Goal: Information Seeking & Learning: Learn about a topic

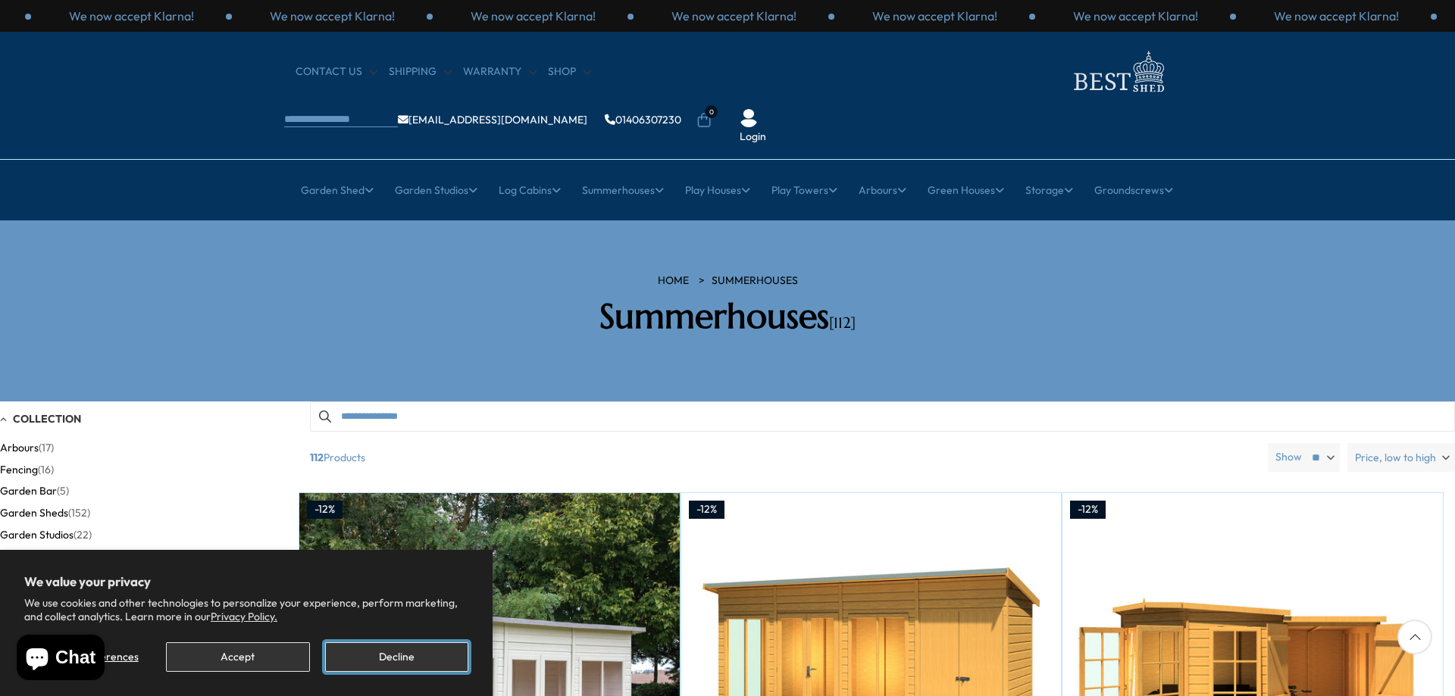
click at [389, 652] on button "Decline" at bounding box center [396, 657] width 143 height 30
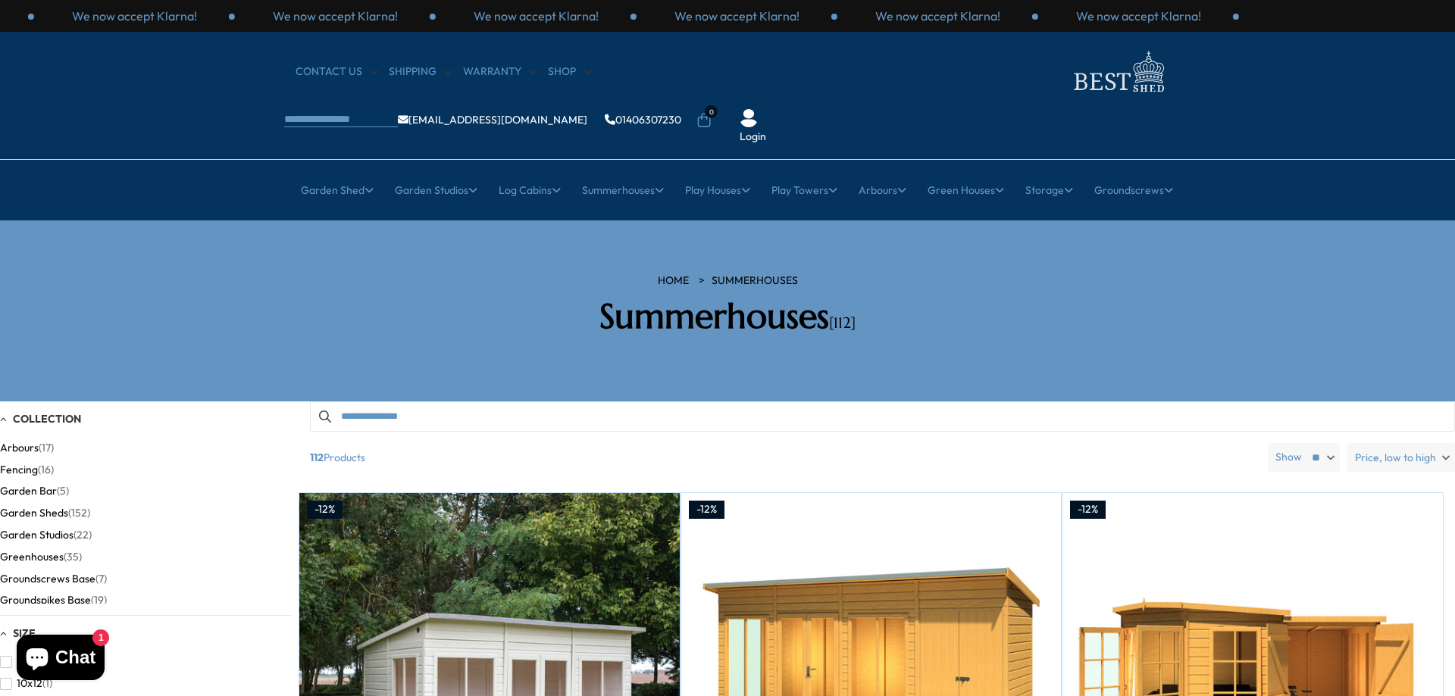
click at [261, 220] on section "HOME Summerhouses Summerhouses [112]" at bounding box center [727, 310] width 1455 height 181
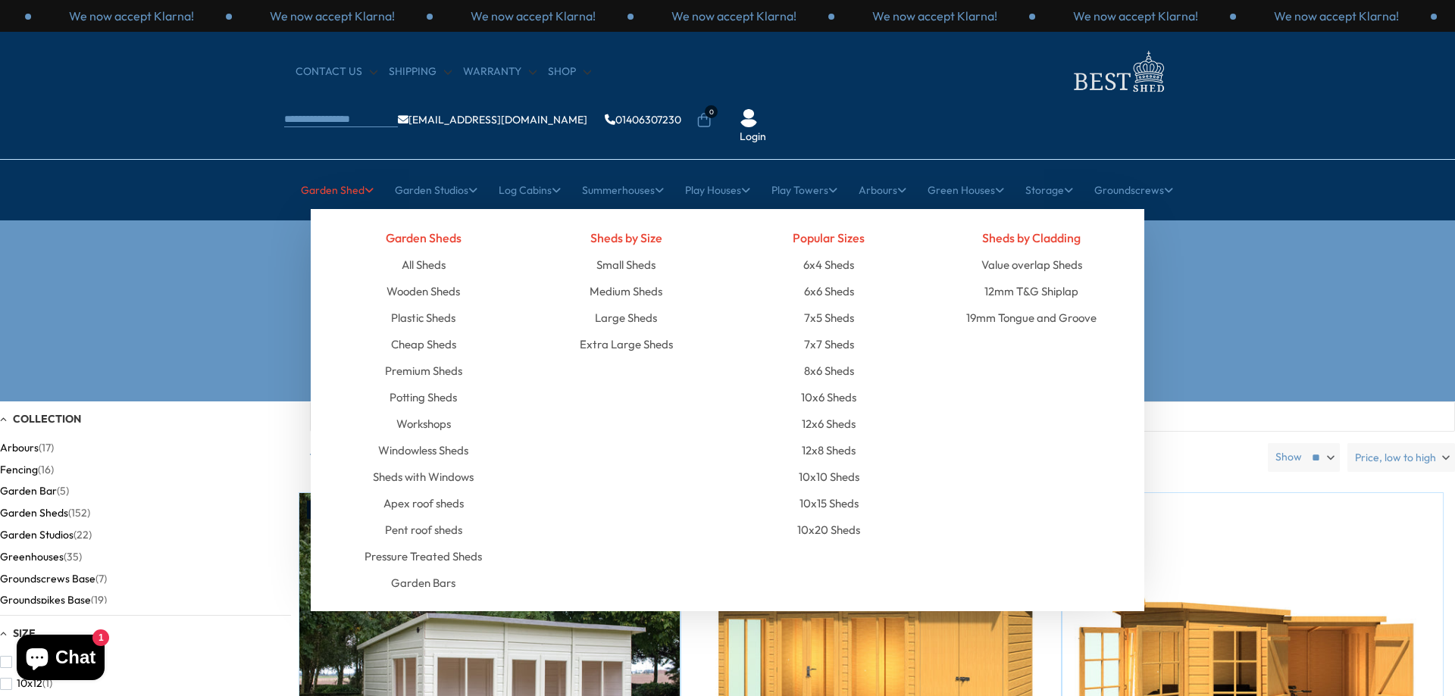
click at [340, 171] on link "Garden Shed" at bounding box center [337, 190] width 73 height 38
click at [432, 252] on link "All Sheds" at bounding box center [424, 265] width 44 height 27
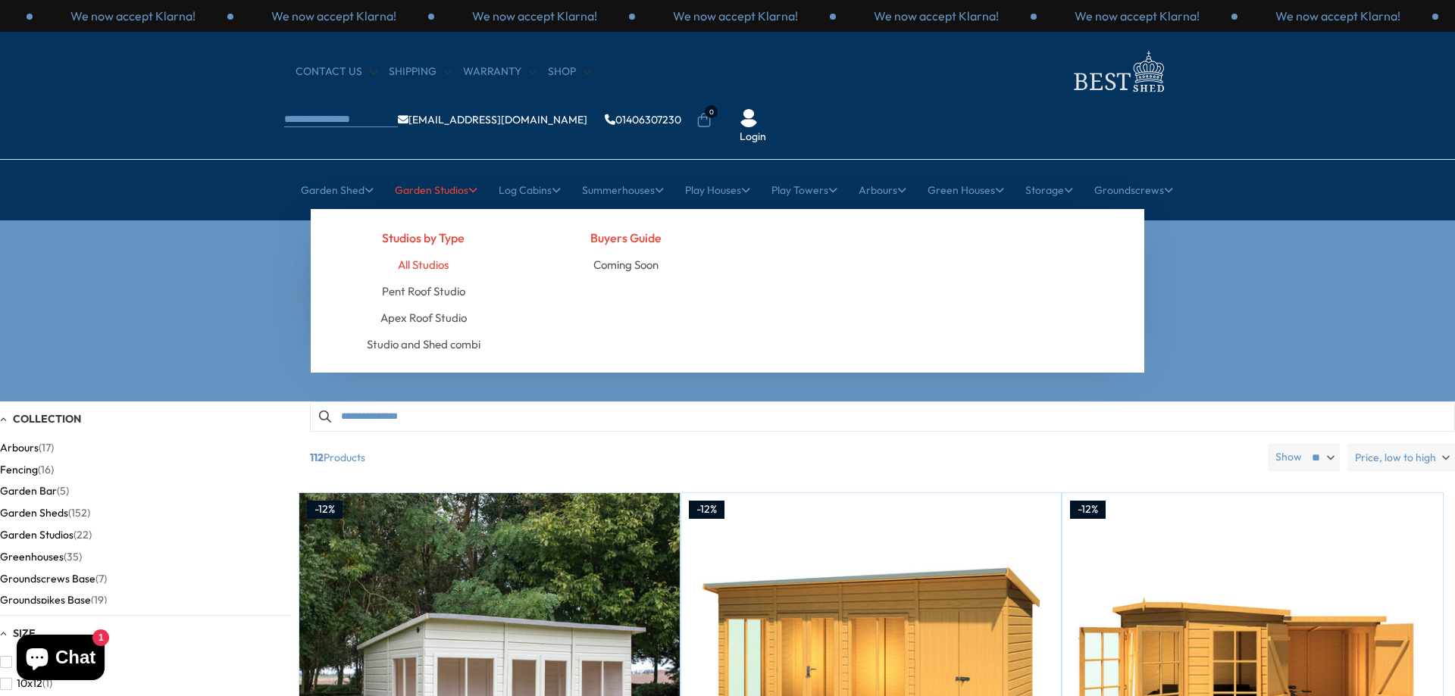
click at [429, 252] on link "All Studios" at bounding box center [423, 265] width 51 height 27
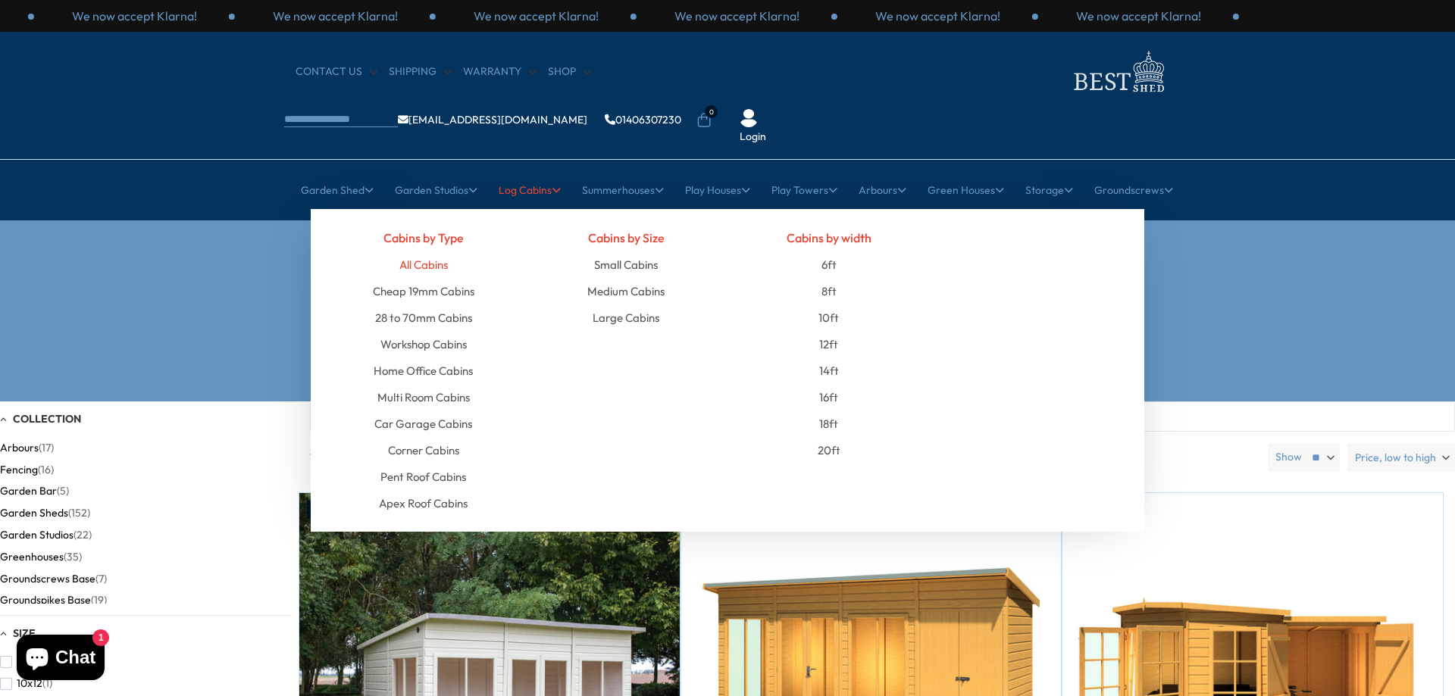
click at [438, 252] on link "All Cabins" at bounding box center [423, 265] width 48 height 27
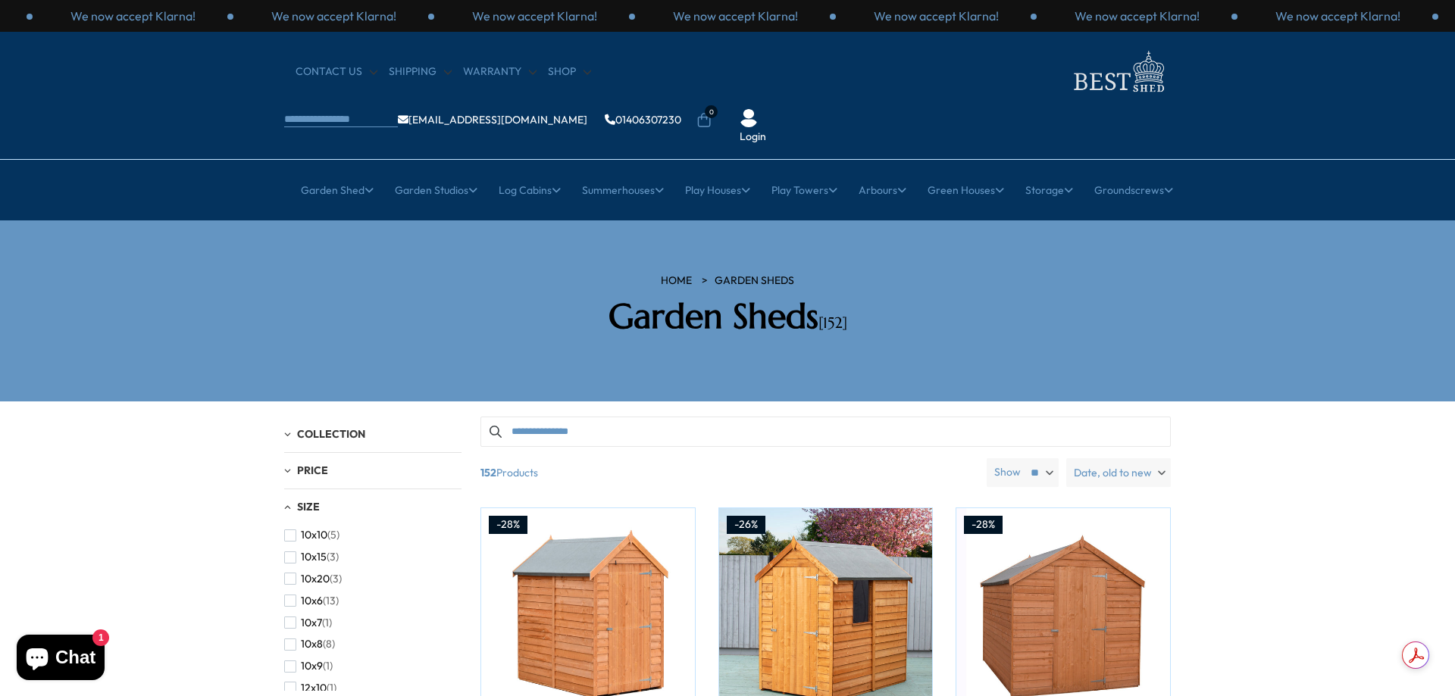
click at [1149, 458] on span "Date, old to new" at bounding box center [1113, 472] width 78 height 29
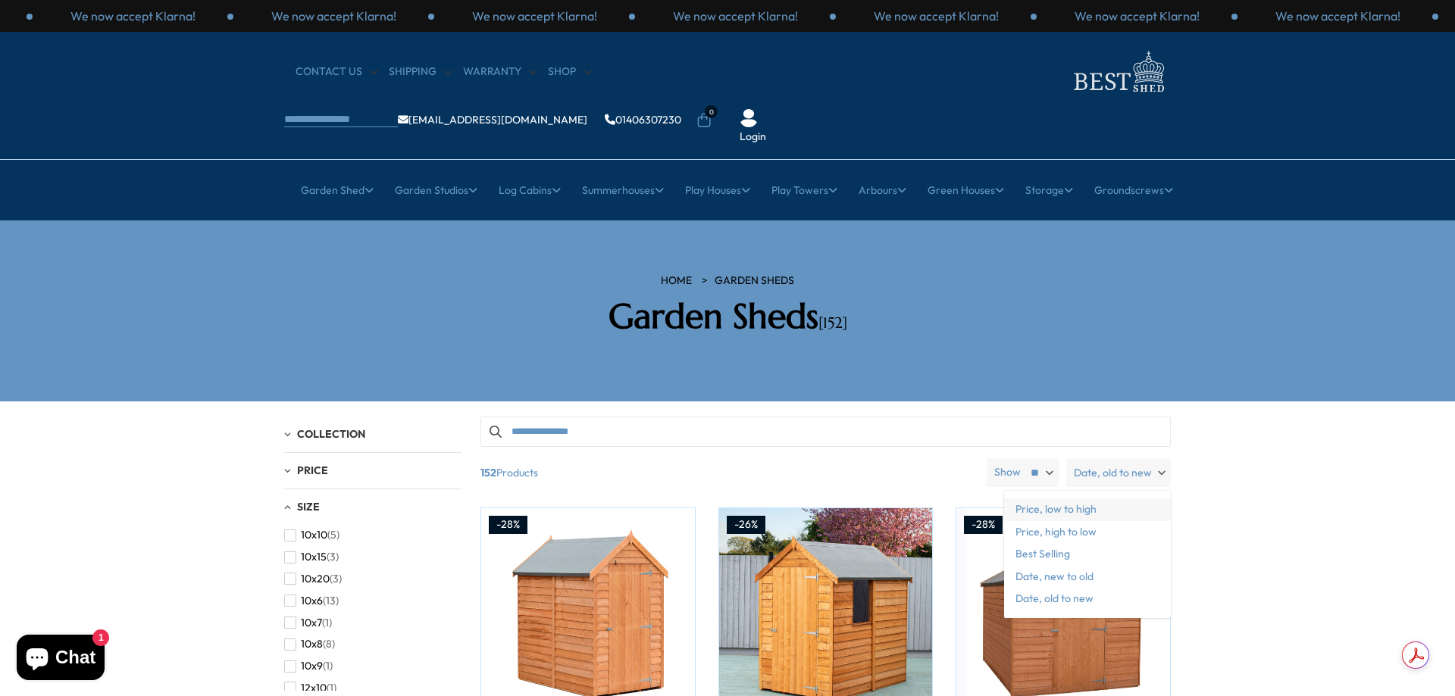
click at [1129, 498] on span "Price, low to high" at bounding box center [1087, 509] width 167 height 23
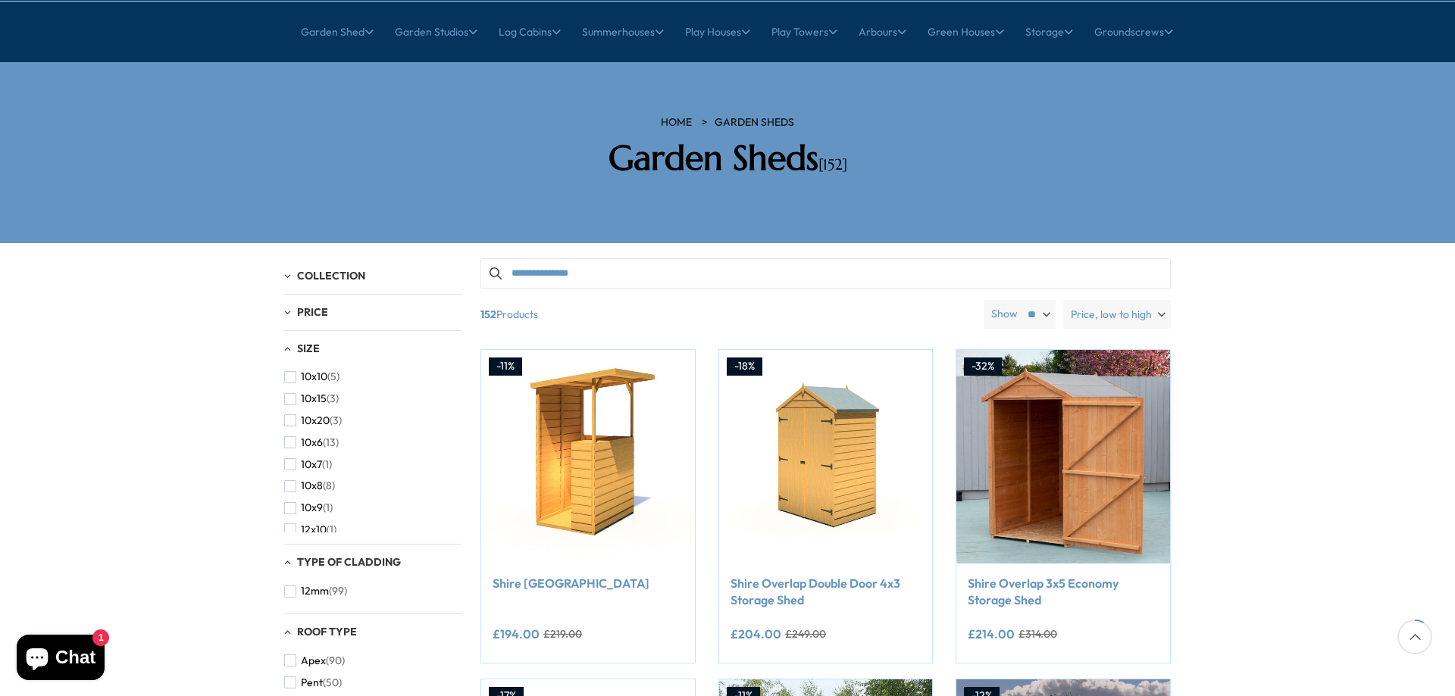
scroll to position [152, 0]
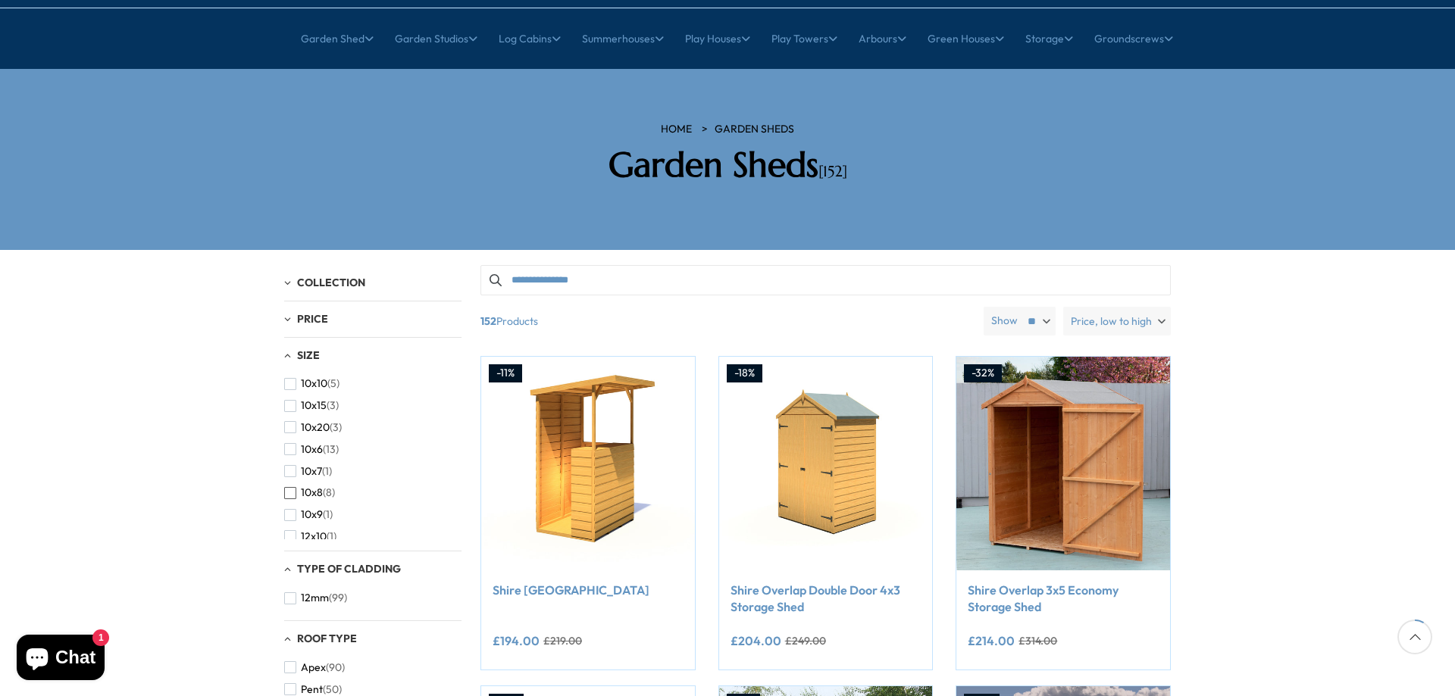
click at [289, 487] on span "button" at bounding box center [290, 493] width 12 height 12
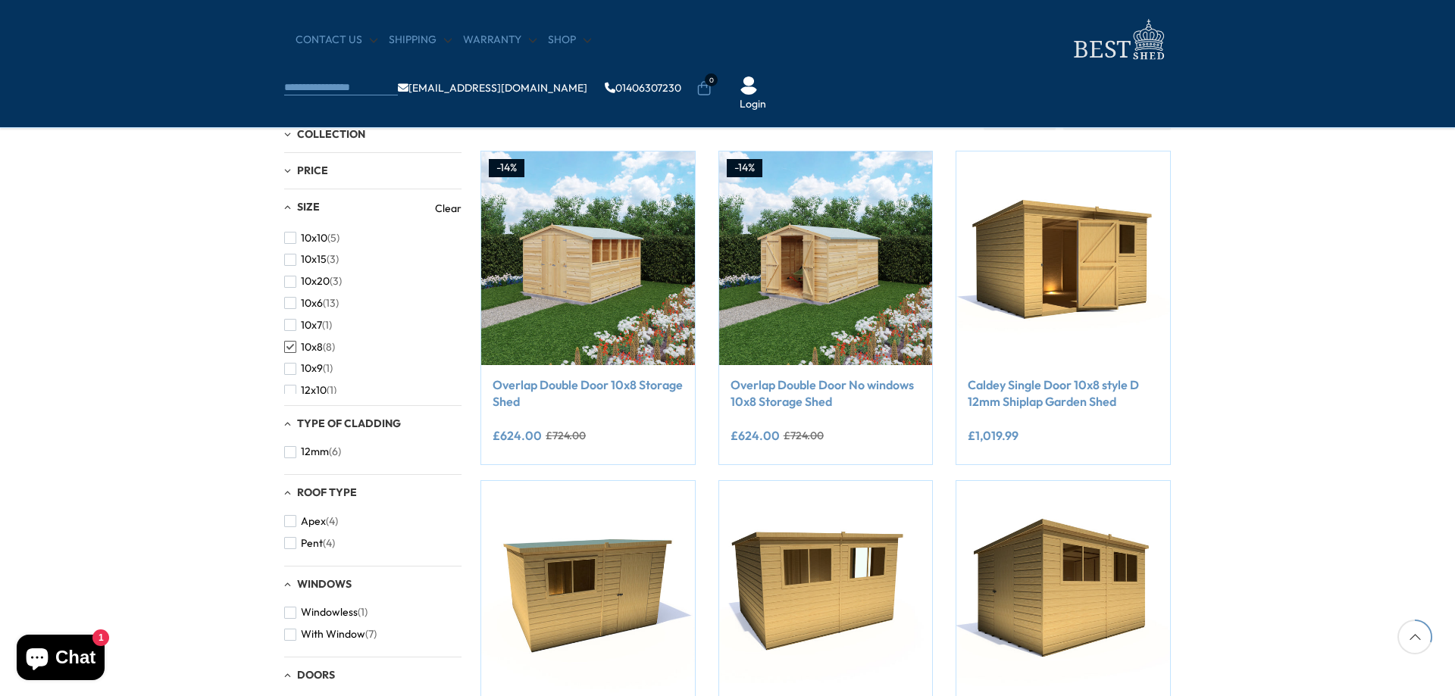
scroll to position [227, 0]
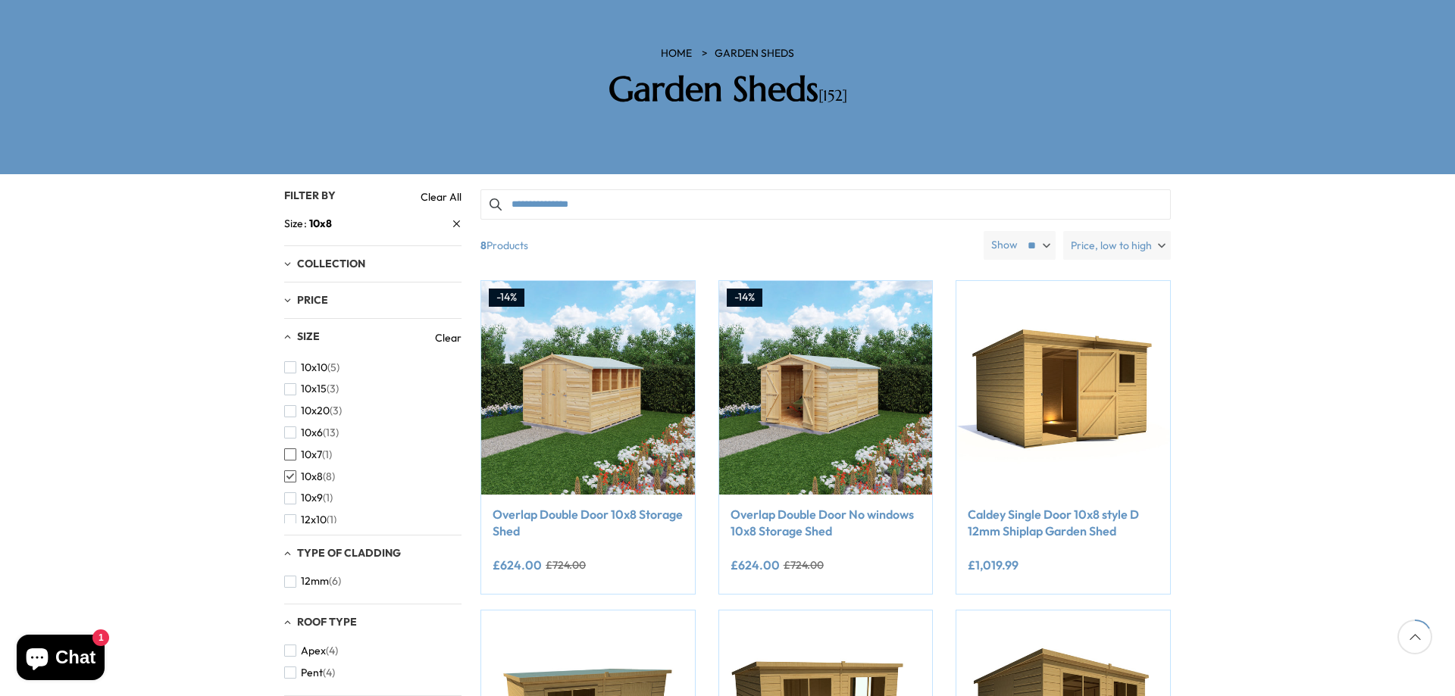
click at [289, 448] on span "button" at bounding box center [290, 454] width 12 height 12
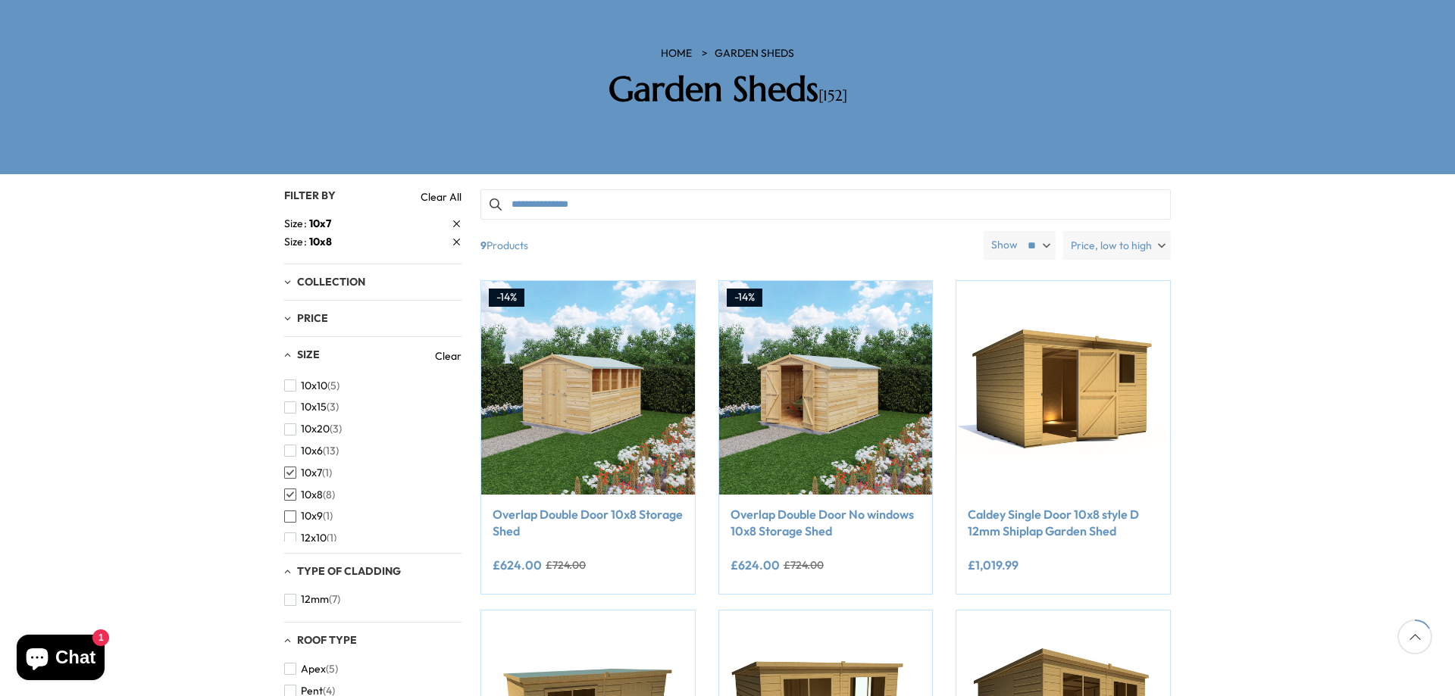
click at [295, 511] on span "button" at bounding box center [290, 517] width 12 height 12
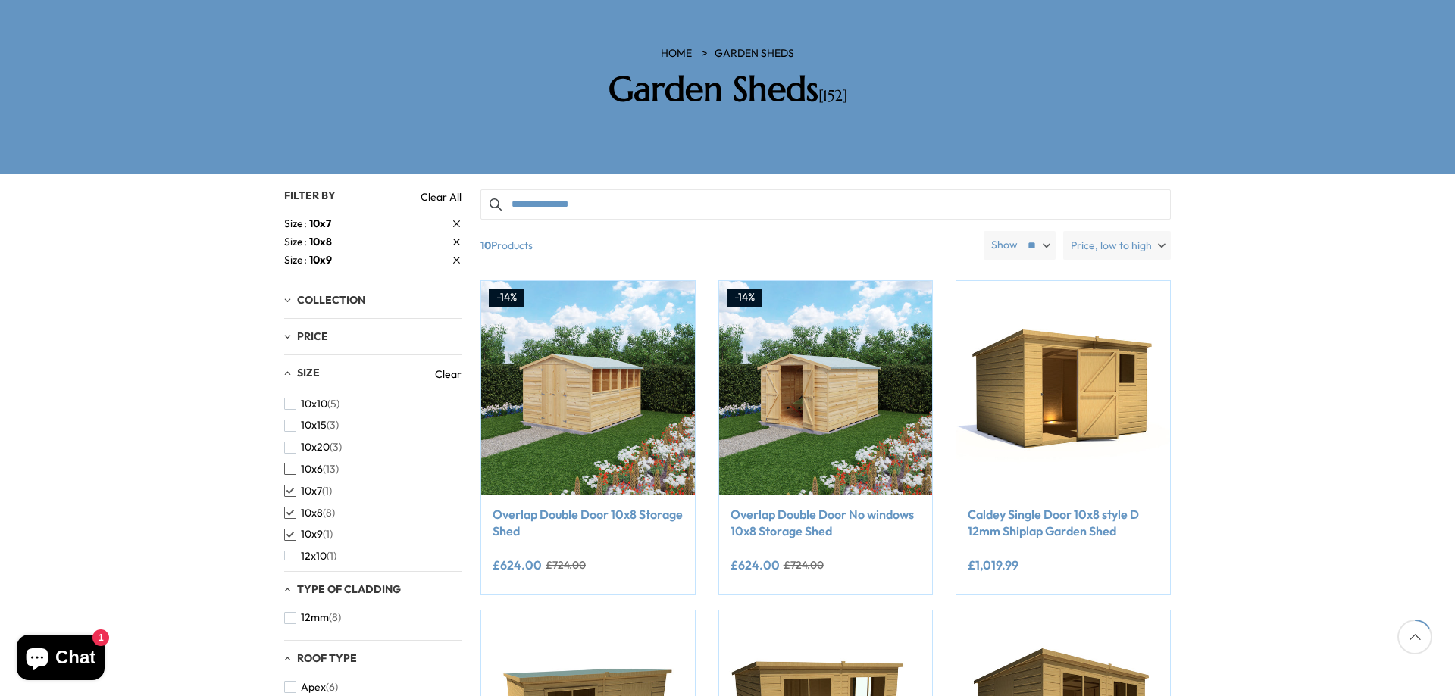
click at [289, 463] on span "button" at bounding box center [290, 469] width 12 height 12
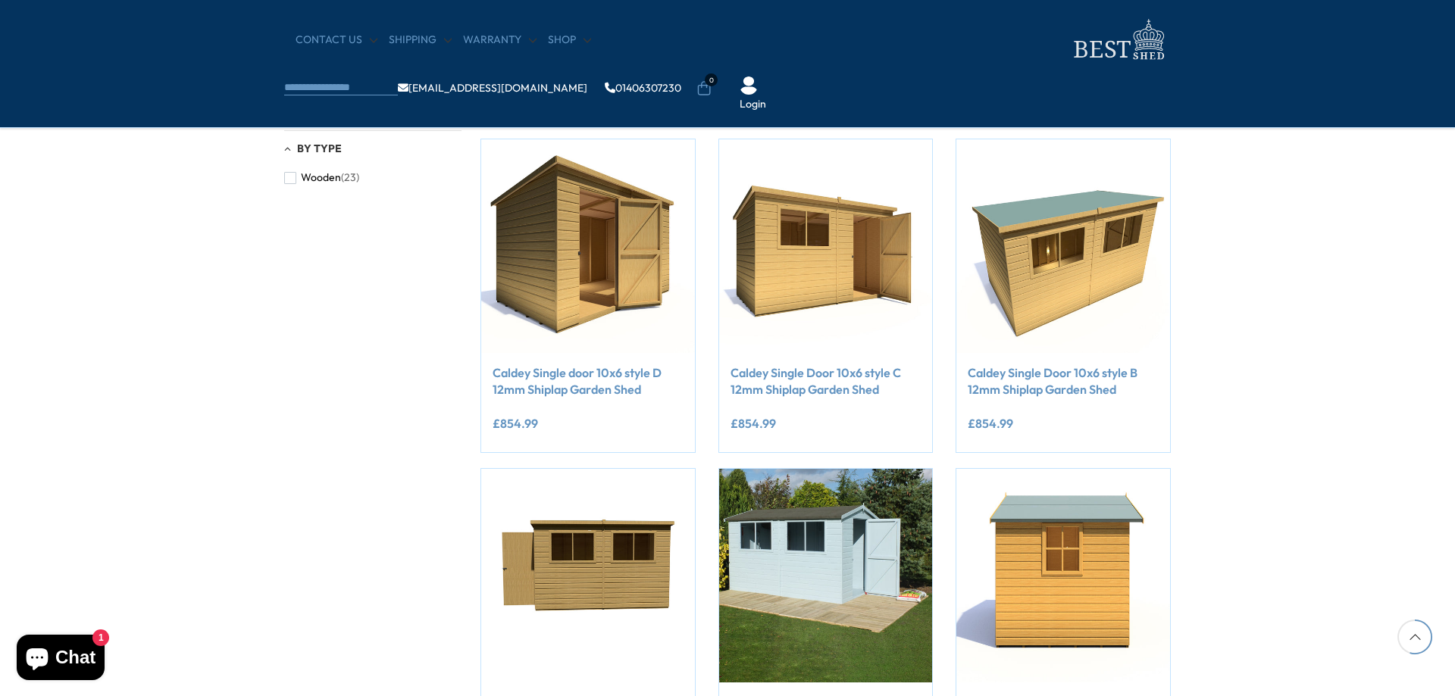
scroll to position [451, 0]
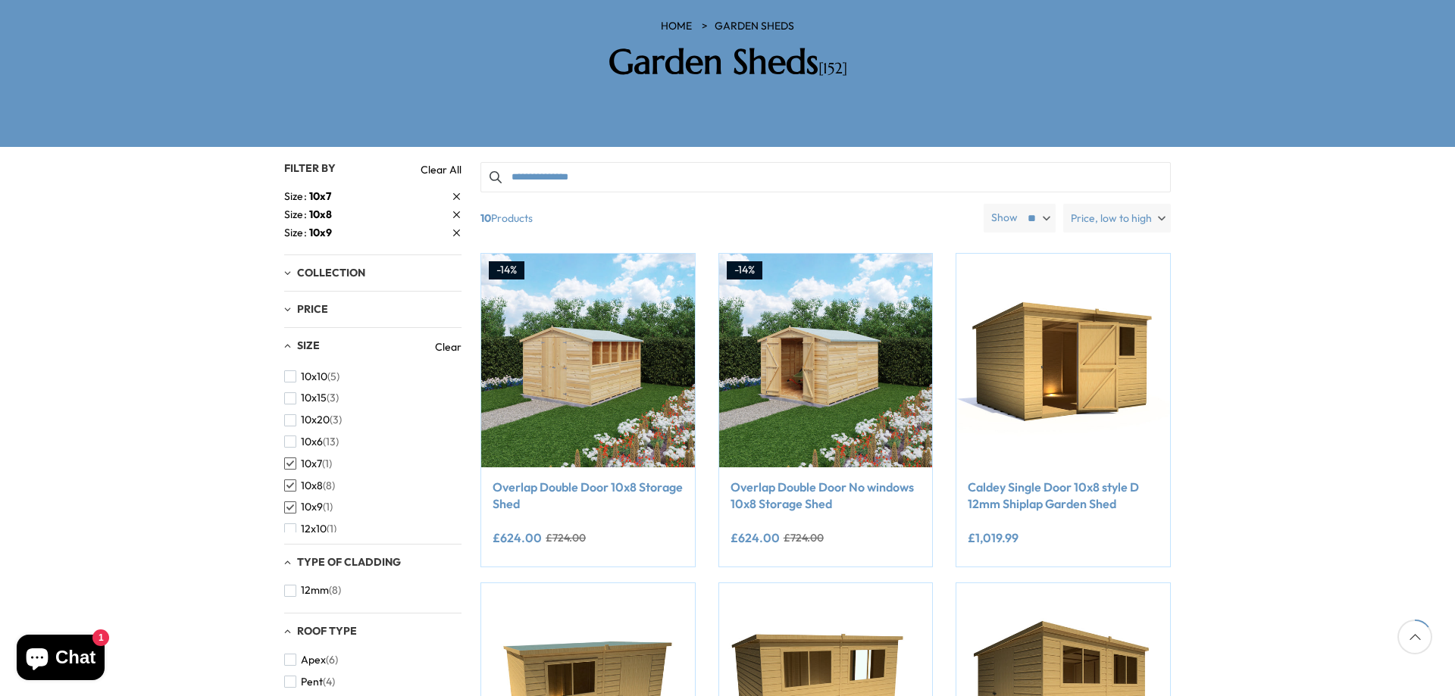
scroll to position [227, 0]
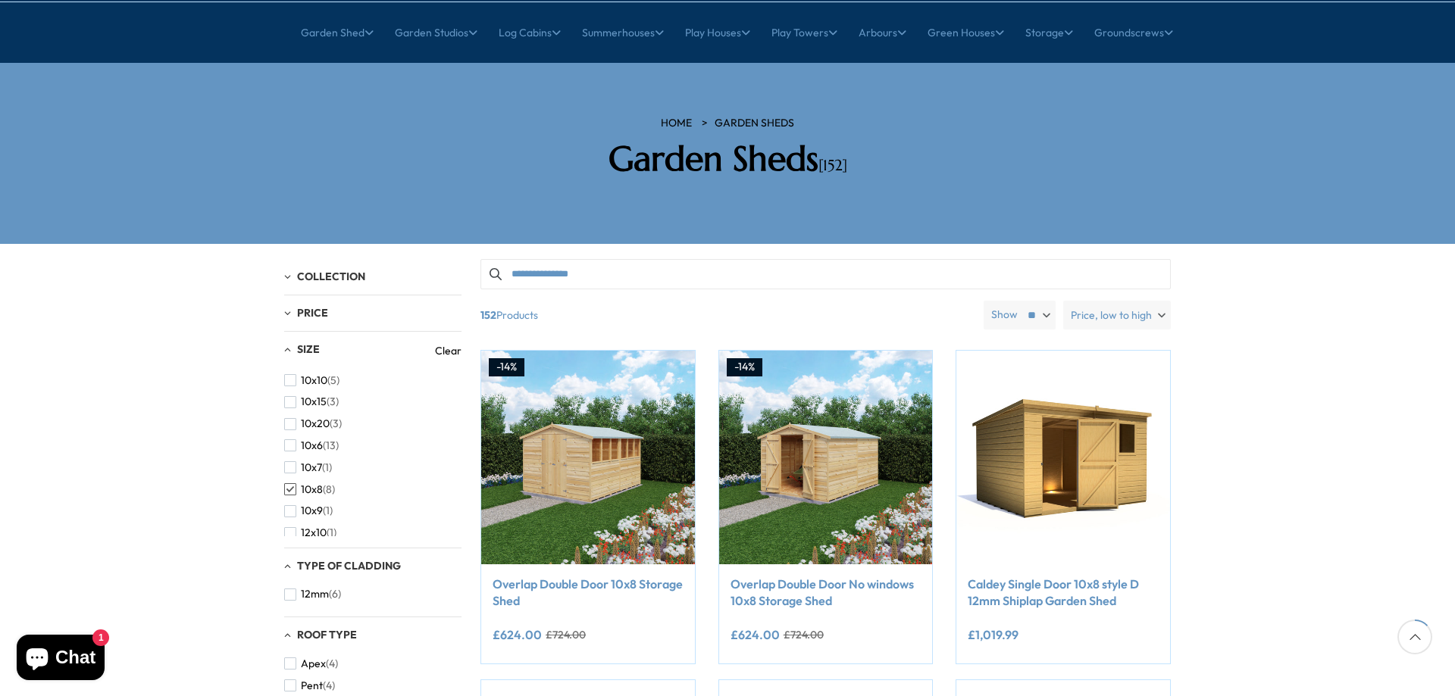
scroll to position [152, 0]
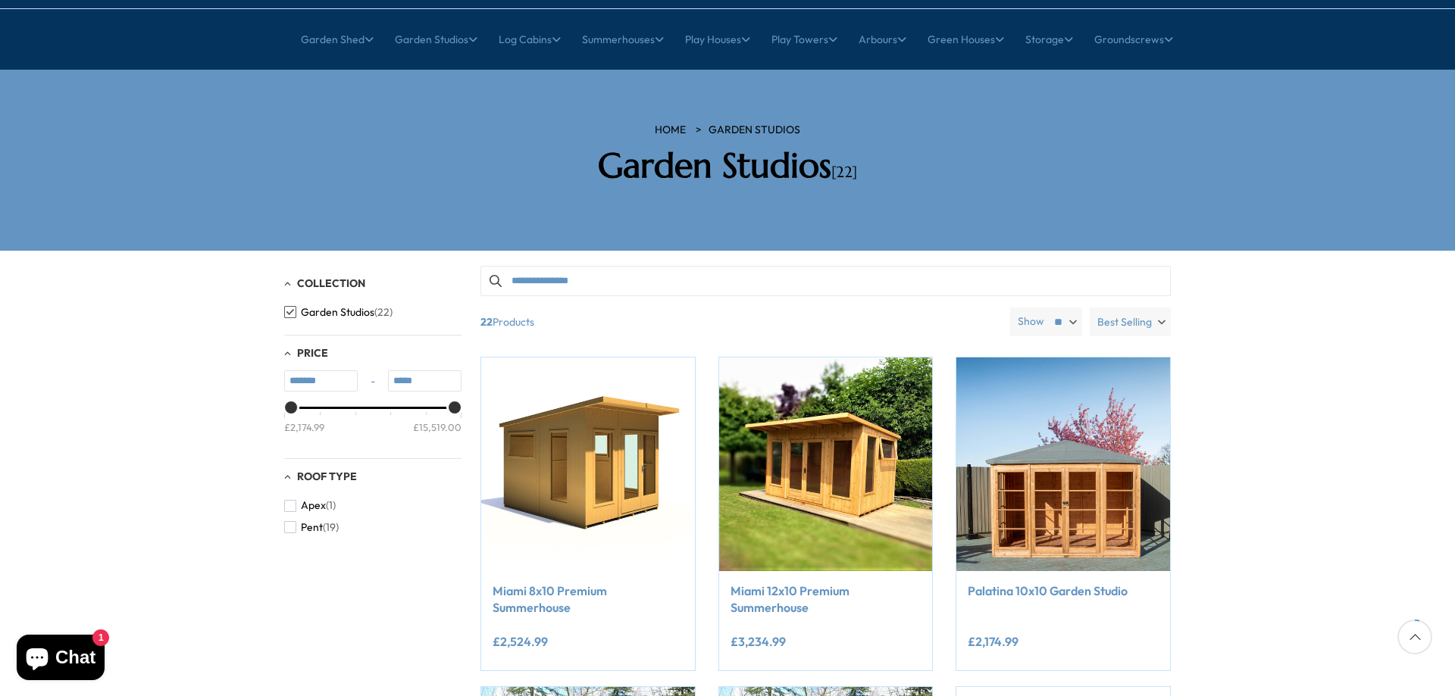
scroll to position [152, 0]
click at [1154, 307] on label "Best Selling" at bounding box center [1129, 321] width 81 height 29
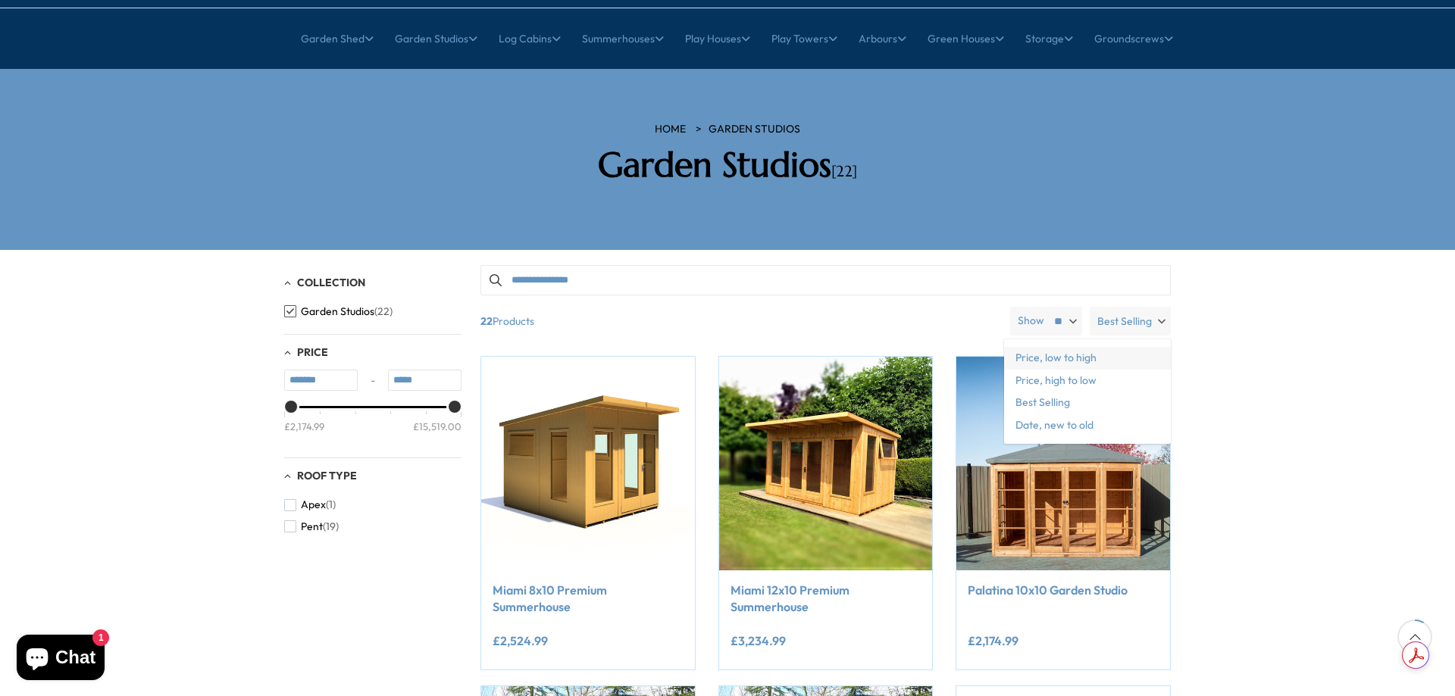
click at [1121, 347] on span "Price, low to high" at bounding box center [1087, 358] width 167 height 23
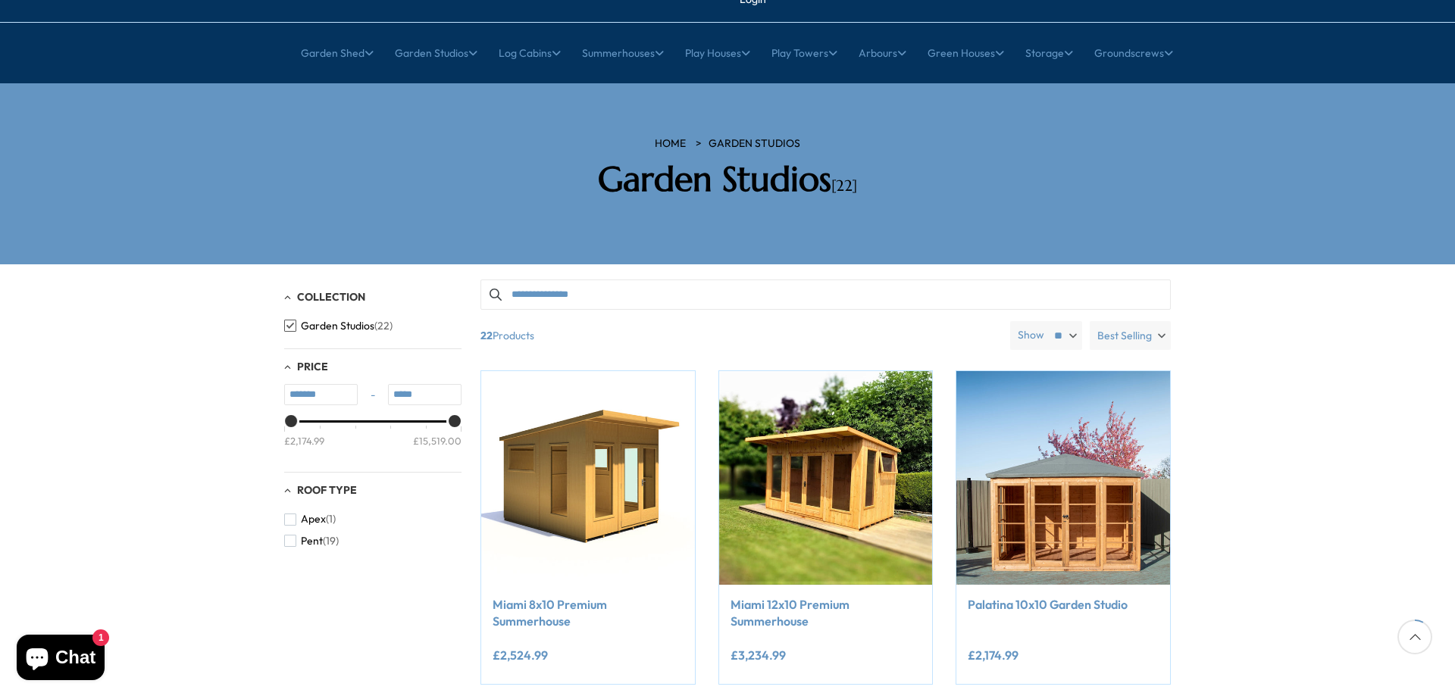
scroll to position [152, 0]
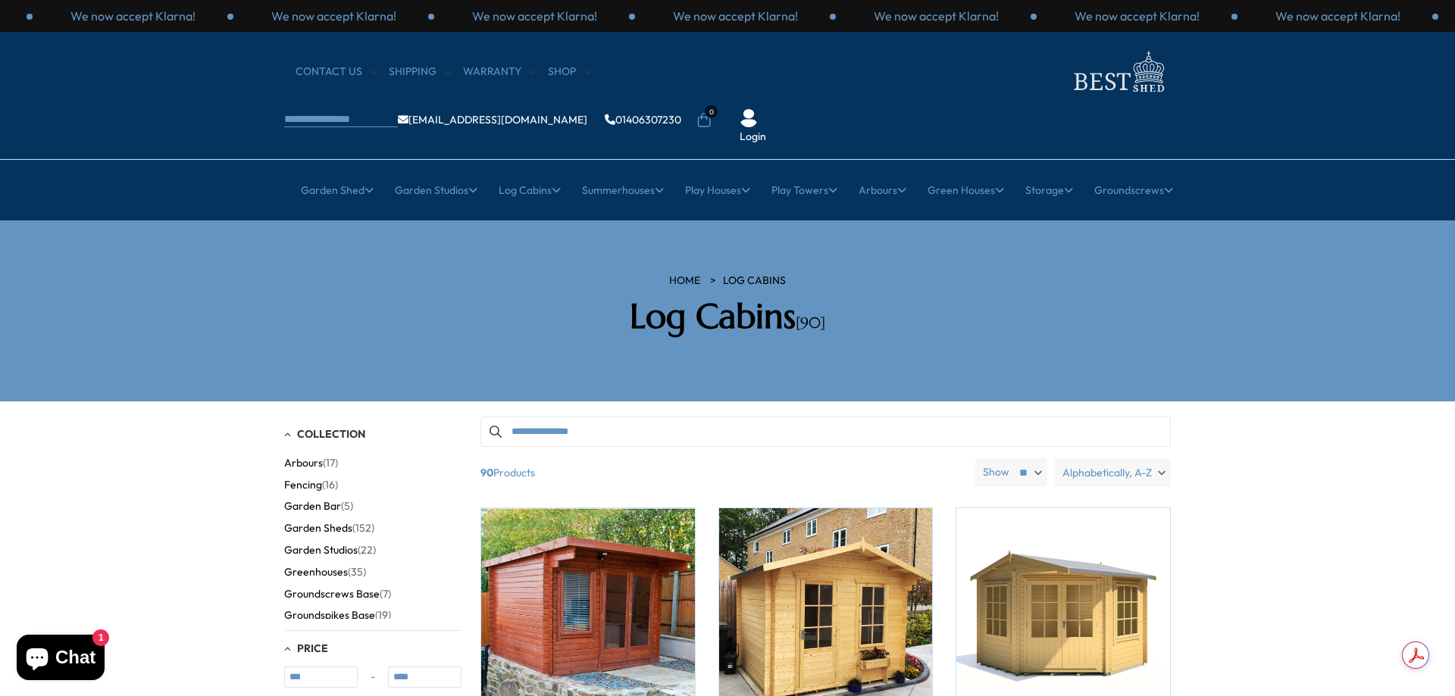
click at [1123, 458] on span "Alphabetically, A-Z" at bounding box center [1106, 472] width 89 height 29
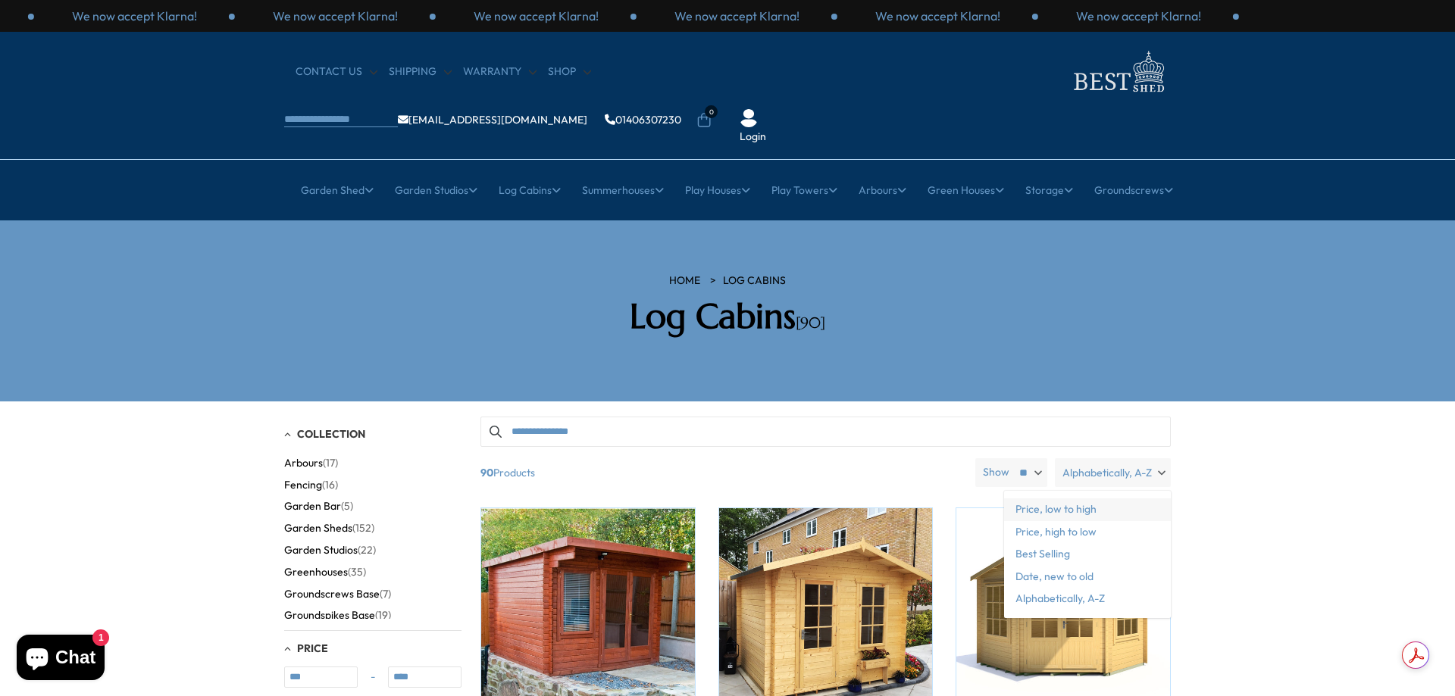
click at [1099, 498] on span "Price, low to high" at bounding box center [1087, 509] width 167 height 23
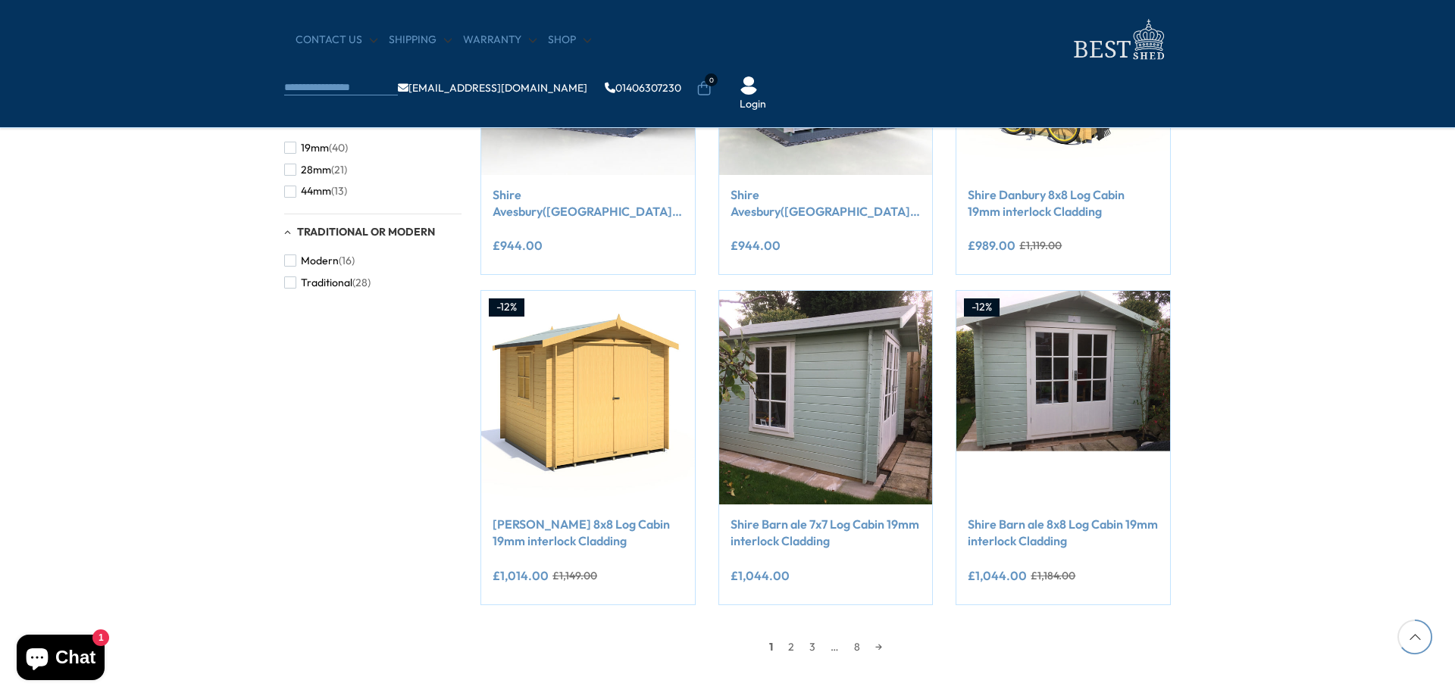
scroll to position [1212, 0]
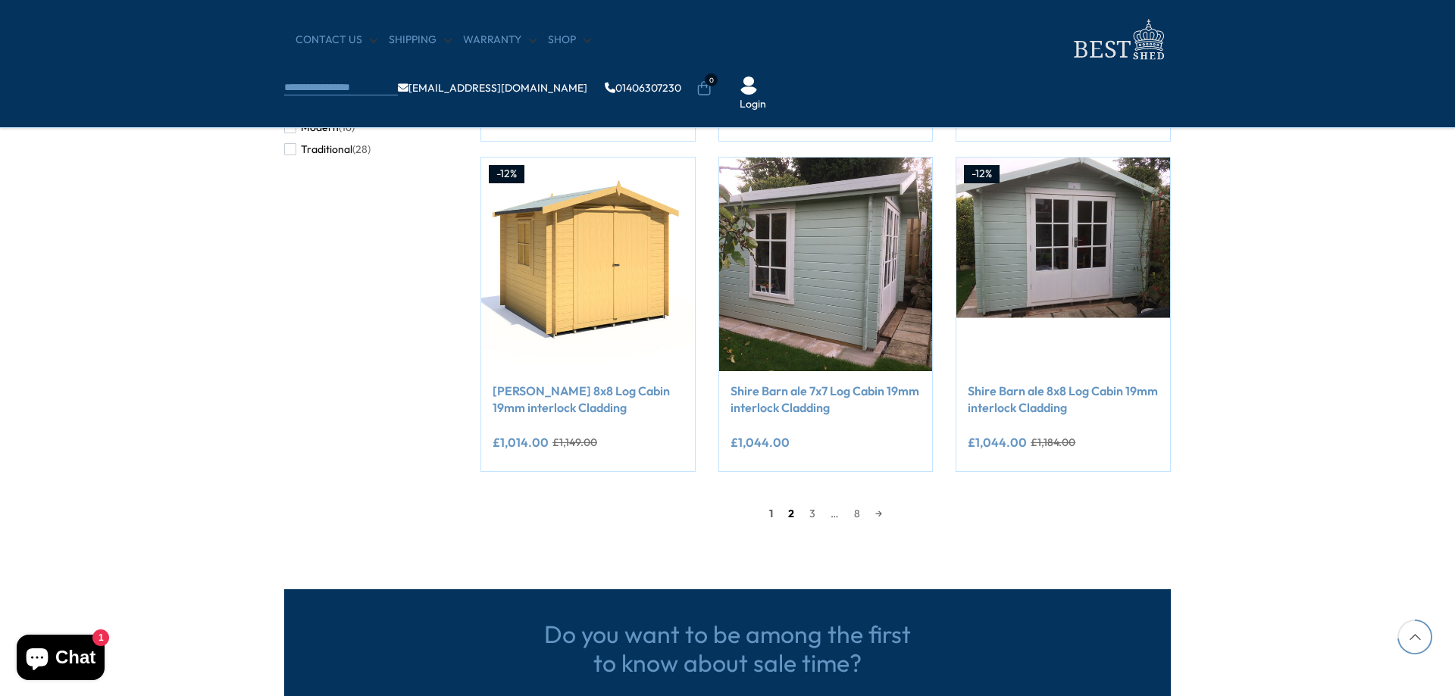
click at [789, 511] on link "2" at bounding box center [790, 513] width 21 height 23
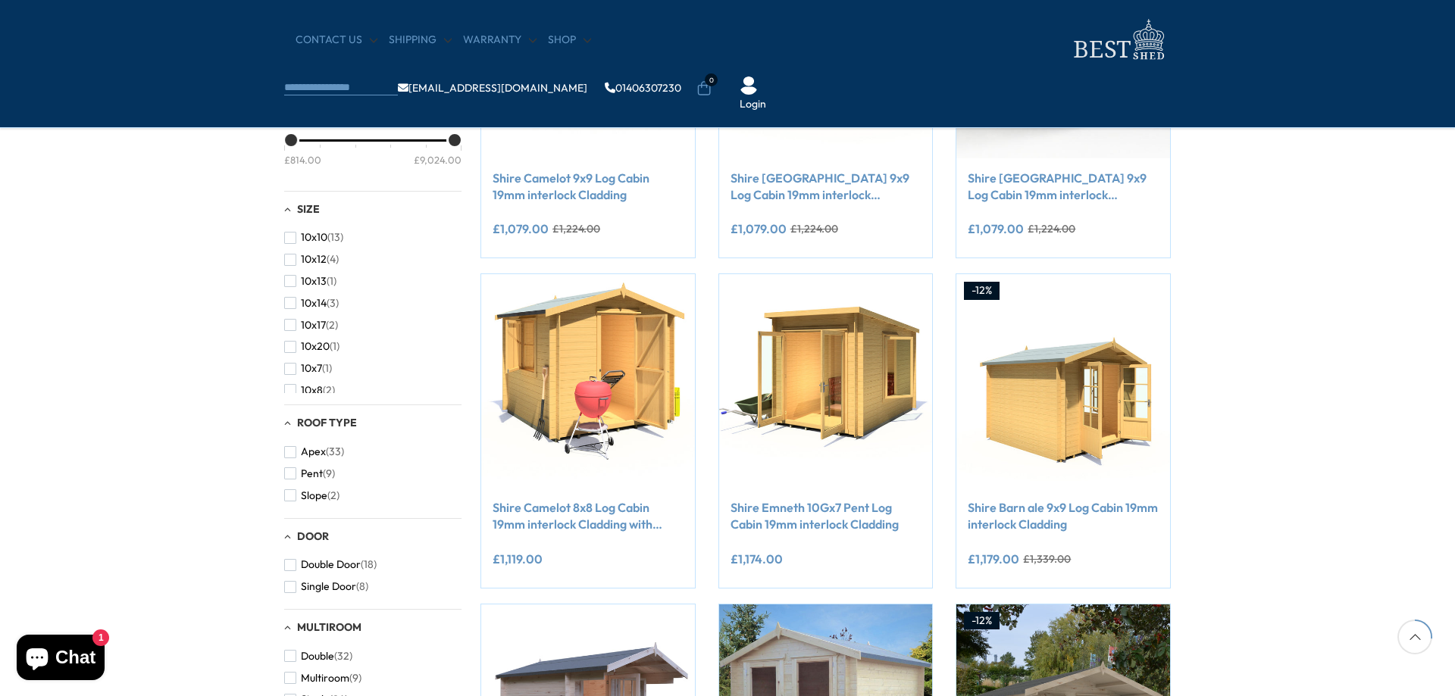
scroll to position [440, 0]
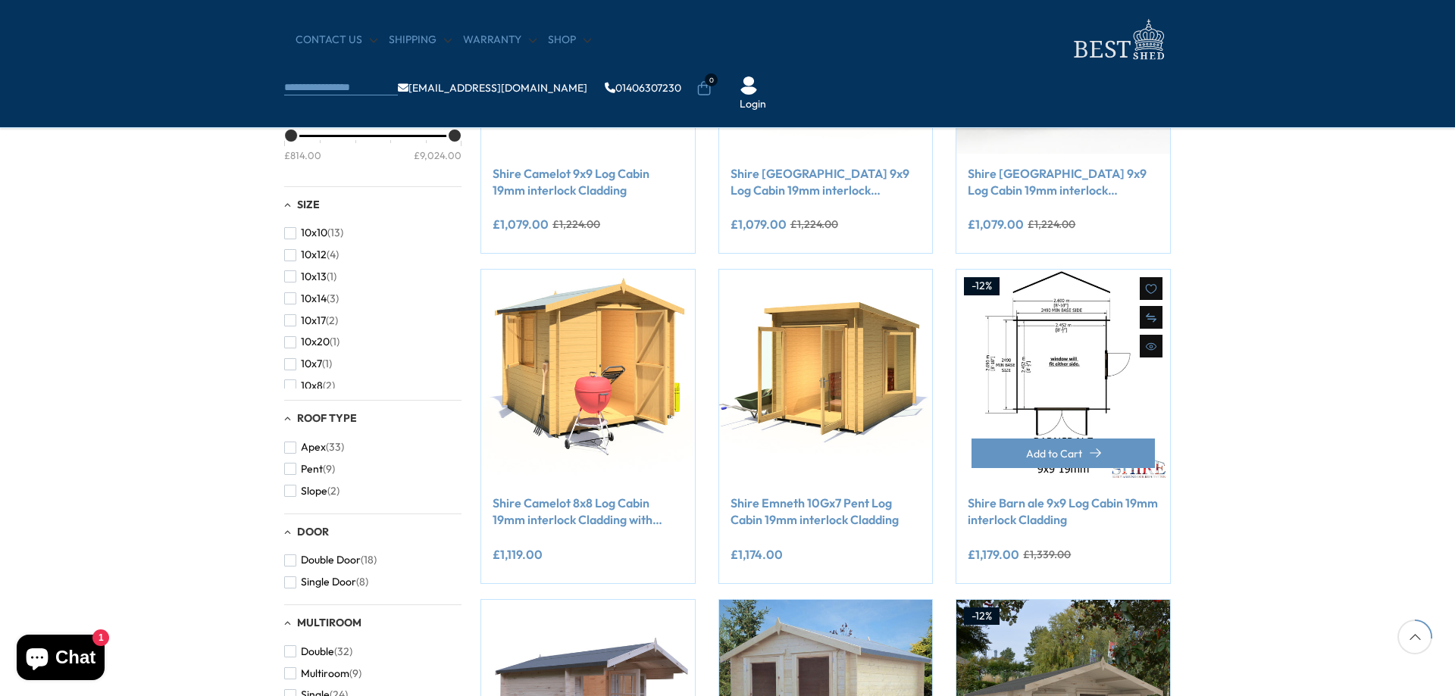
click at [1099, 392] on img at bounding box center [1063, 377] width 214 height 214
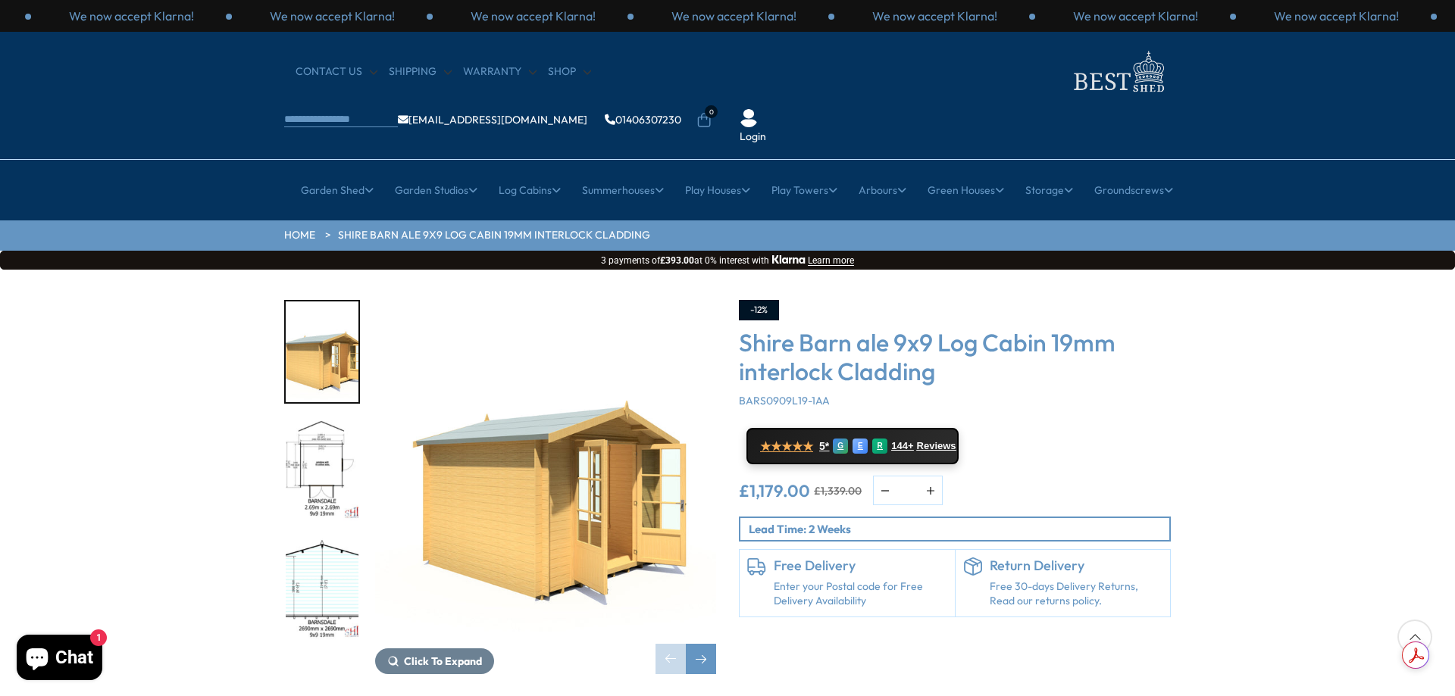
click at [327, 420] on img "2 / 9" at bounding box center [322, 470] width 73 height 101
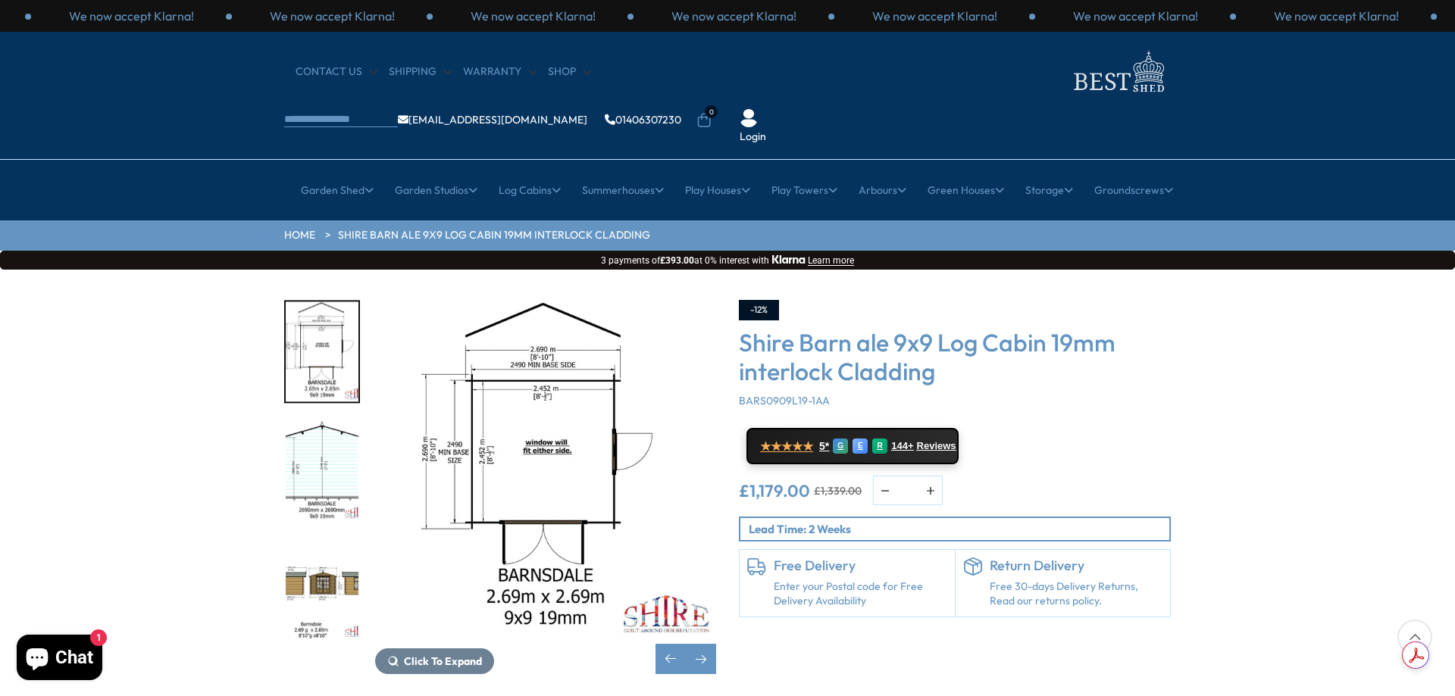
click at [311, 439] on img "3 / 9" at bounding box center [322, 470] width 73 height 101
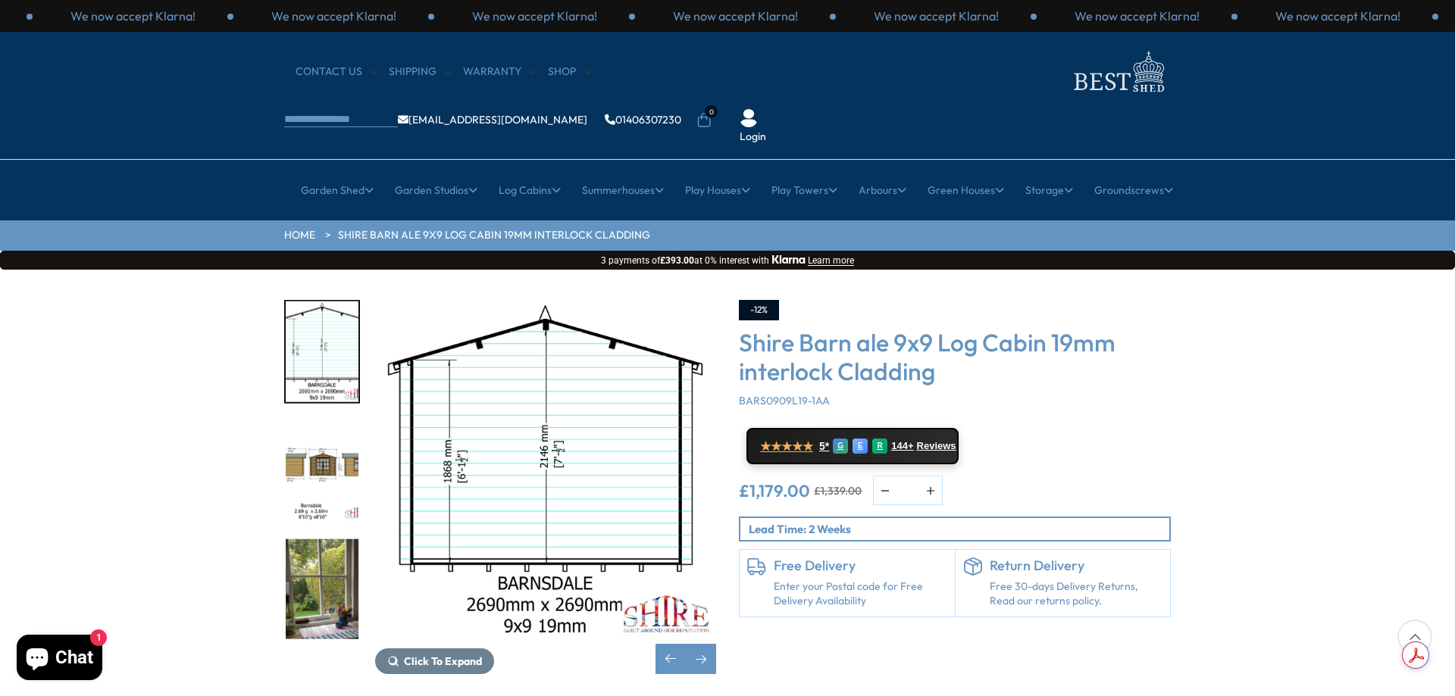
click at [317, 447] on img "4 / 9" at bounding box center [322, 470] width 73 height 101
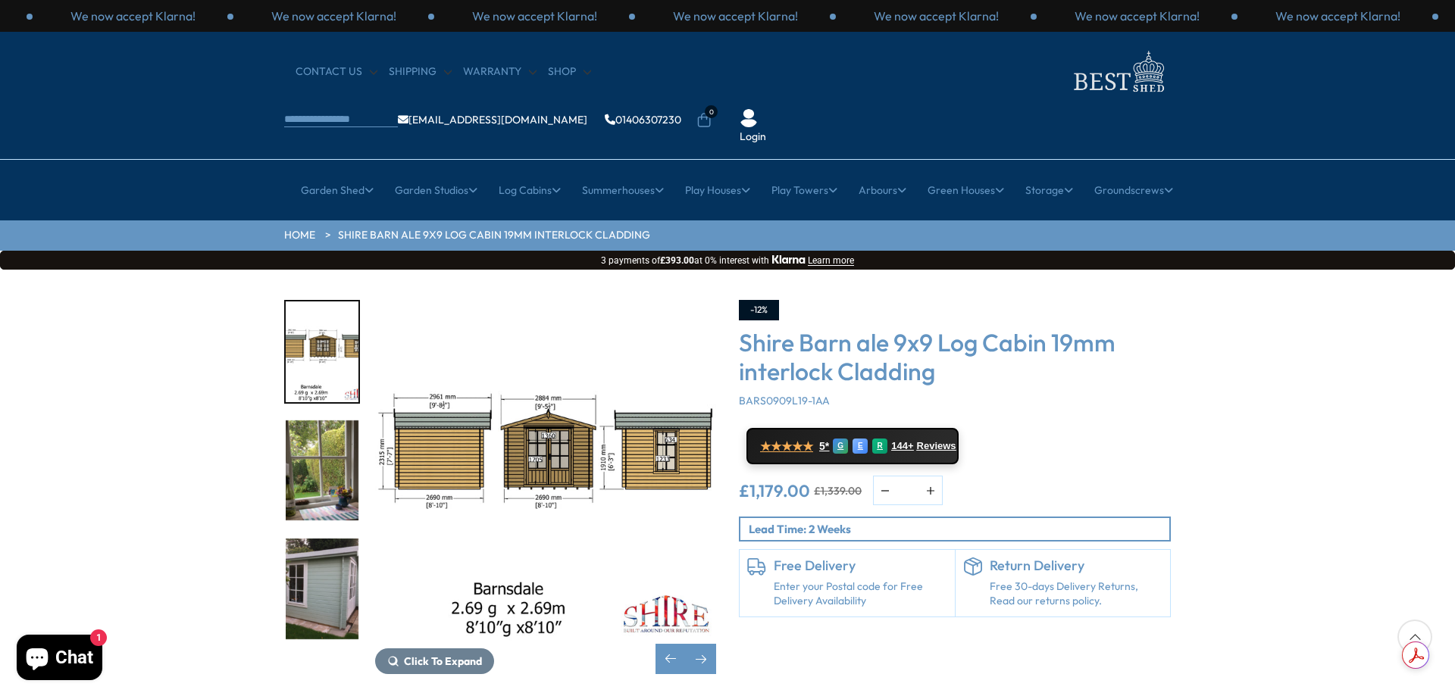
click at [328, 461] on img "5 / 9" at bounding box center [322, 470] width 73 height 101
click at [325, 433] on img "5 / 9" at bounding box center [322, 470] width 73 height 101
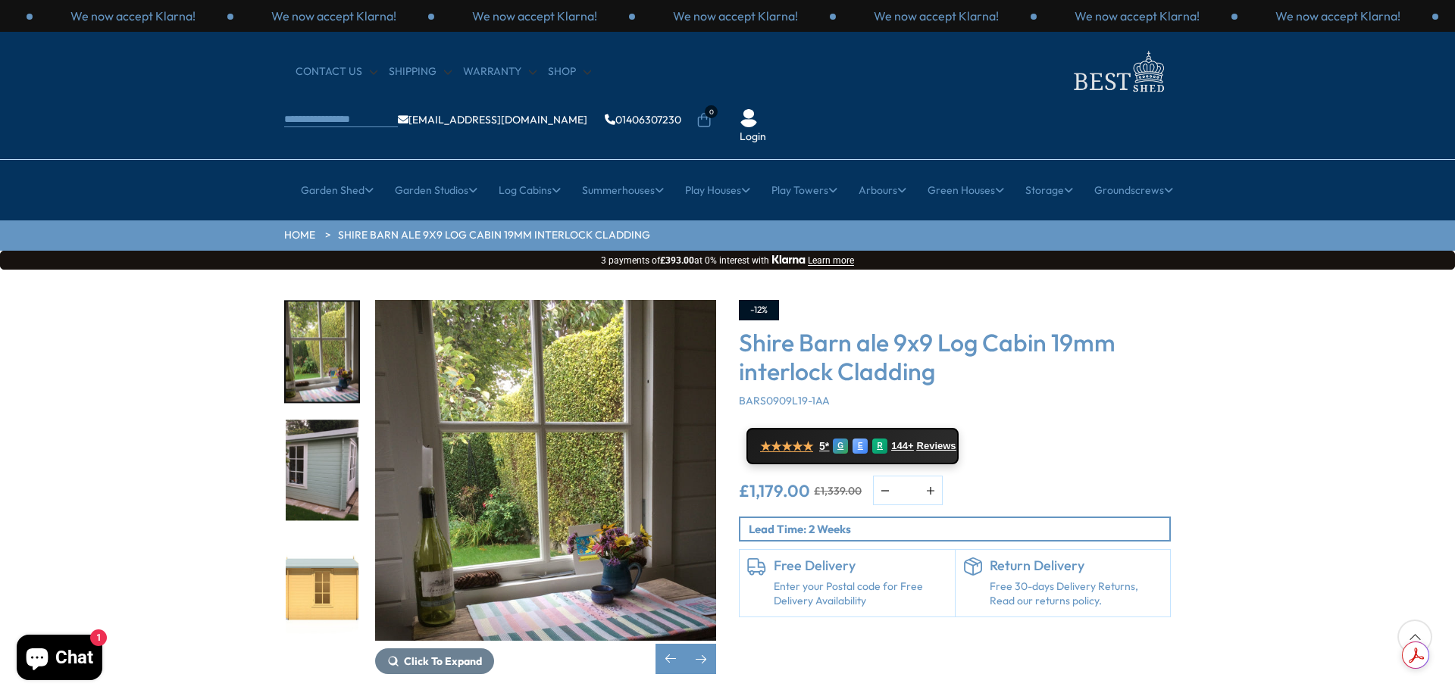
click at [325, 452] on img "6 / 9" at bounding box center [322, 470] width 73 height 101
click at [332, 434] on img "6 / 9" at bounding box center [322, 470] width 73 height 101
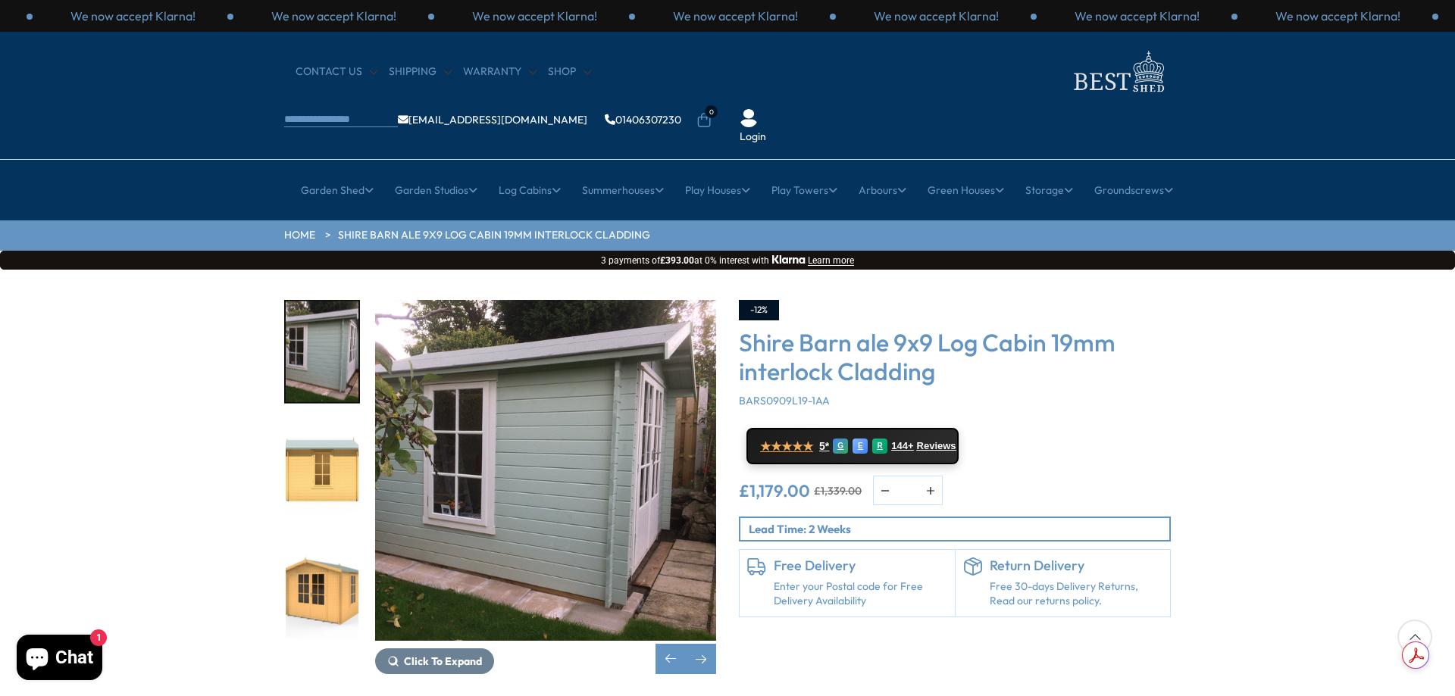
click at [333, 437] on img "7 / 9" at bounding box center [322, 470] width 73 height 101
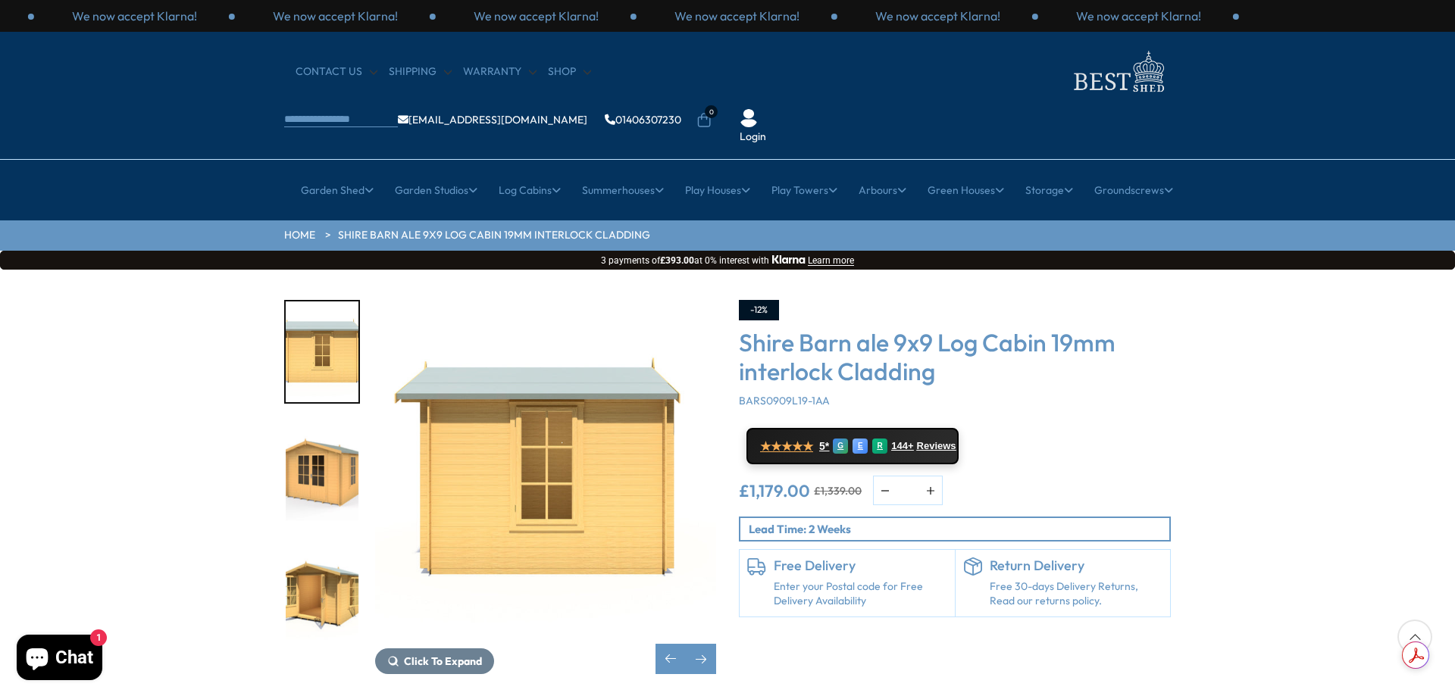
click at [320, 474] on div "8 / 9" at bounding box center [322, 471] width 76 height 104
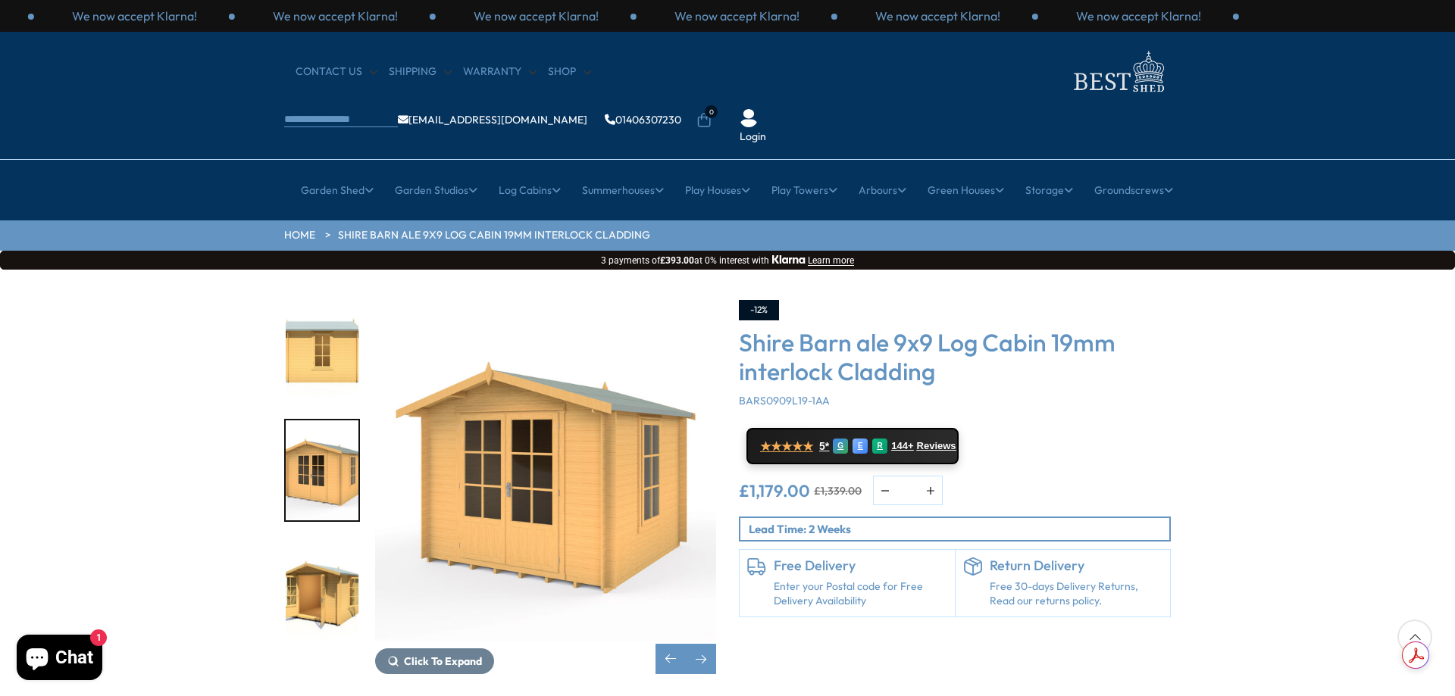
click at [320, 539] on img "9 / 9" at bounding box center [322, 589] width 73 height 101
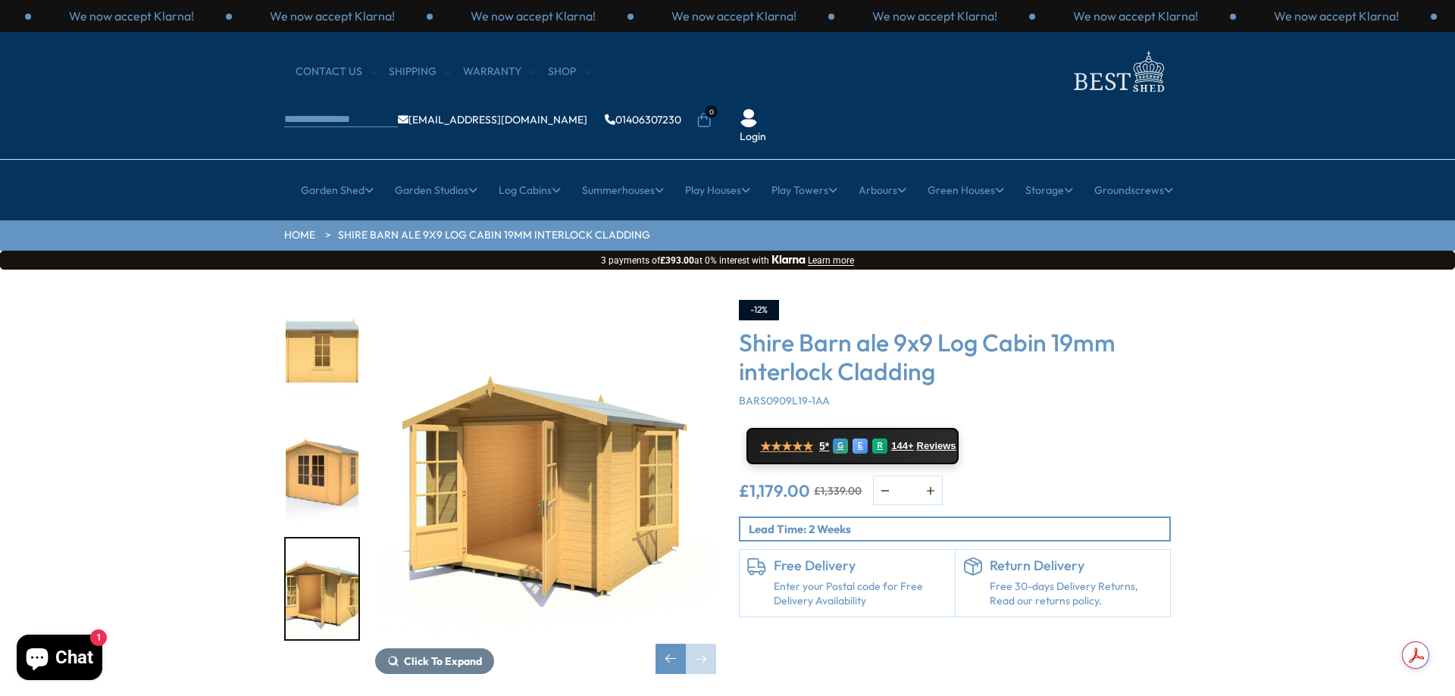
click at [320, 302] on img "7 / 9" at bounding box center [322, 352] width 73 height 101
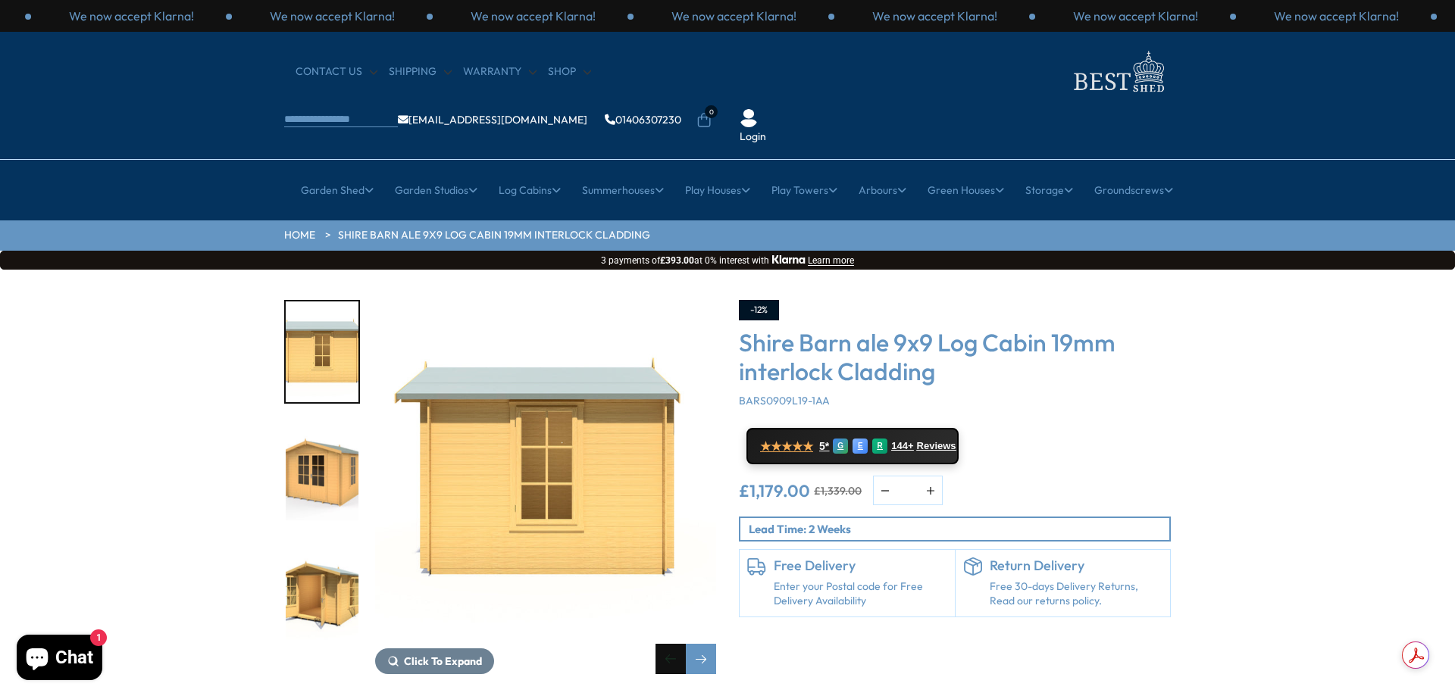
click at [678, 644] on div "Previous slide" at bounding box center [670, 659] width 30 height 30
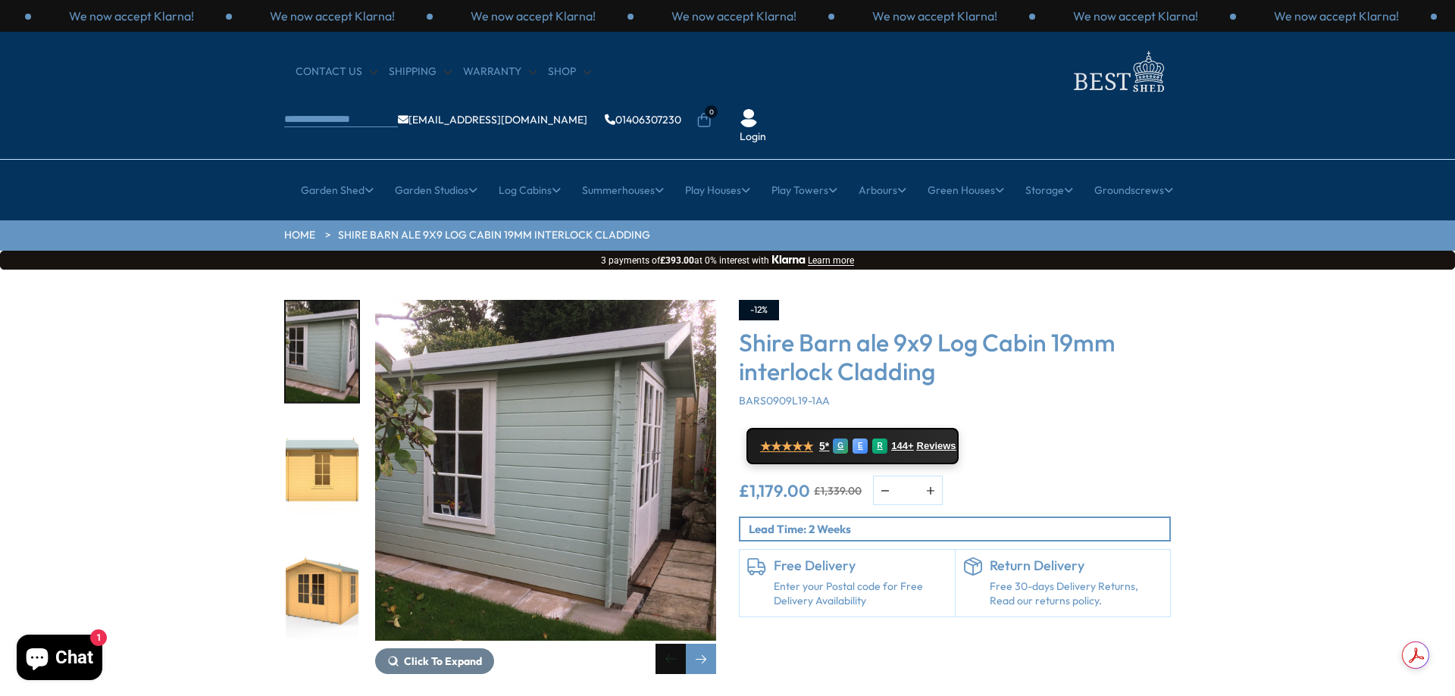
click at [678, 644] on div "Previous slide" at bounding box center [670, 659] width 30 height 30
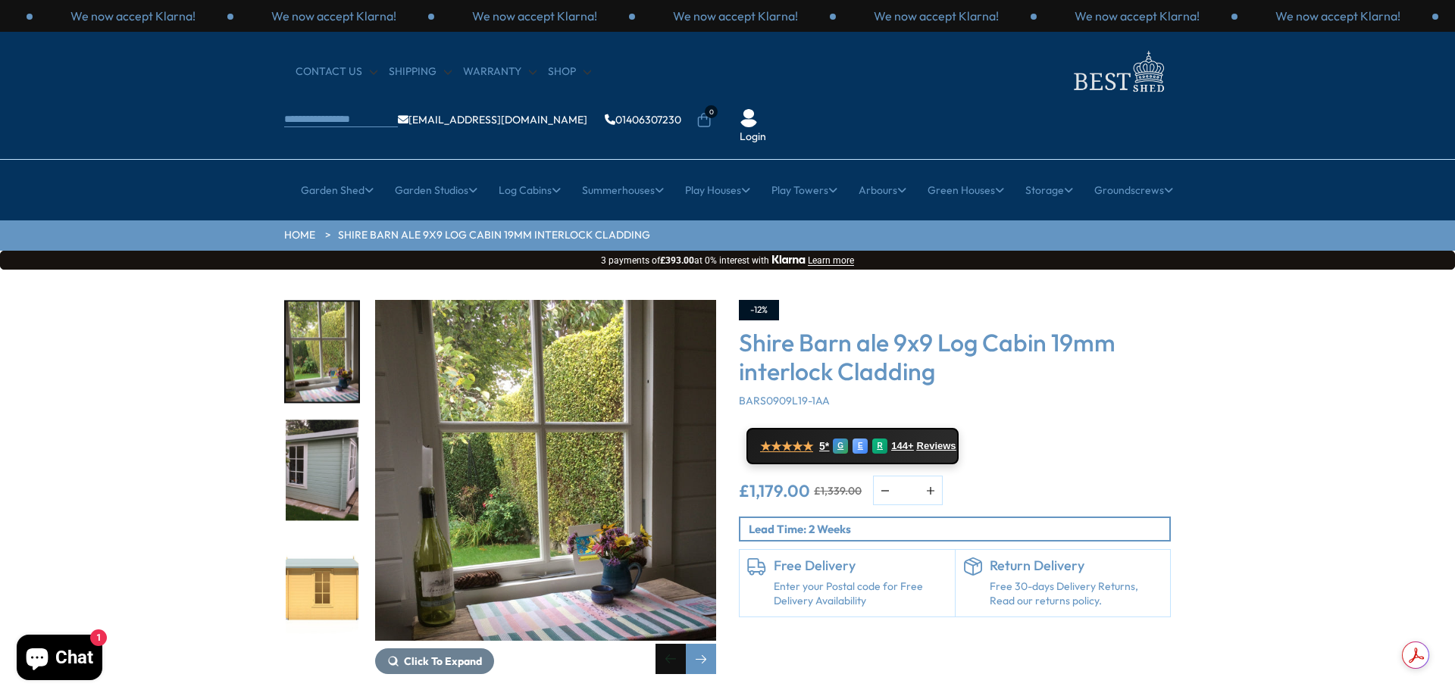
click at [669, 644] on div "Previous slide" at bounding box center [670, 659] width 30 height 30
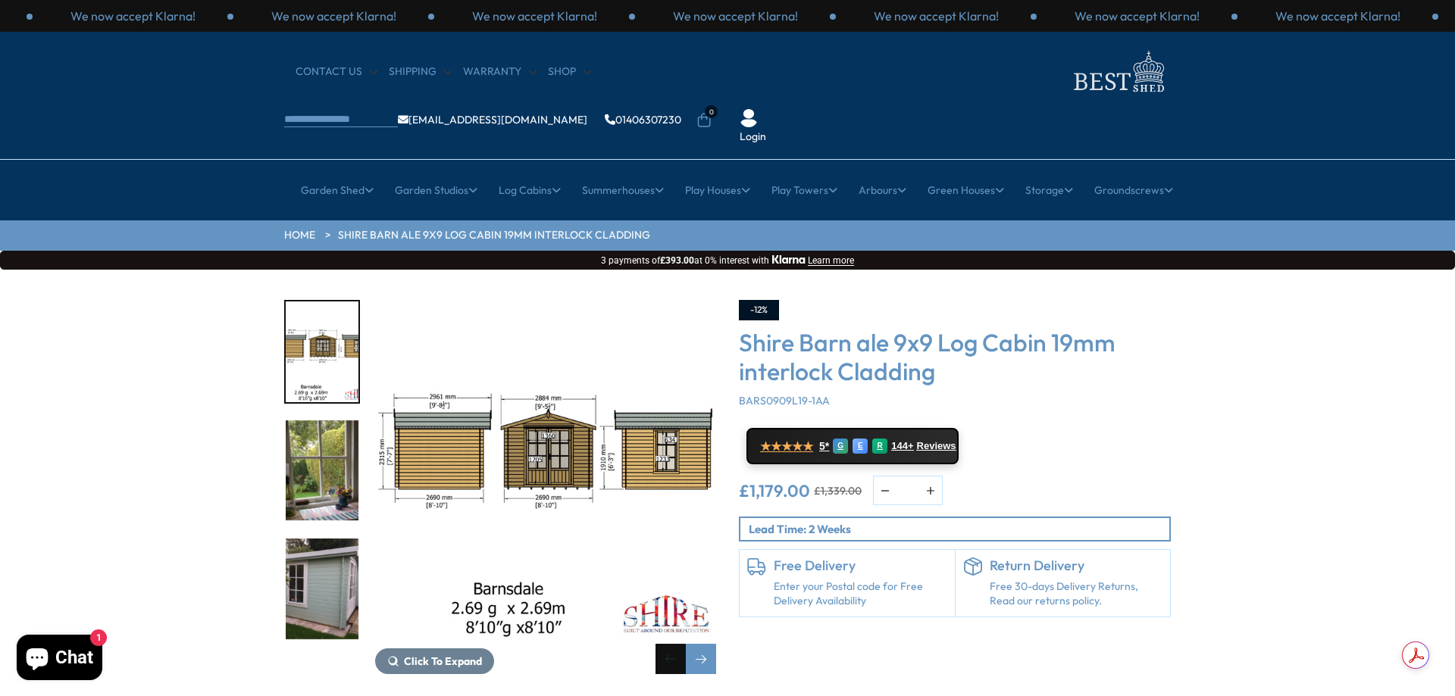
click at [669, 644] on div "Previous slide" at bounding box center [670, 659] width 30 height 30
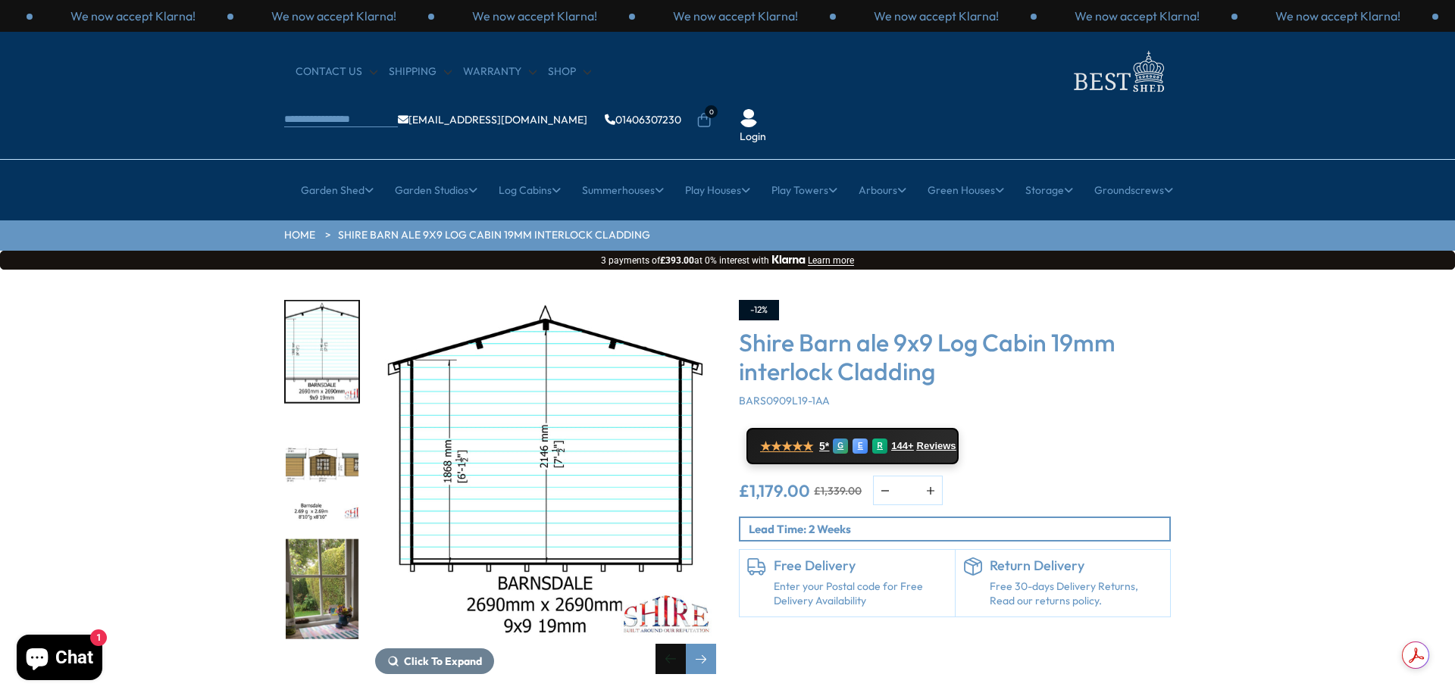
click at [669, 644] on div "Previous slide" at bounding box center [670, 659] width 30 height 30
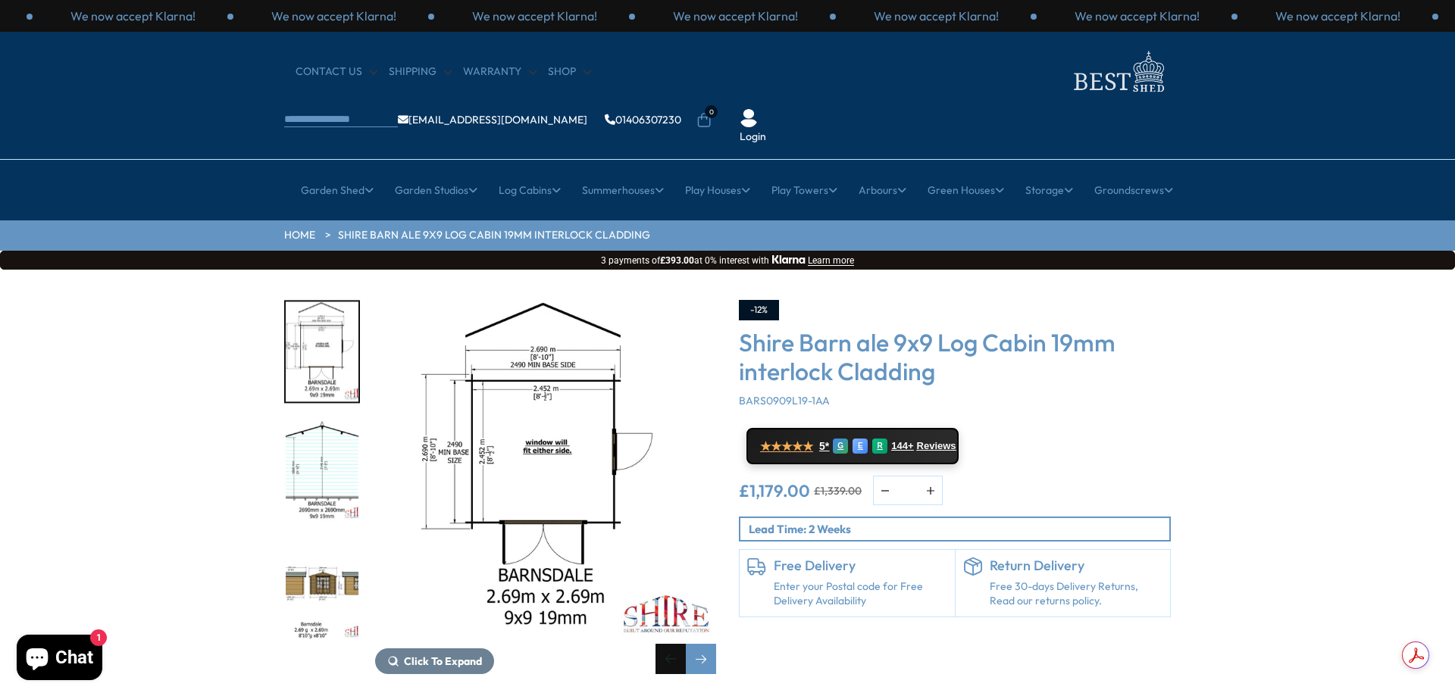
click at [669, 644] on div "Previous slide" at bounding box center [670, 659] width 30 height 30
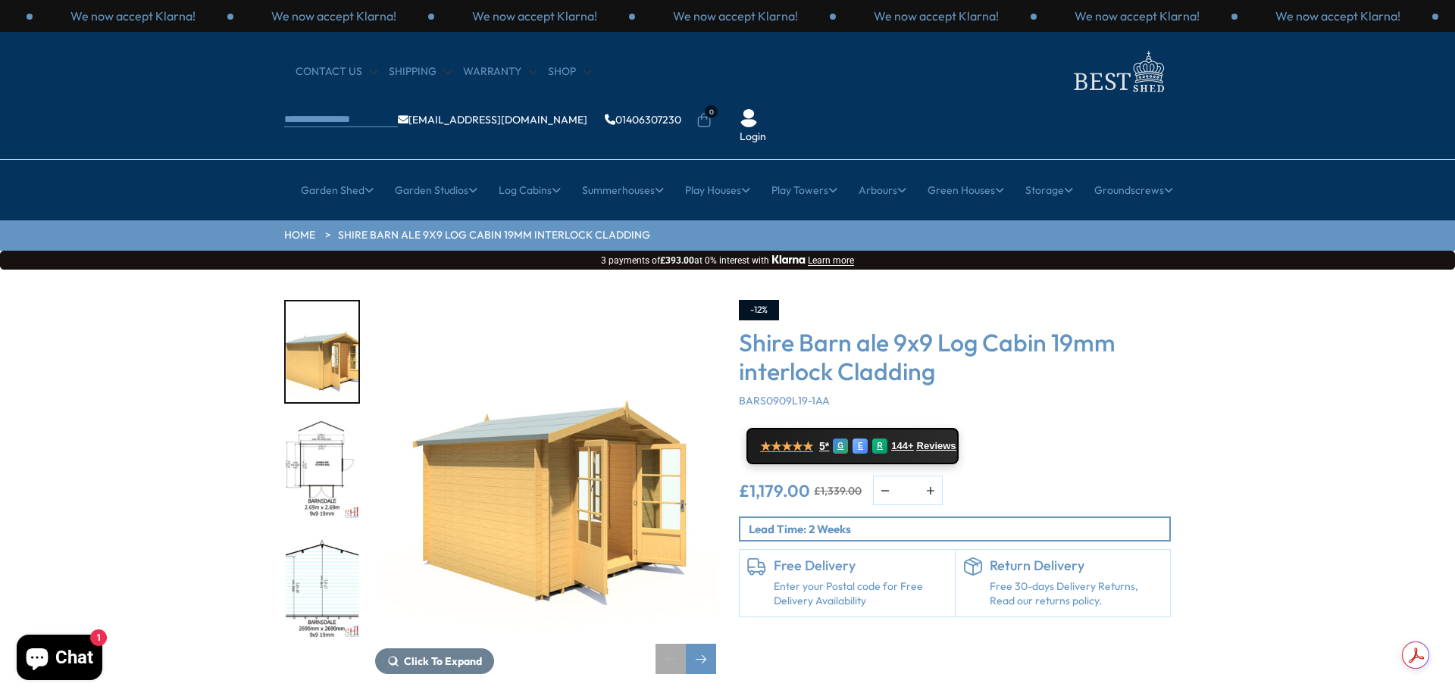
click at [669, 644] on div "Previous slide" at bounding box center [670, 659] width 30 height 30
drag, startPoint x: 497, startPoint y: 550, endPoint x: 333, endPoint y: 574, distance: 165.4
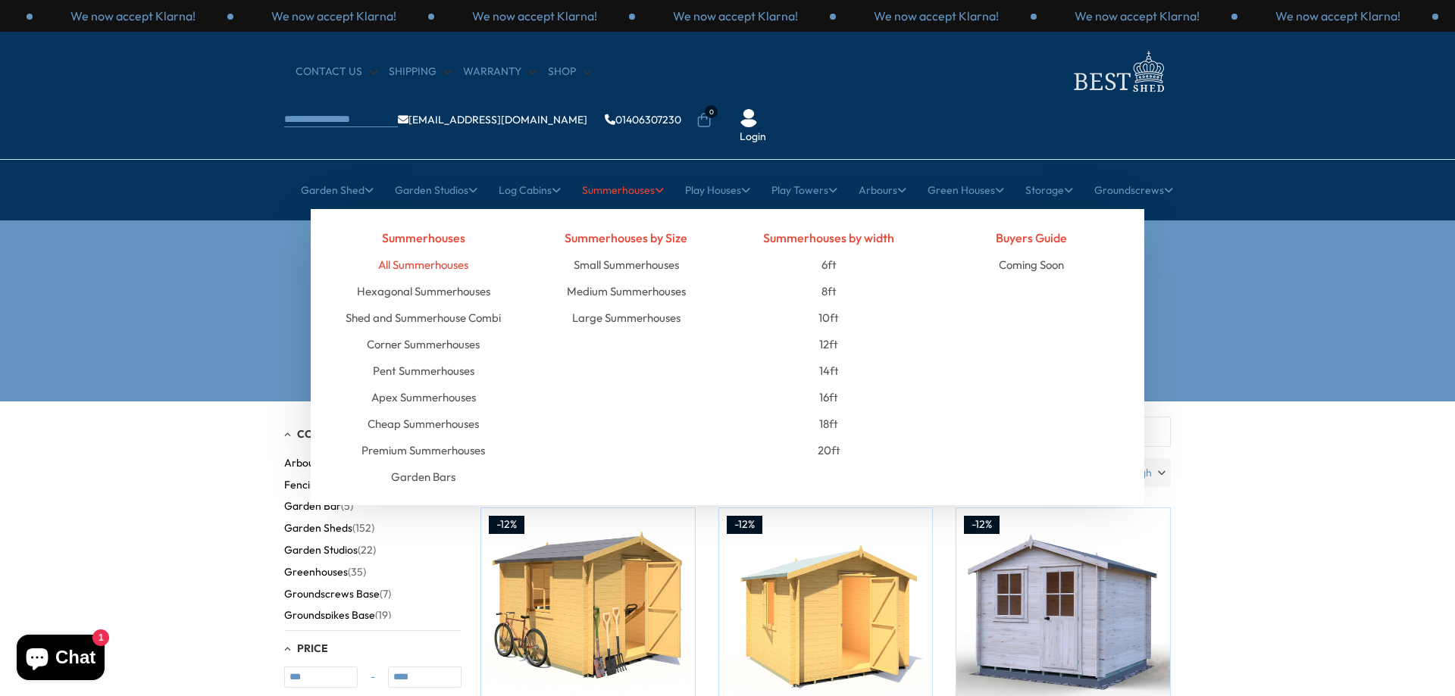
click at [402, 252] on link "All Summerhouses" at bounding box center [423, 265] width 90 height 27
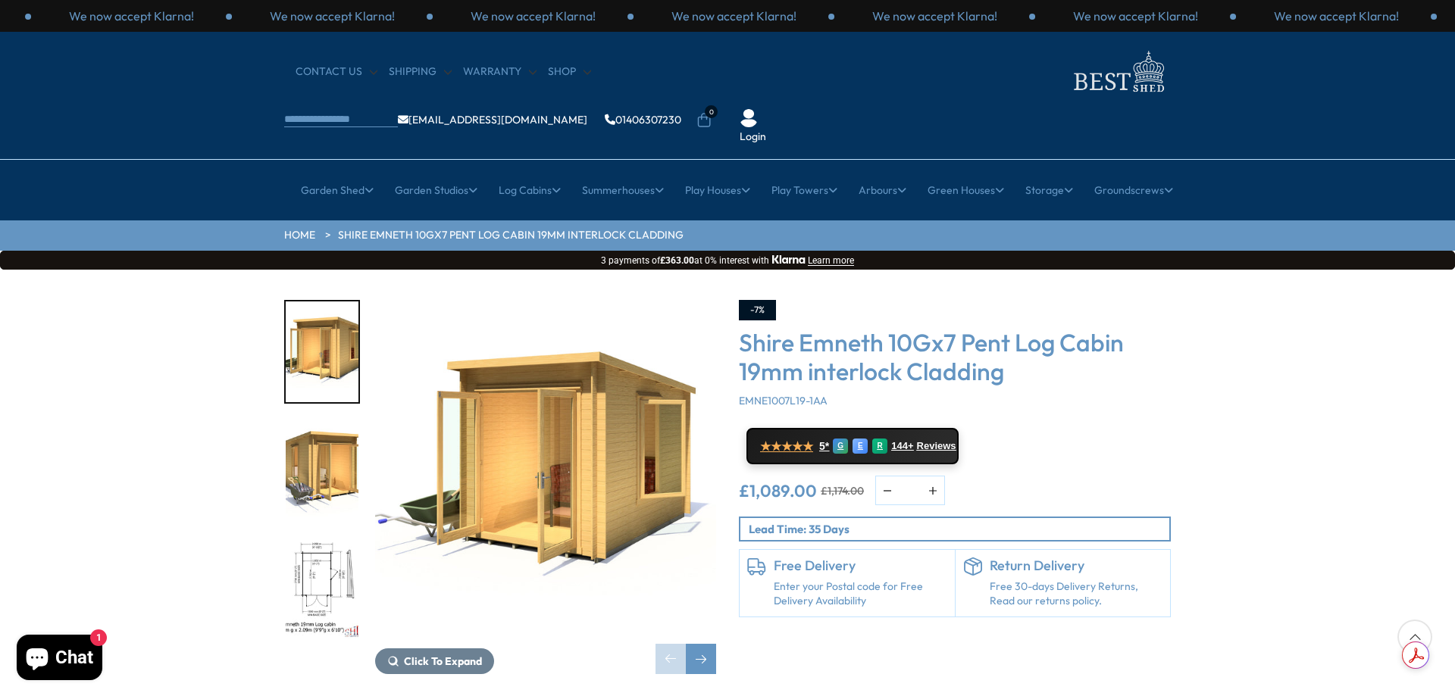
click at [337, 539] on img "3 / 12" at bounding box center [322, 589] width 73 height 101
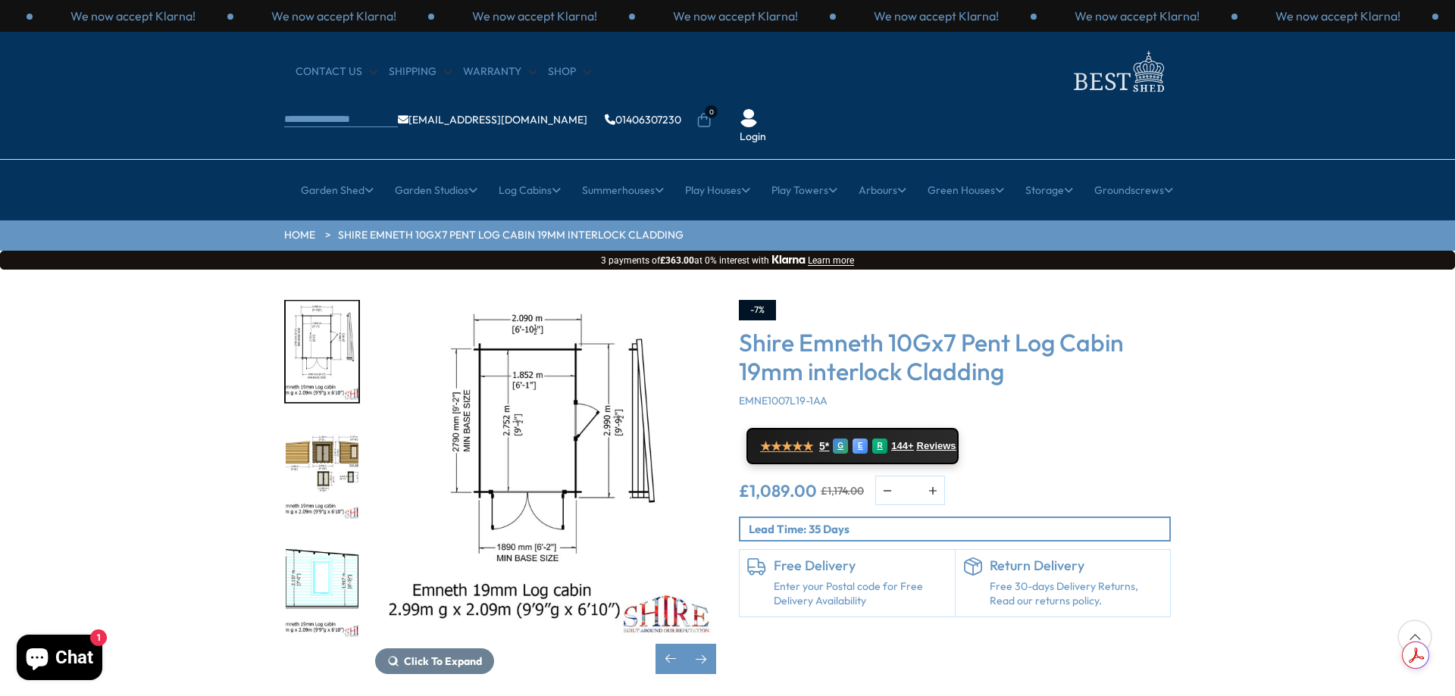
click at [321, 302] on img "3 / 12" at bounding box center [322, 352] width 73 height 101
click at [688, 644] on div "Next slide" at bounding box center [701, 659] width 30 height 30
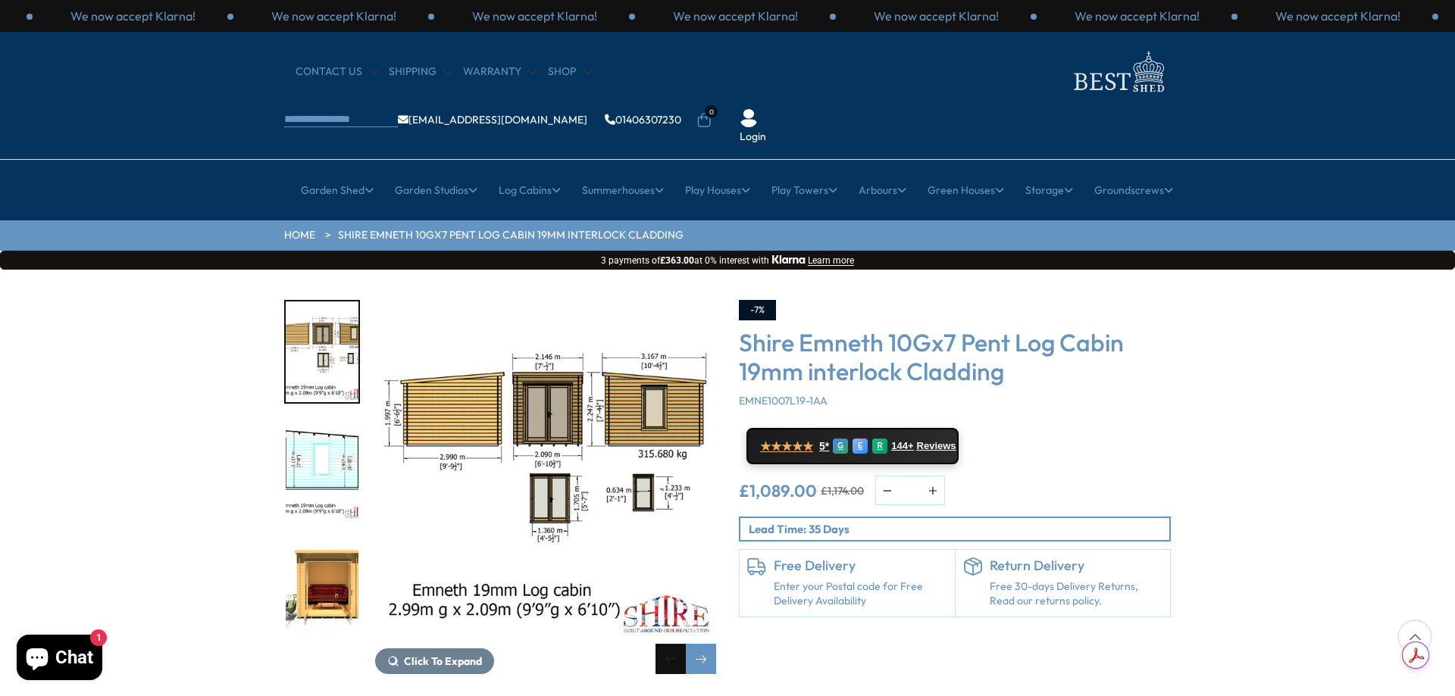
click at [675, 644] on div "Previous slide" at bounding box center [670, 659] width 30 height 30
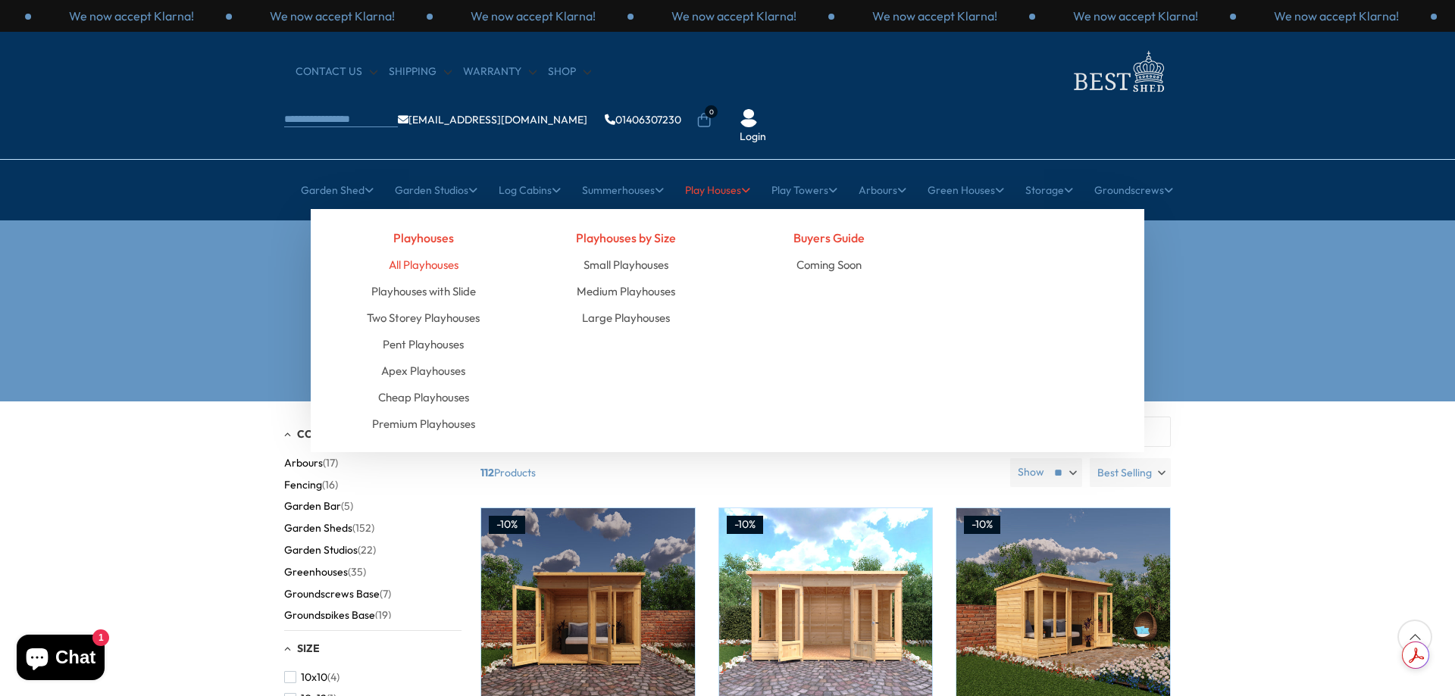
click at [423, 252] on link "All Playhouses" at bounding box center [424, 265] width 70 height 27
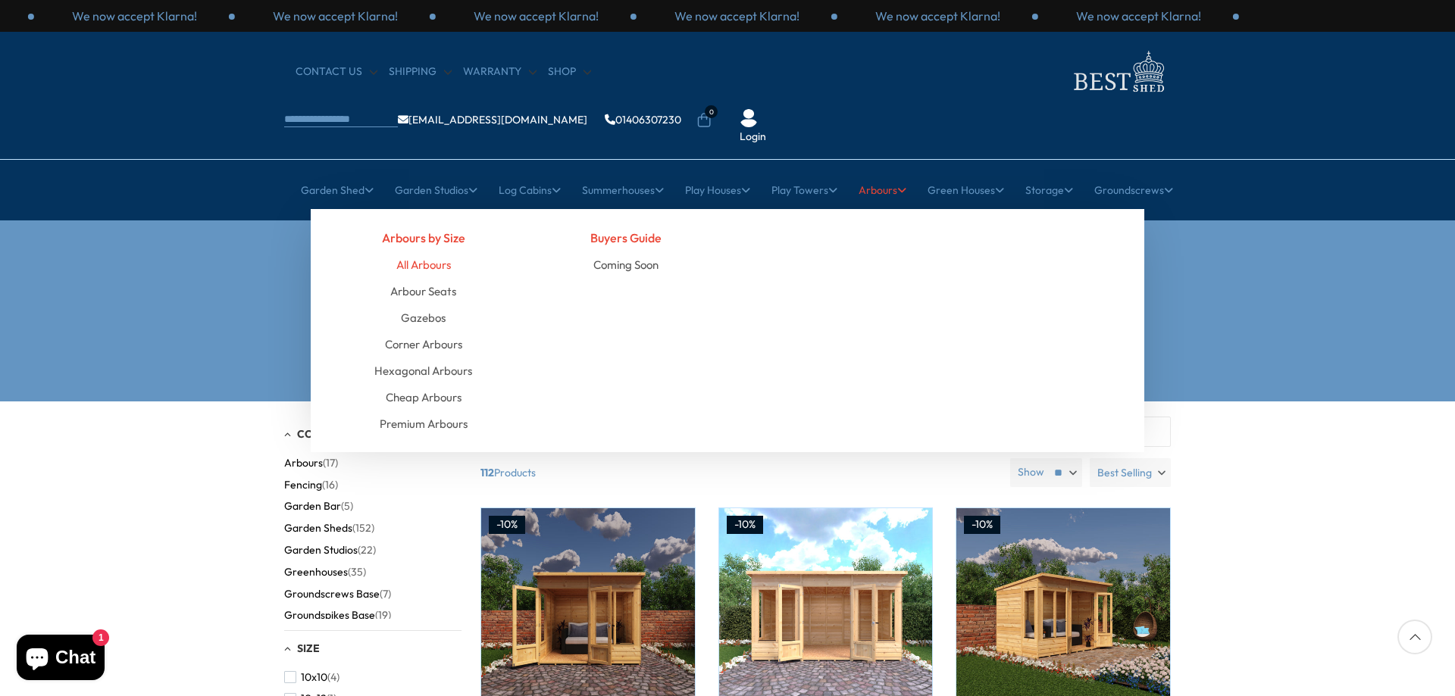
click at [427, 252] on link "All Arbours" at bounding box center [423, 265] width 55 height 27
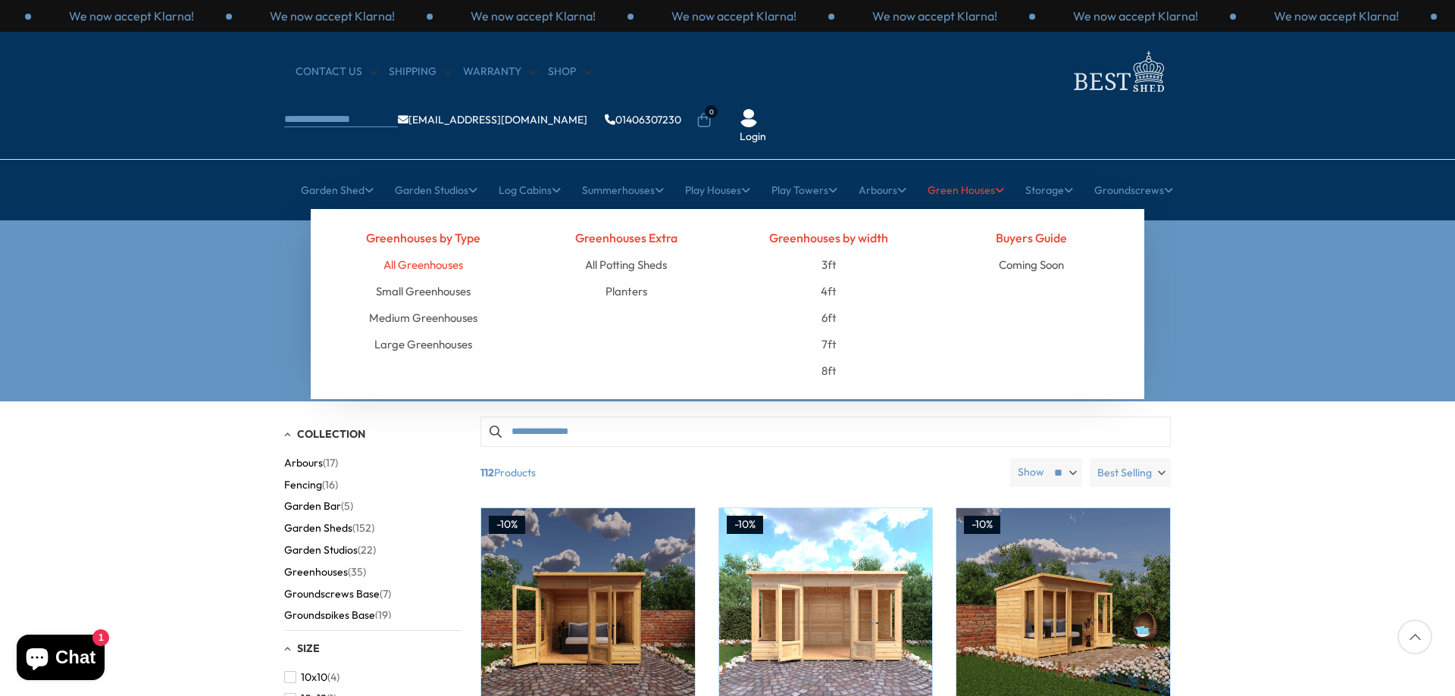
click at [432, 252] on link "All Greenhouses" at bounding box center [423, 265] width 80 height 27
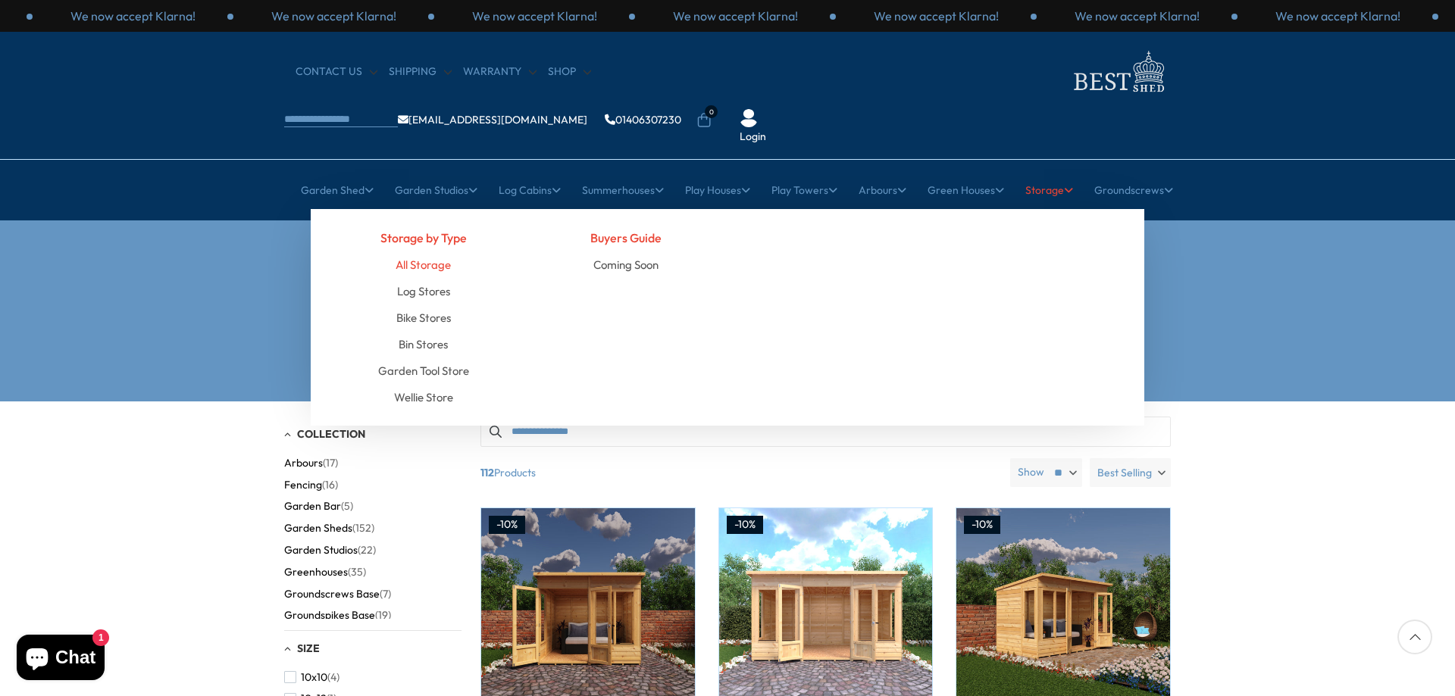
click at [397, 252] on link "All Storage" at bounding box center [422, 265] width 55 height 27
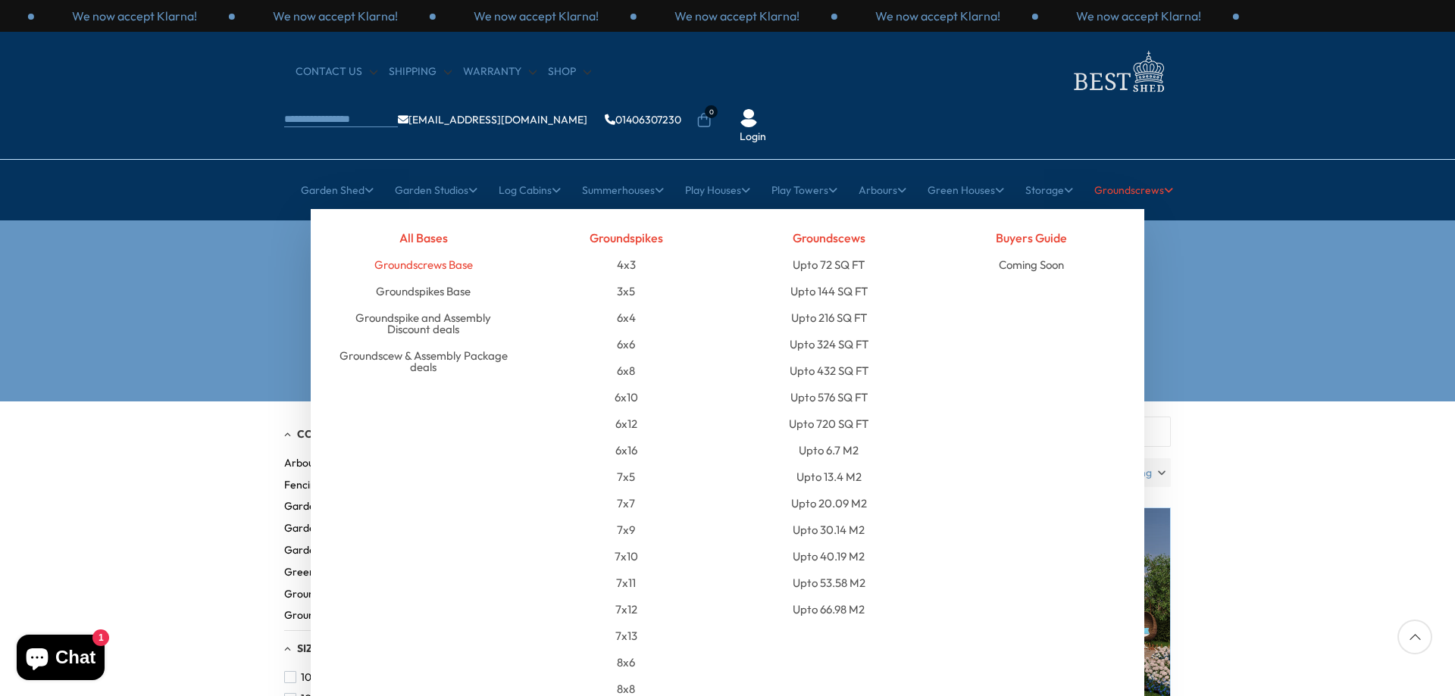
click at [397, 252] on link "Groundscrews Base" at bounding box center [423, 265] width 98 height 27
click at [405, 224] on h4 "All Bases" at bounding box center [423, 237] width 180 height 27
click at [441, 278] on link "Groundspikes Base" at bounding box center [423, 291] width 95 height 27
click at [430, 252] on link "Groundscrews Base" at bounding box center [423, 265] width 98 height 27
click at [430, 305] on link "Groundspike and Assembly Discount deals" at bounding box center [423, 324] width 180 height 38
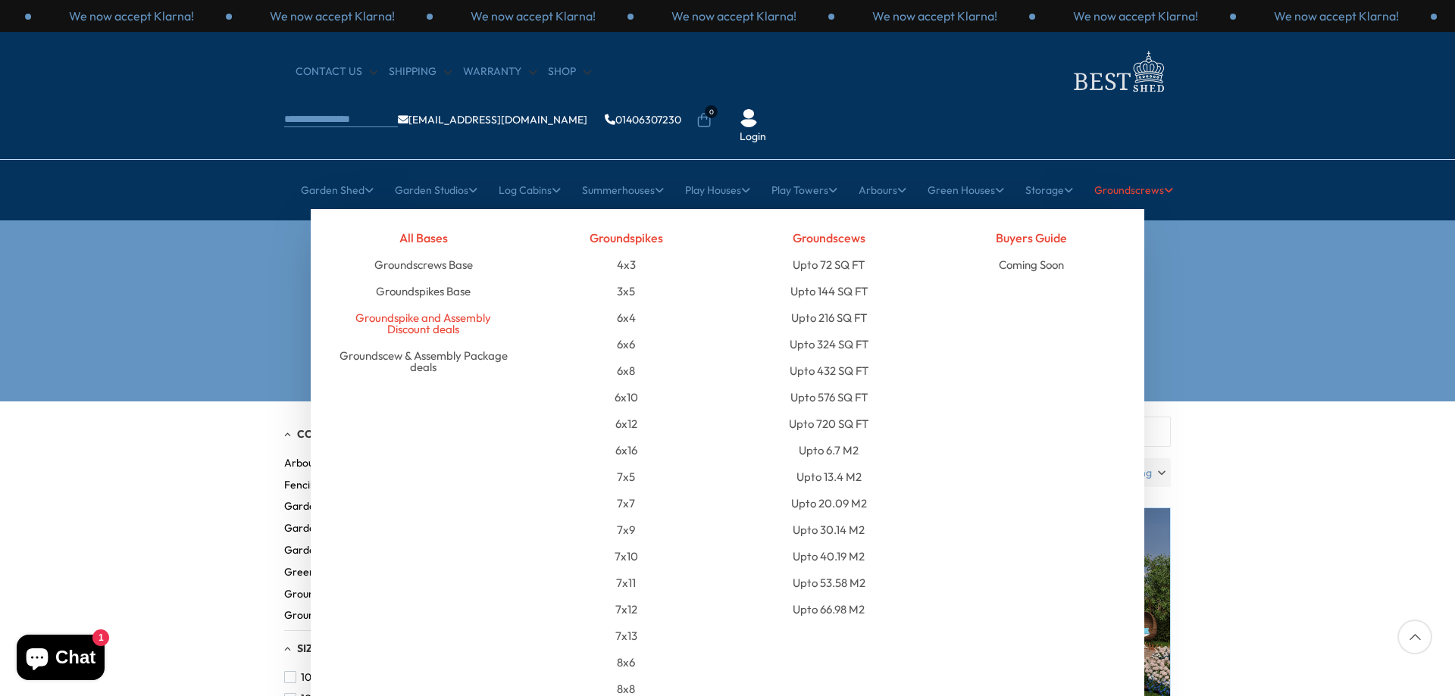
click at [420, 305] on link "Groundspike and Assembly Discount deals" at bounding box center [423, 324] width 180 height 38
click at [421, 305] on link "Groundspike and Assembly Discount deals" at bounding box center [423, 324] width 180 height 38
click at [425, 342] on link "Groundscew & Assembly Package deals" at bounding box center [423, 361] width 180 height 38
click at [457, 342] on link "Groundscew & Assembly Package deals" at bounding box center [423, 361] width 180 height 38
click at [443, 278] on link "Groundspikes Base" at bounding box center [423, 291] width 95 height 27
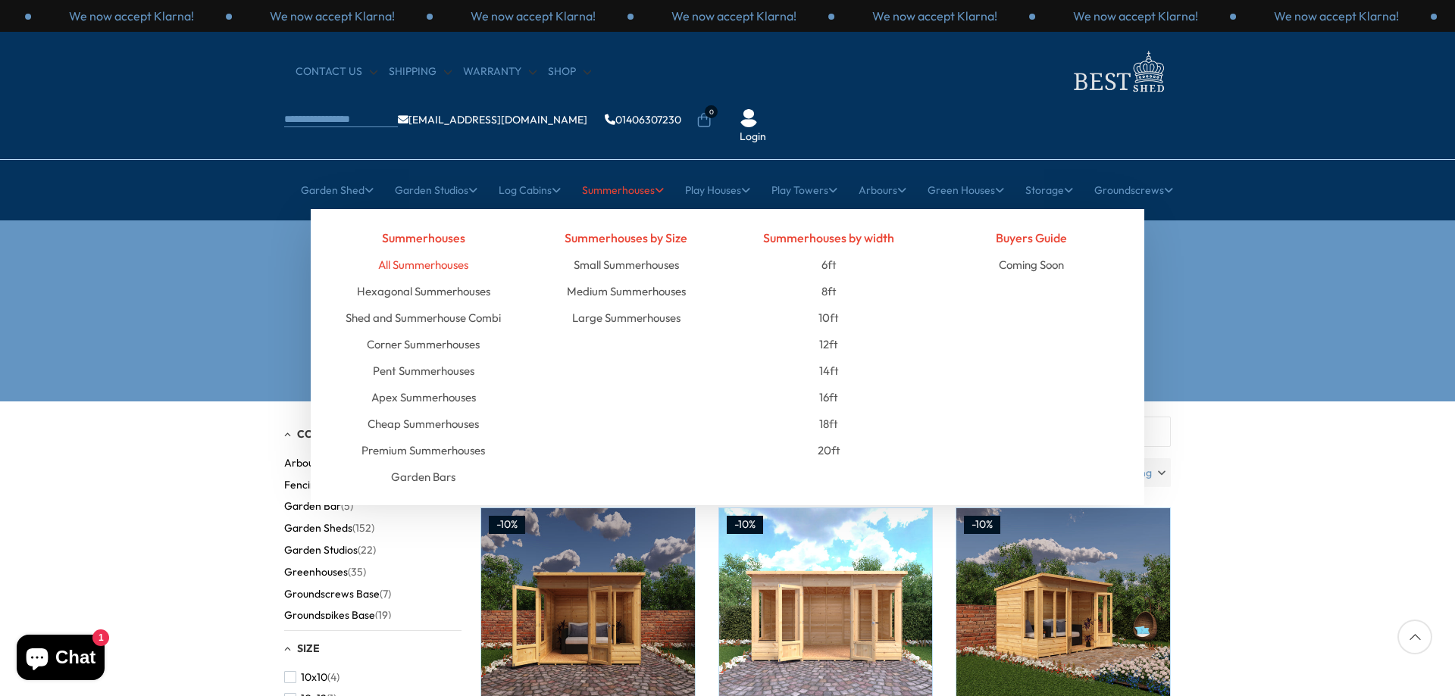
click at [426, 252] on link "All Summerhouses" at bounding box center [423, 265] width 90 height 27
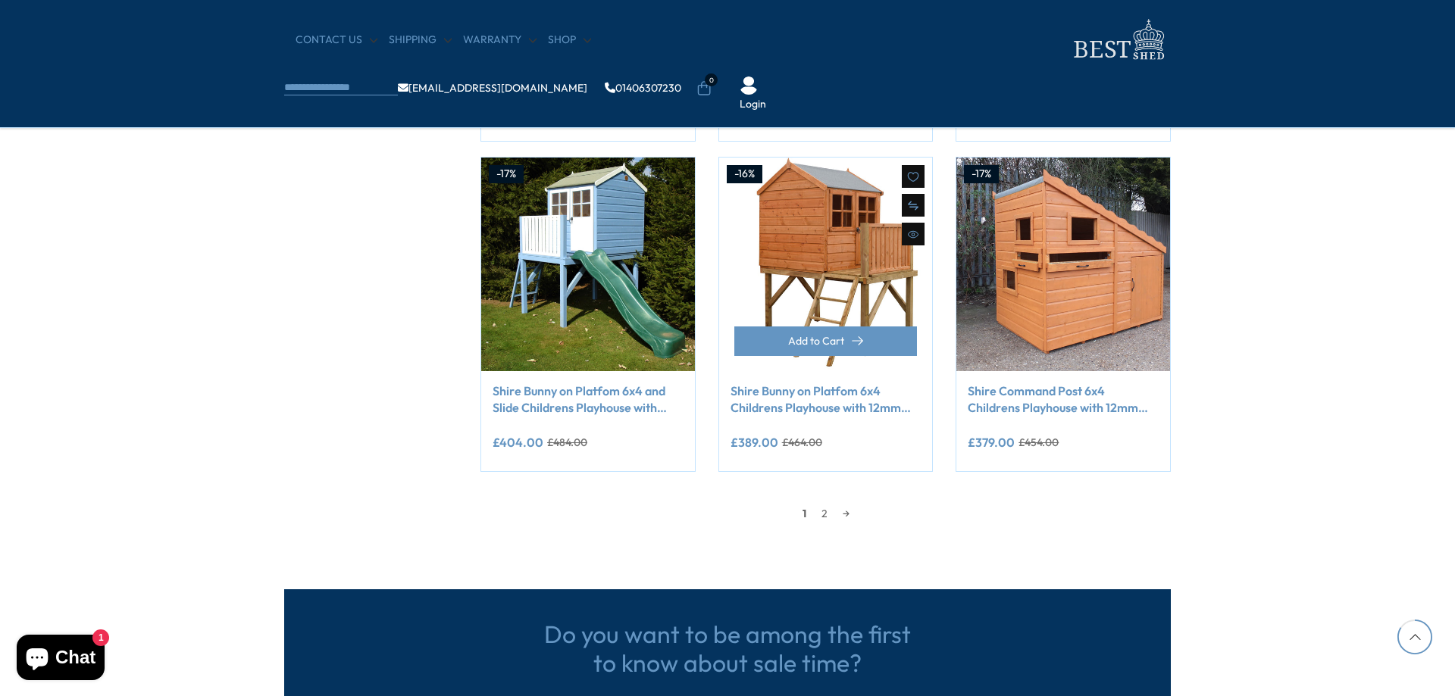
scroll to position [1439, 0]
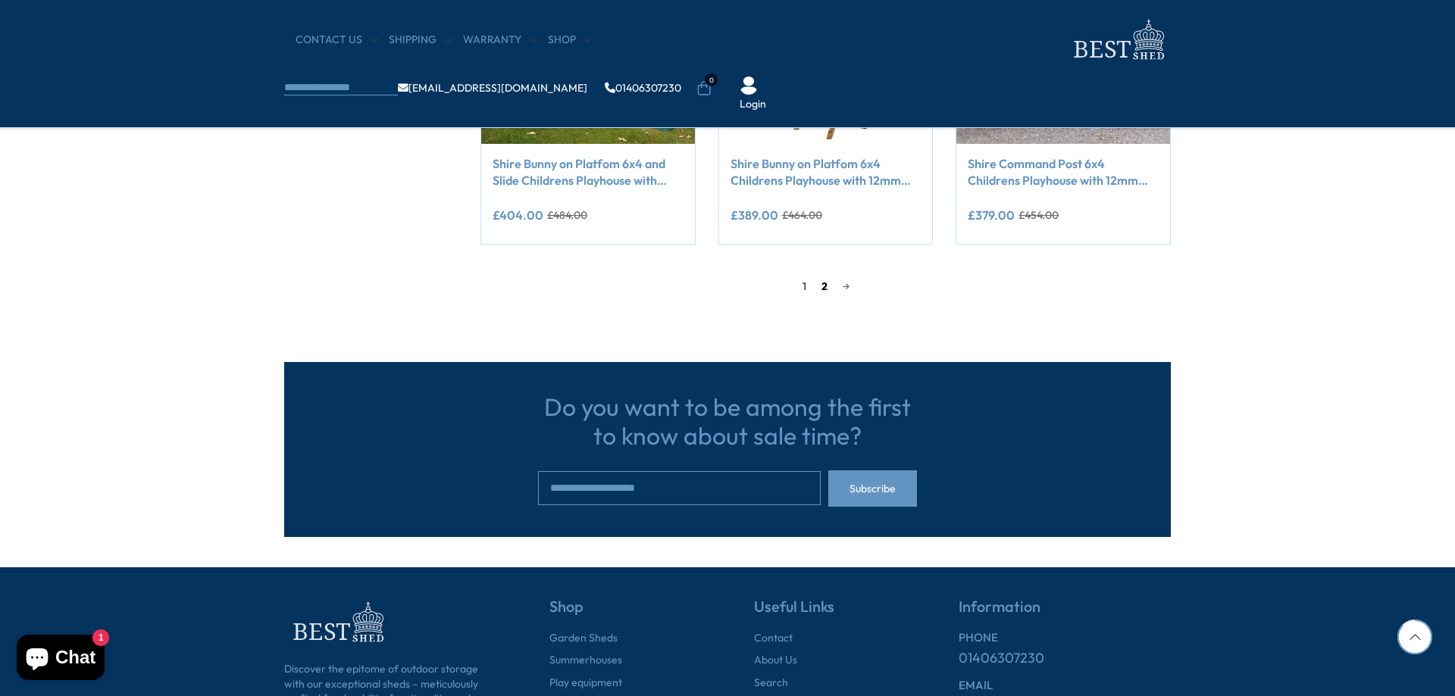
click at [818, 292] on link "2" at bounding box center [824, 286] width 21 height 23
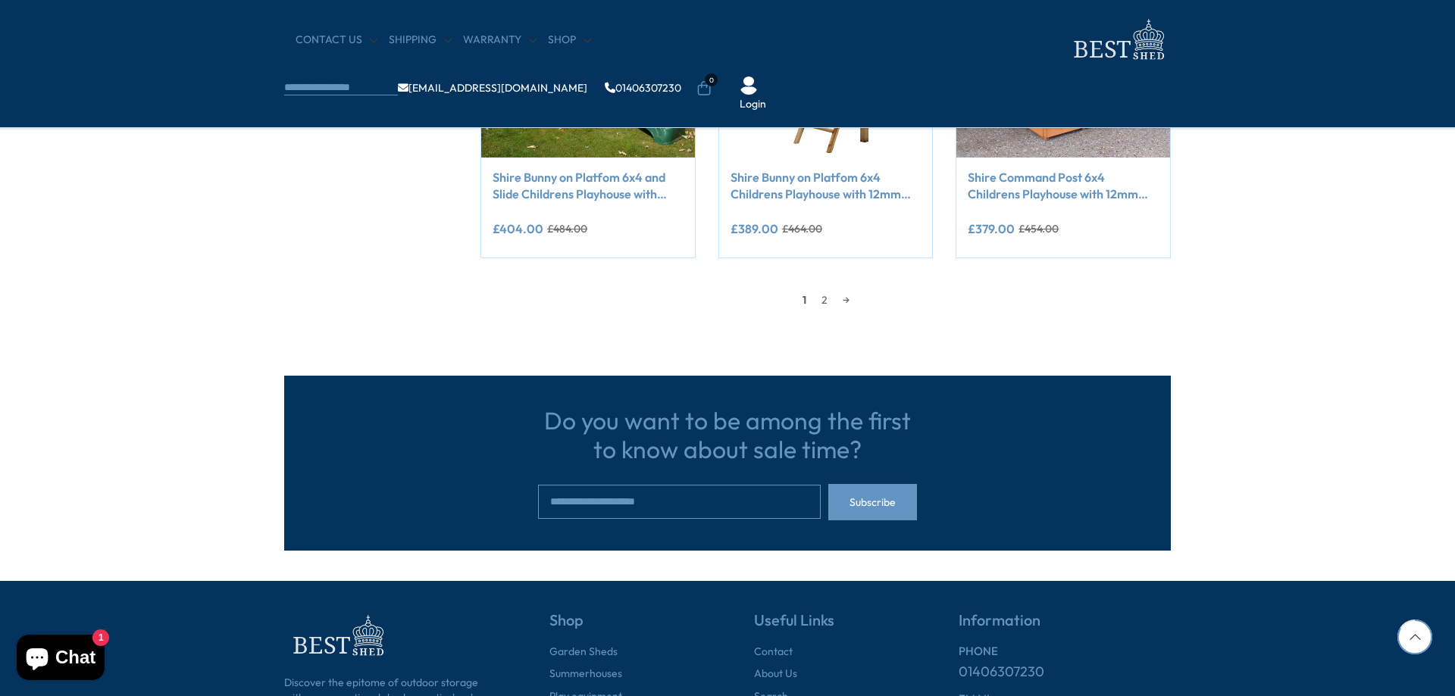
scroll to position [1439, 0]
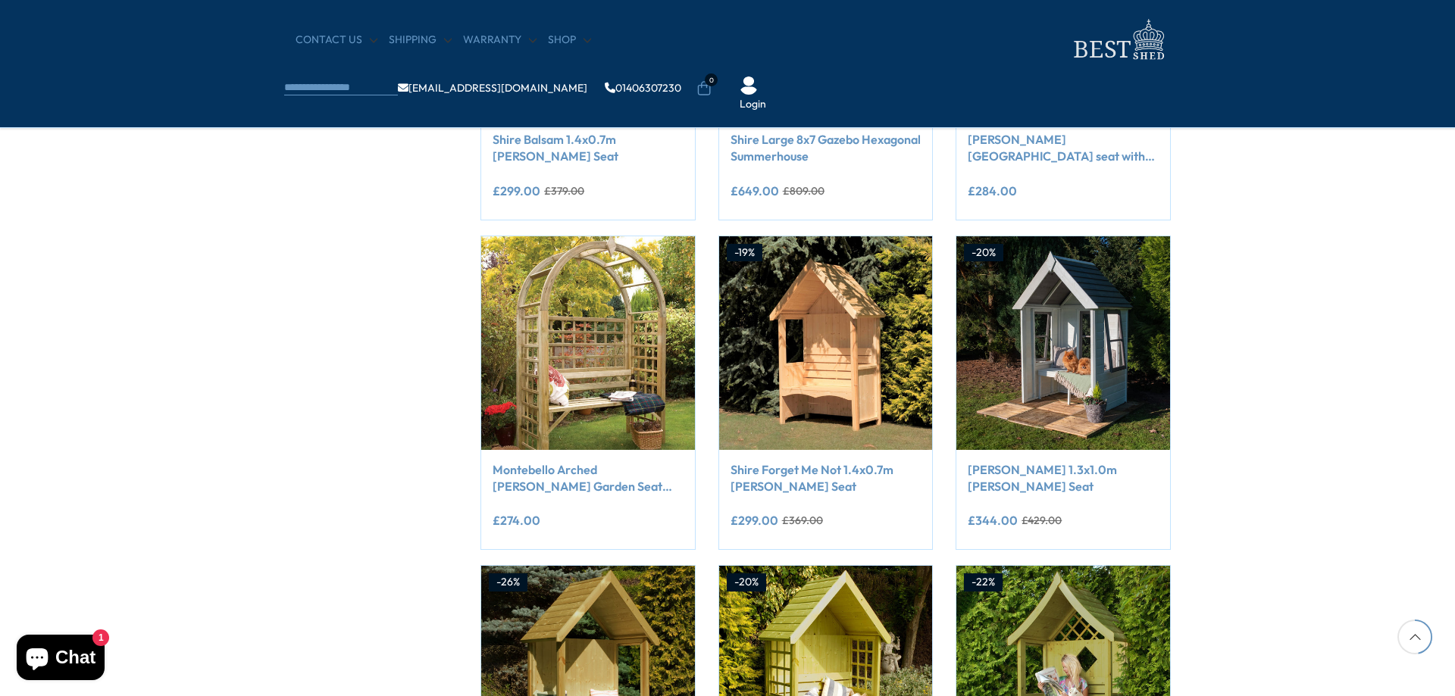
scroll to position [833, 0]
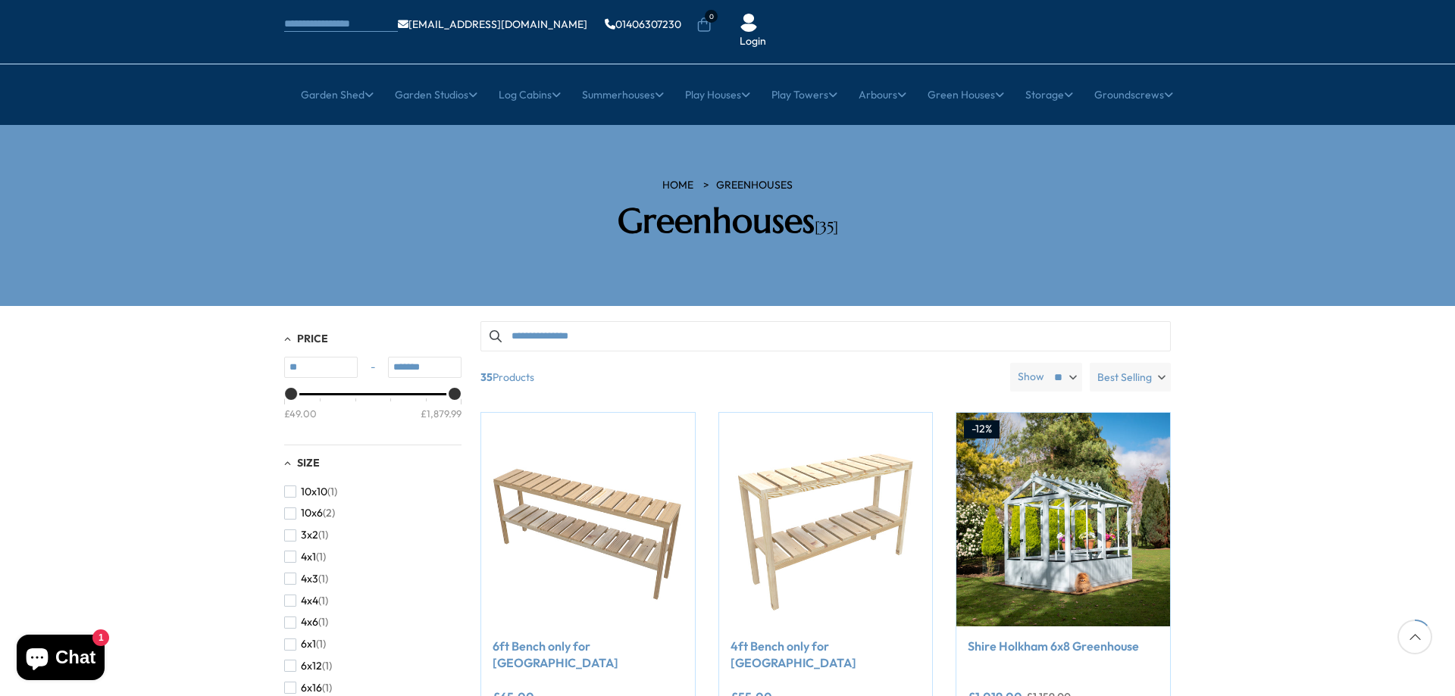
scroll to position [227, 0]
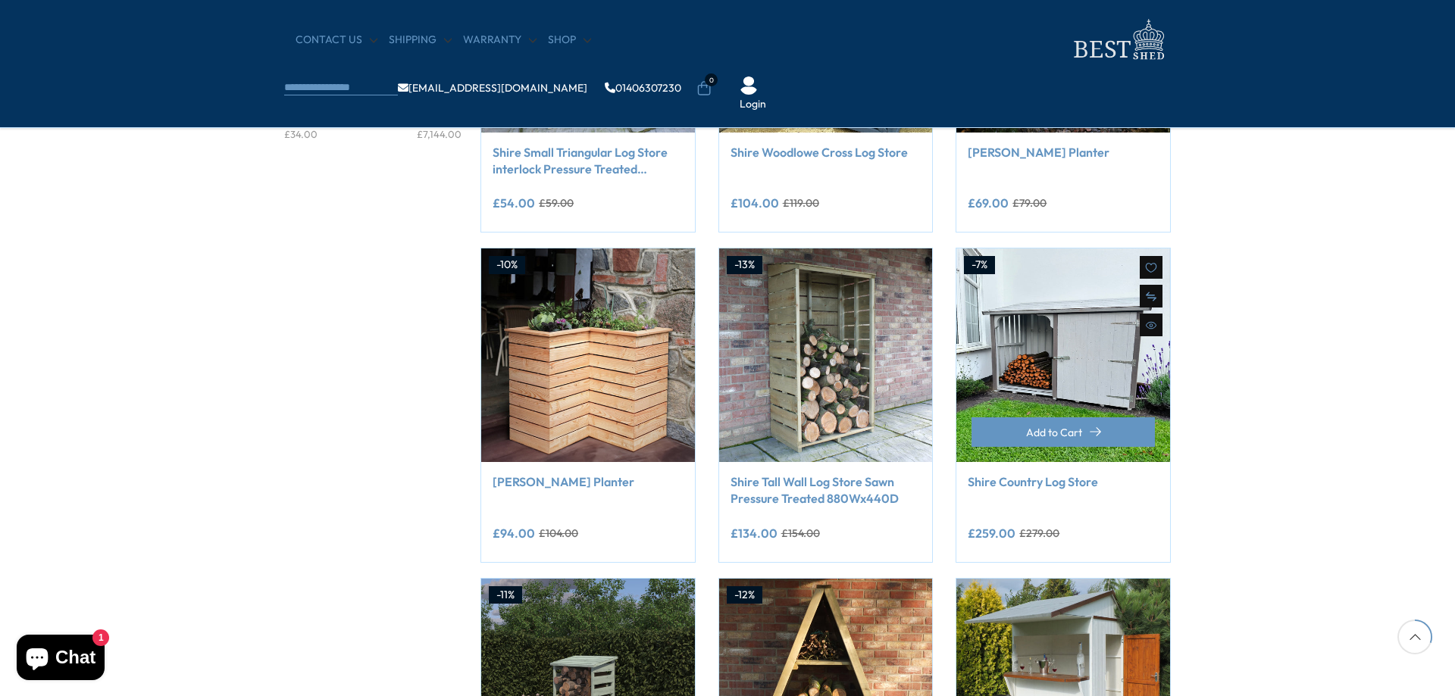
scroll to position [227, 0]
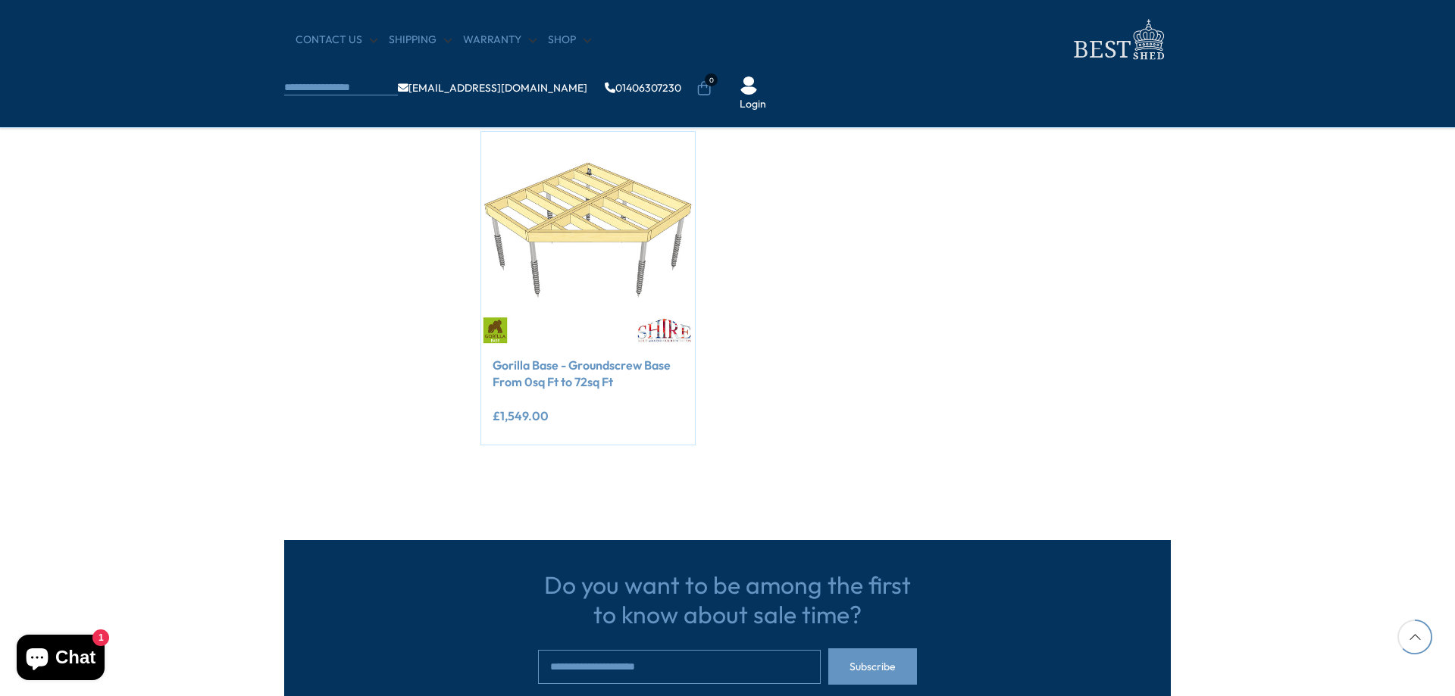
scroll to position [909, 0]
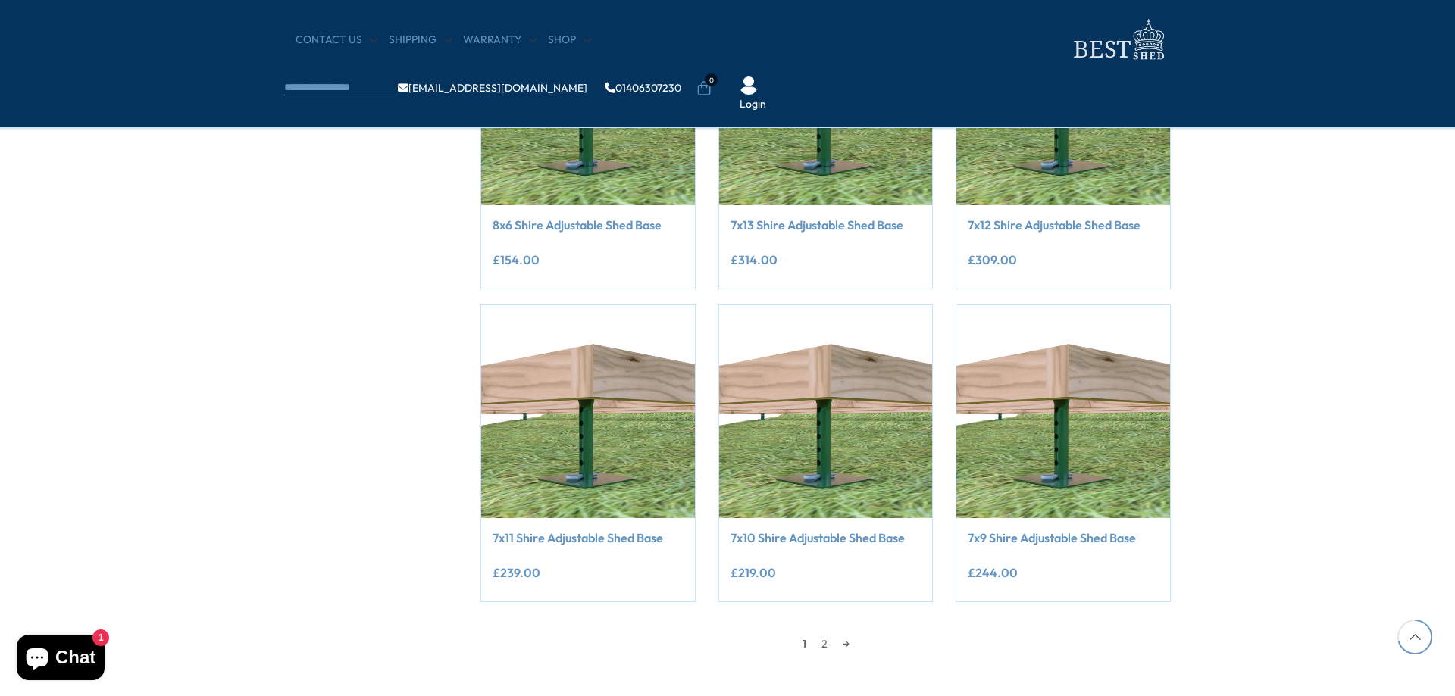
scroll to position [1136, 0]
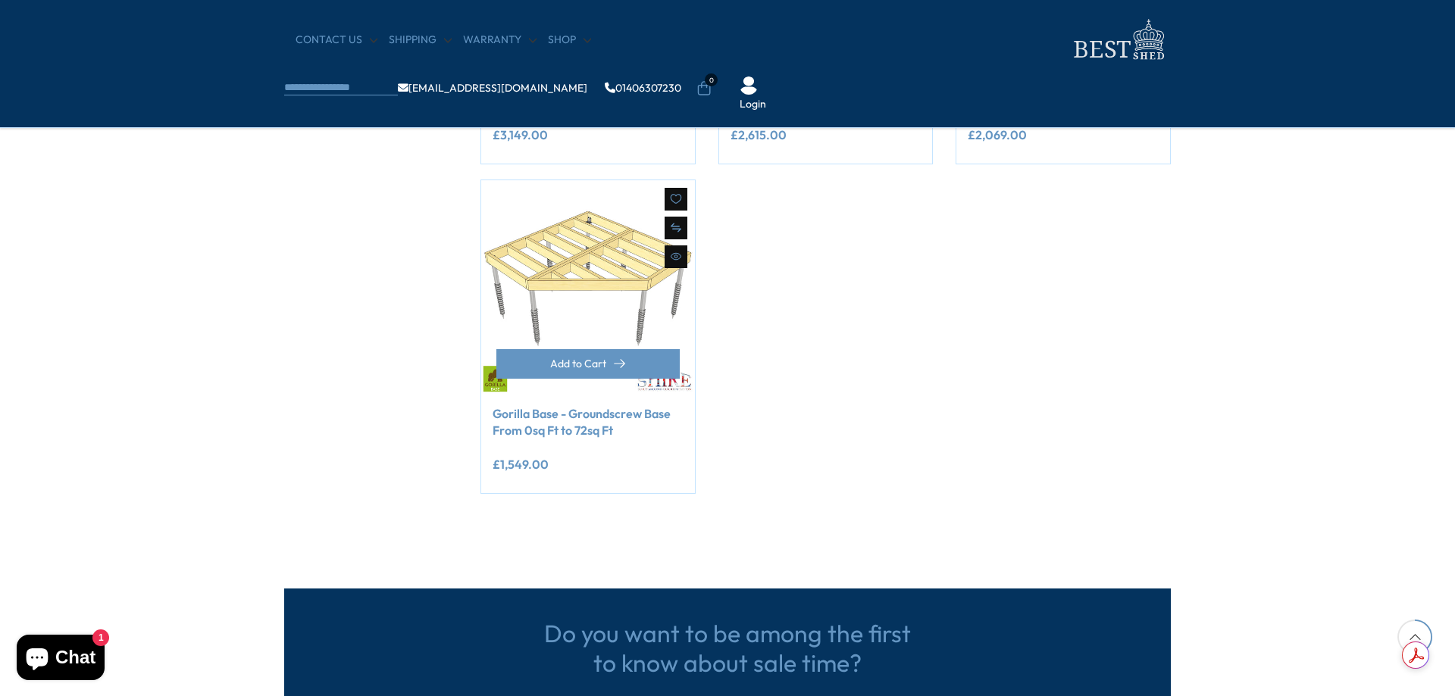
scroll to position [909, 0]
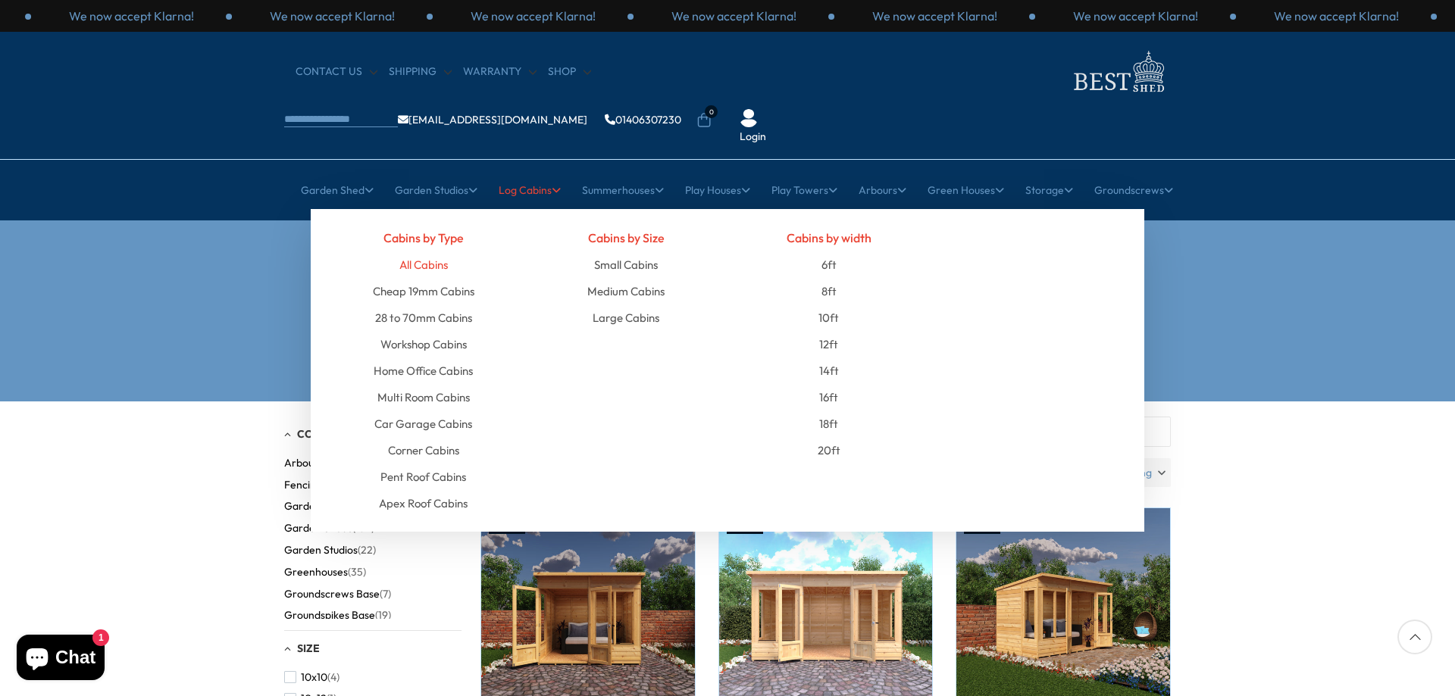
click at [425, 252] on link "All Cabins" at bounding box center [423, 265] width 48 height 27
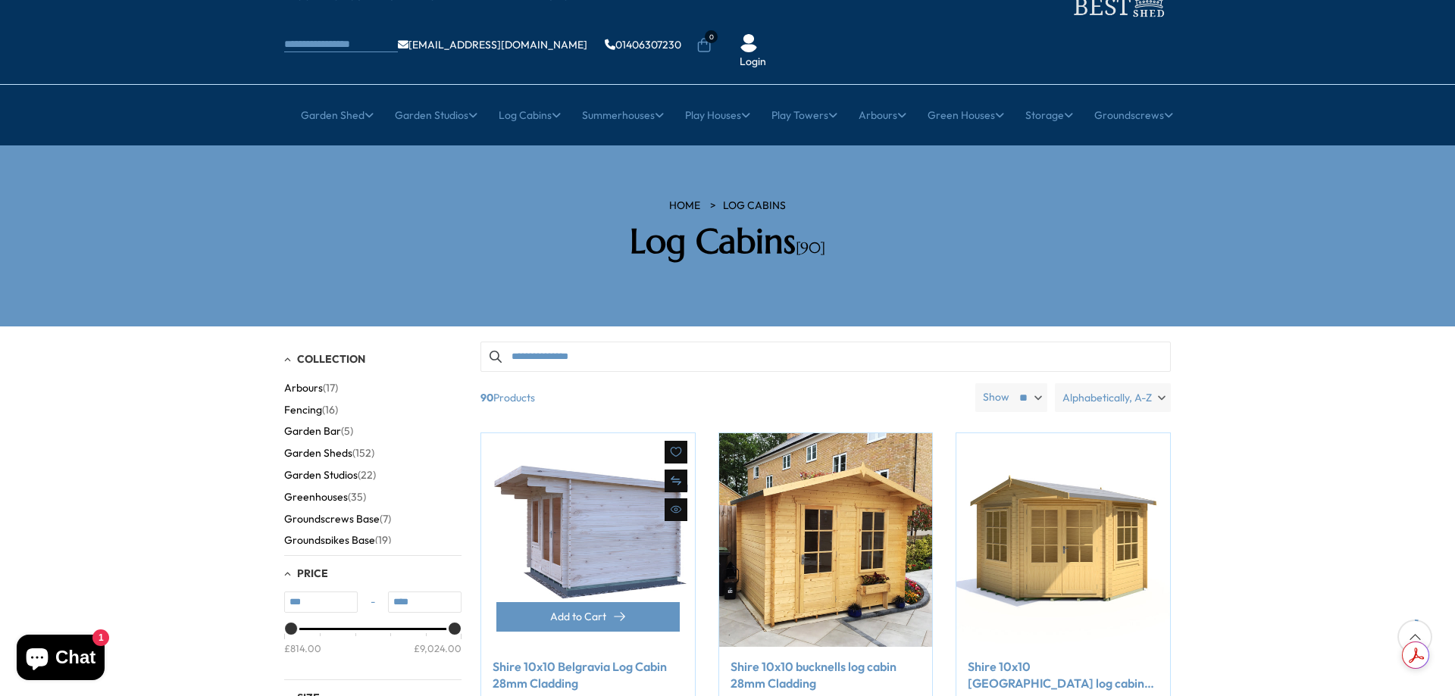
scroll to position [76, 0]
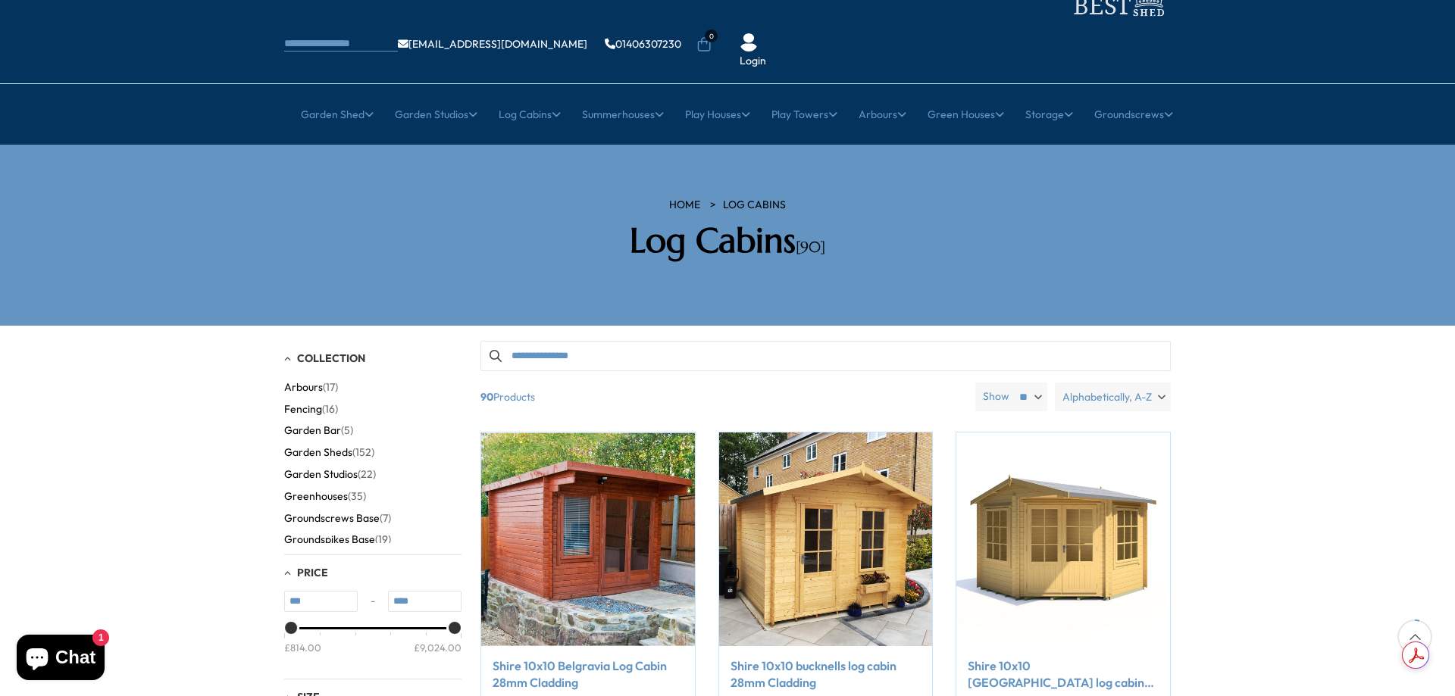
click at [1125, 383] on span "Alphabetically, A-Z" at bounding box center [1106, 397] width 89 height 29
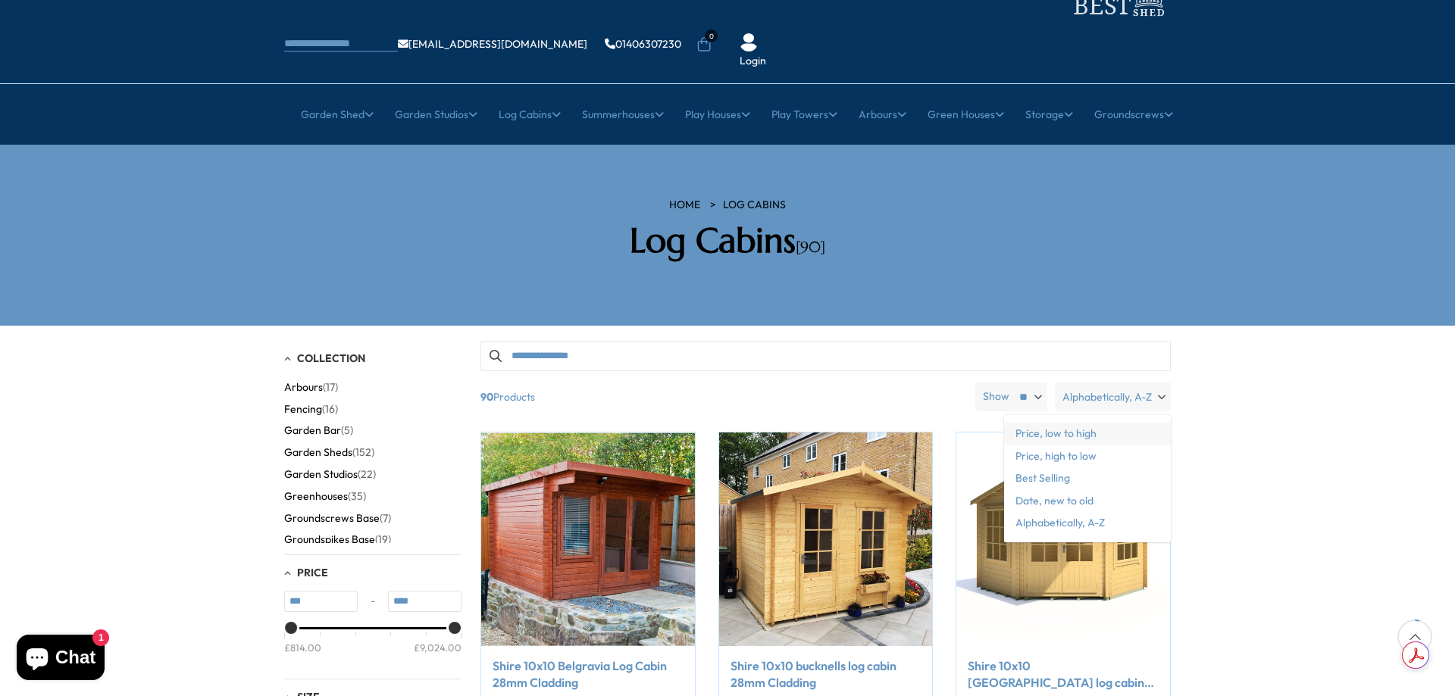
click at [1121, 423] on span "Price, low to high" at bounding box center [1087, 434] width 167 height 23
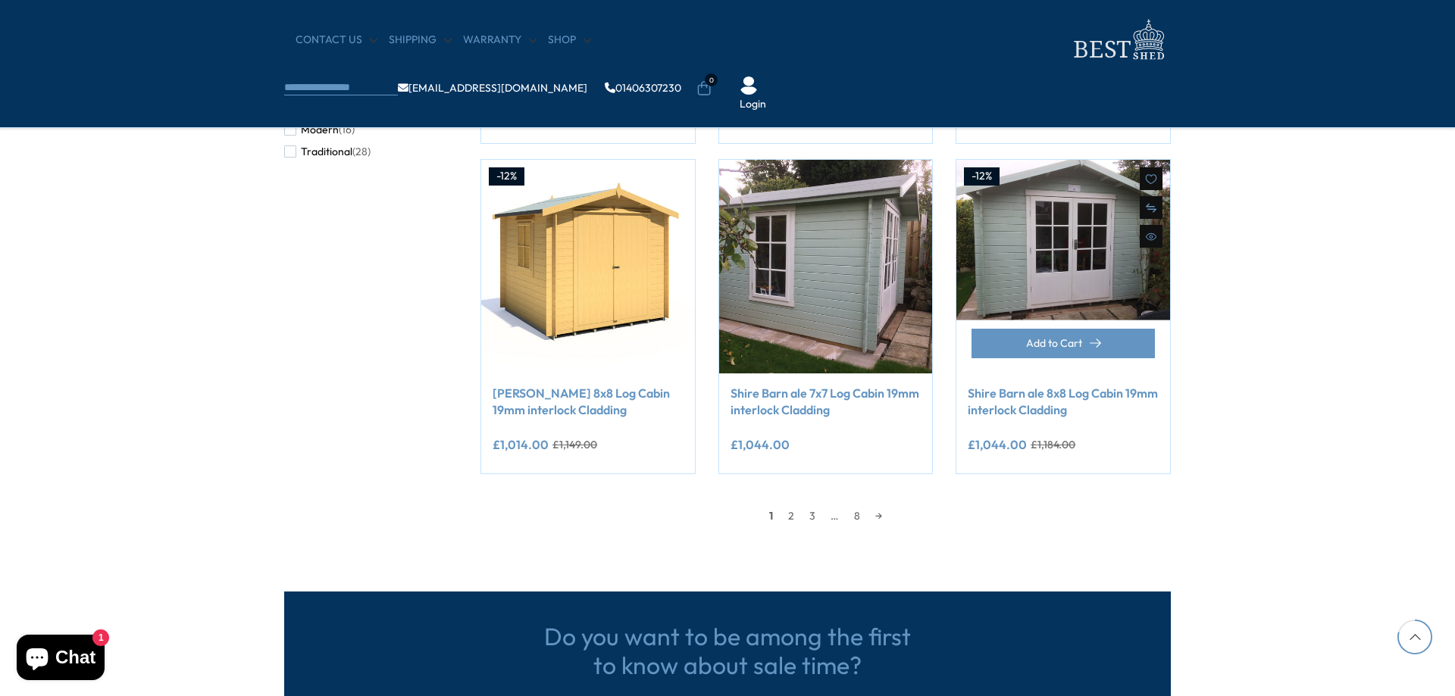
scroll to position [1208, 0]
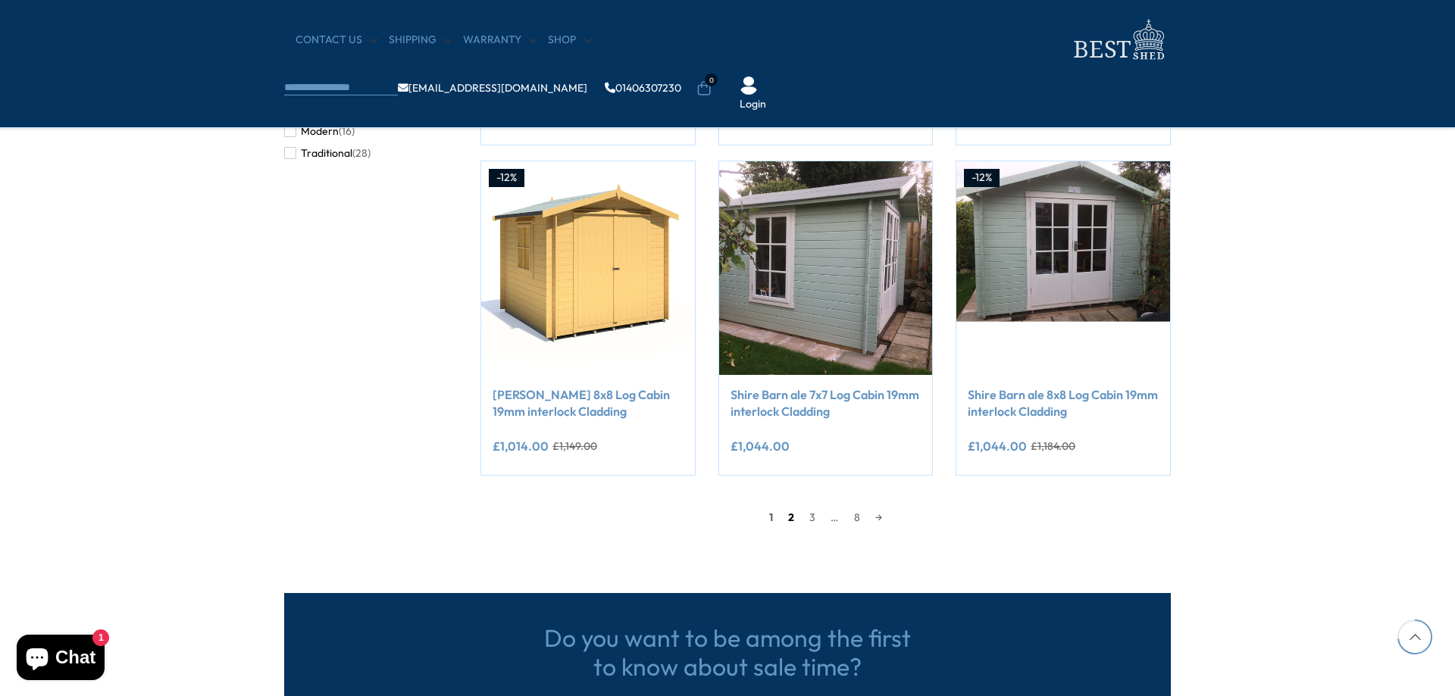
click at [790, 513] on link "2" at bounding box center [790, 517] width 21 height 23
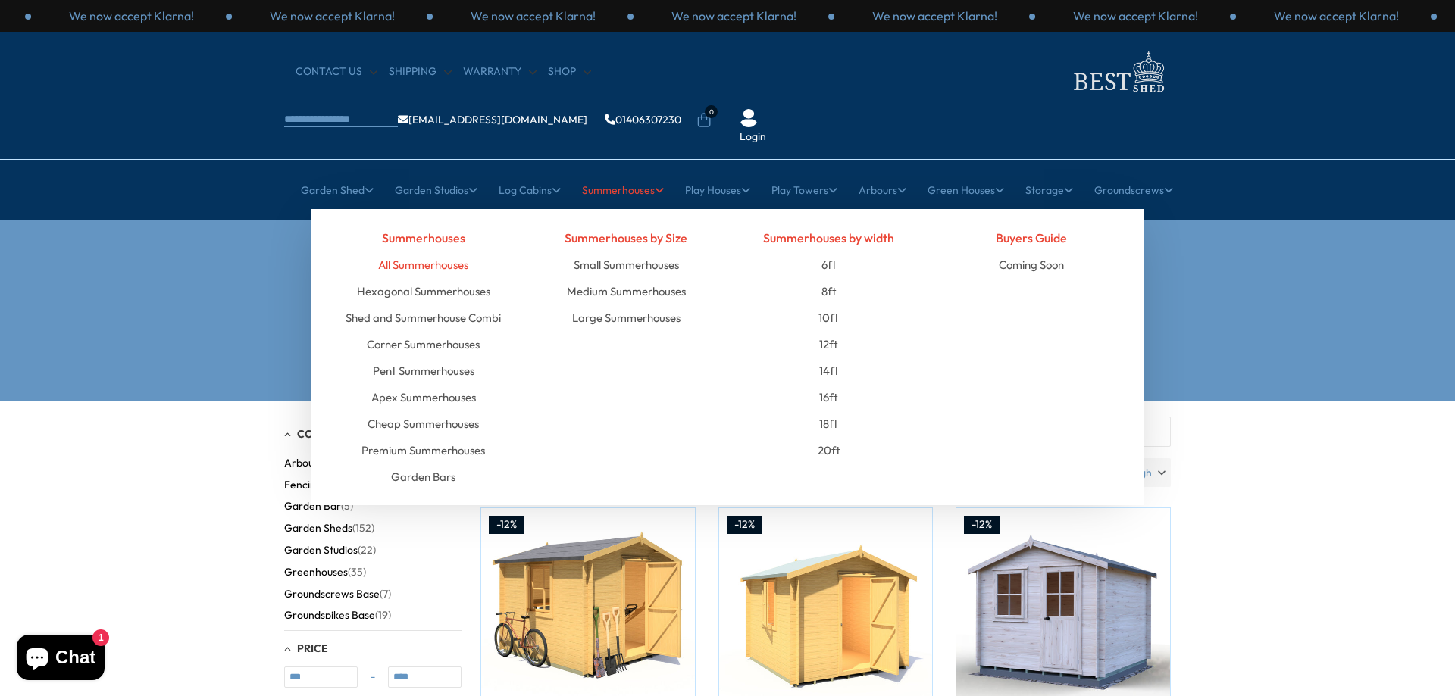
click at [424, 252] on link "All Summerhouses" at bounding box center [423, 265] width 90 height 27
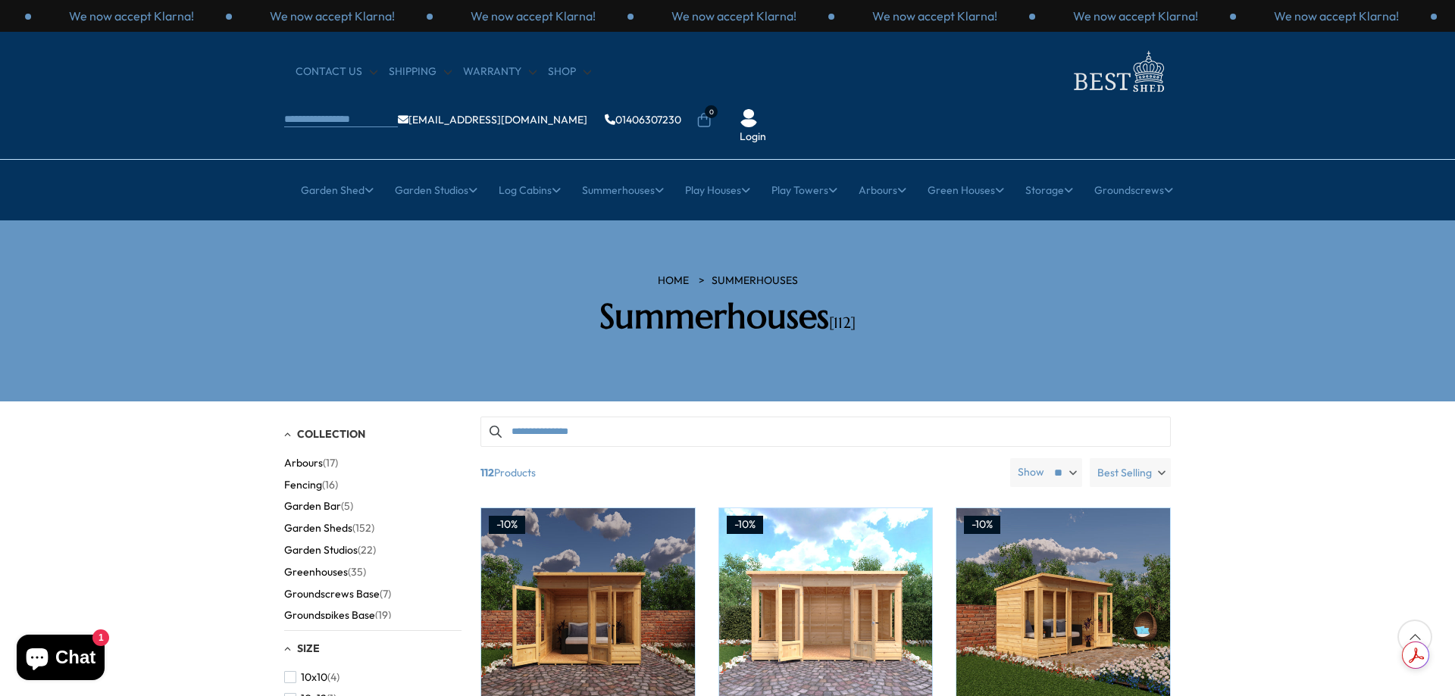
click at [1133, 458] on span "Best Selling" at bounding box center [1124, 472] width 55 height 29
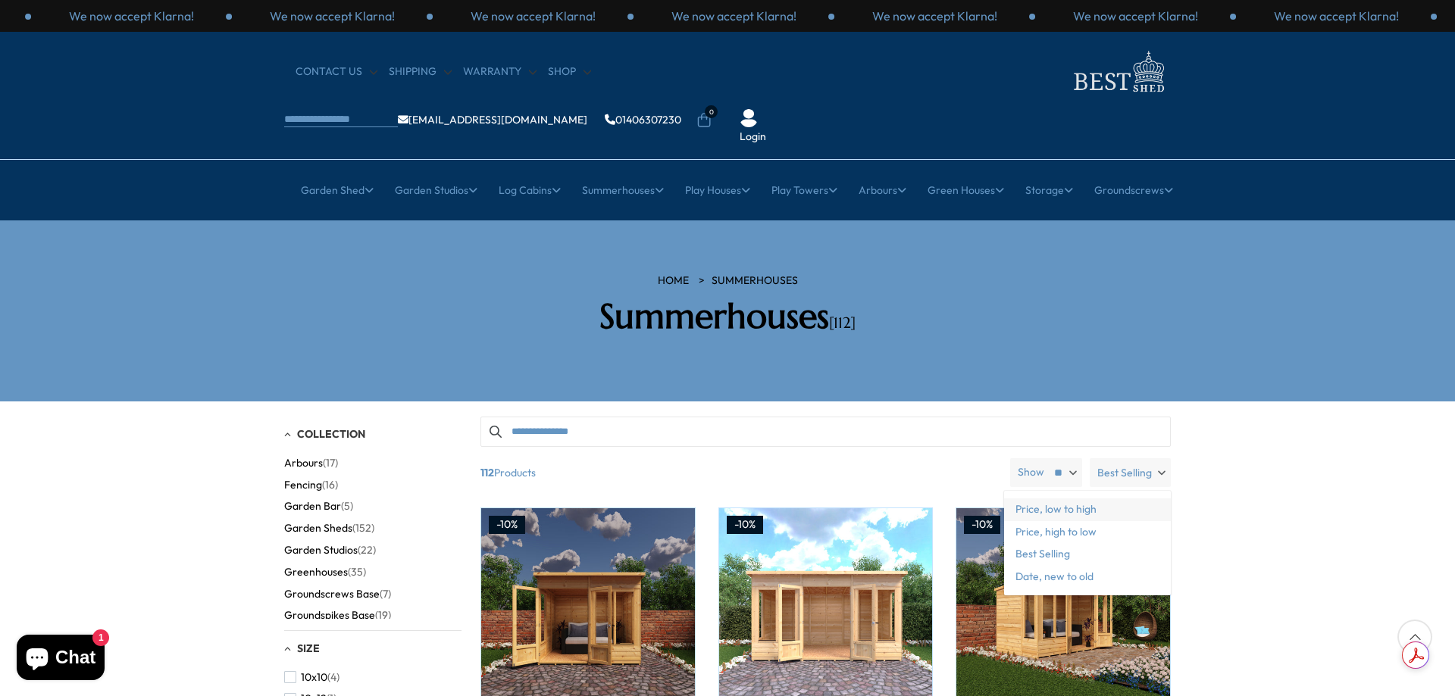
click at [1124, 498] on span "Price, low to high" at bounding box center [1087, 509] width 167 height 23
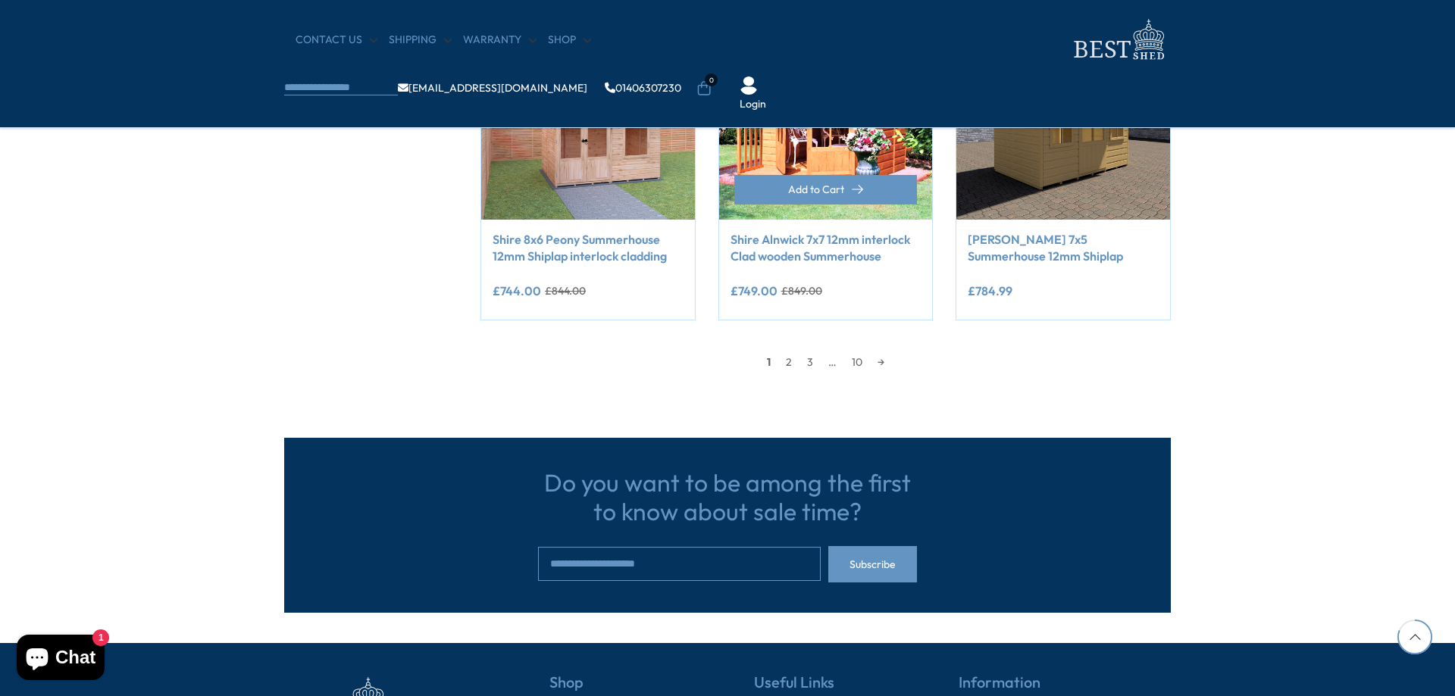
scroll to position [1212, 0]
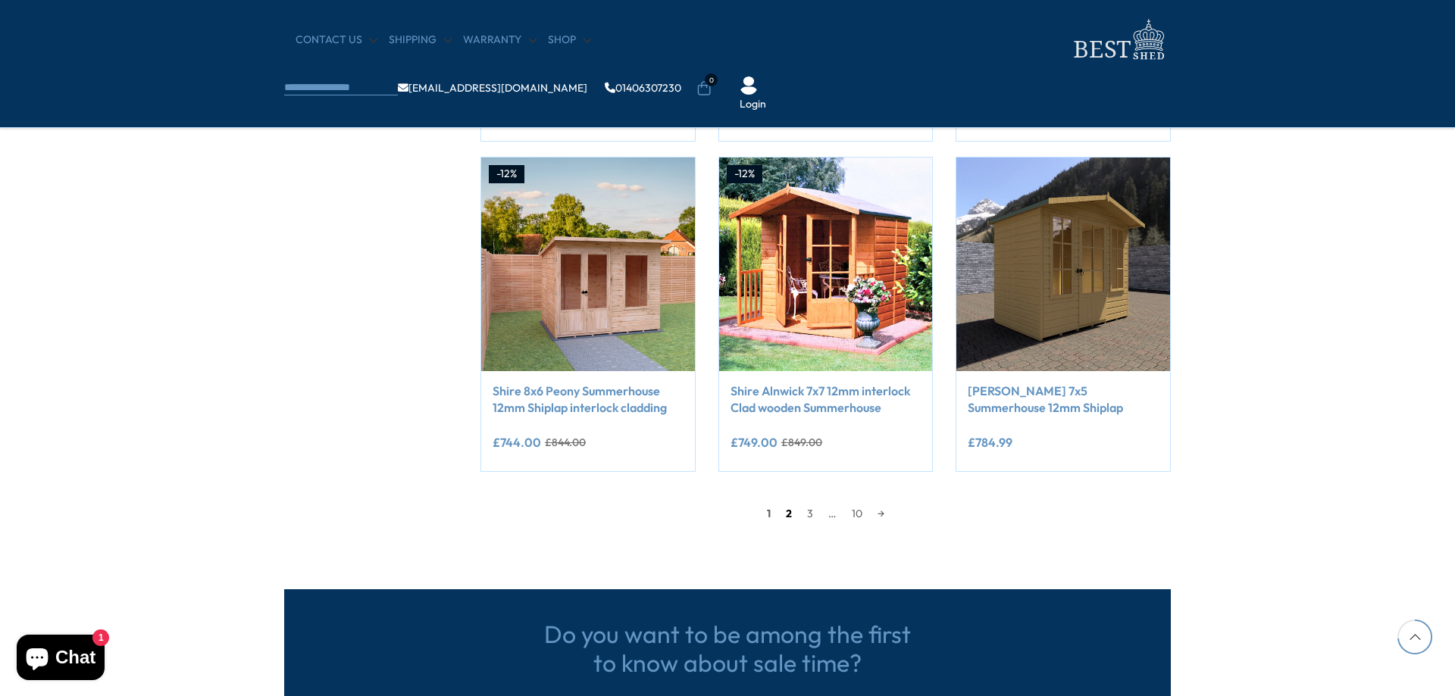
click at [788, 511] on link "2" at bounding box center [788, 513] width 21 height 23
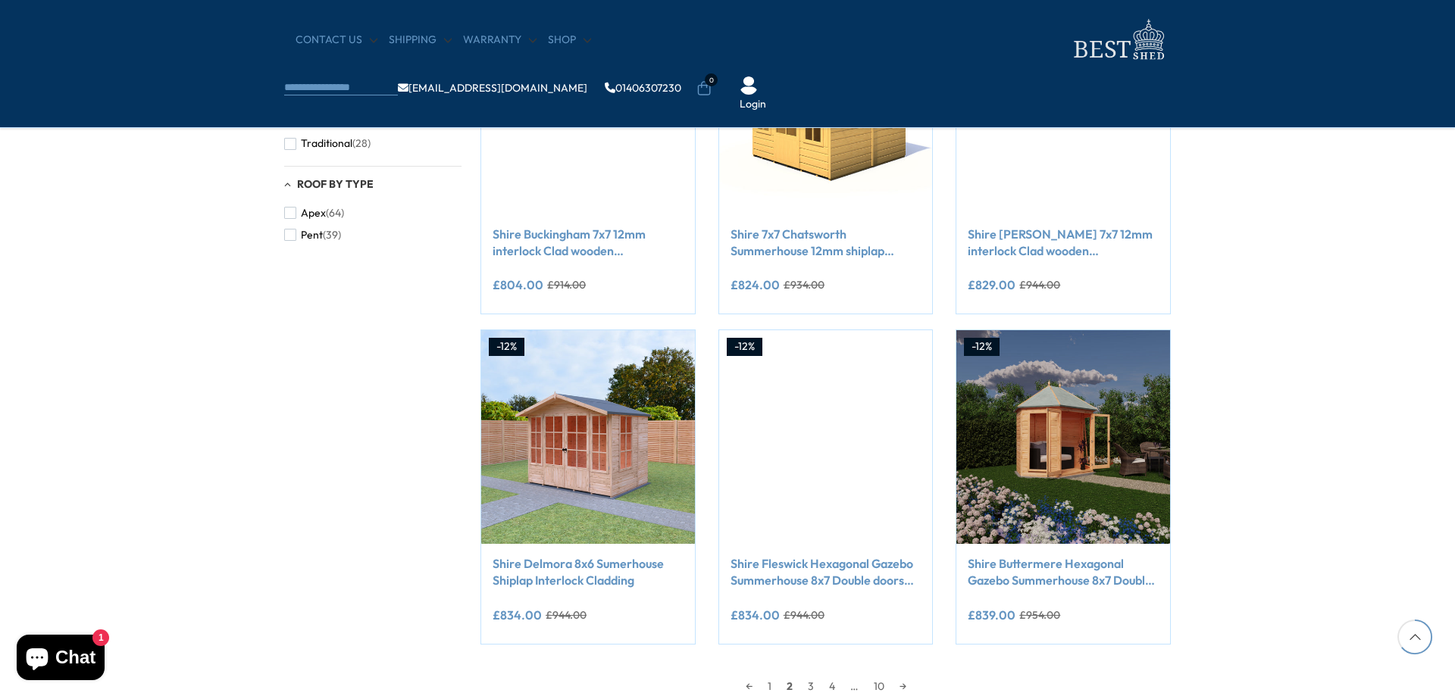
scroll to position [1122, 0]
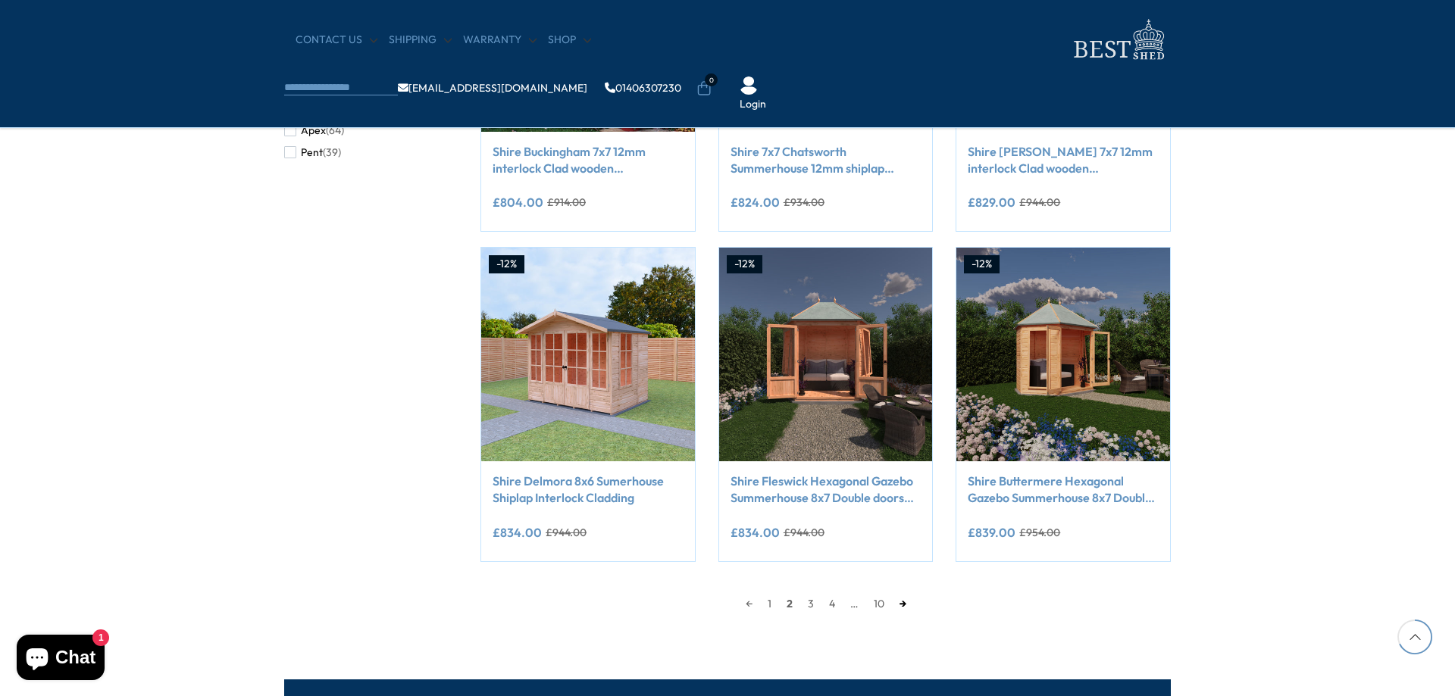
click at [911, 603] on link "→" at bounding box center [903, 603] width 22 height 23
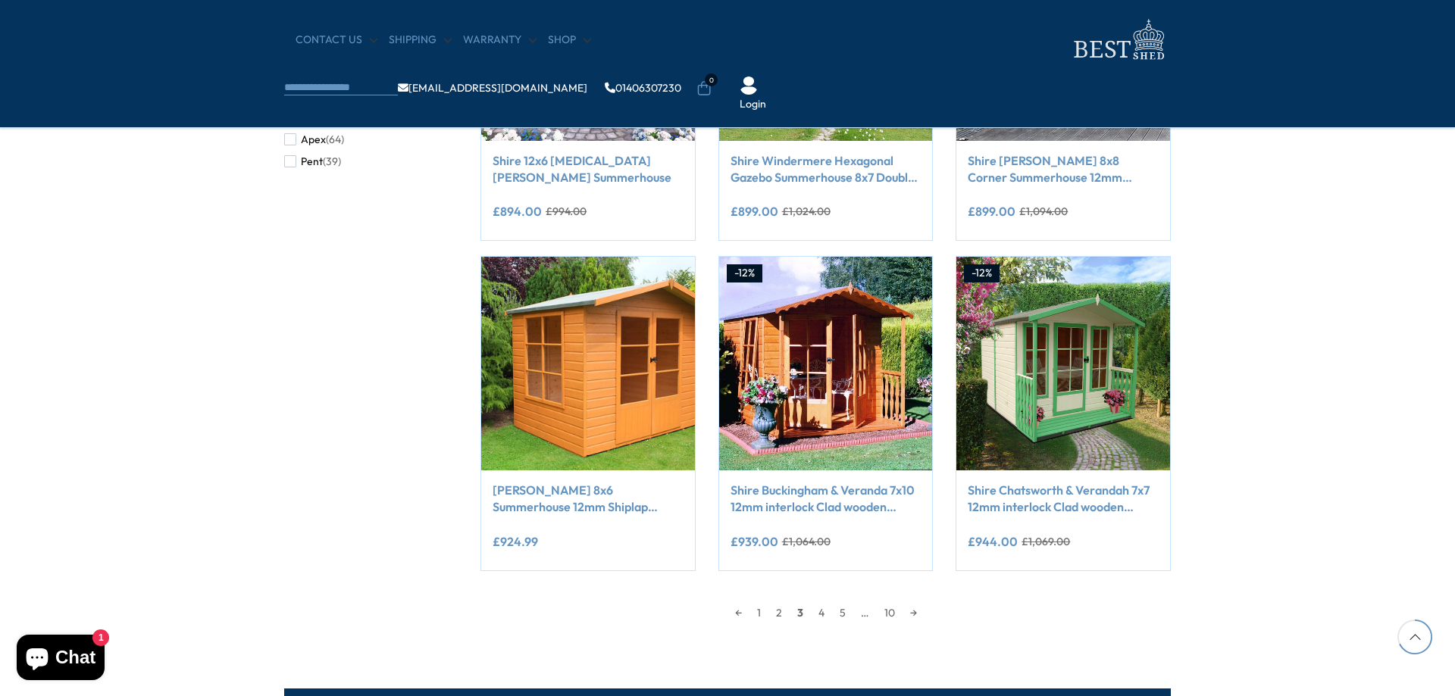
scroll to position [1122, 0]
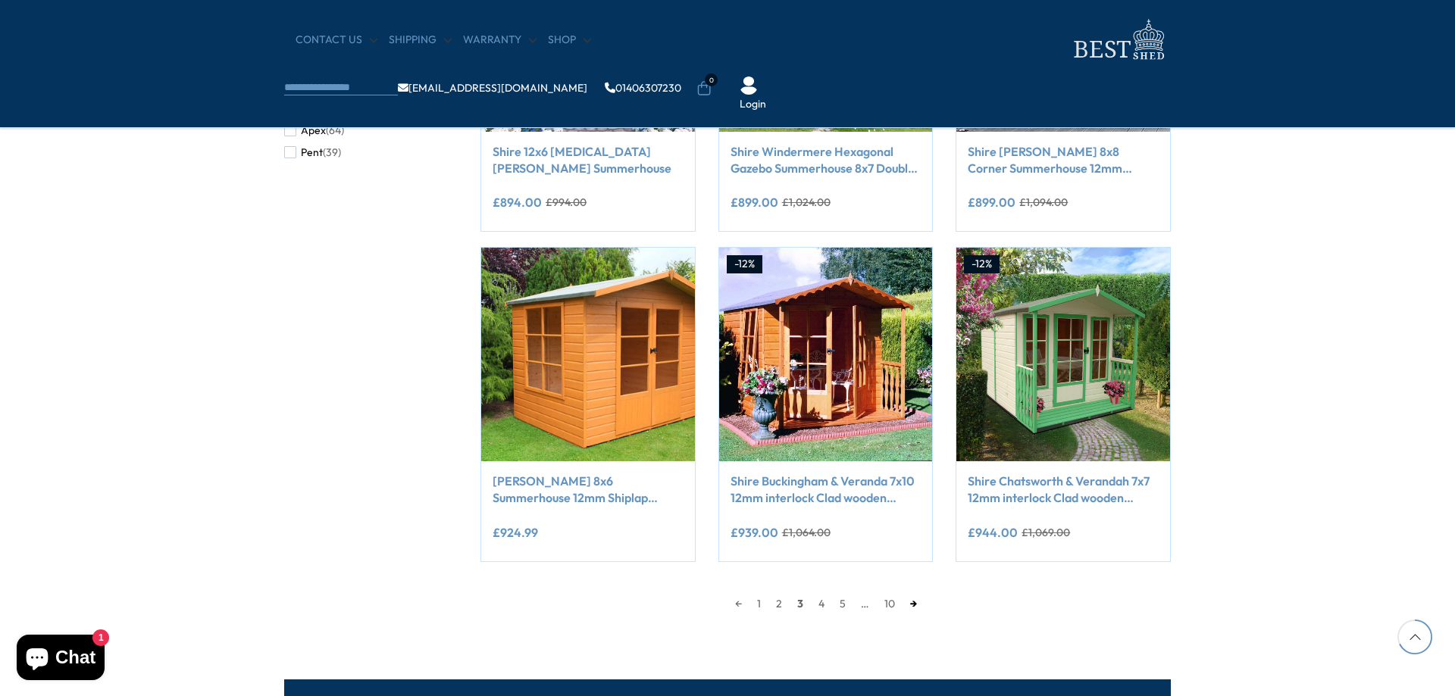
click at [918, 604] on link "→" at bounding box center [913, 603] width 22 height 23
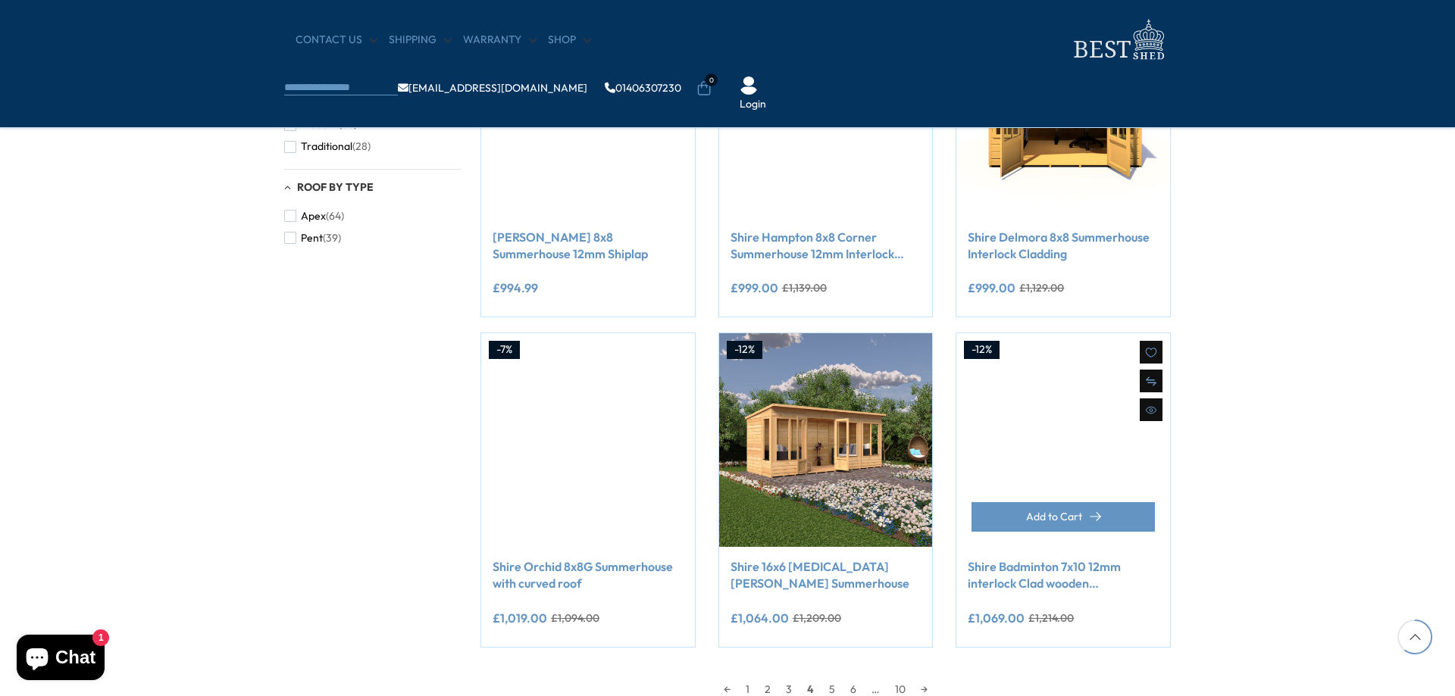
scroll to position [1046, 0]
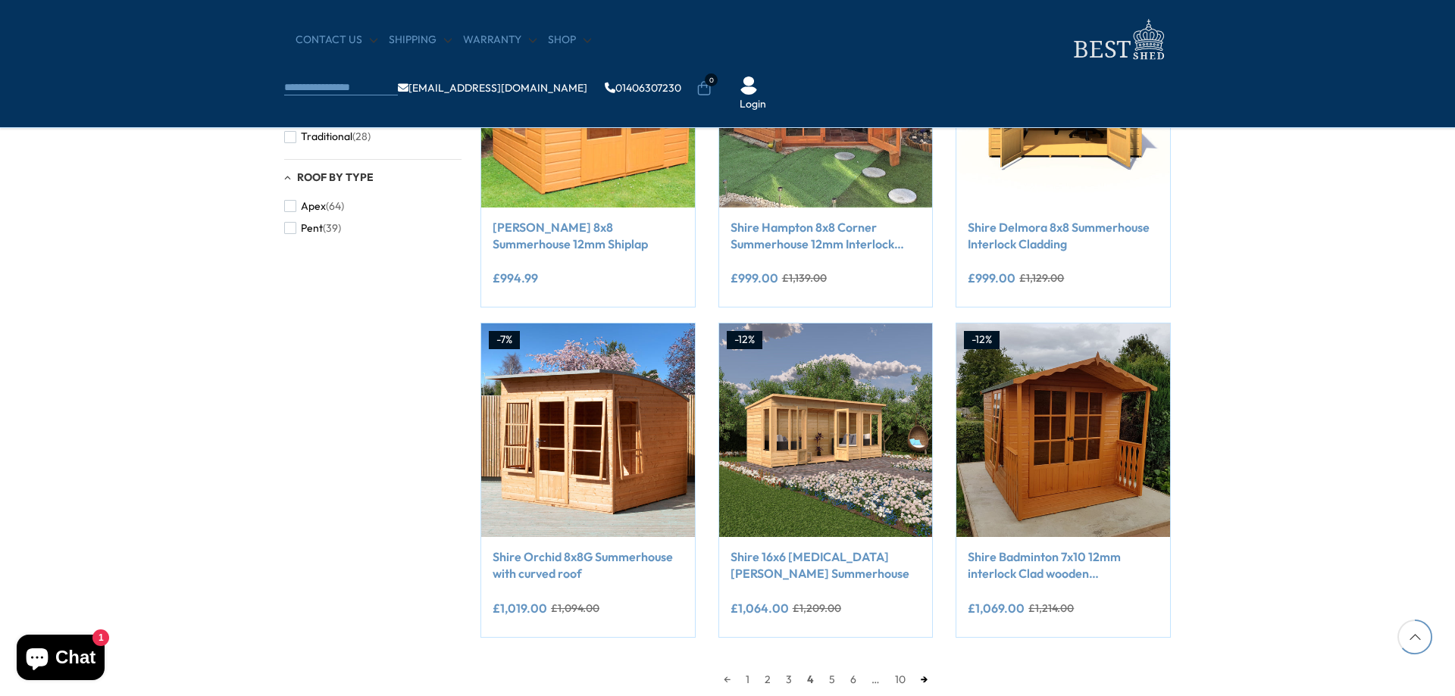
click at [929, 682] on link "→" at bounding box center [924, 679] width 22 height 23
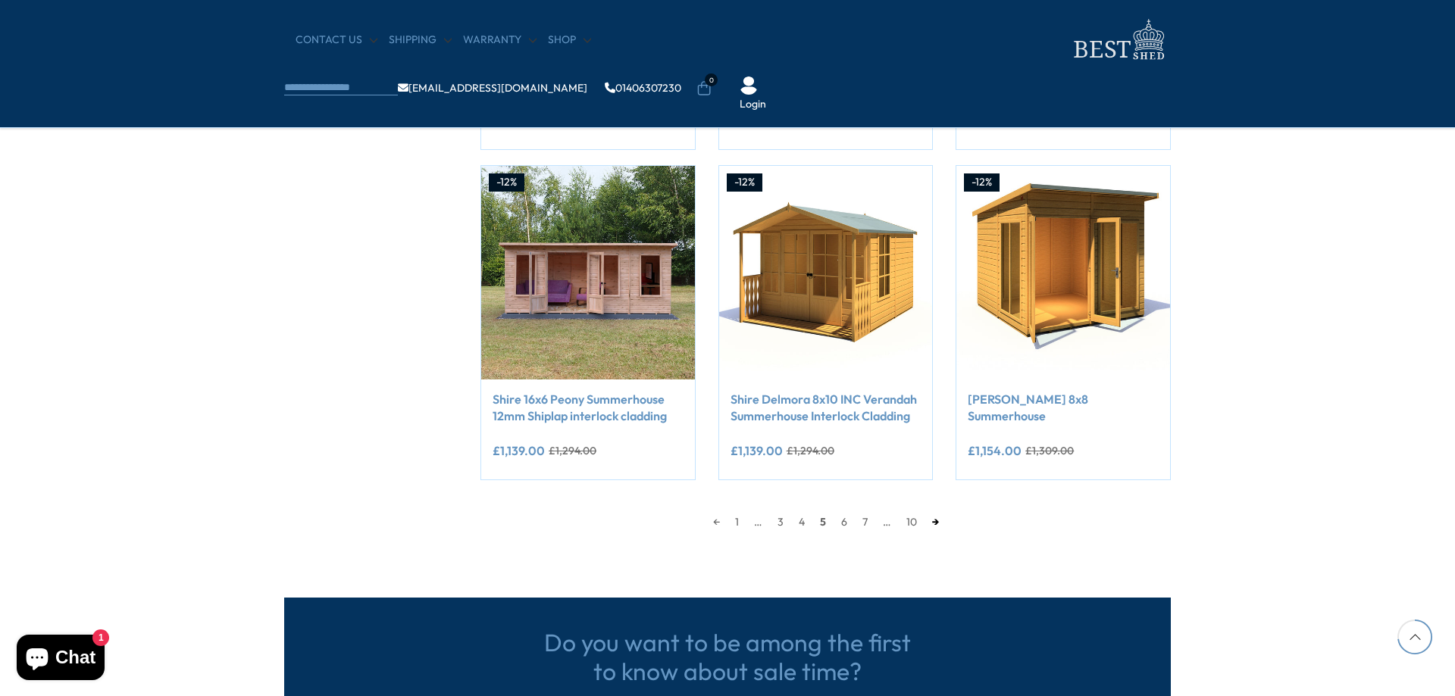
scroll to position [1198, 0]
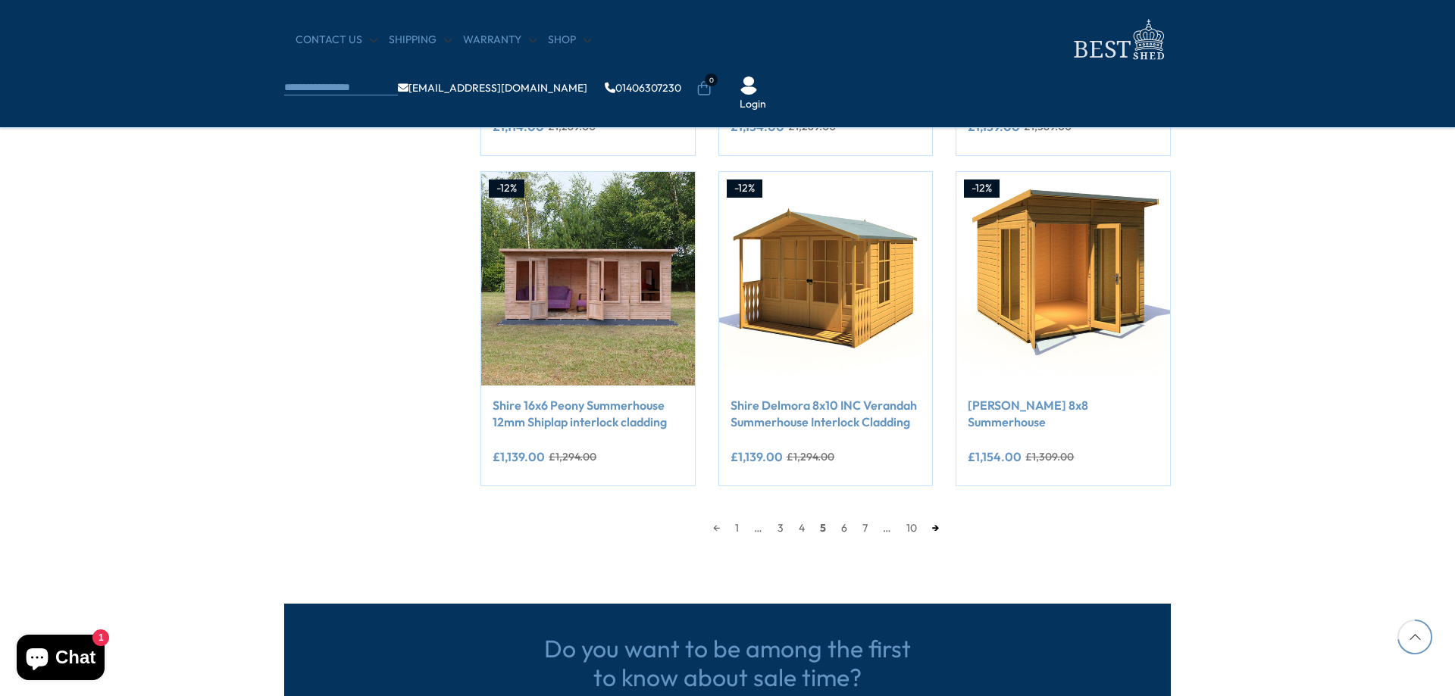
click at [929, 531] on link "→" at bounding box center [935, 528] width 22 height 23
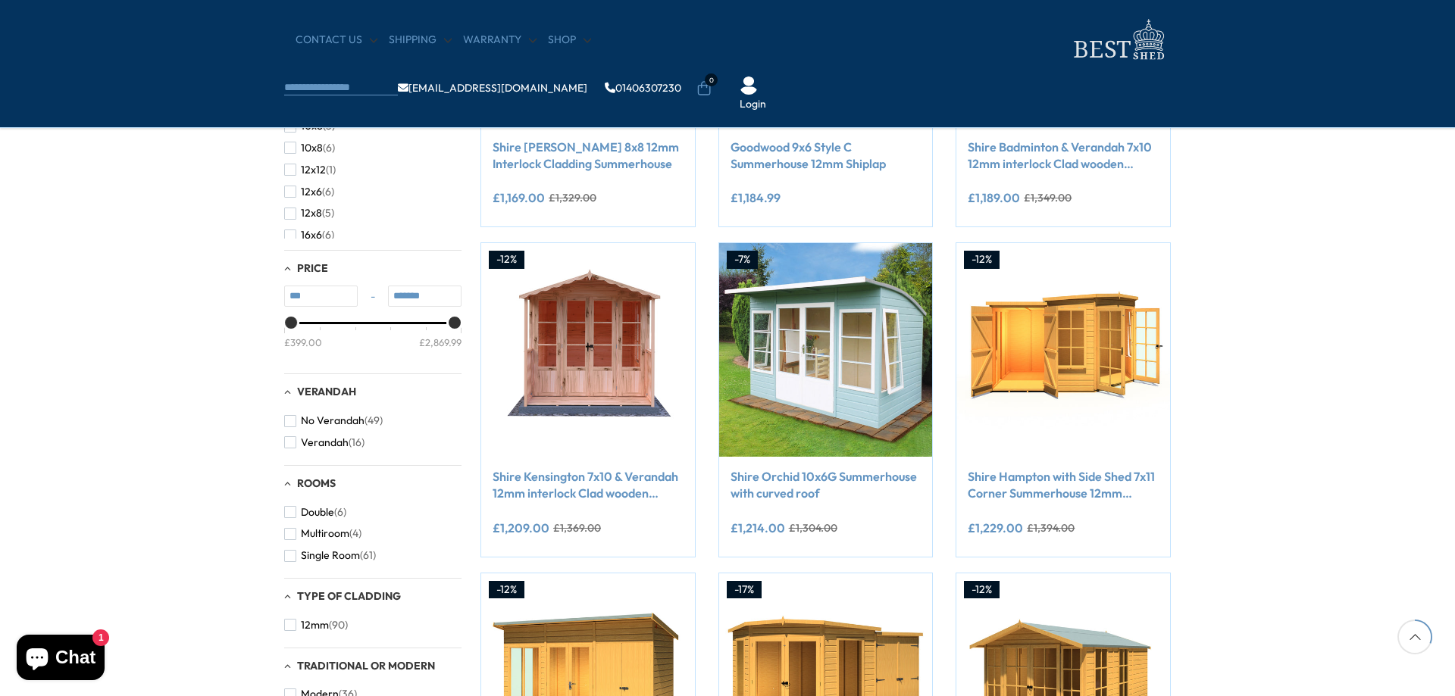
scroll to position [440, 0]
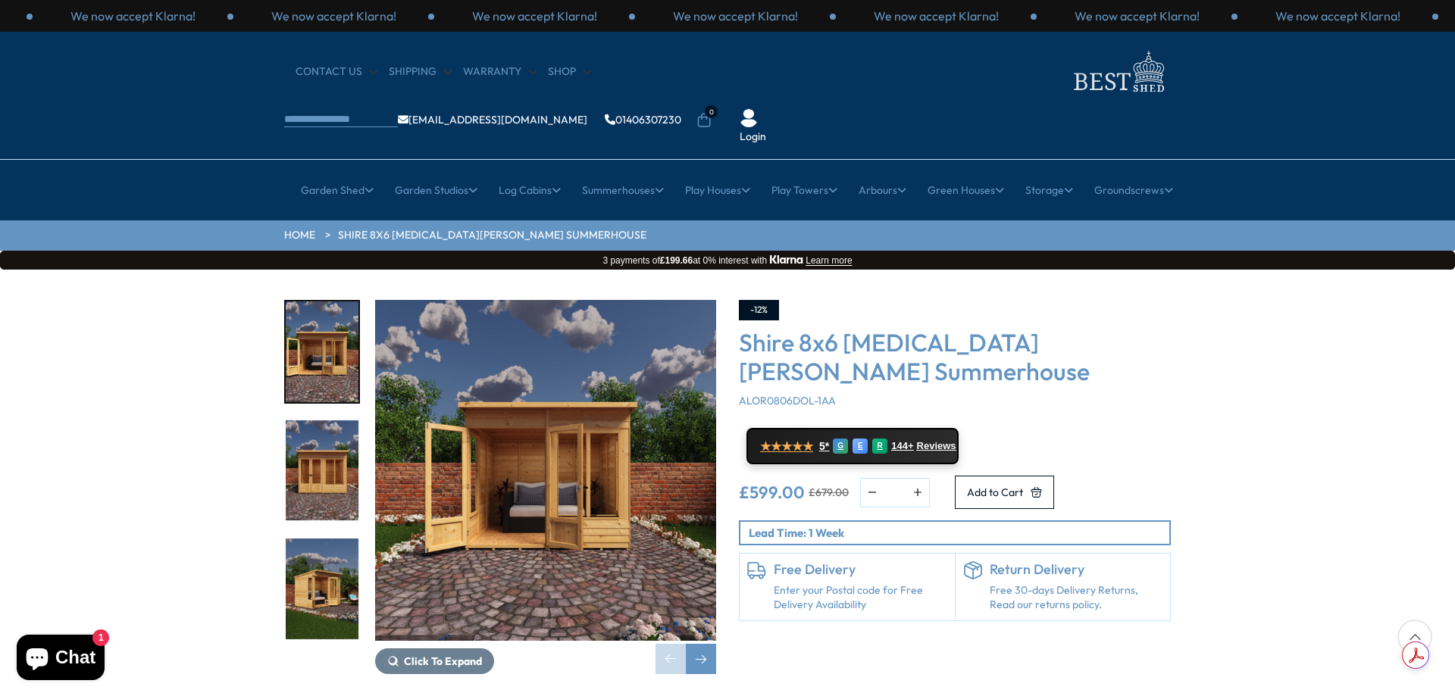
click at [320, 314] on img "1 / 9" at bounding box center [322, 352] width 73 height 101
click at [333, 420] on img "2 / 9" at bounding box center [322, 470] width 73 height 101
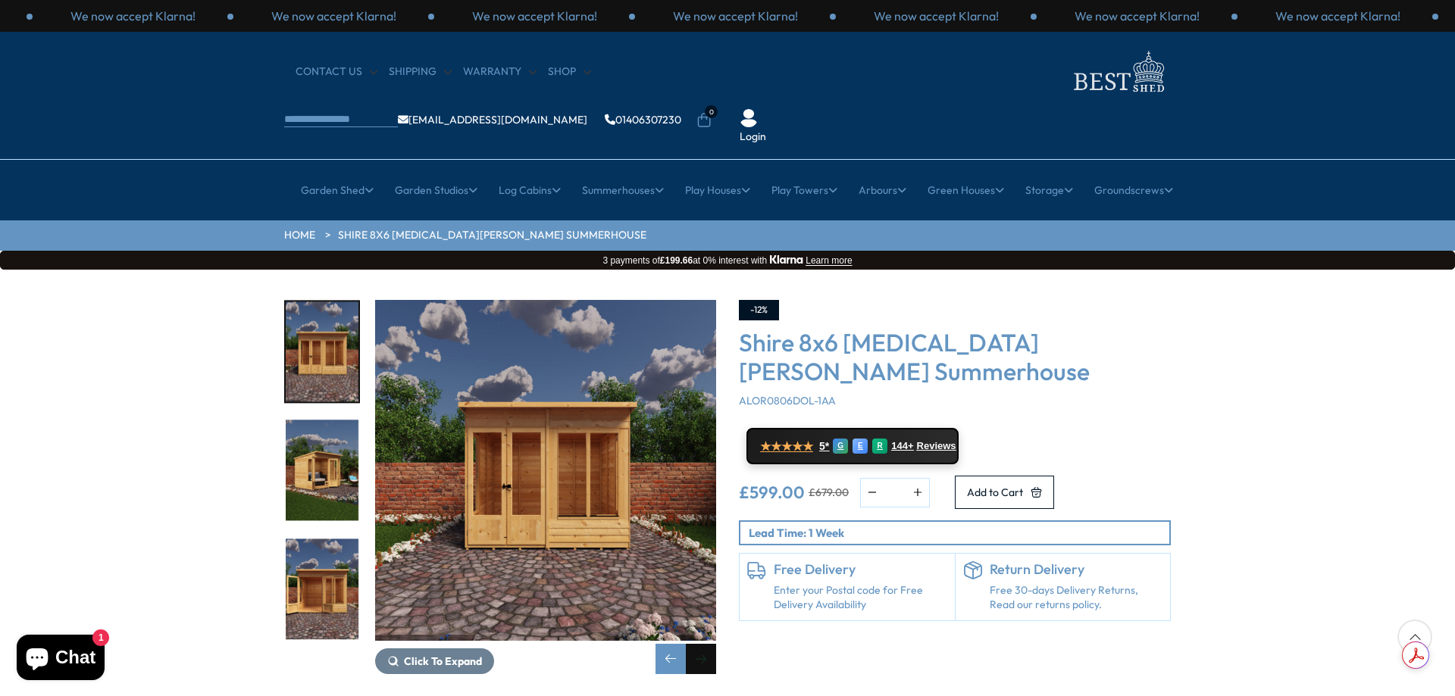
click at [699, 644] on div "Next slide" at bounding box center [701, 659] width 30 height 30
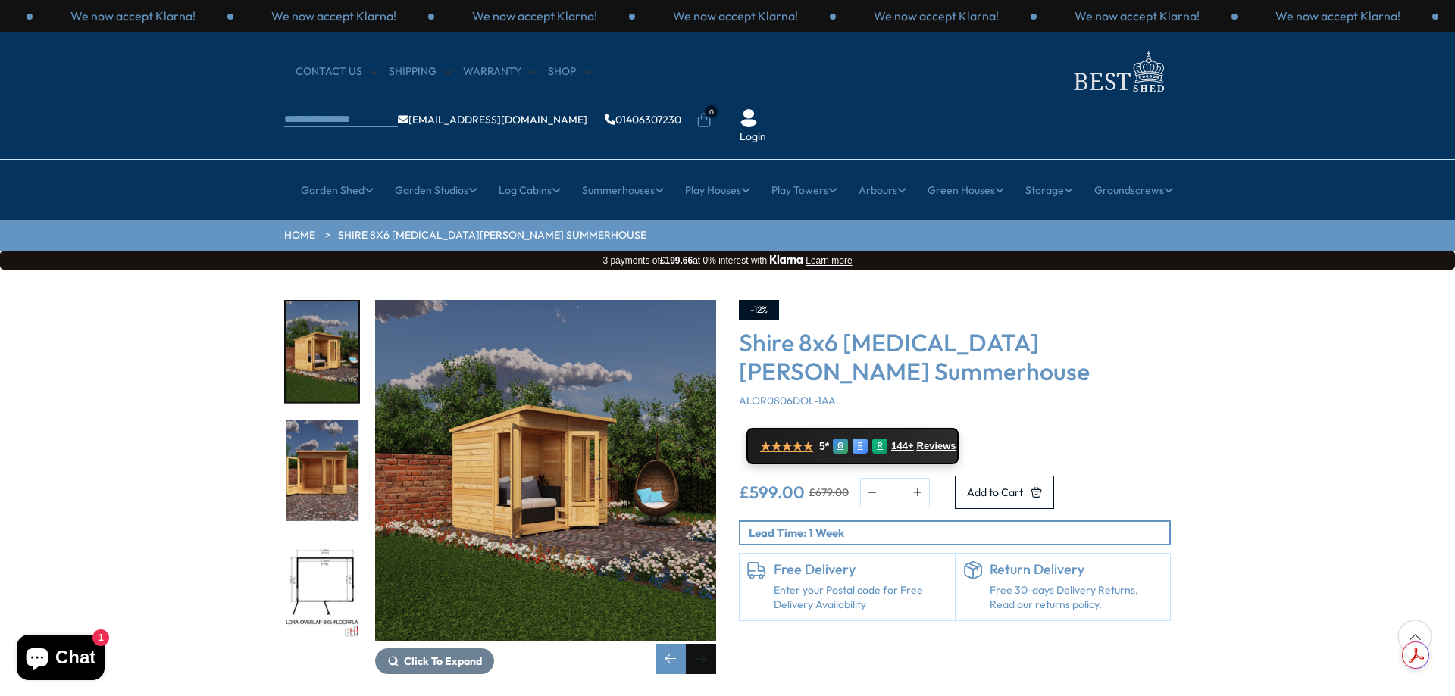
click at [701, 644] on div "Next slide" at bounding box center [701, 659] width 30 height 30
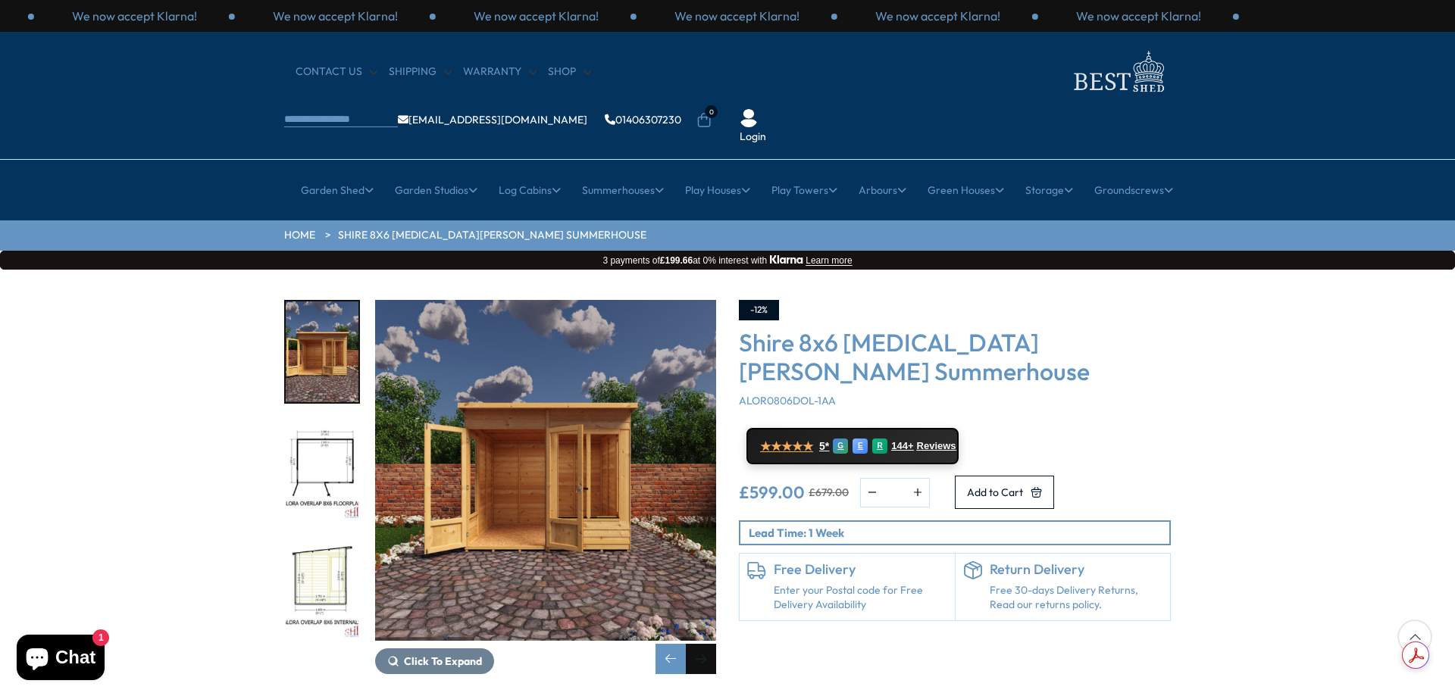
click at [701, 644] on div "Next slide" at bounding box center [701, 659] width 30 height 30
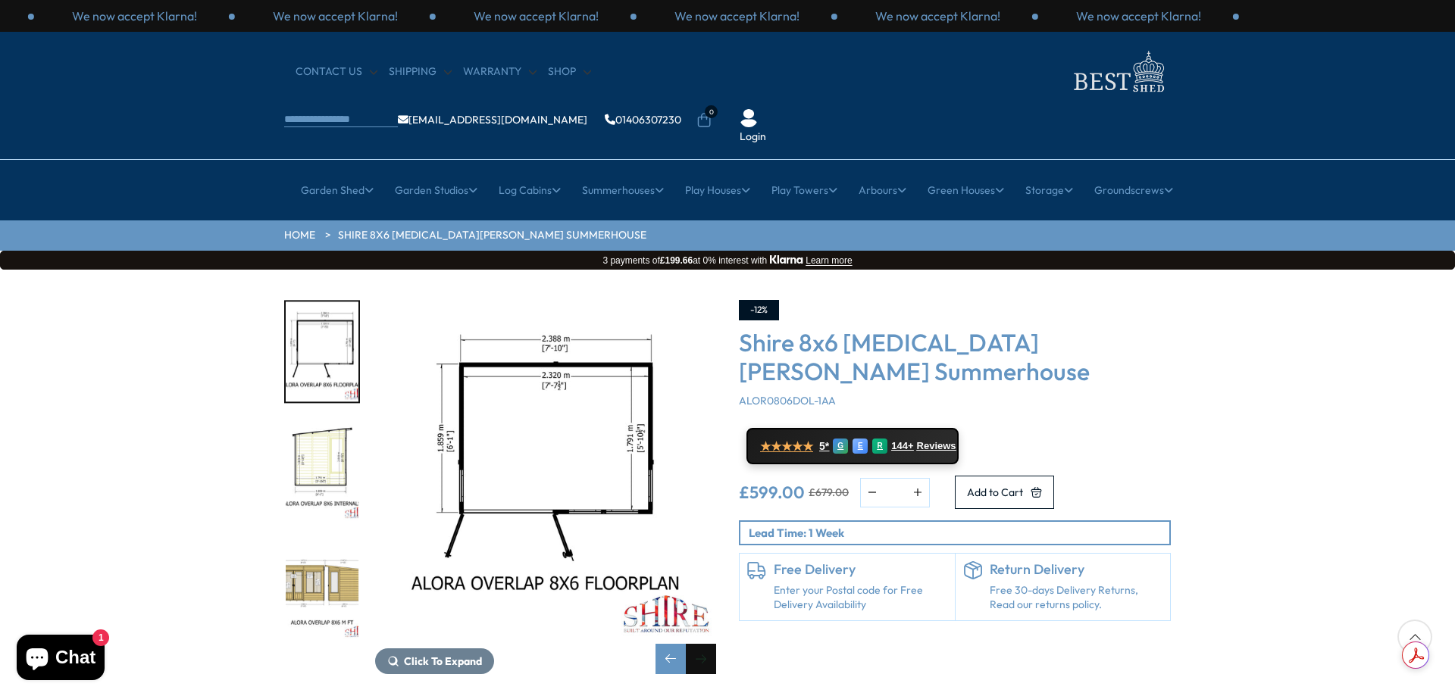
click at [701, 644] on div "Next slide" at bounding box center [701, 659] width 30 height 30
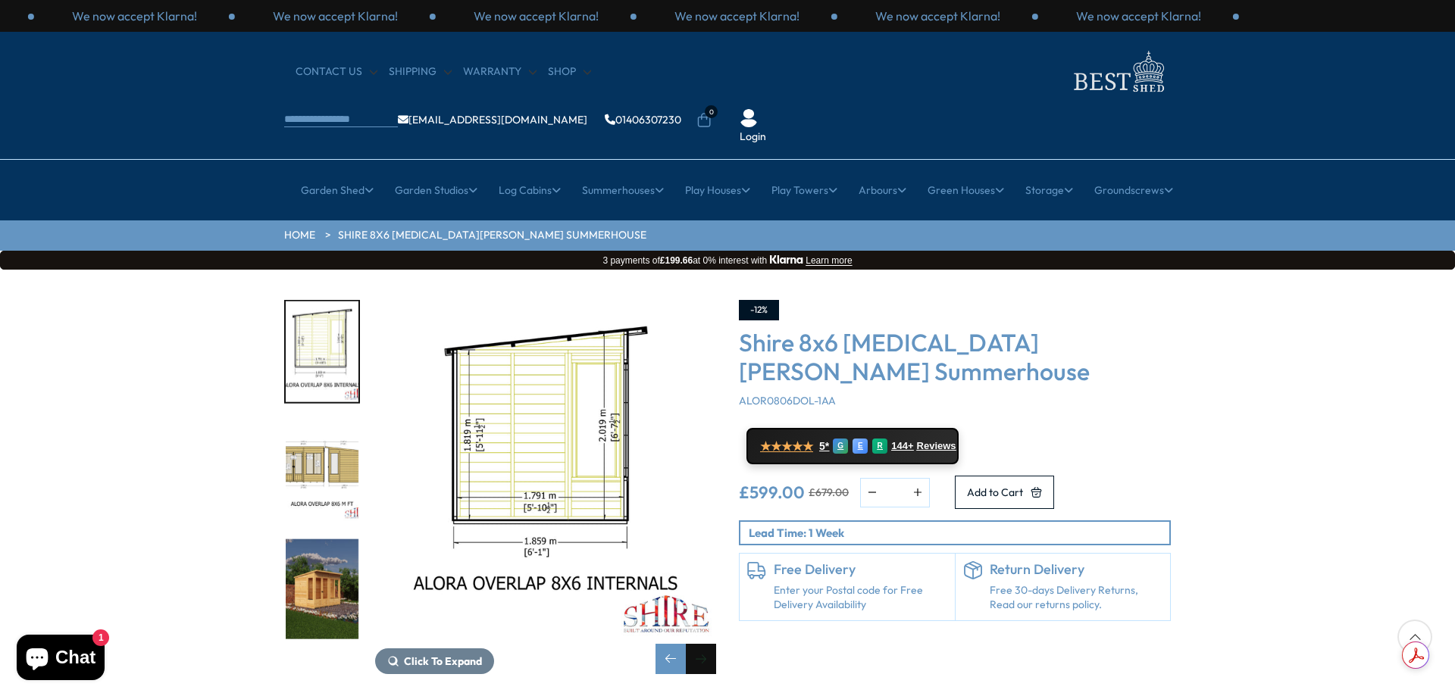
click at [701, 644] on div "Next slide" at bounding box center [701, 659] width 30 height 30
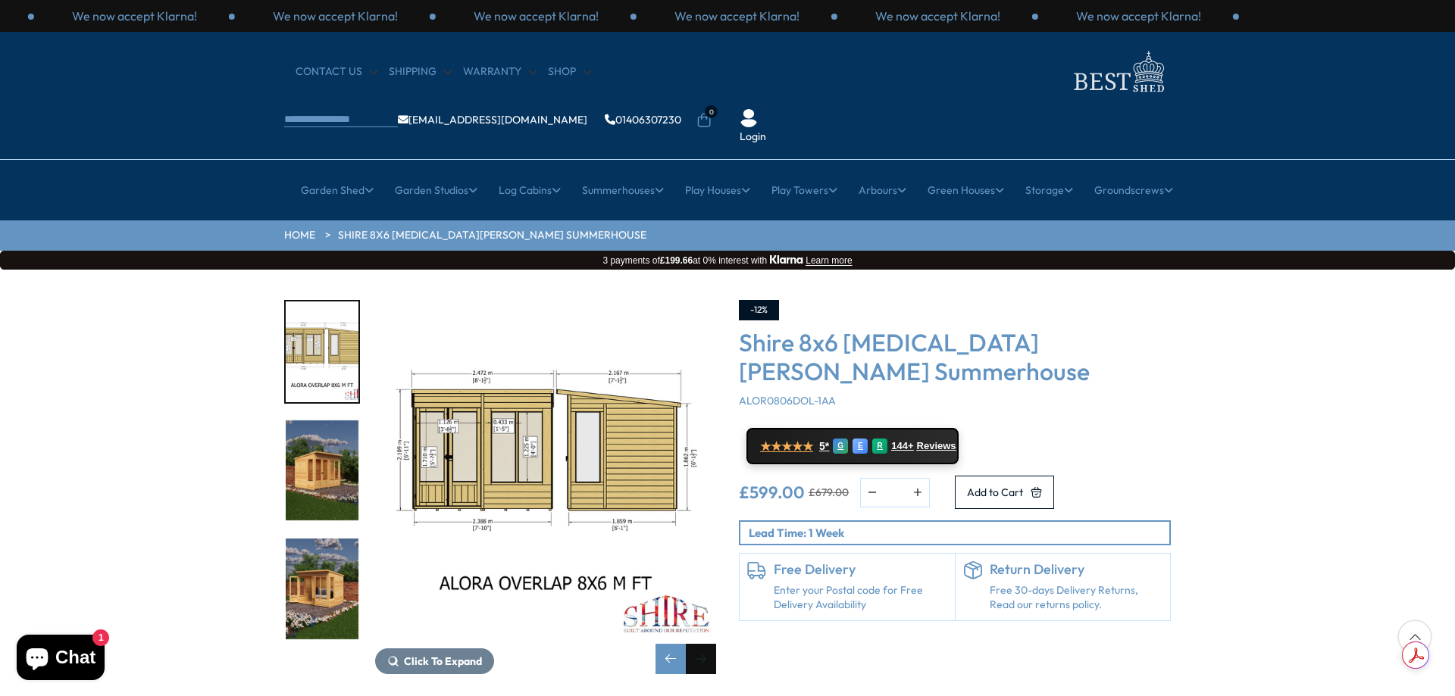
click at [705, 644] on div "Next slide" at bounding box center [701, 659] width 30 height 30
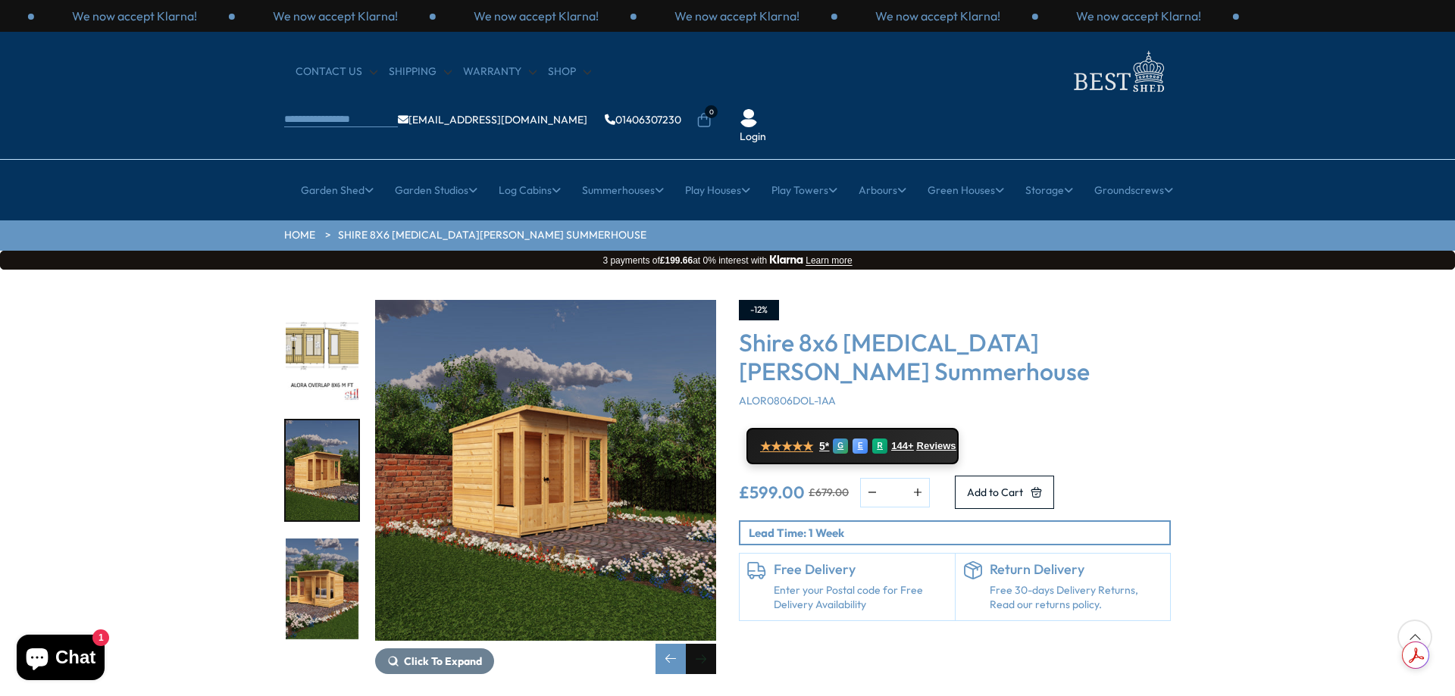
click at [705, 644] on div "Next slide" at bounding box center [701, 659] width 30 height 30
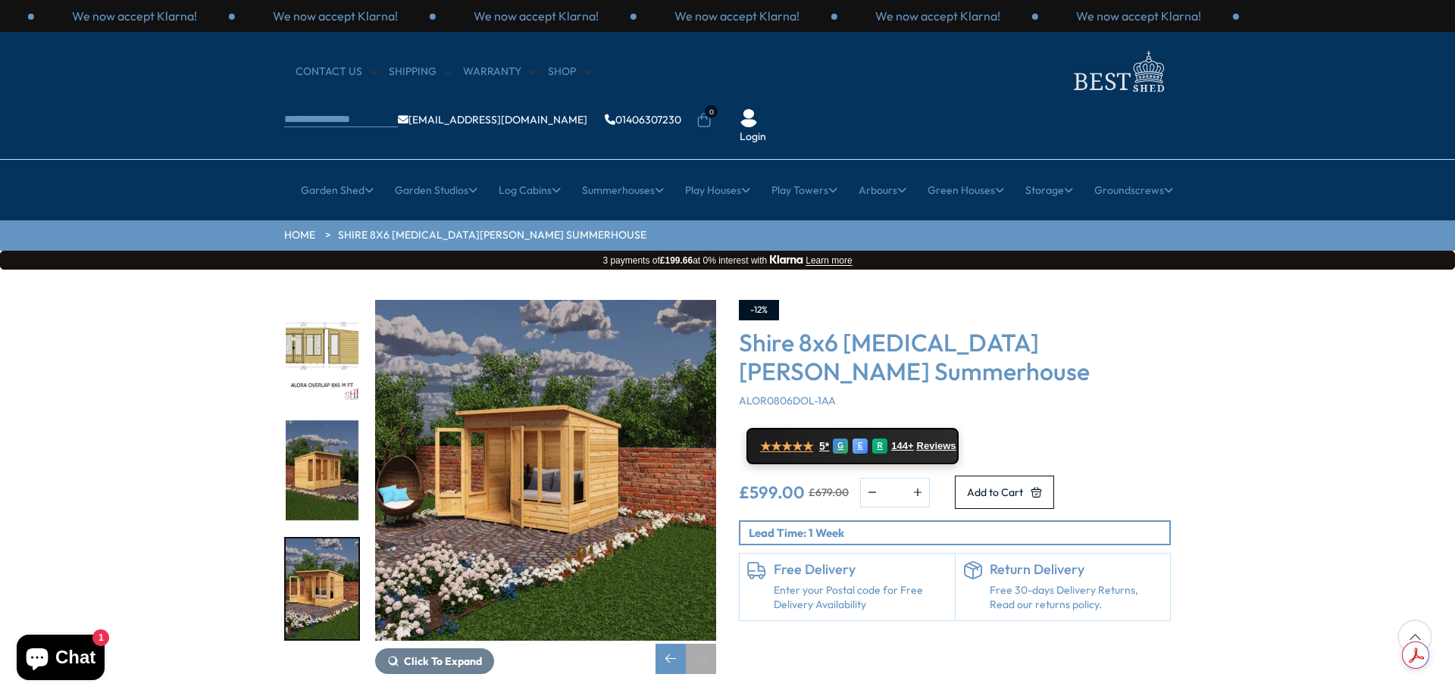
click at [705, 644] on div "Next slide" at bounding box center [701, 659] width 30 height 30
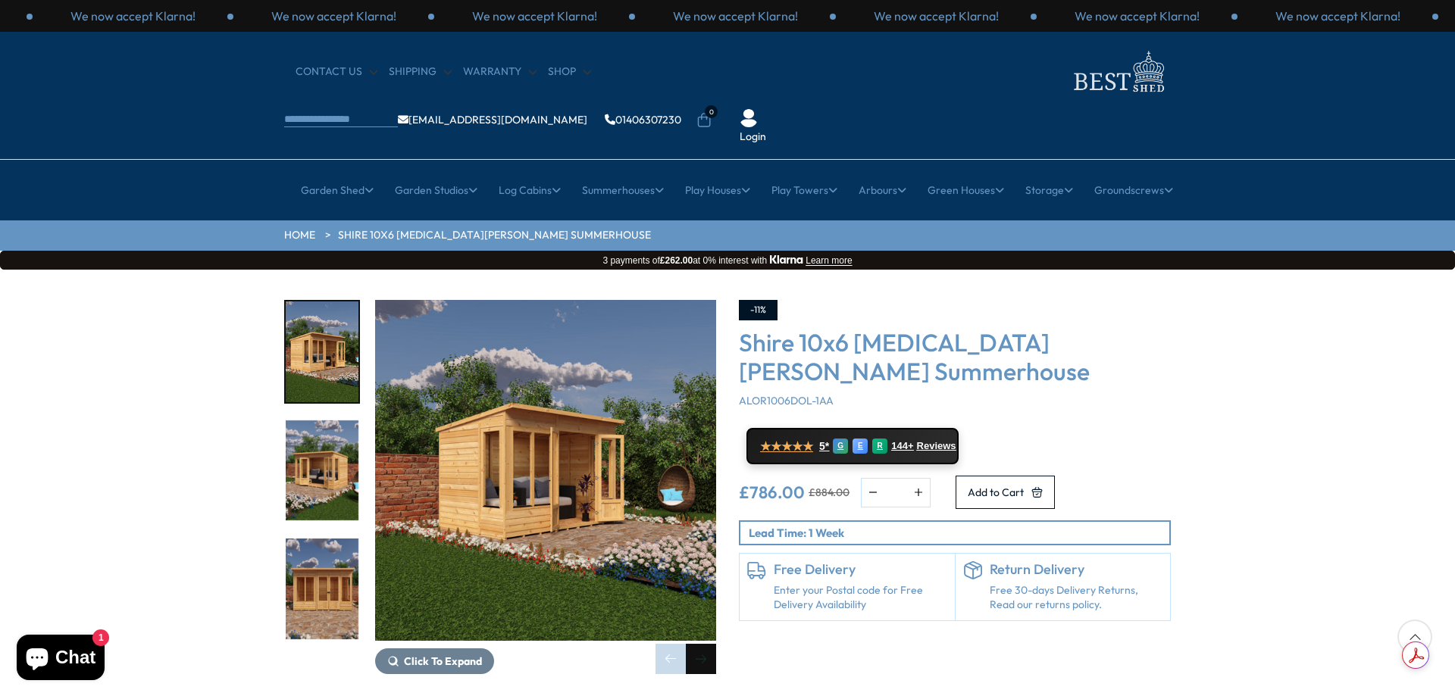
click at [706, 644] on div "Next slide" at bounding box center [701, 659] width 30 height 30
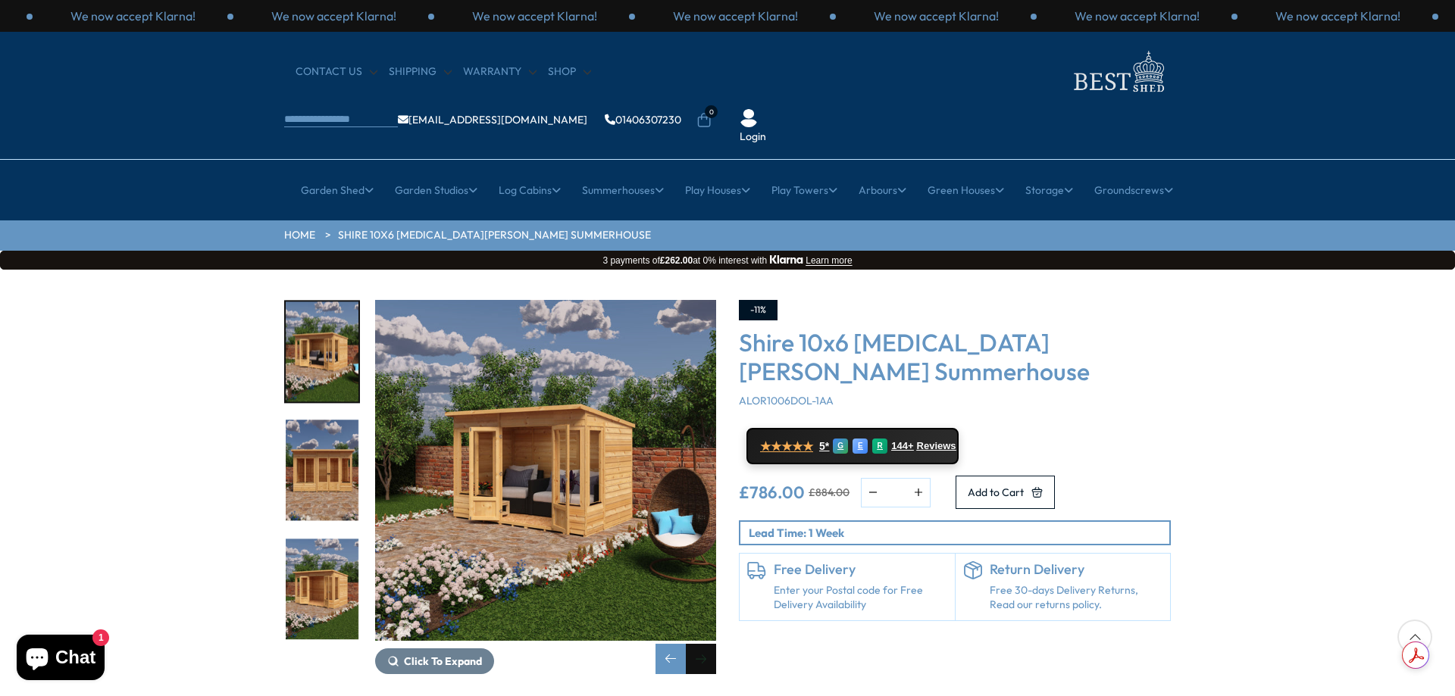
click at [706, 644] on div "Next slide" at bounding box center [701, 659] width 30 height 30
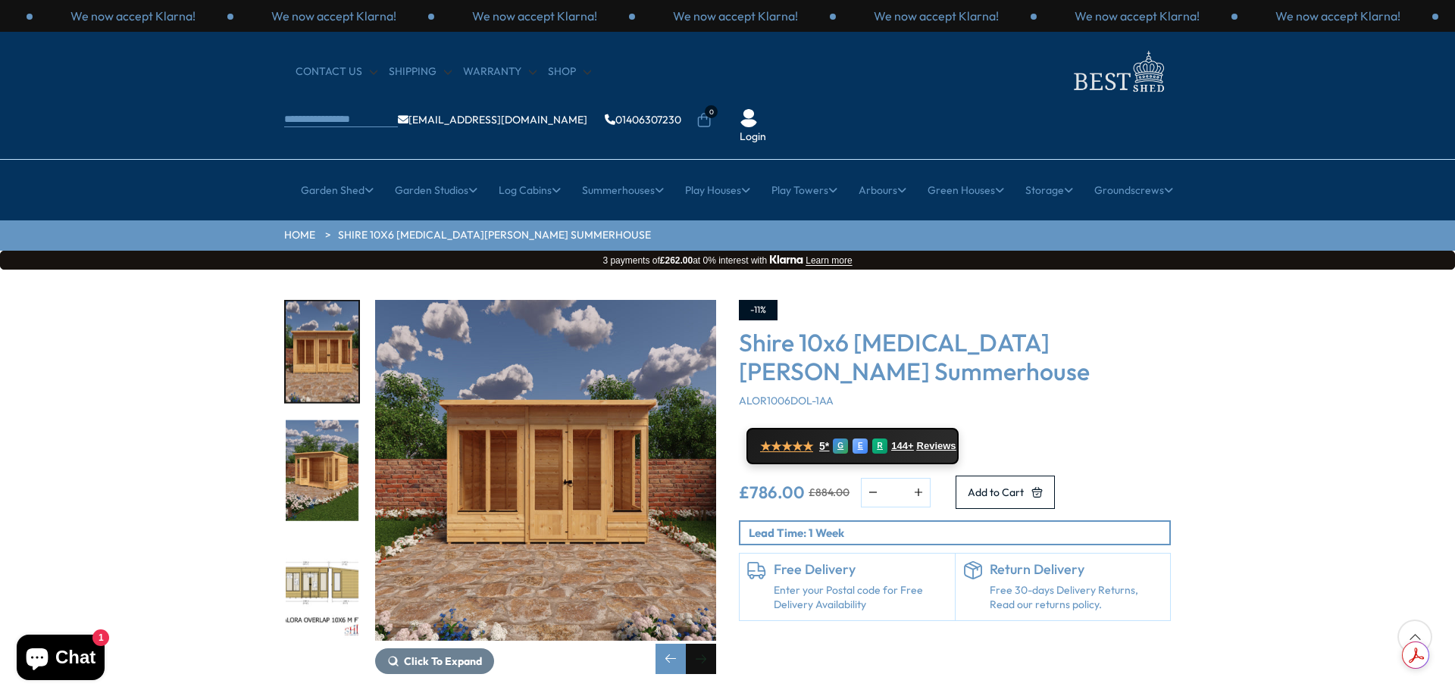
click at [706, 644] on div "Next slide" at bounding box center [701, 659] width 30 height 30
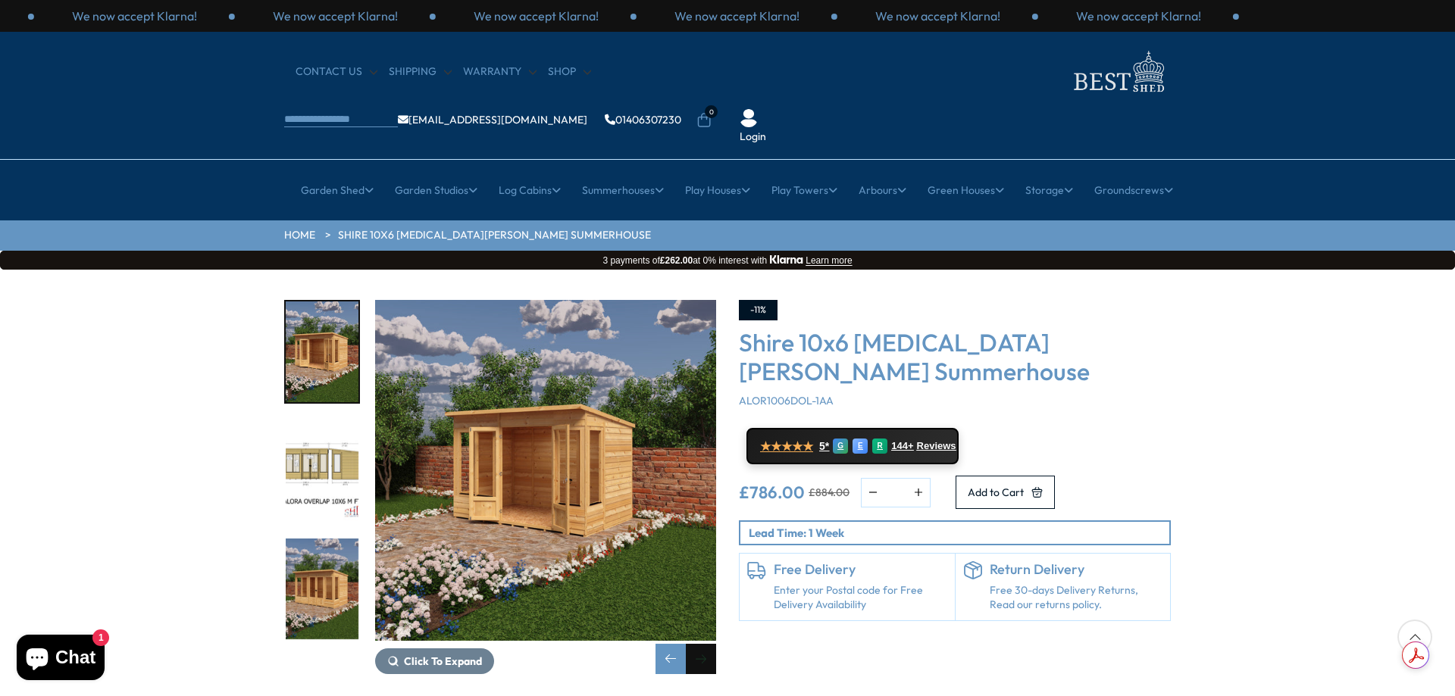
click at [706, 644] on div "Next slide" at bounding box center [701, 659] width 30 height 30
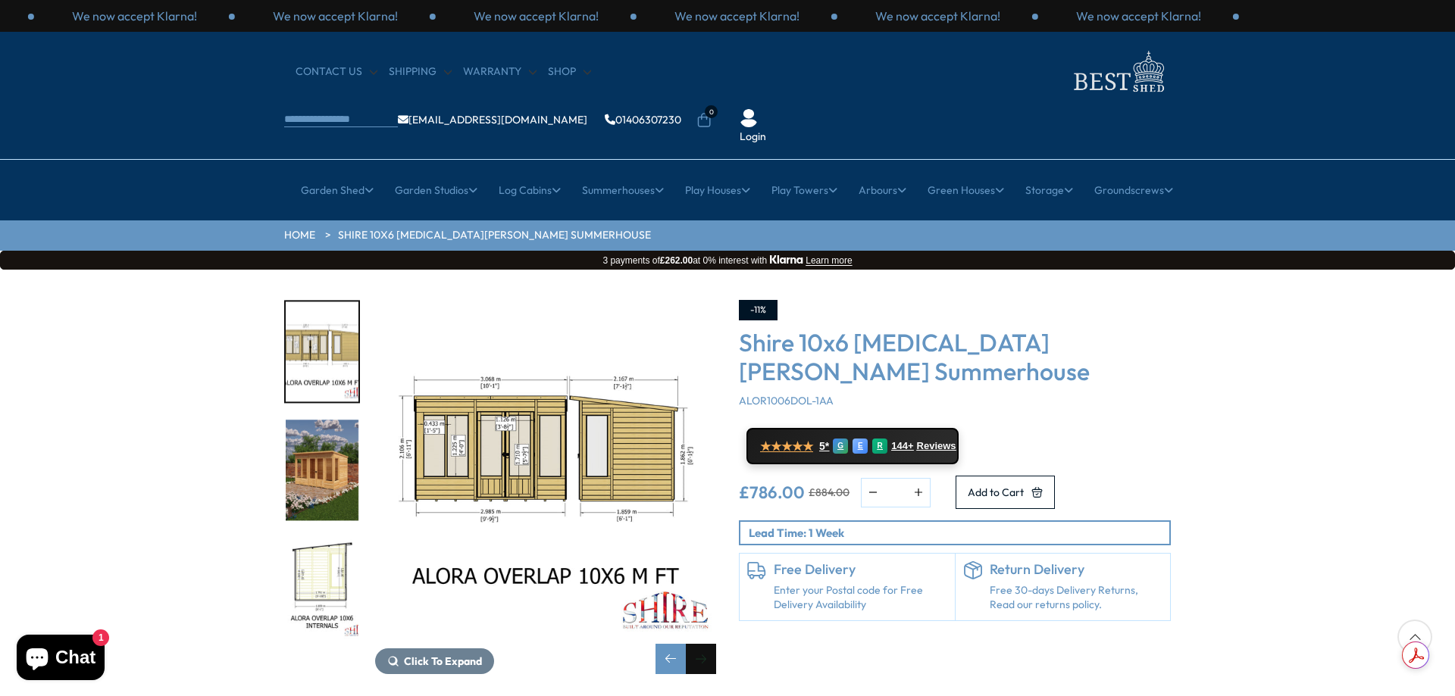
click at [706, 644] on div "Next slide" at bounding box center [701, 659] width 30 height 30
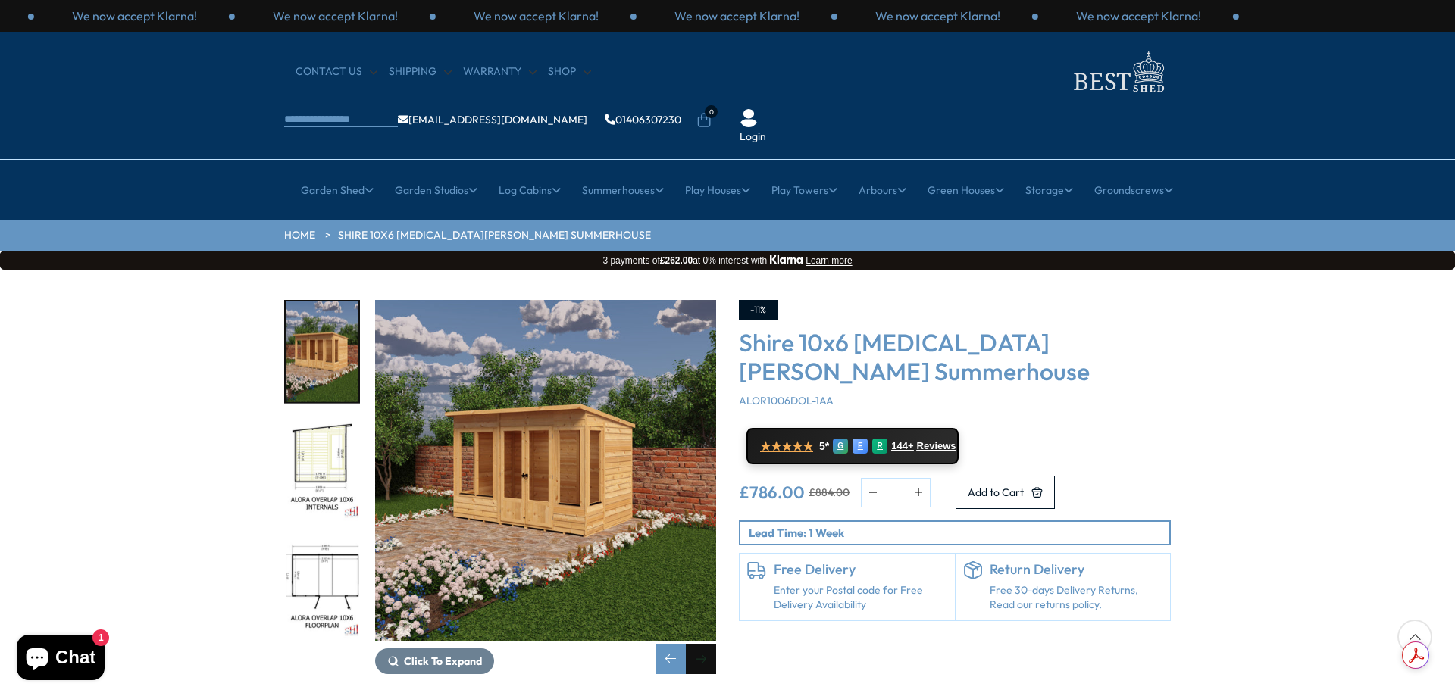
click at [706, 644] on div "Next slide" at bounding box center [701, 659] width 30 height 30
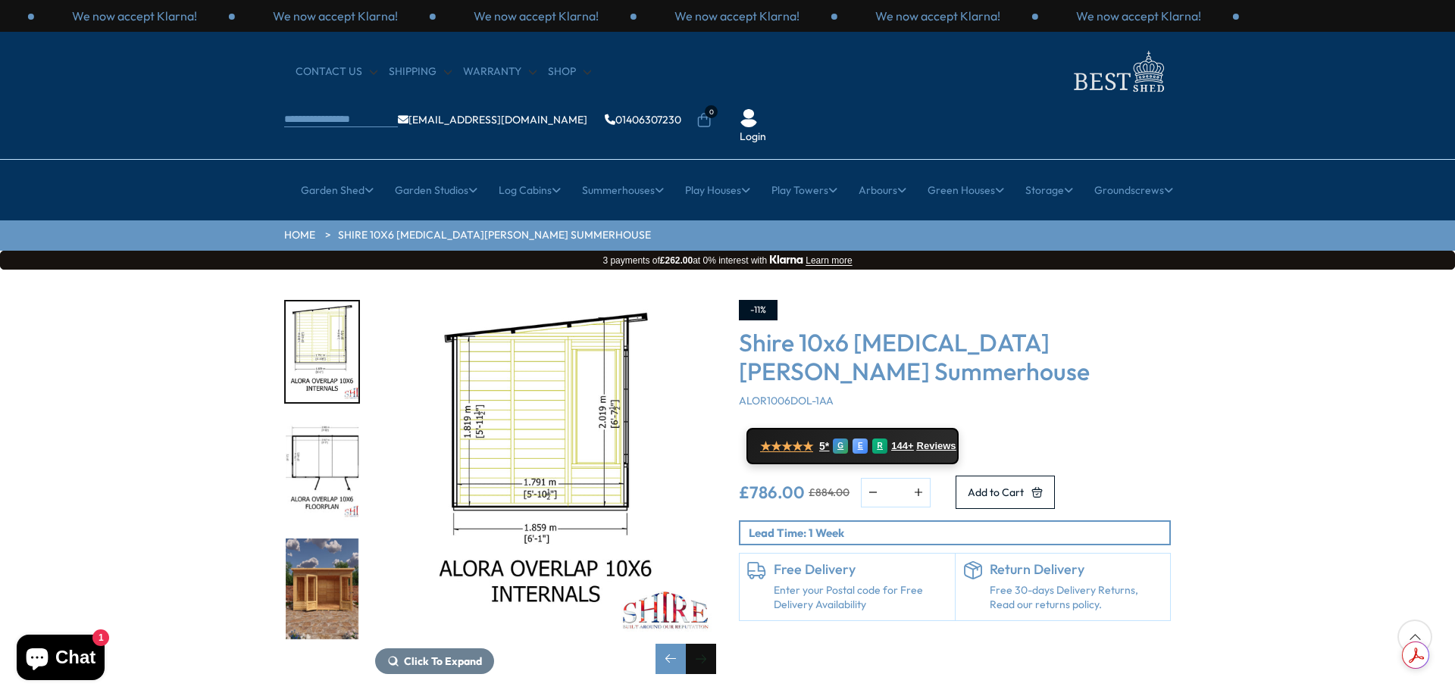
click at [706, 644] on div "Next slide" at bounding box center [701, 659] width 30 height 30
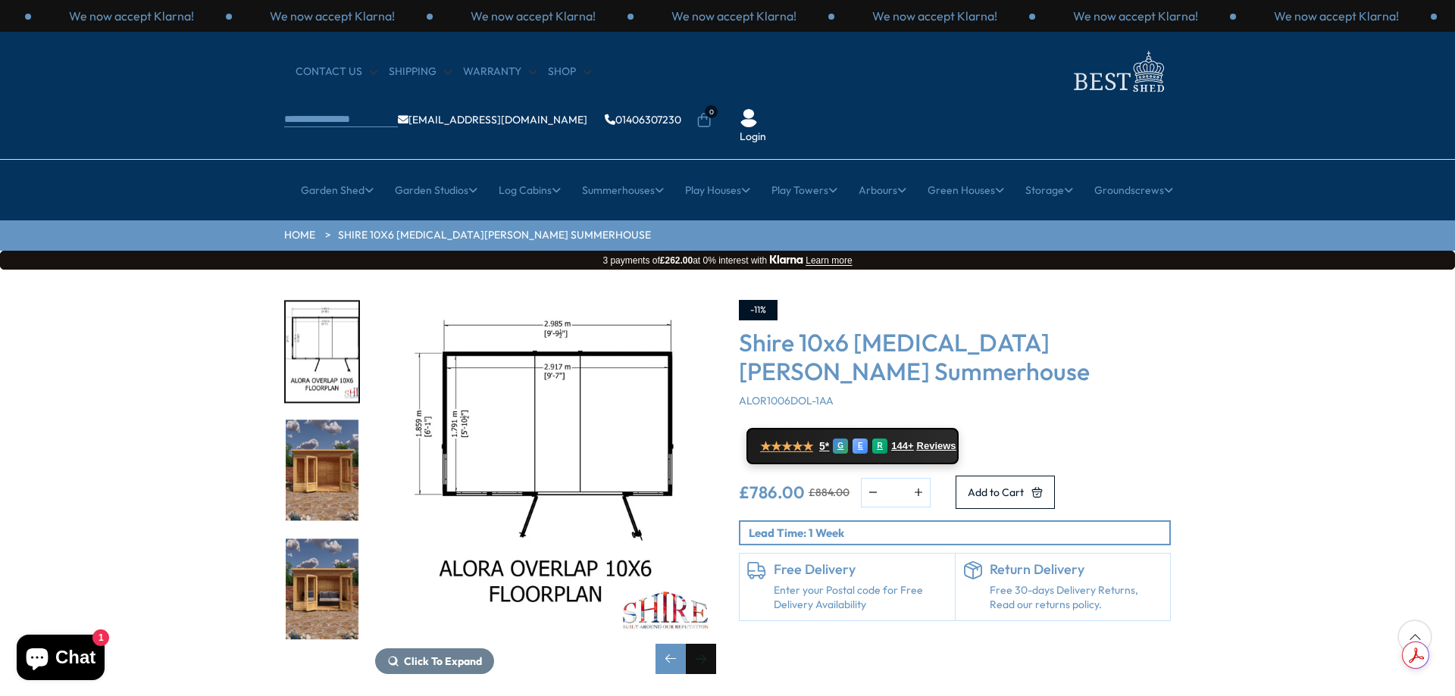
click at [706, 644] on div "Next slide" at bounding box center [701, 659] width 30 height 30
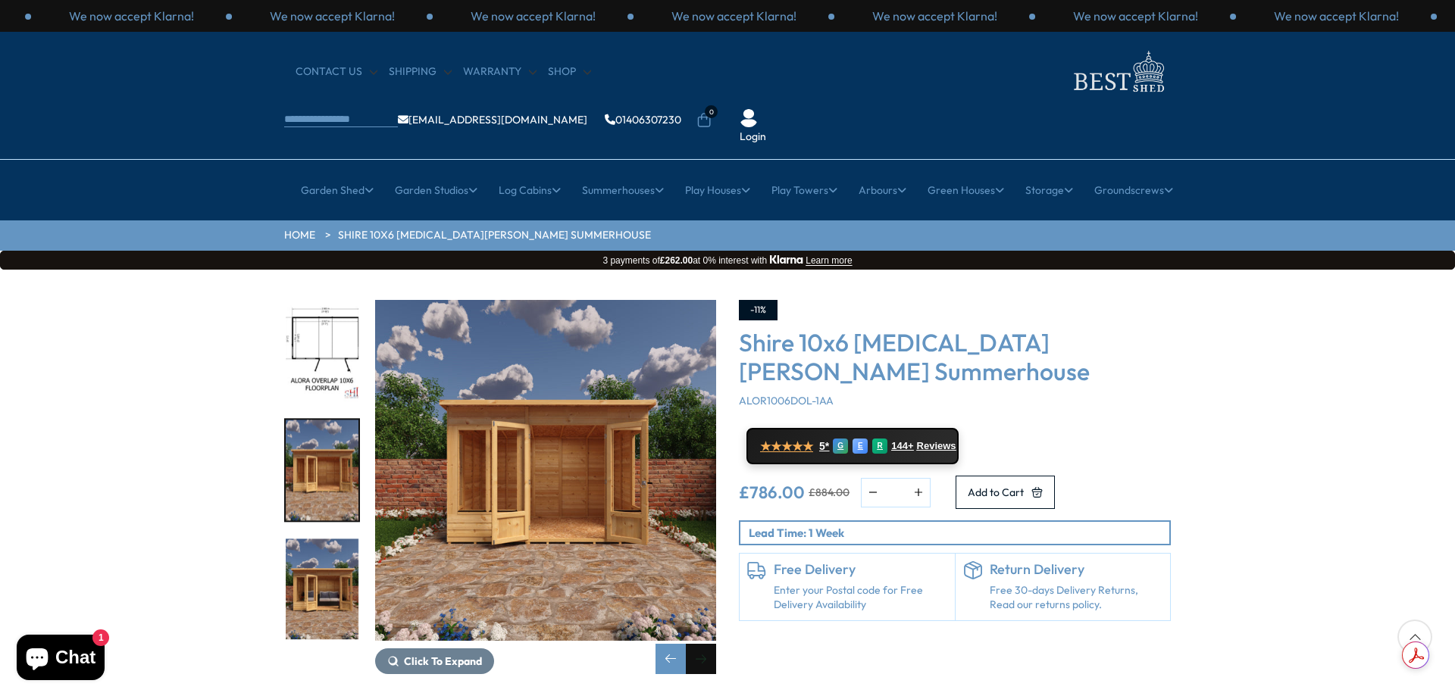
click at [706, 644] on div "Next slide" at bounding box center [701, 659] width 30 height 30
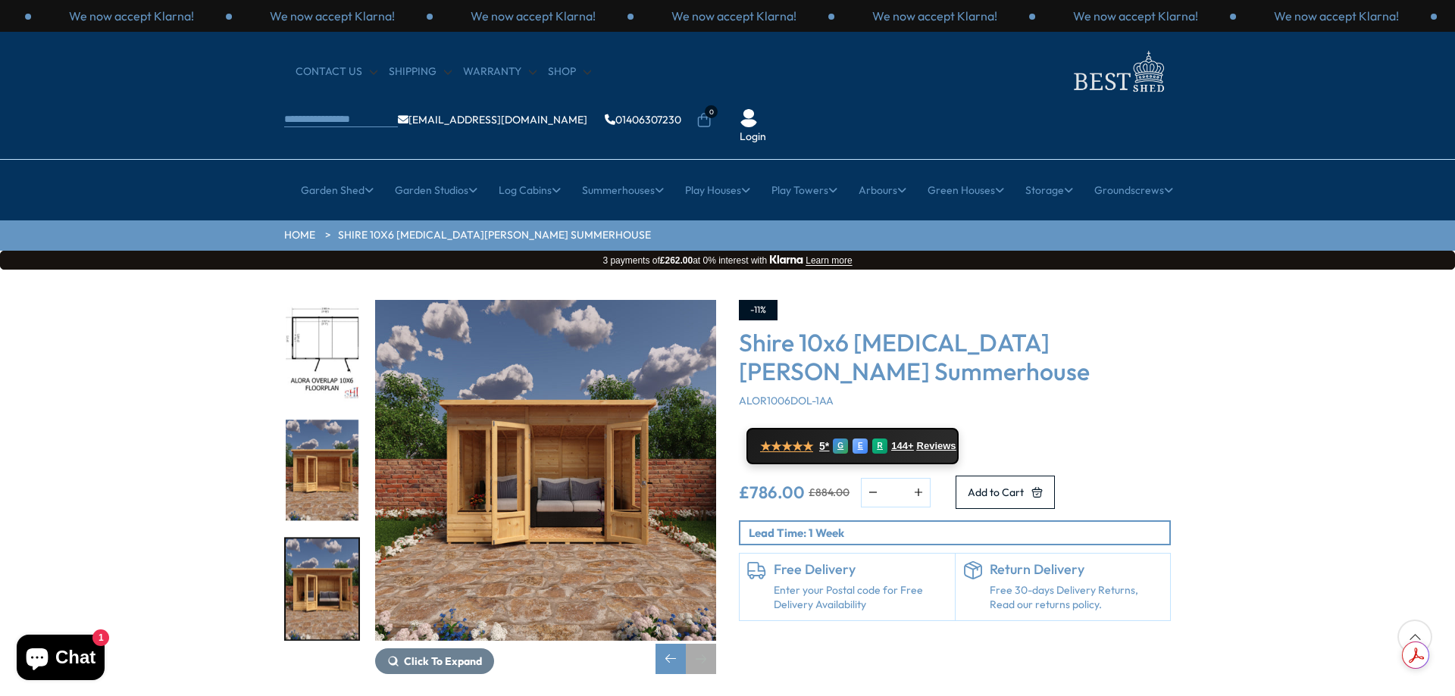
click at [706, 644] on div "Next slide" at bounding box center [701, 659] width 30 height 30
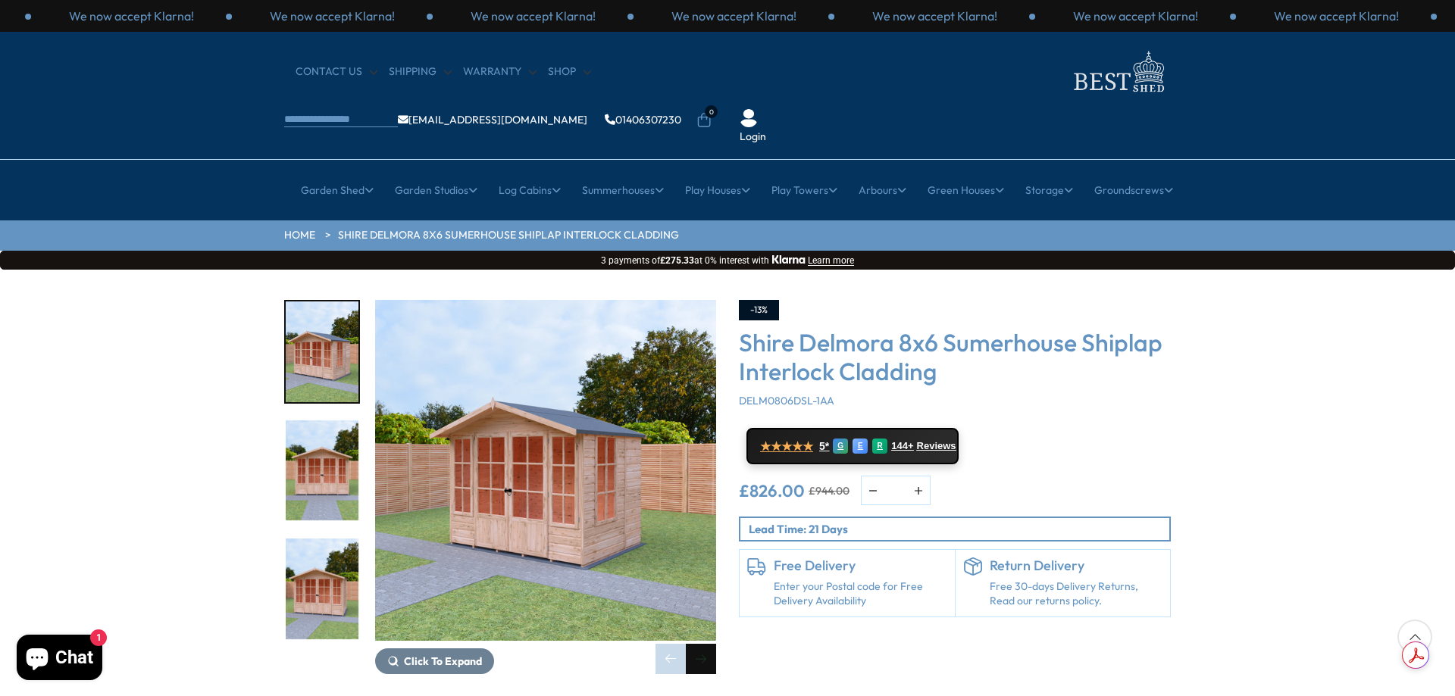
click at [705, 644] on div "Next slide" at bounding box center [701, 659] width 30 height 30
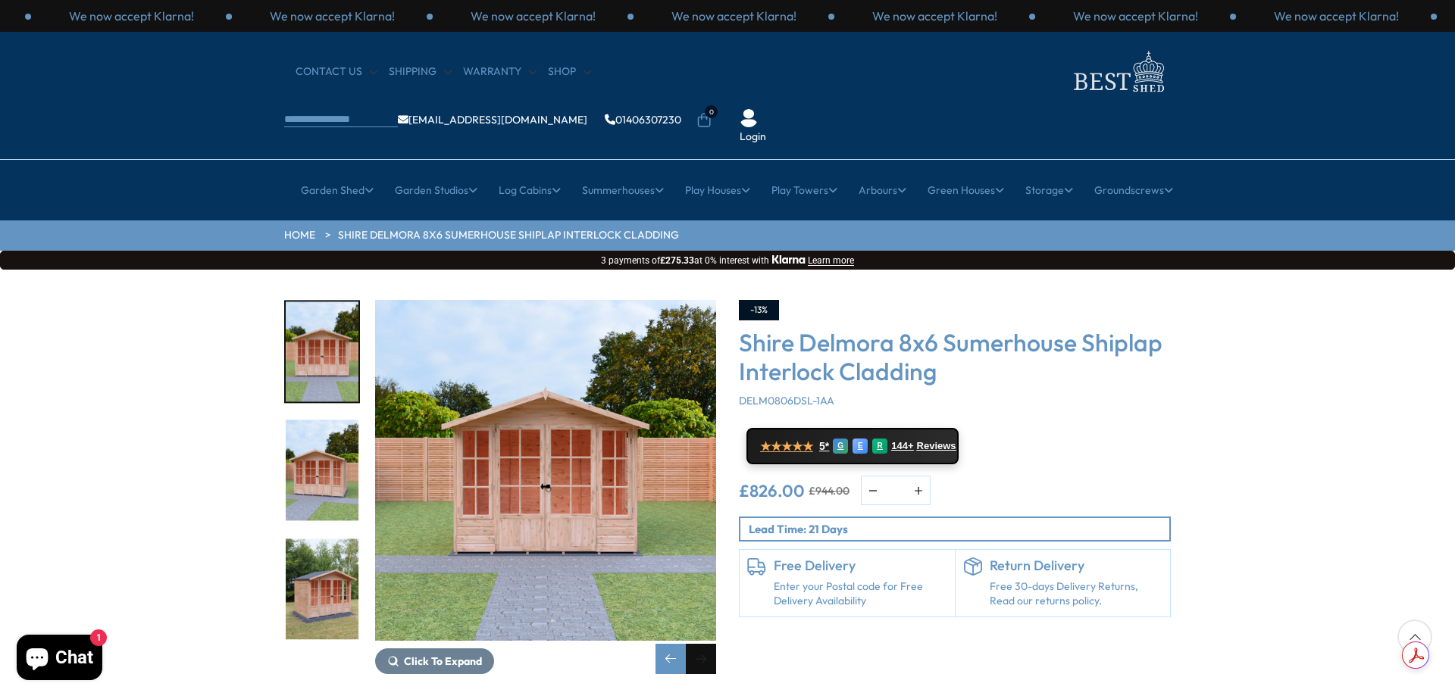
click at [706, 644] on div "Next slide" at bounding box center [701, 659] width 30 height 30
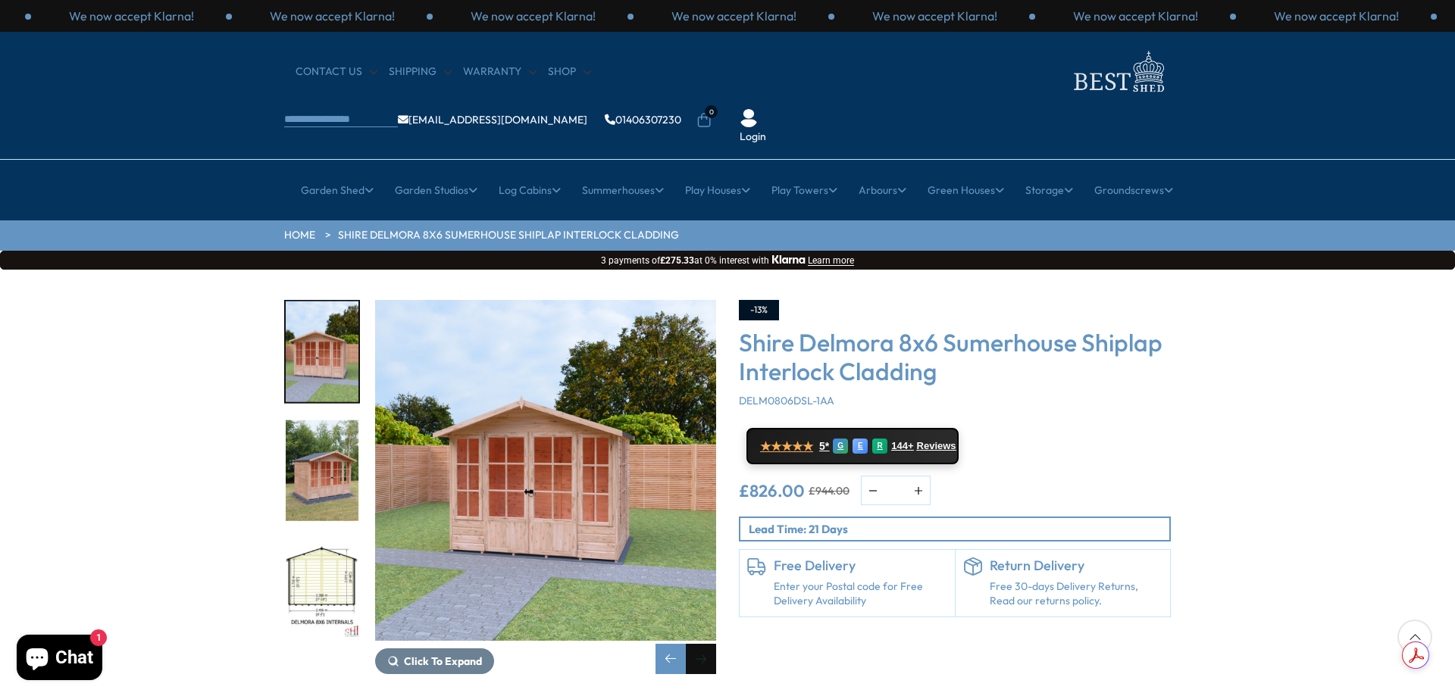
click at [706, 644] on div "Next slide" at bounding box center [701, 659] width 30 height 30
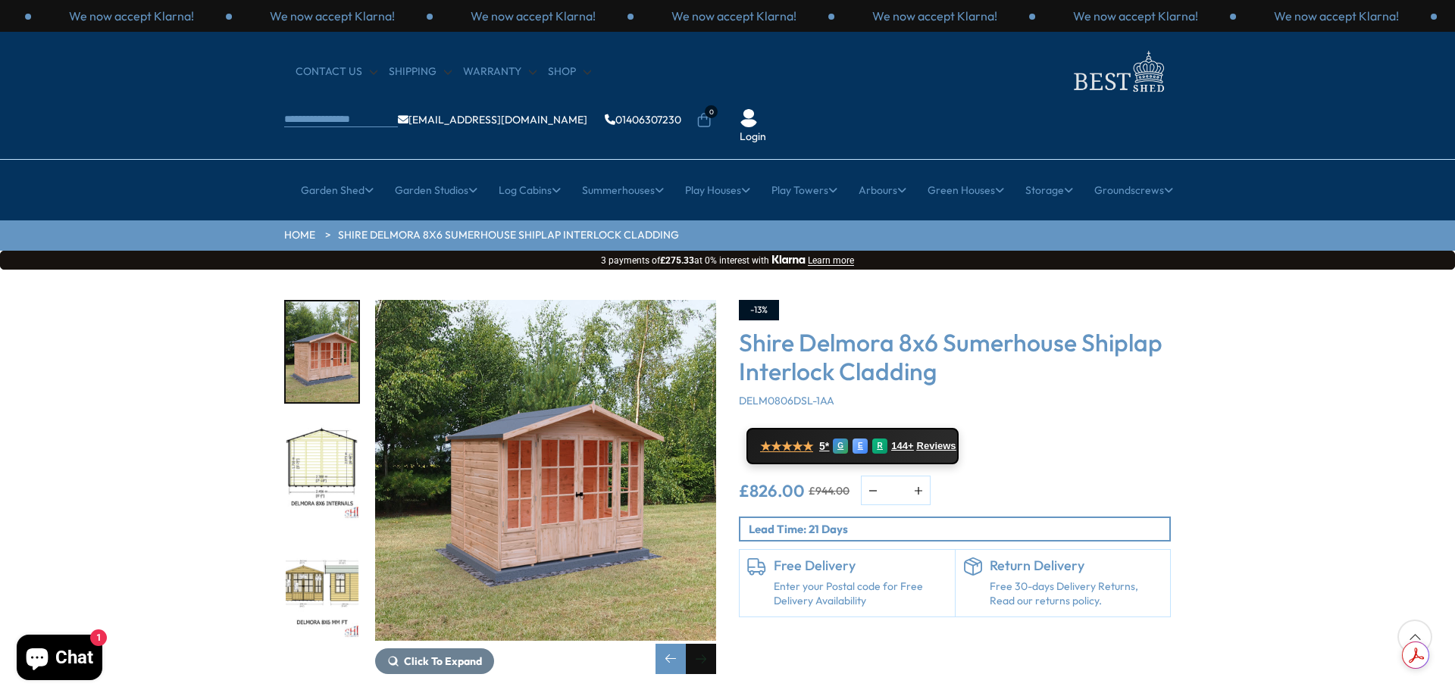
click at [706, 644] on div "Next slide" at bounding box center [701, 659] width 30 height 30
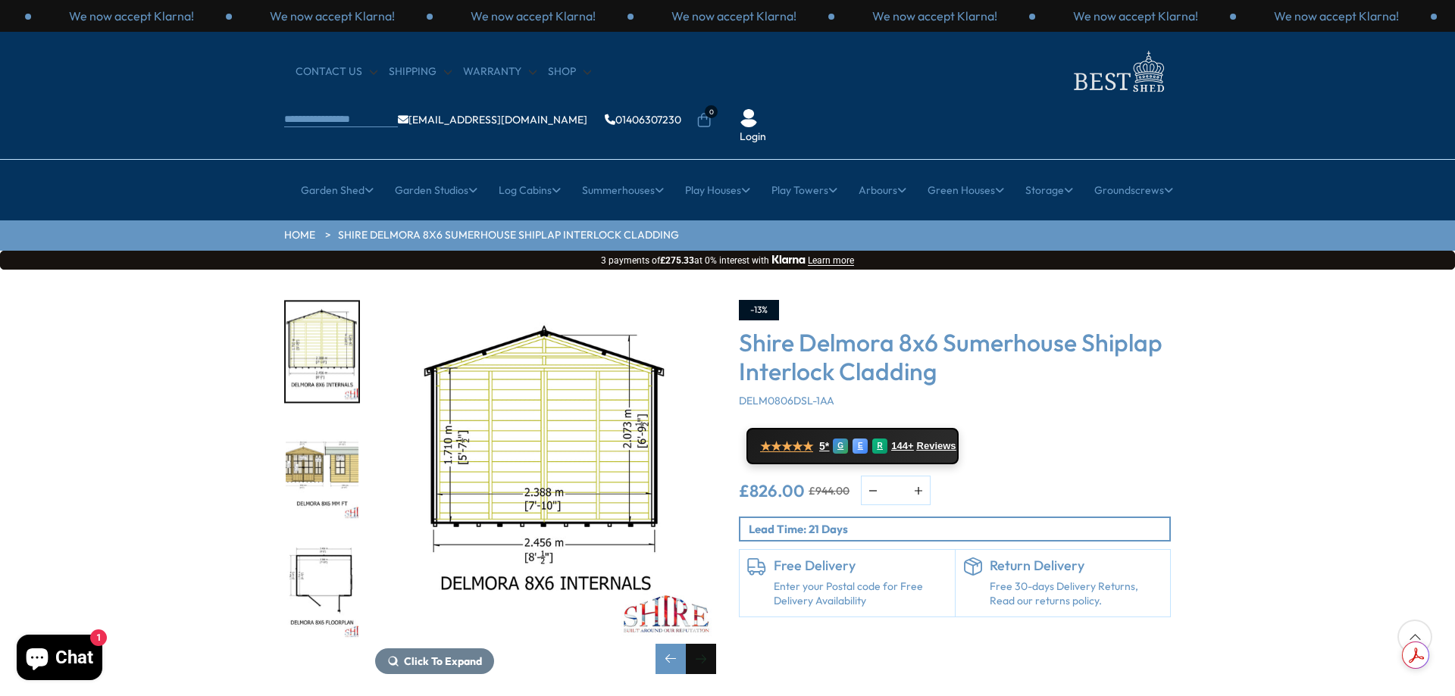
click at [706, 644] on div "Next slide" at bounding box center [701, 659] width 30 height 30
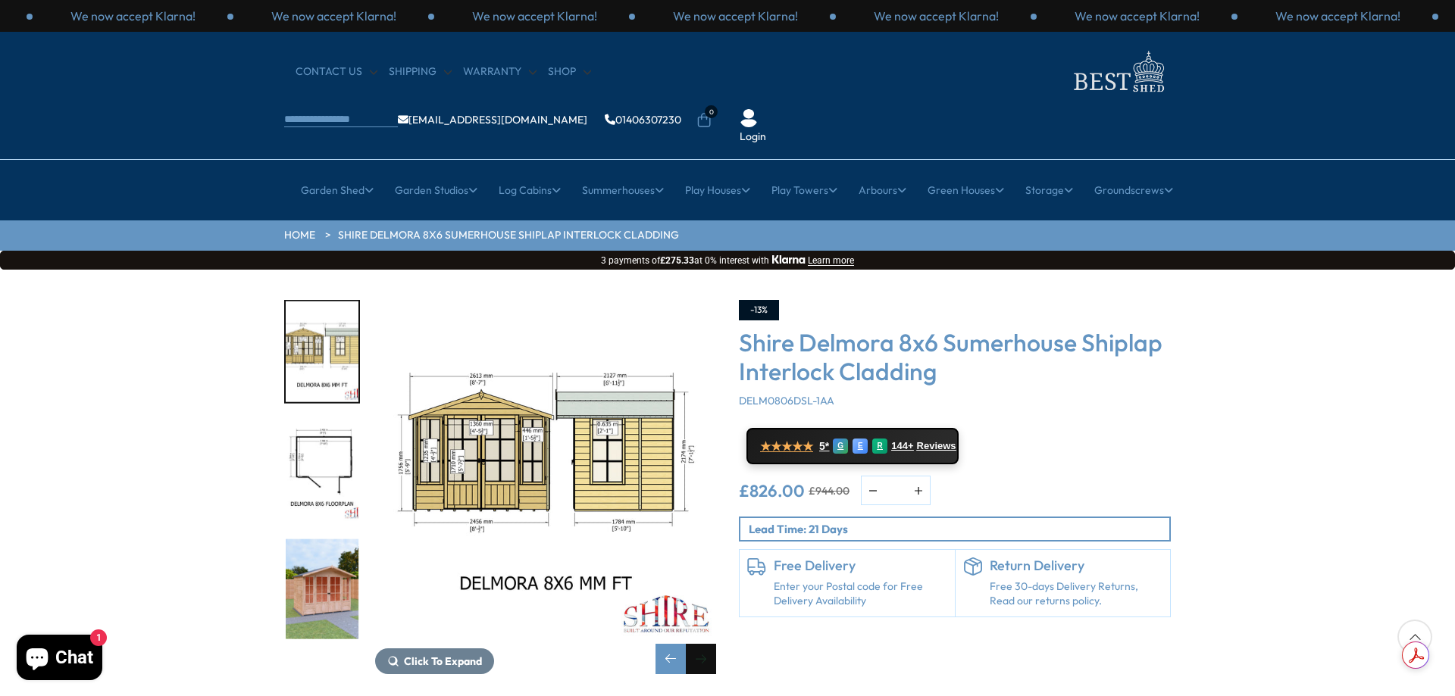
click at [707, 644] on div "Next slide" at bounding box center [701, 659] width 30 height 30
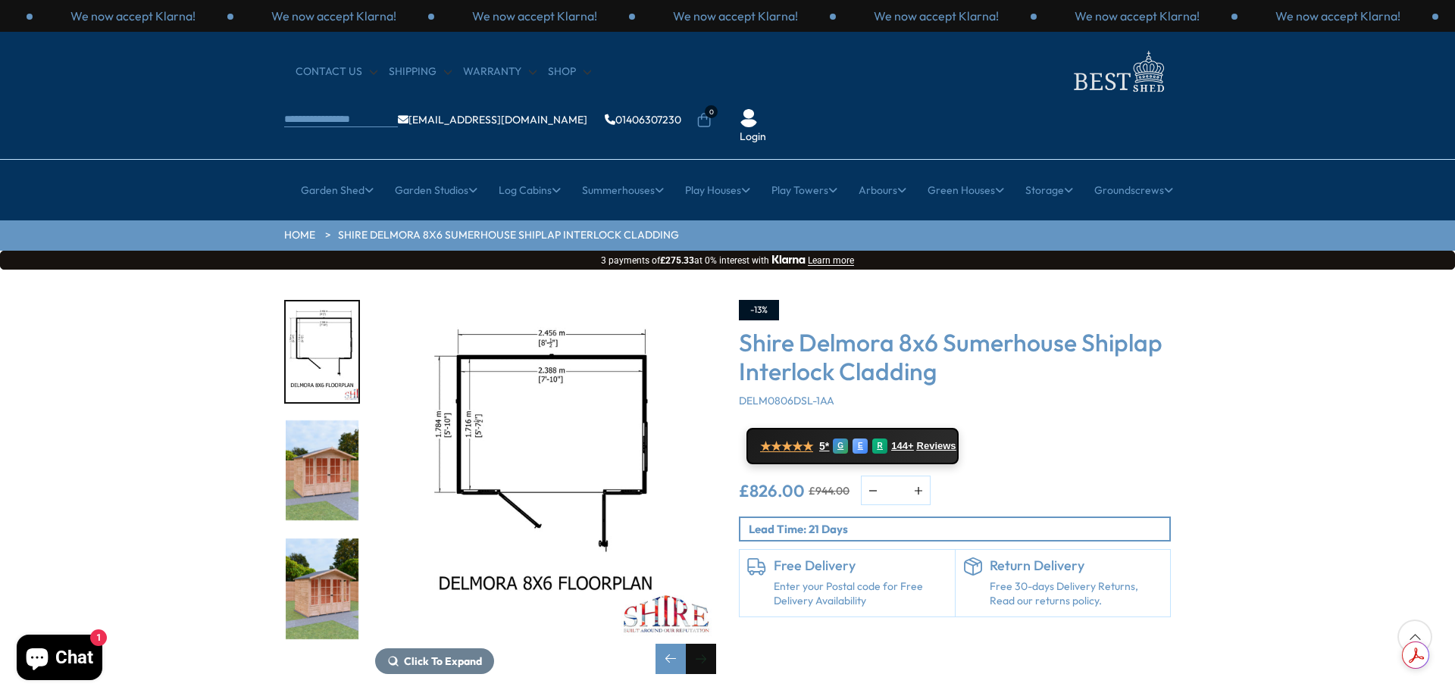
click at [707, 644] on div "Next slide" at bounding box center [701, 659] width 30 height 30
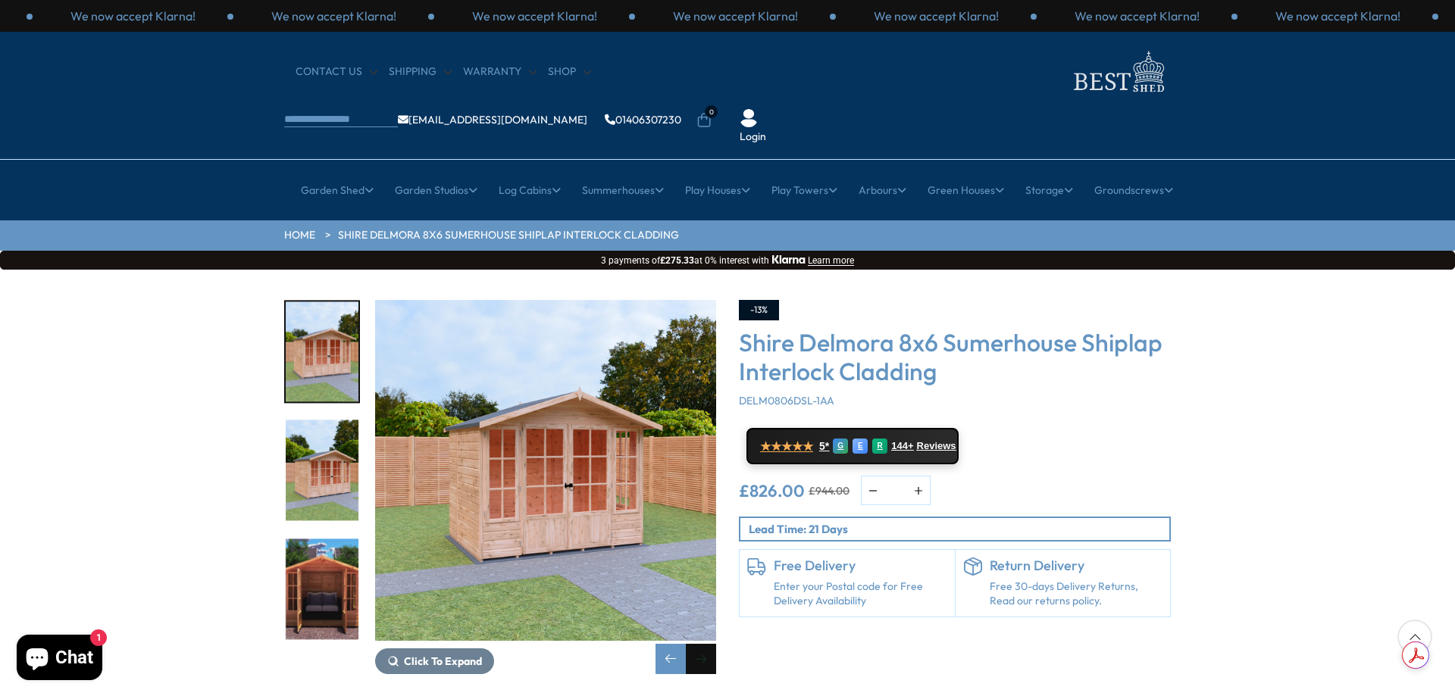
click at [707, 644] on div "Next slide" at bounding box center [701, 659] width 30 height 30
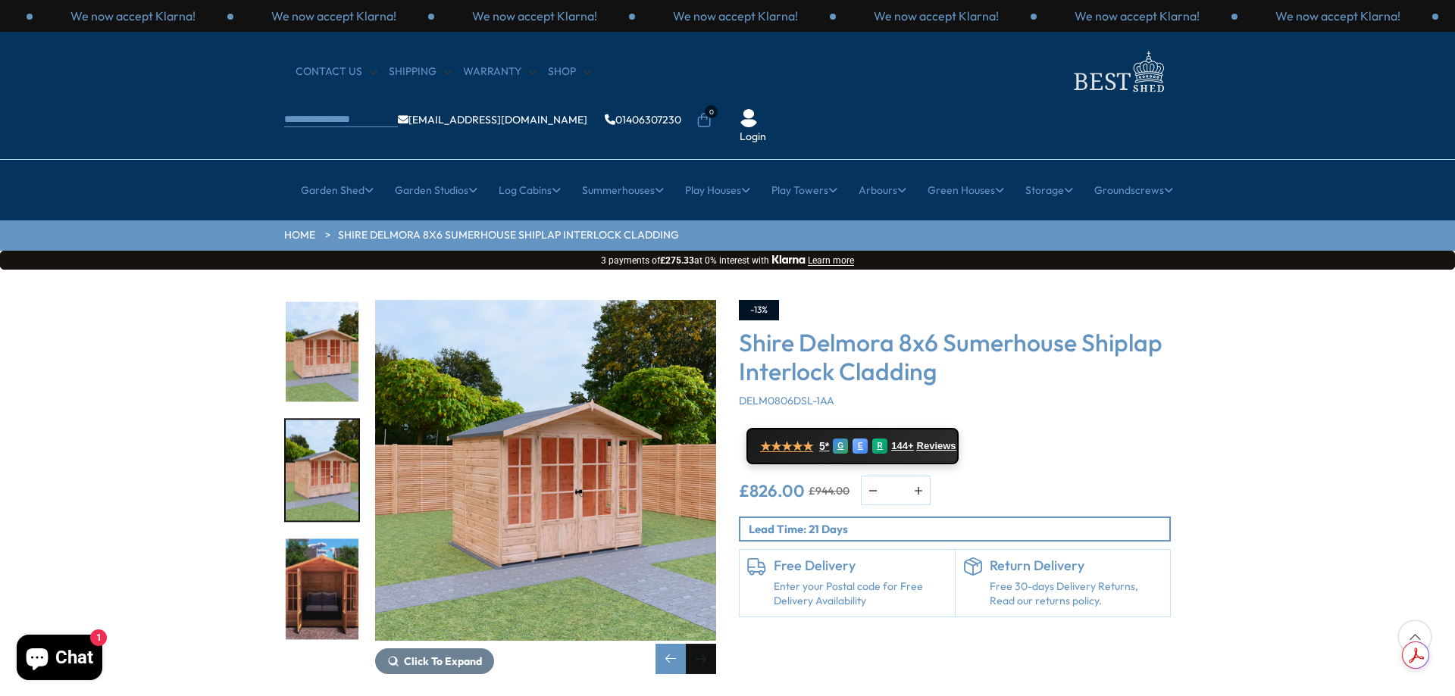
click at [707, 644] on div "Next slide" at bounding box center [701, 659] width 30 height 30
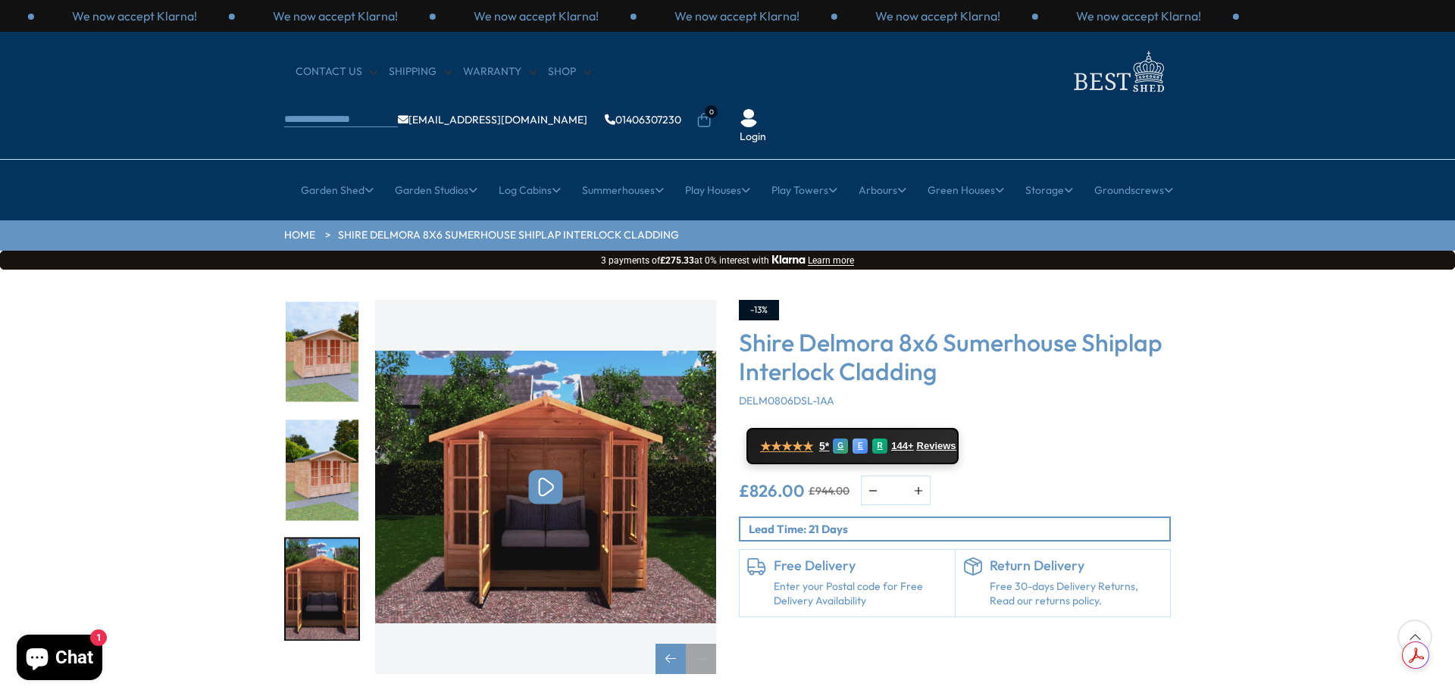
click at [707, 644] on div "Next slide" at bounding box center [701, 659] width 30 height 30
click at [678, 644] on div "Previous slide" at bounding box center [670, 659] width 30 height 30
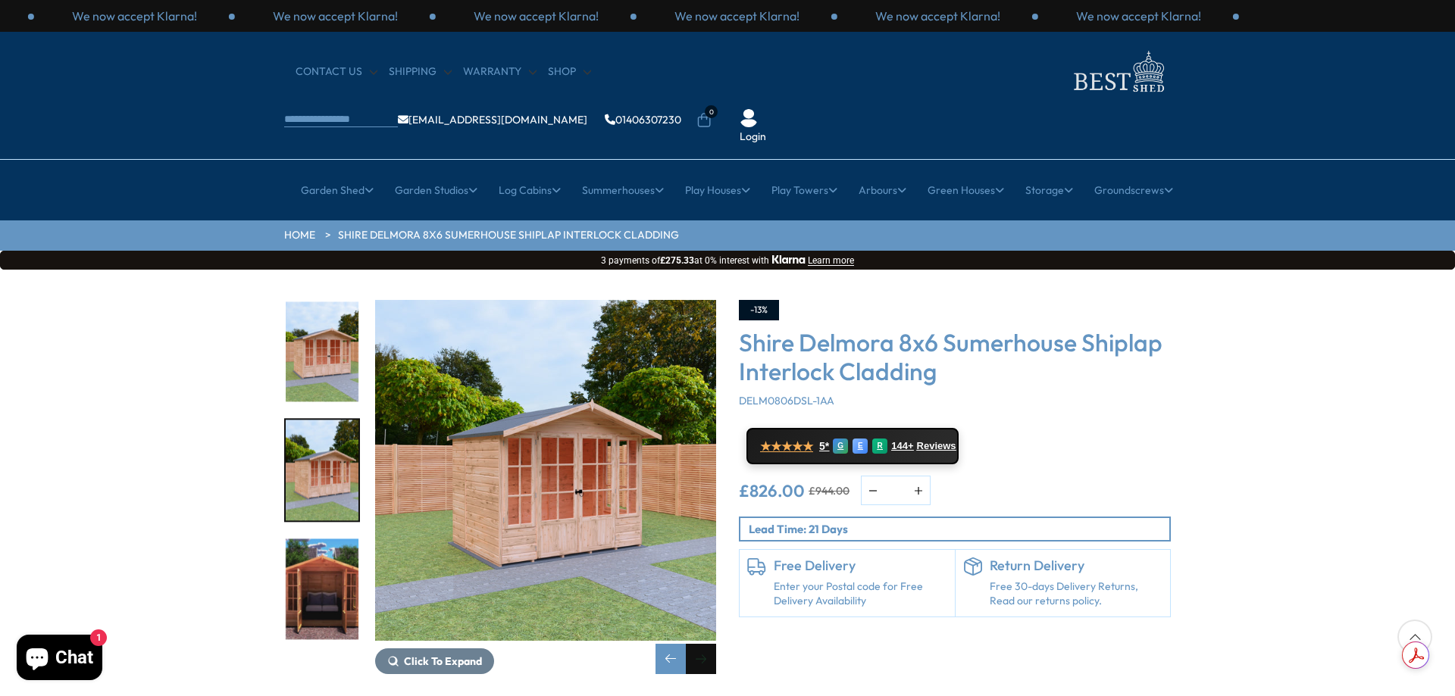
click at [707, 644] on div "Next slide" at bounding box center [701, 659] width 30 height 30
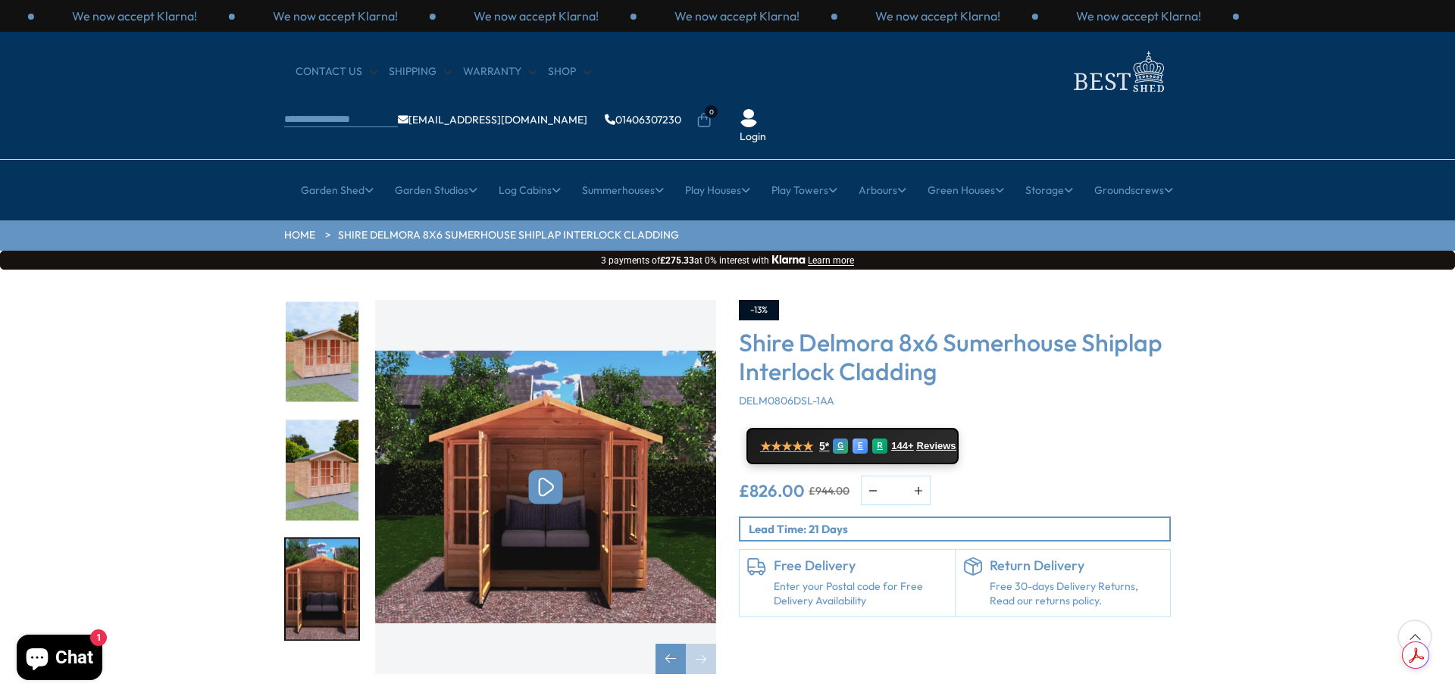
click at [536, 470] on span "10 / 10" at bounding box center [546, 487] width 34 height 34
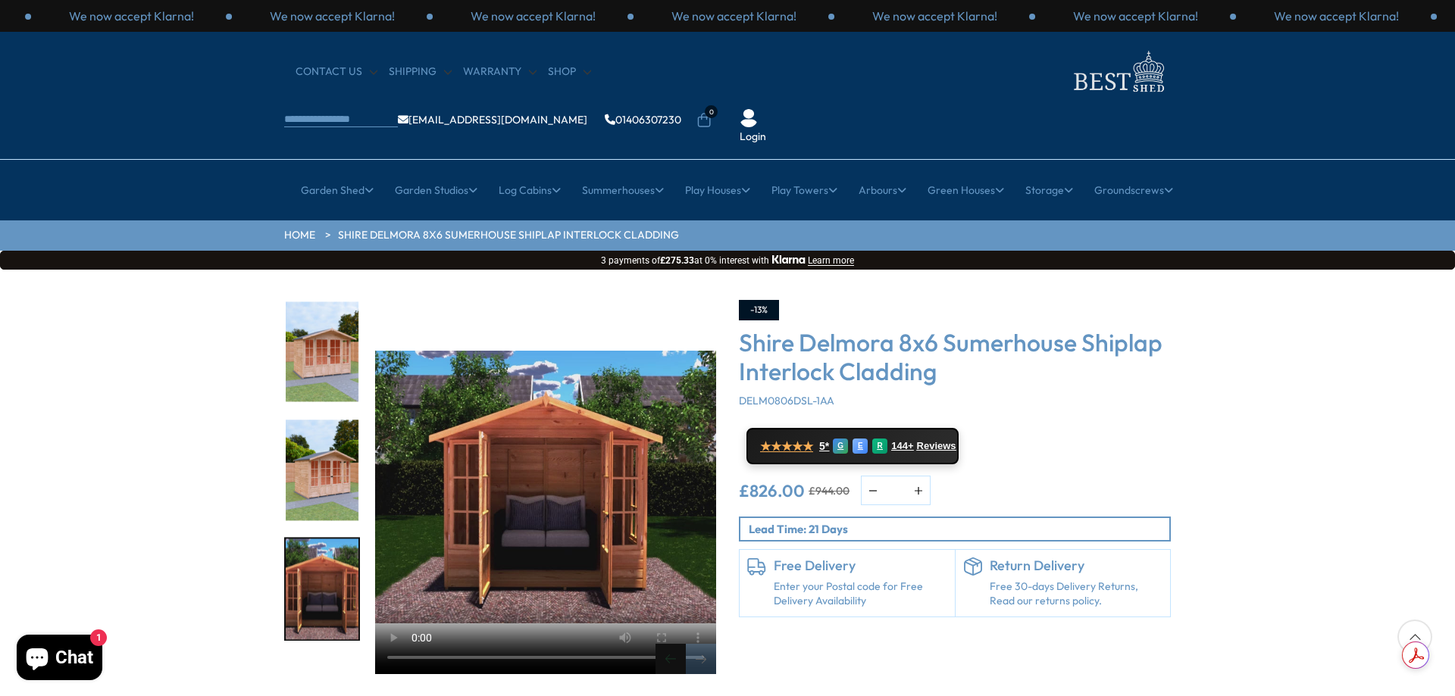
click at [680, 644] on div "Previous slide" at bounding box center [670, 659] width 30 height 30
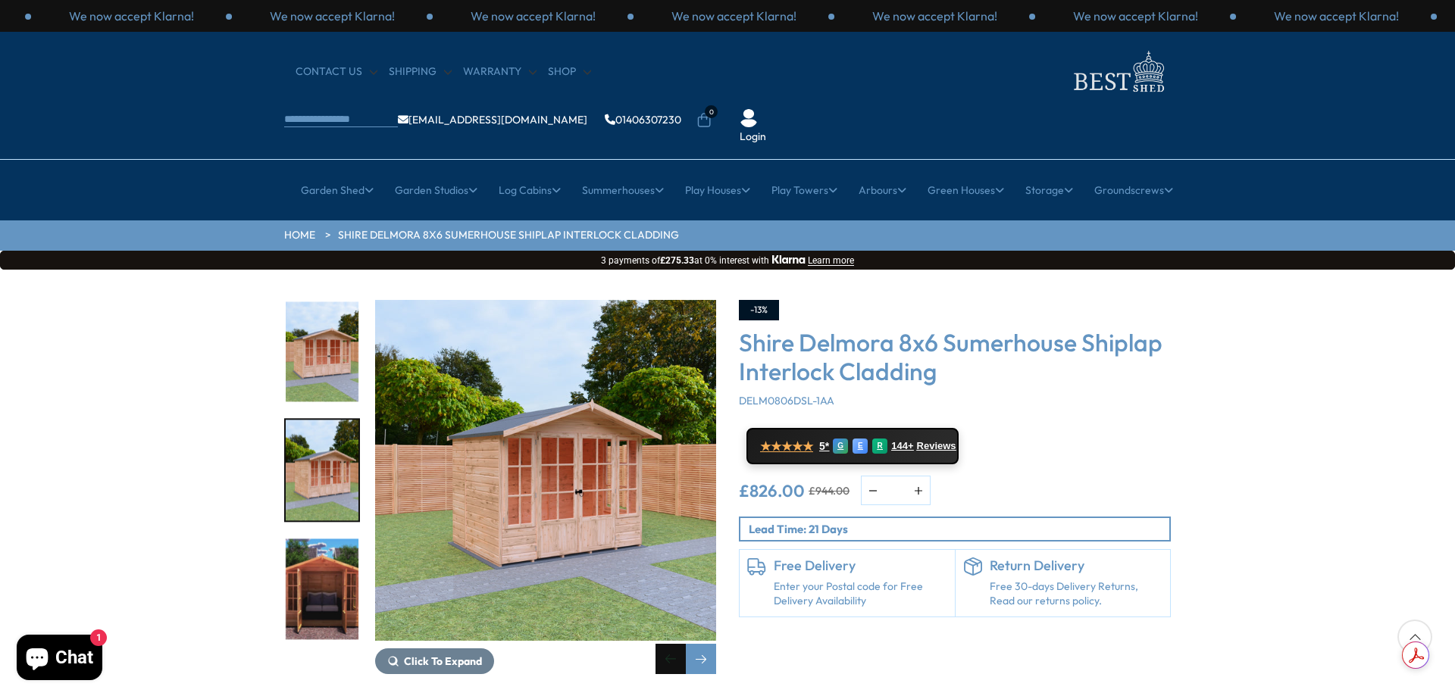
click at [680, 644] on div "Previous slide" at bounding box center [670, 659] width 30 height 30
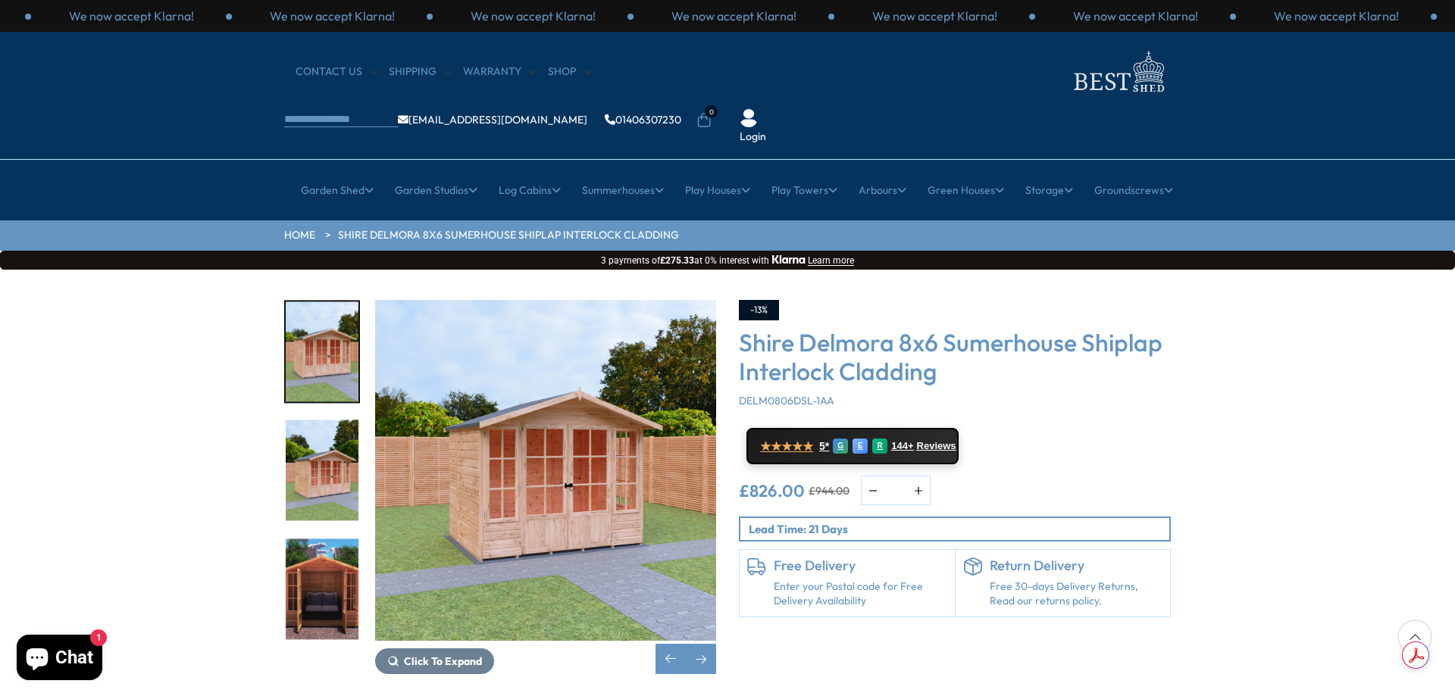
click at [724, 606] on div "Click To Expand Click To Expand Click To Expand Click To Expand Click To Expand…" at bounding box center [500, 487] width 455 height 374
click at [704, 644] on div "Next slide" at bounding box center [701, 659] width 30 height 30
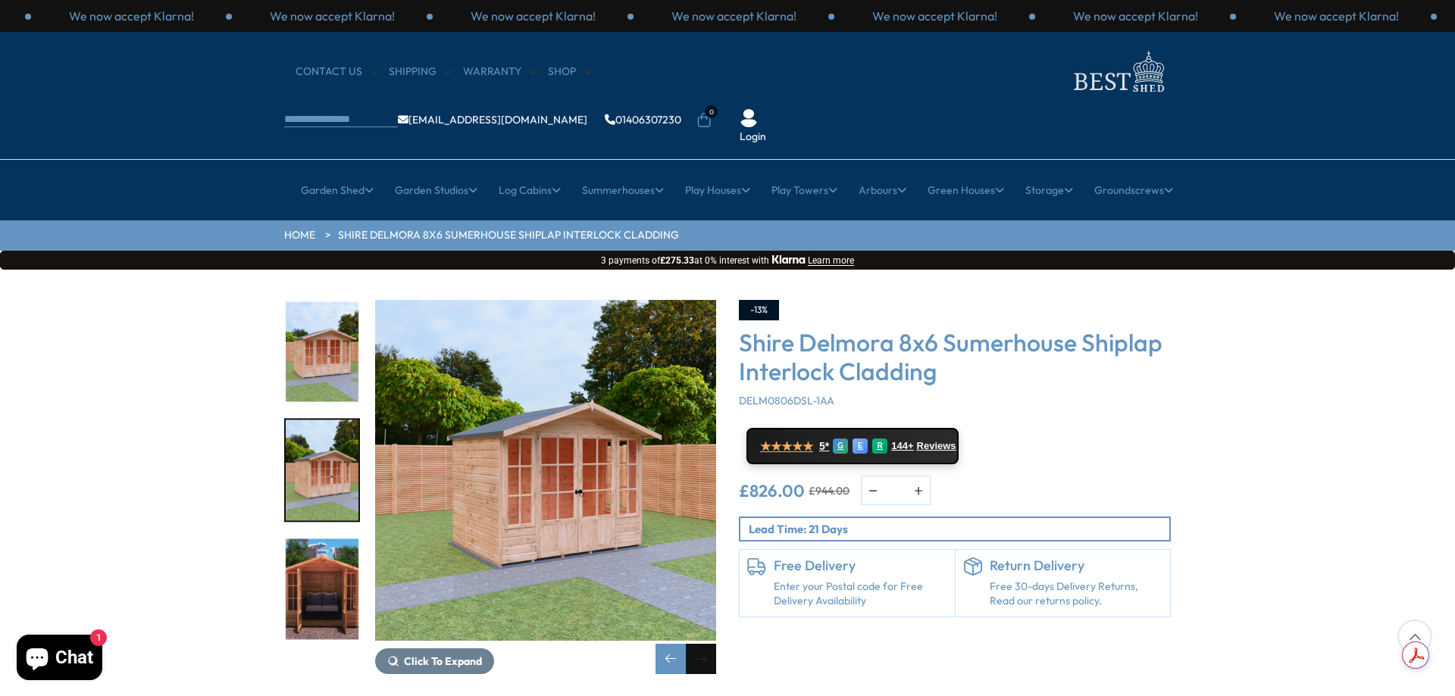
click at [704, 644] on div "Next slide" at bounding box center [701, 659] width 30 height 30
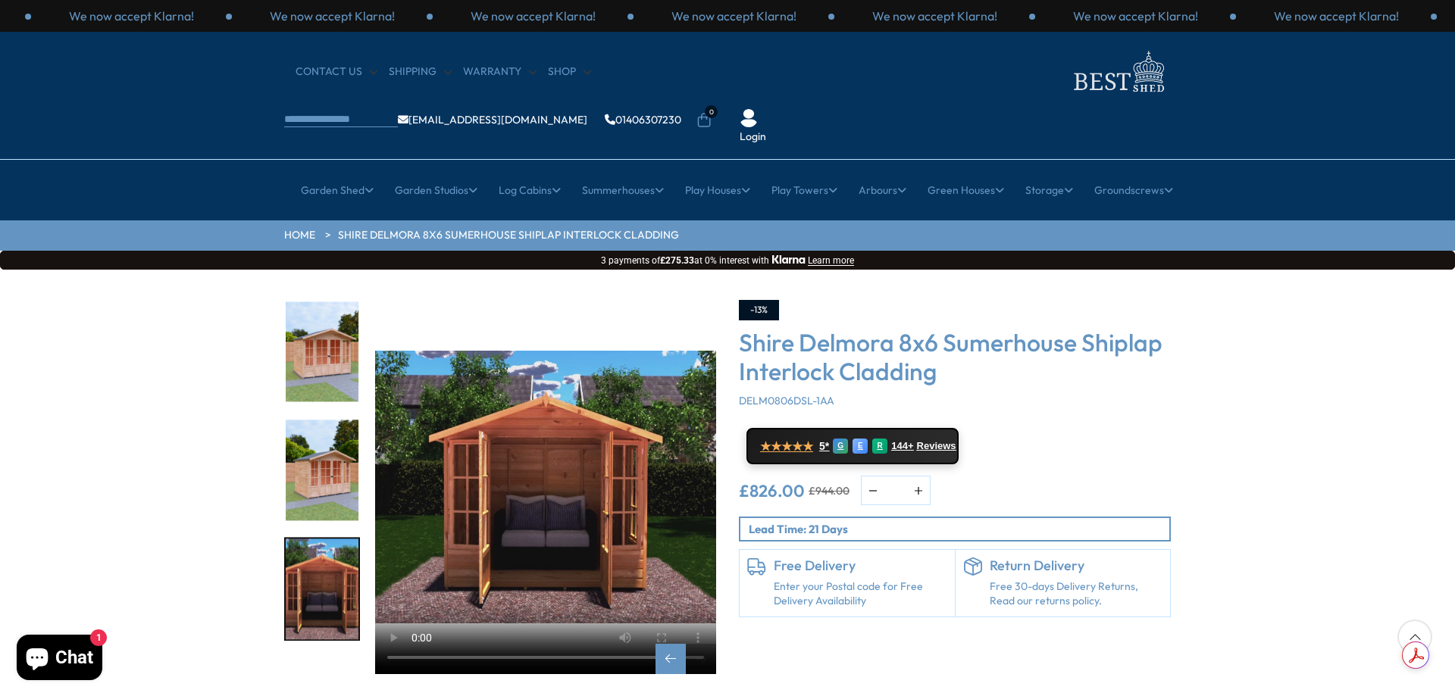
click at [704, 644] on div "Next slide" at bounding box center [701, 659] width 30 height 30
click at [674, 644] on div "Previous slide" at bounding box center [670, 659] width 30 height 30
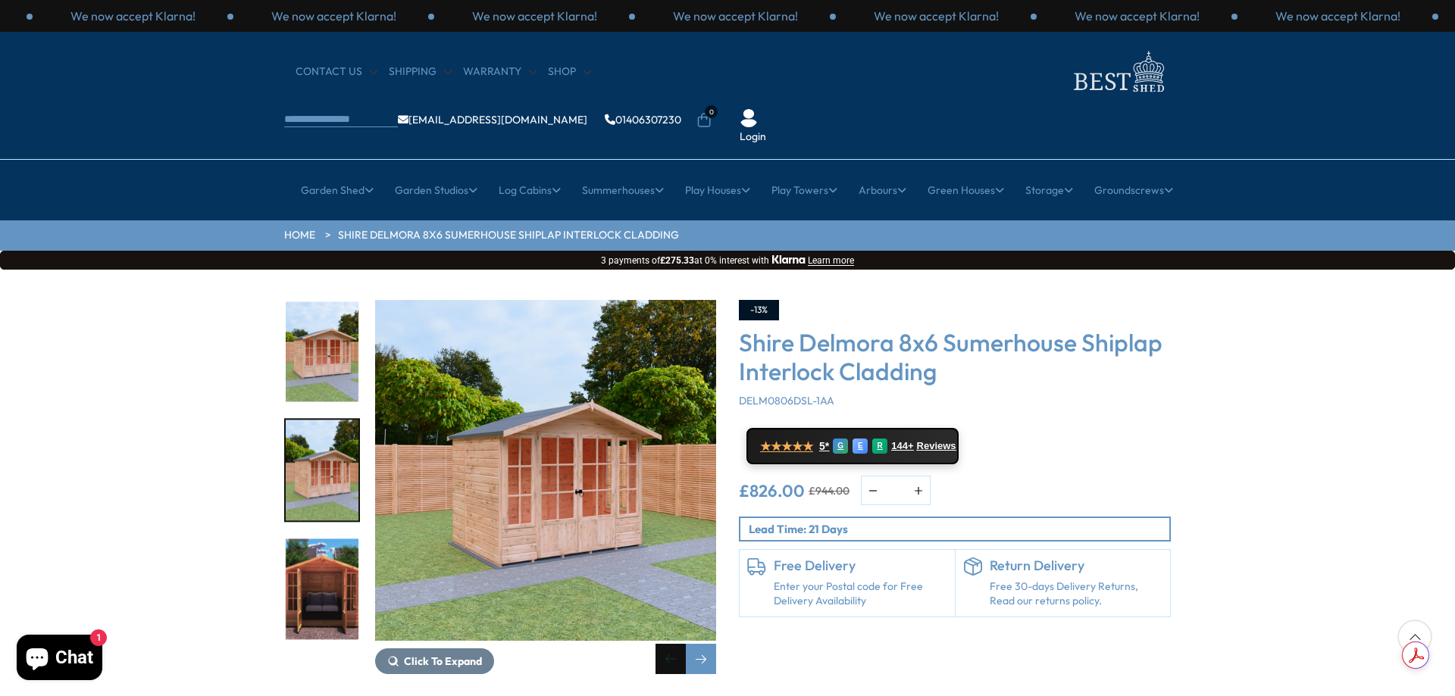
click at [674, 644] on div "Previous slide" at bounding box center [670, 659] width 30 height 30
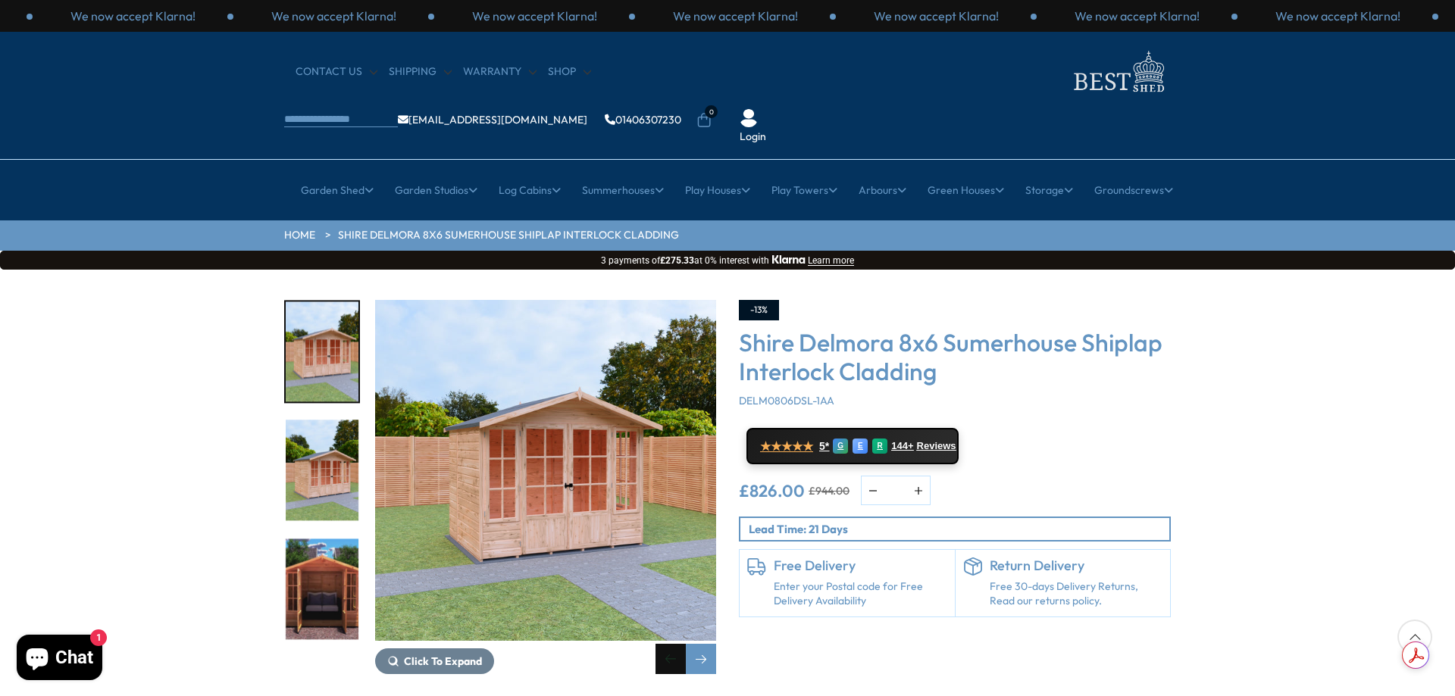
click at [674, 644] on div "Previous slide" at bounding box center [670, 659] width 30 height 30
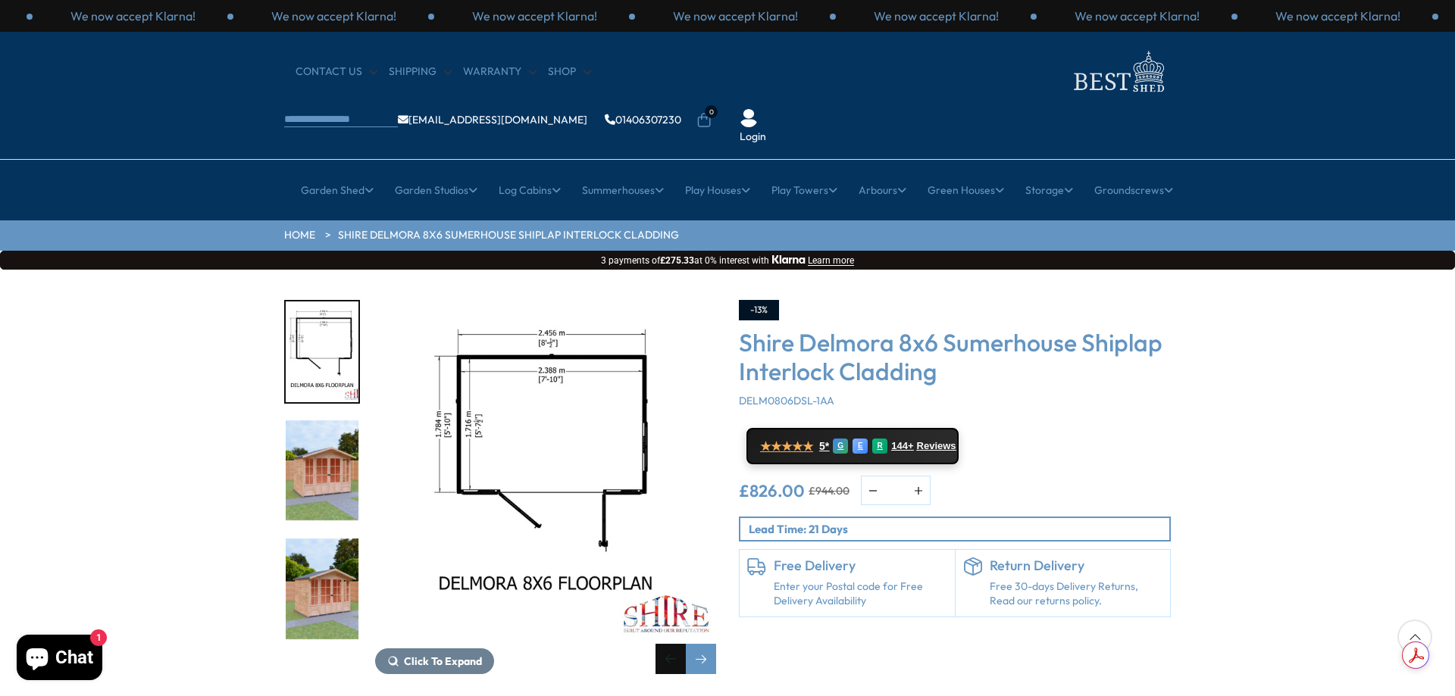
click at [674, 644] on div "Previous slide" at bounding box center [670, 659] width 30 height 30
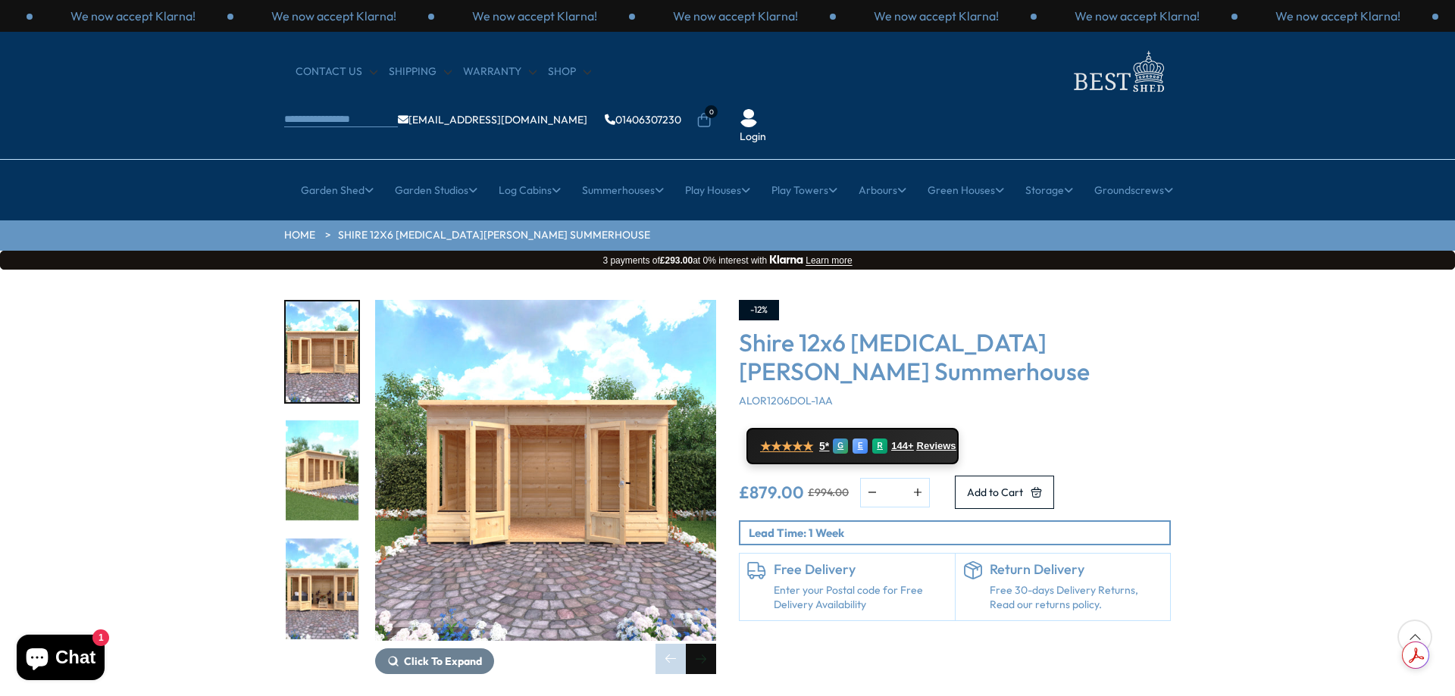
click at [700, 644] on div "Next slide" at bounding box center [701, 659] width 30 height 30
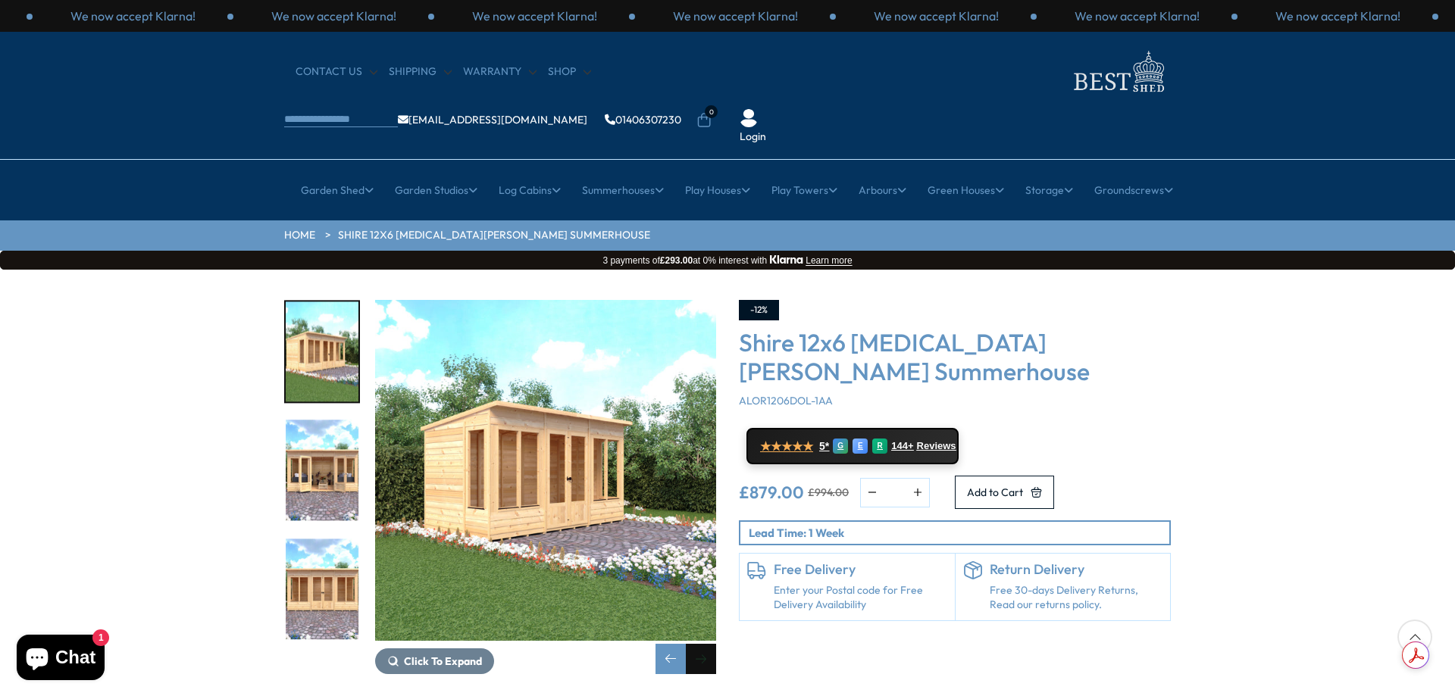
click at [702, 644] on div "Next slide" at bounding box center [701, 659] width 30 height 30
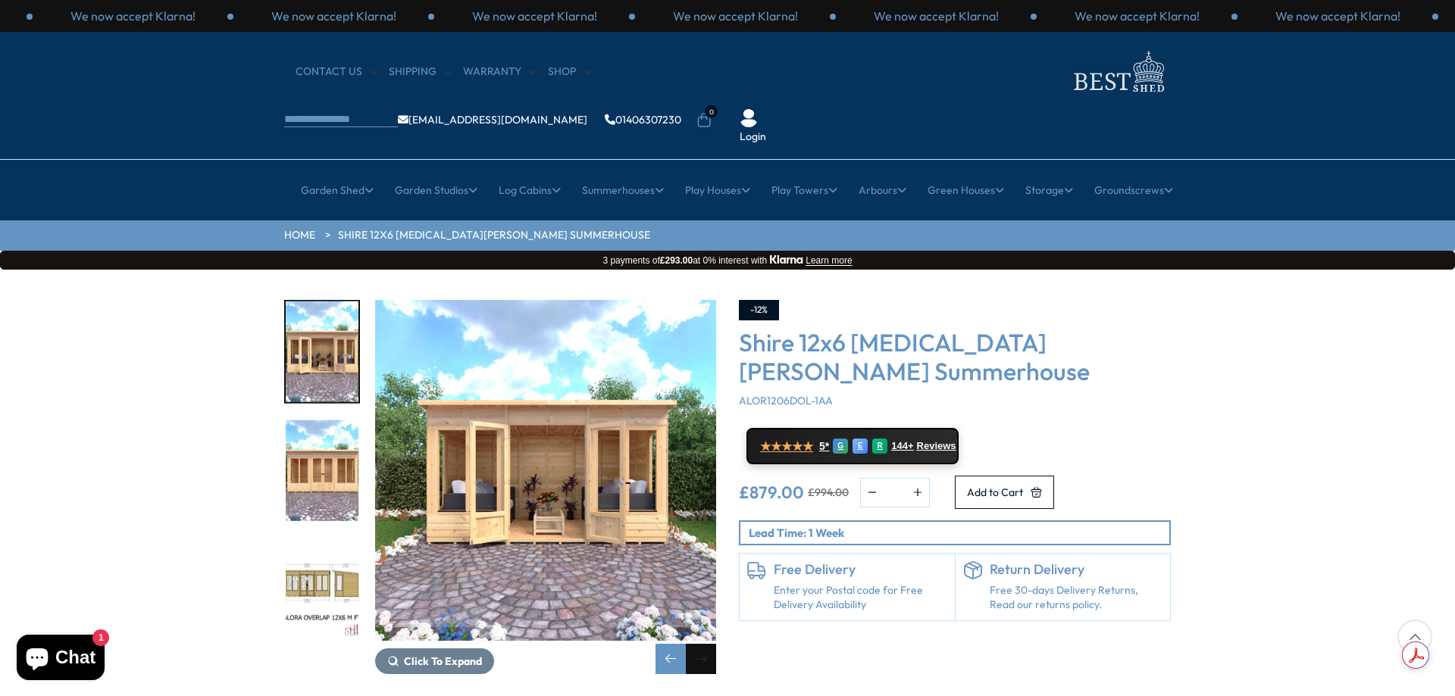
click at [702, 644] on div "Next slide" at bounding box center [701, 659] width 30 height 30
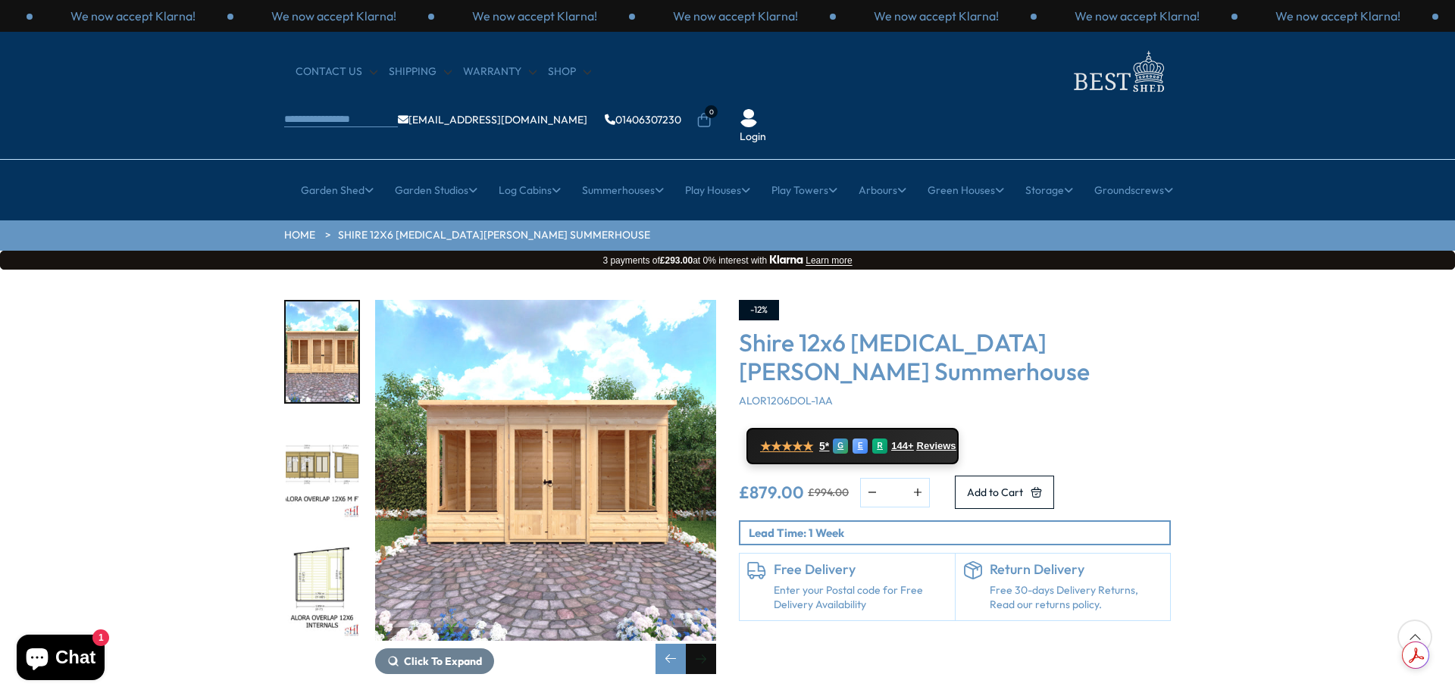
click at [702, 644] on div "Next slide" at bounding box center [701, 659] width 30 height 30
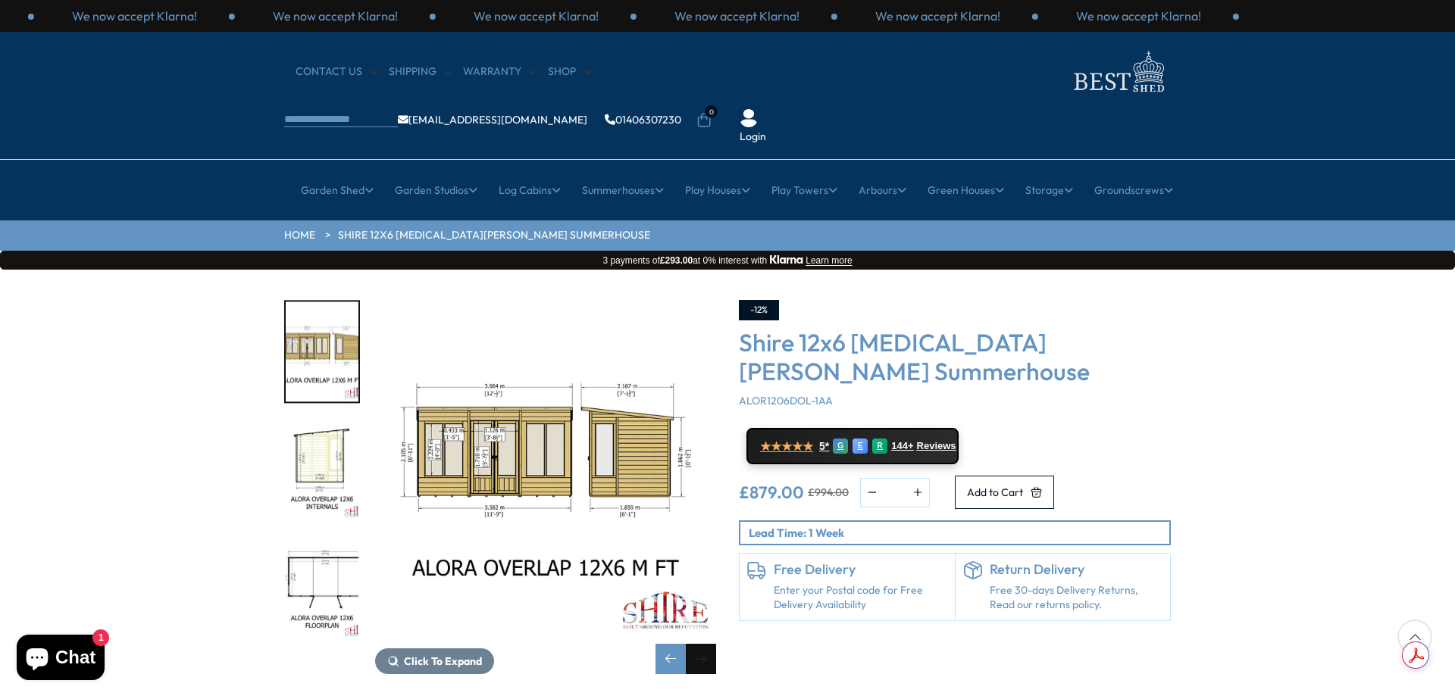
click at [702, 644] on div "Next slide" at bounding box center [701, 659] width 30 height 30
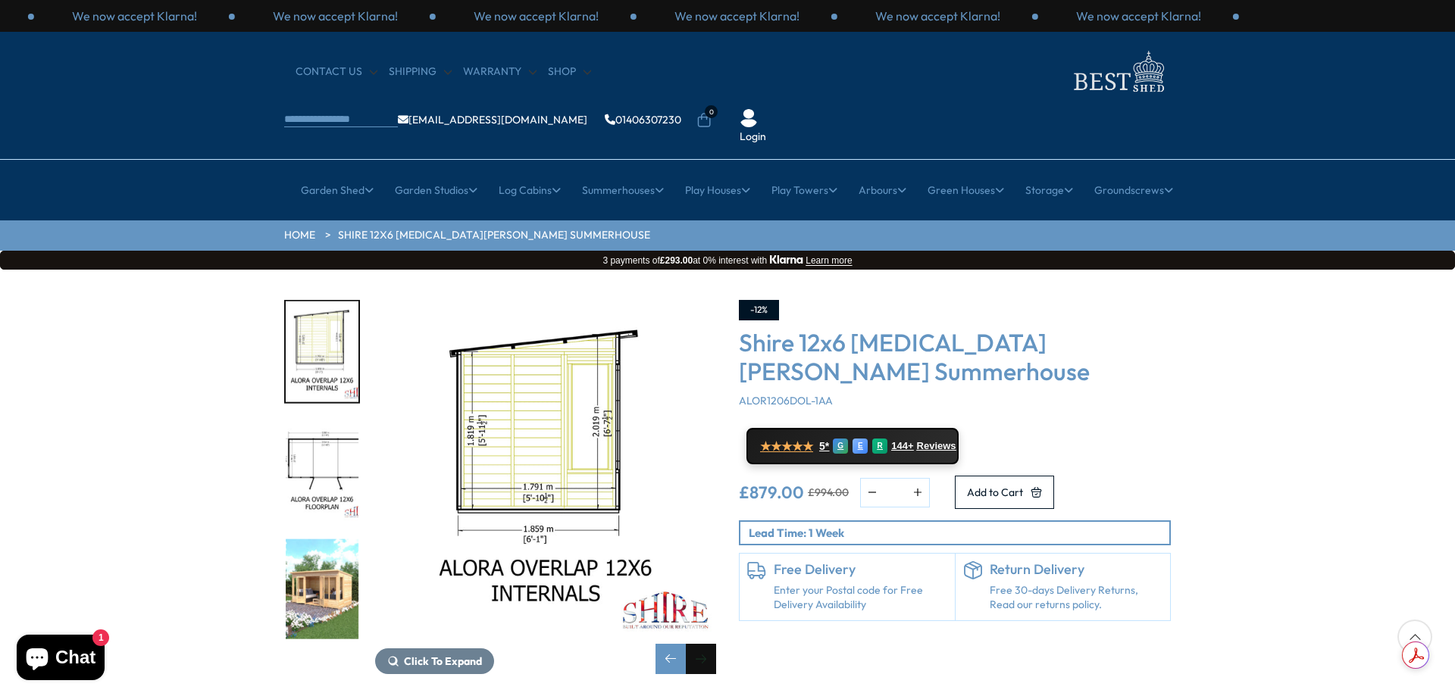
click at [702, 644] on div "Next slide" at bounding box center [701, 659] width 30 height 30
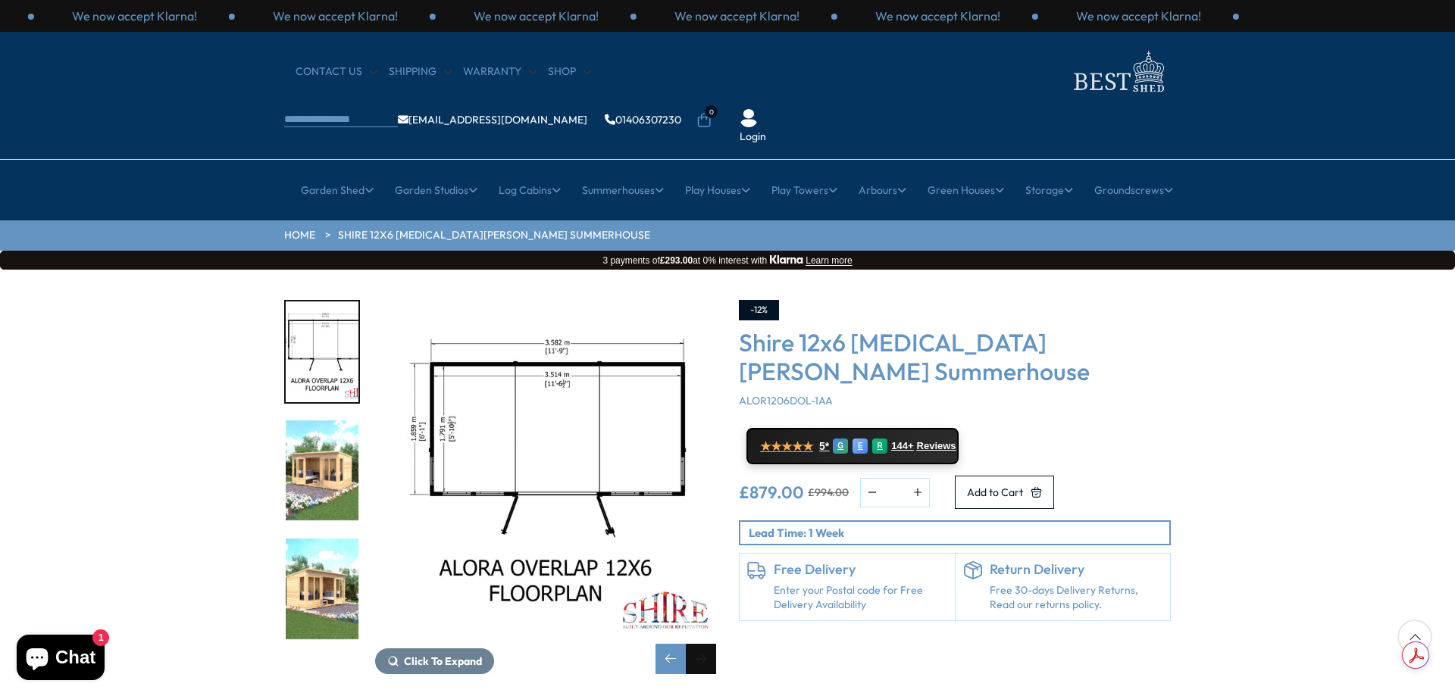
click at [702, 644] on div "Next slide" at bounding box center [701, 659] width 30 height 30
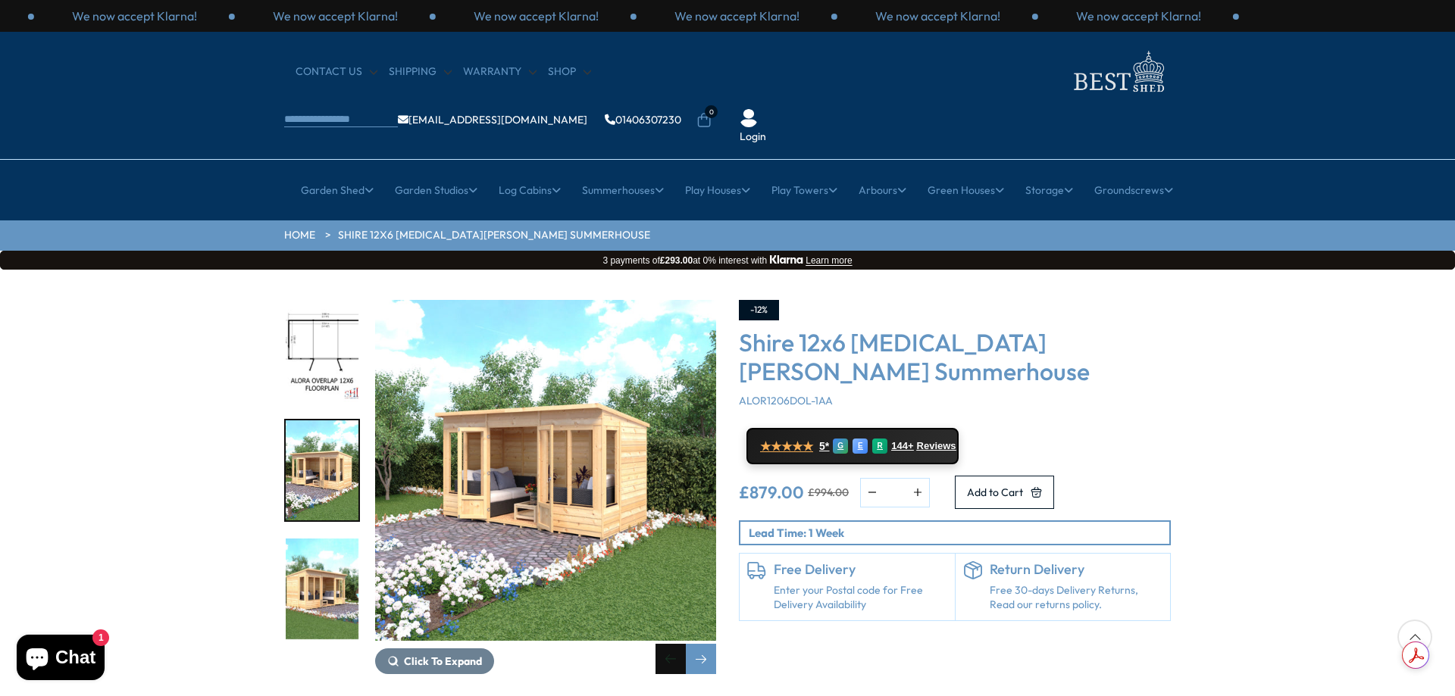
click at [661, 644] on div "Previous slide" at bounding box center [670, 659] width 30 height 30
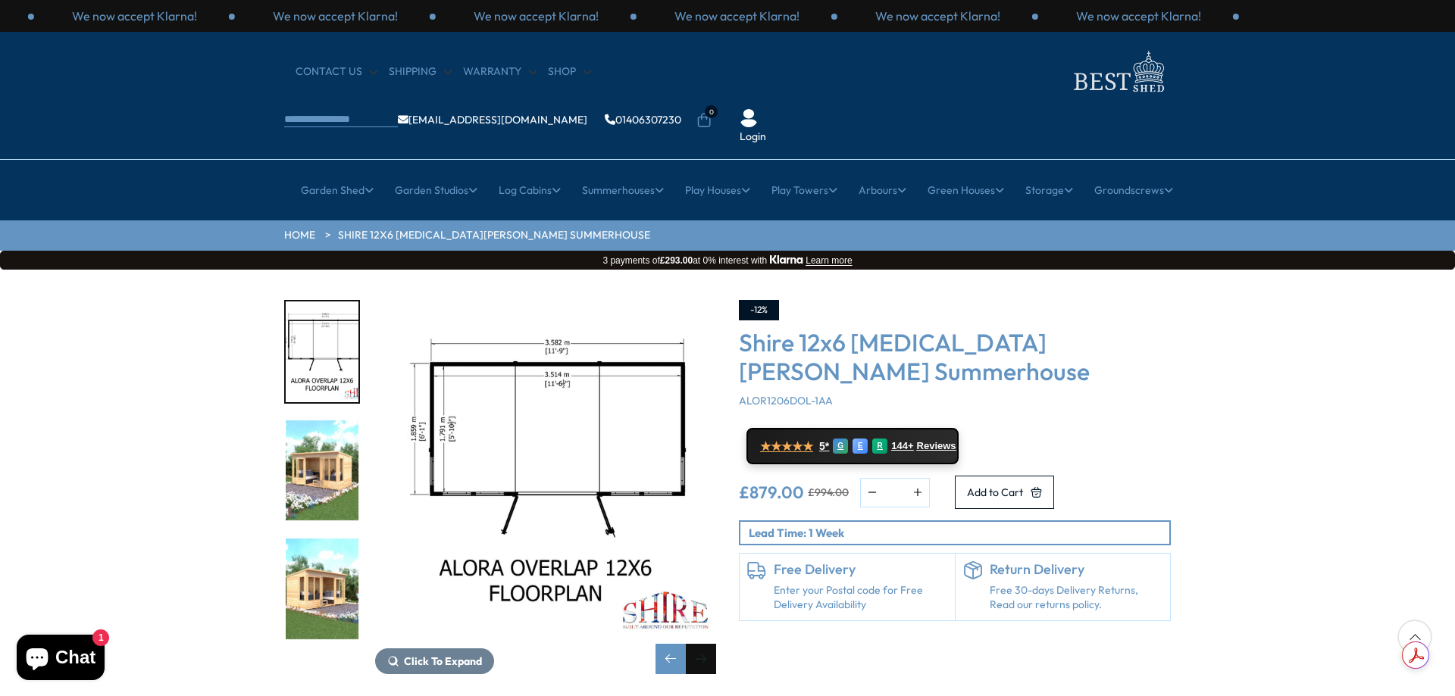
click at [715, 644] on div "Next slide" at bounding box center [701, 659] width 30 height 30
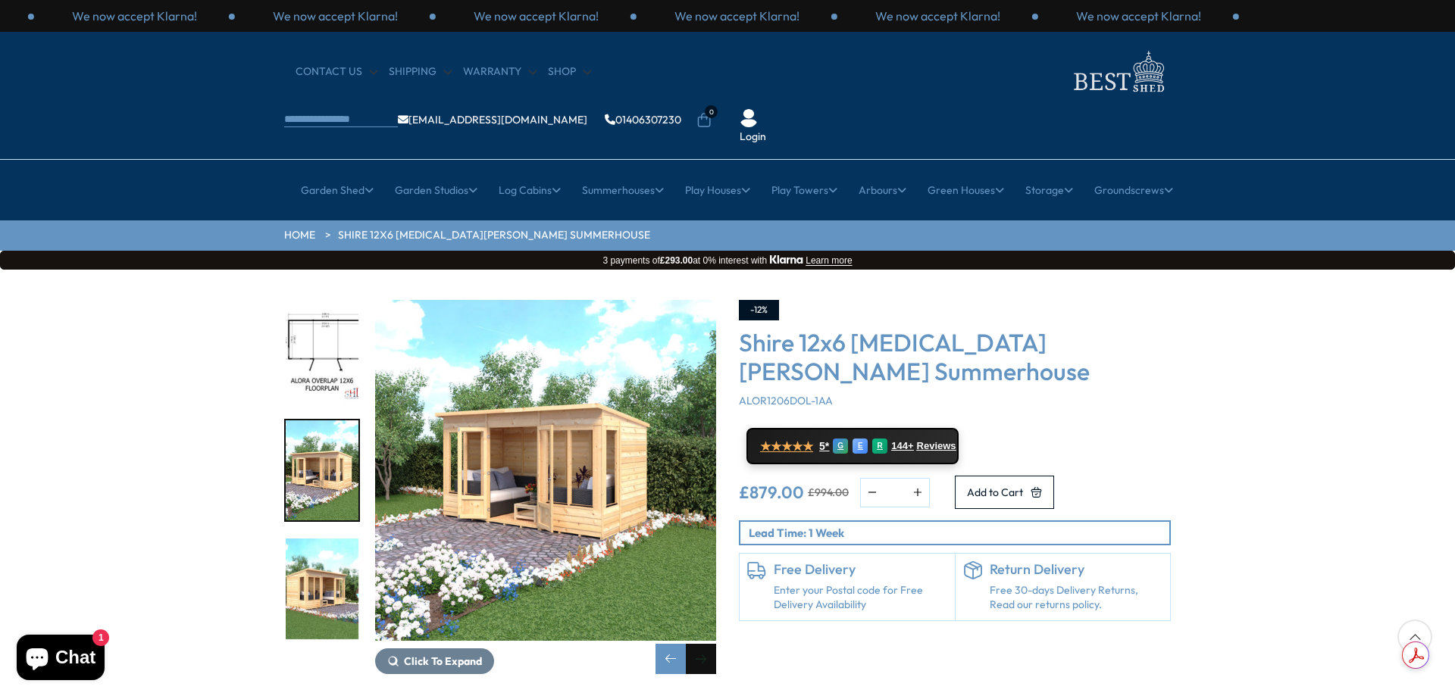
click at [715, 644] on div "Next slide" at bounding box center [701, 659] width 30 height 30
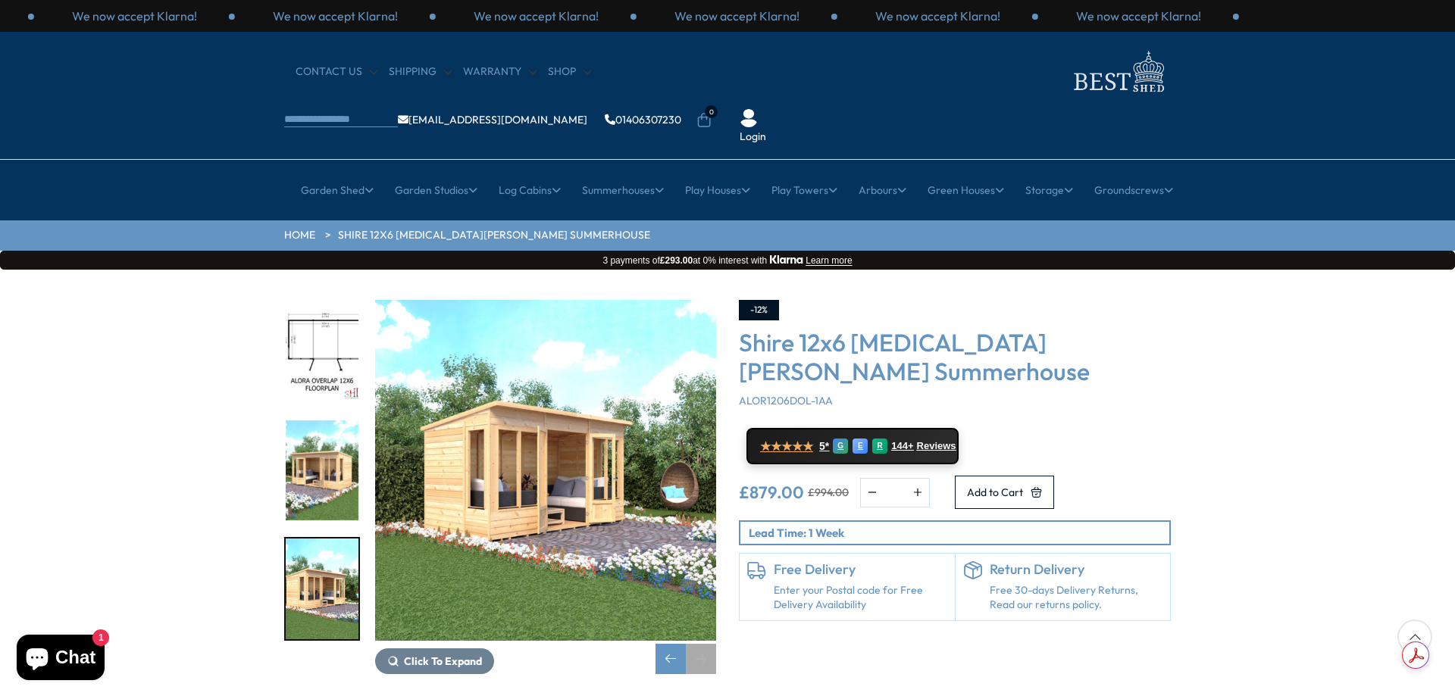
click at [715, 644] on div "Next slide" at bounding box center [701, 659] width 30 height 30
click at [711, 644] on div "Next slide" at bounding box center [701, 659] width 30 height 30
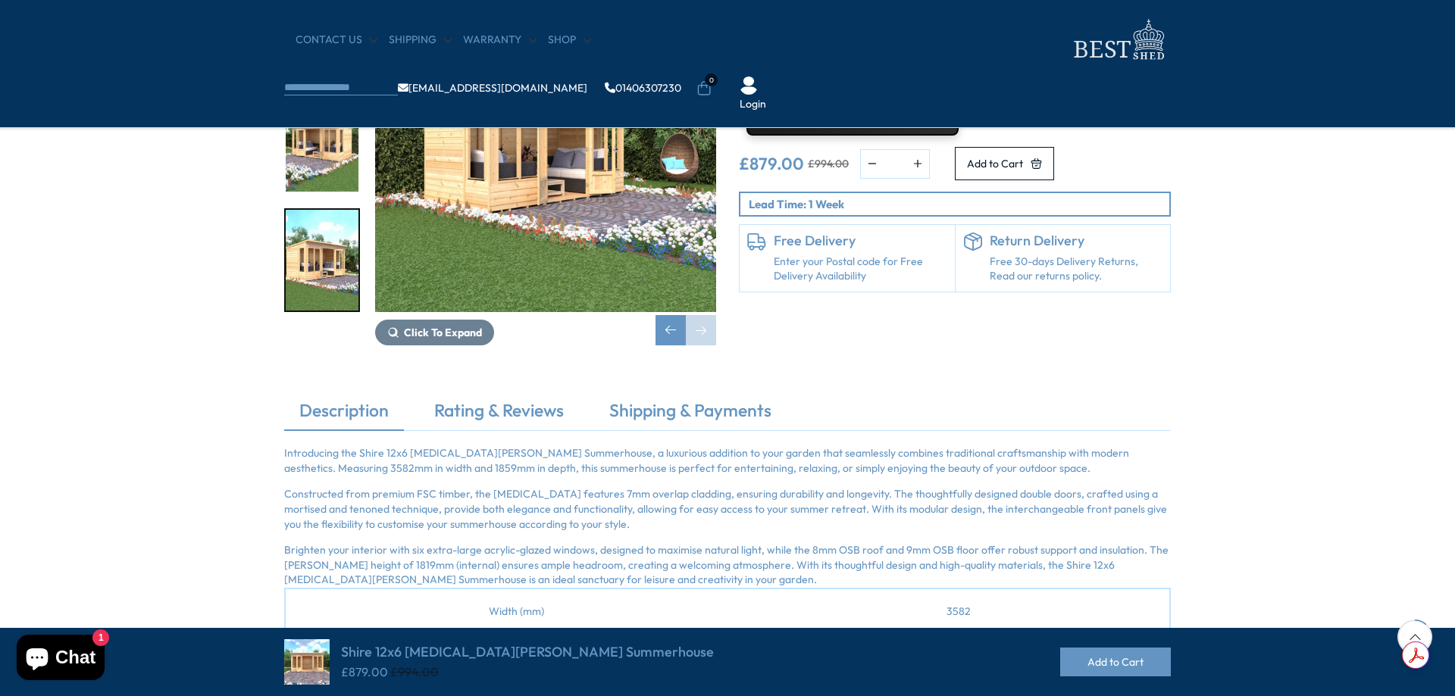
scroll to position [455, 0]
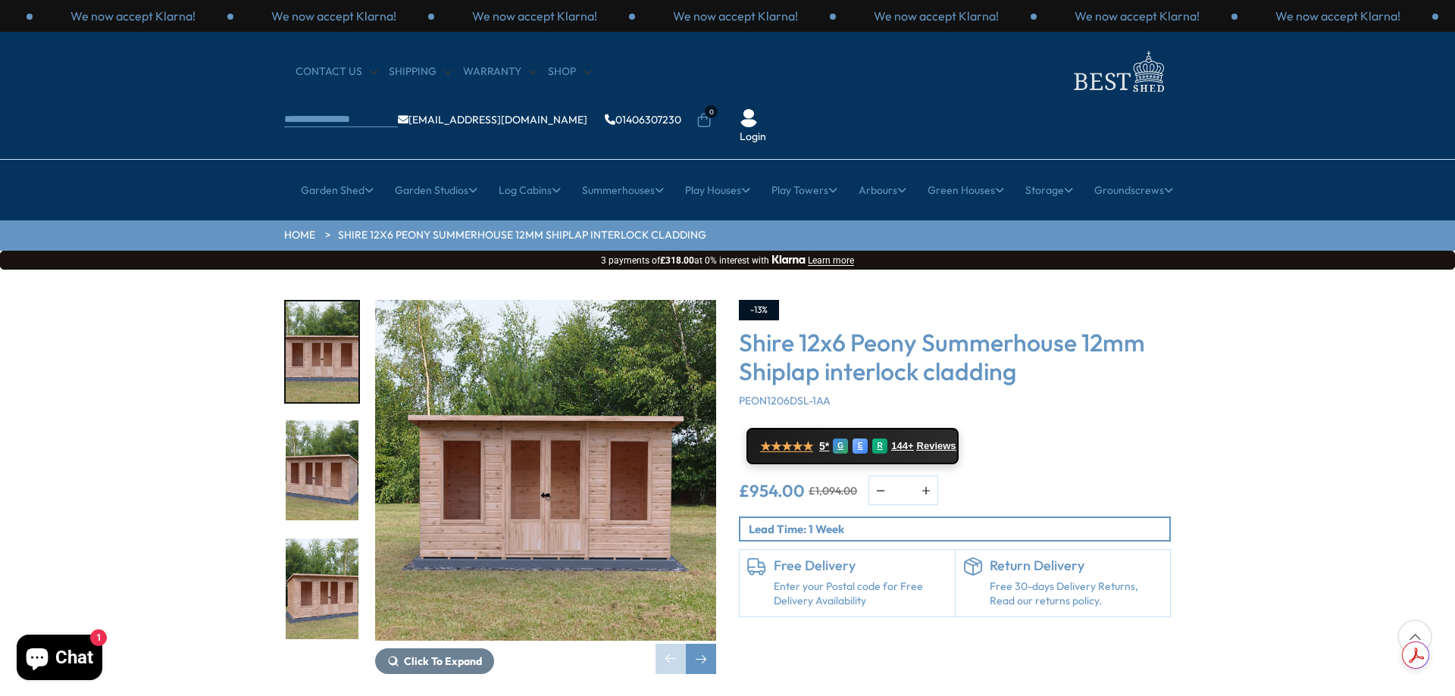
click at [322, 423] on img "2 / 21" at bounding box center [322, 470] width 73 height 101
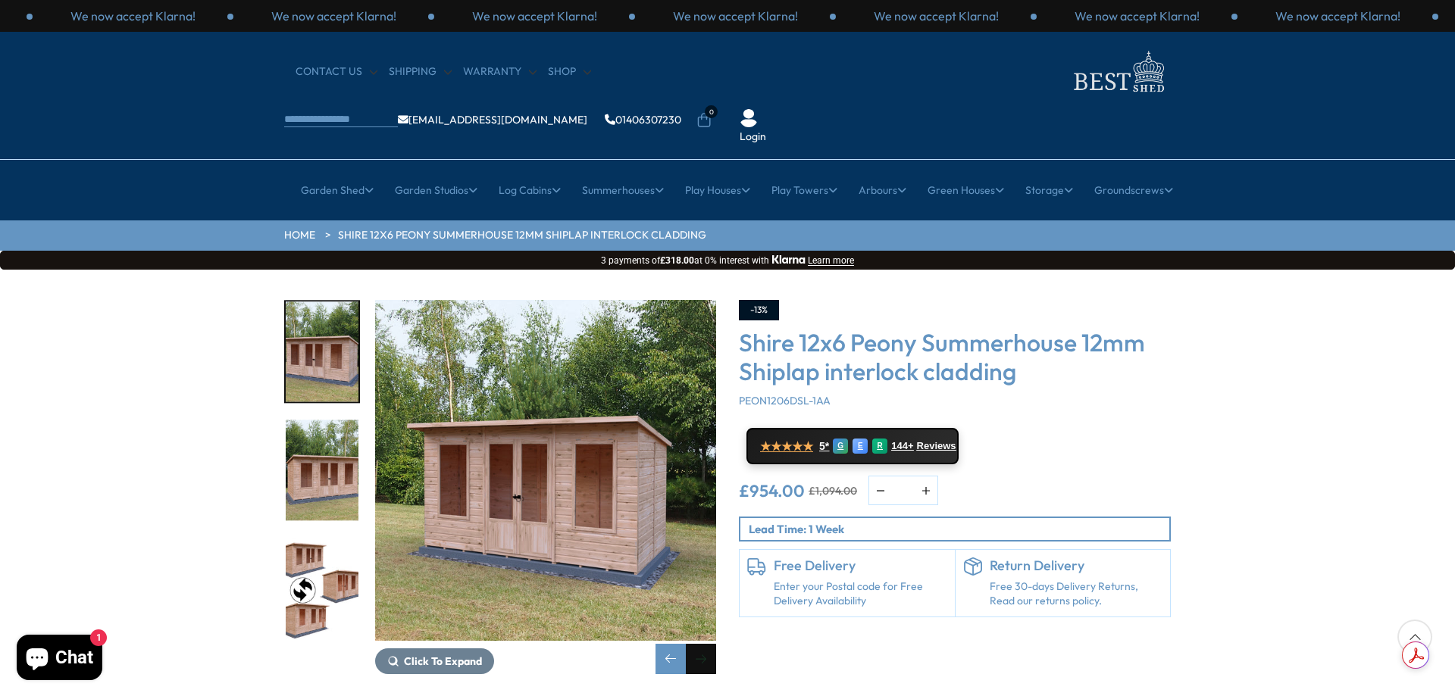
click at [708, 644] on div "Next slide" at bounding box center [701, 659] width 30 height 30
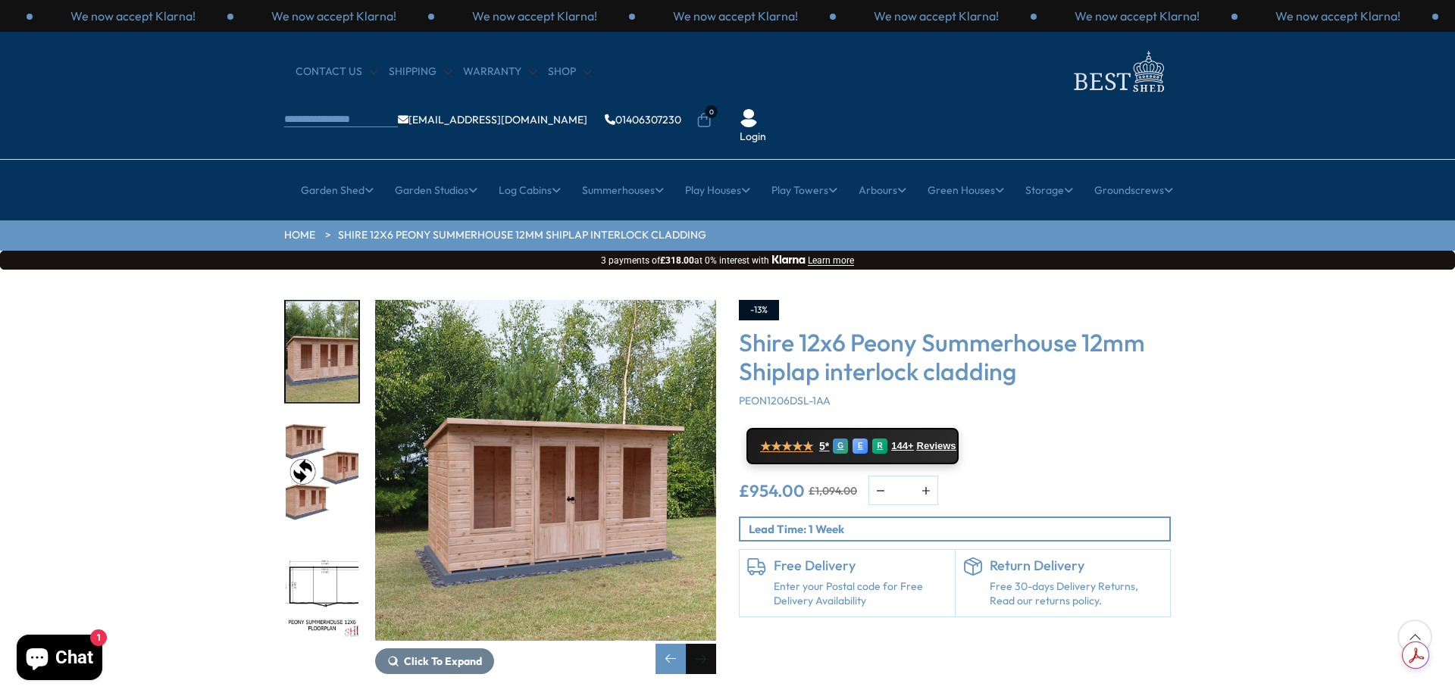
click at [708, 644] on div "Next slide" at bounding box center [701, 659] width 30 height 30
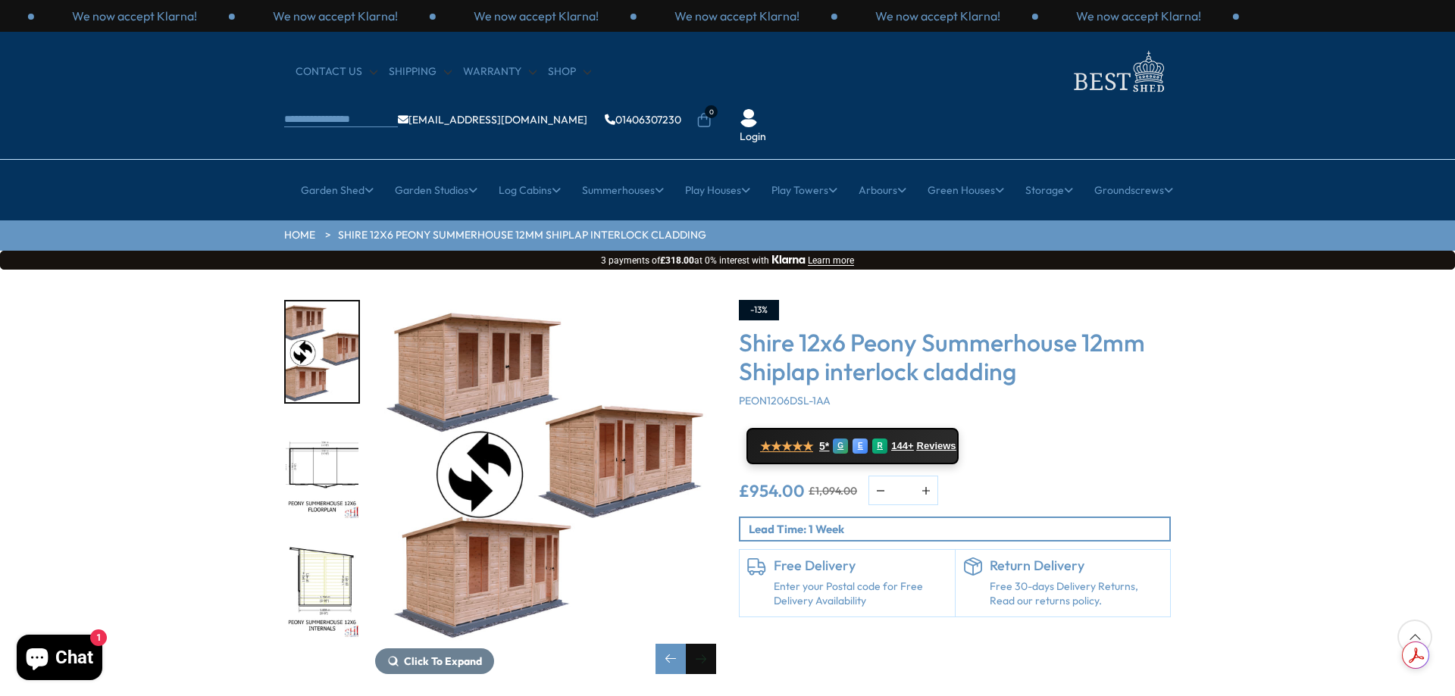
click at [708, 644] on div "Next slide" at bounding box center [701, 659] width 30 height 30
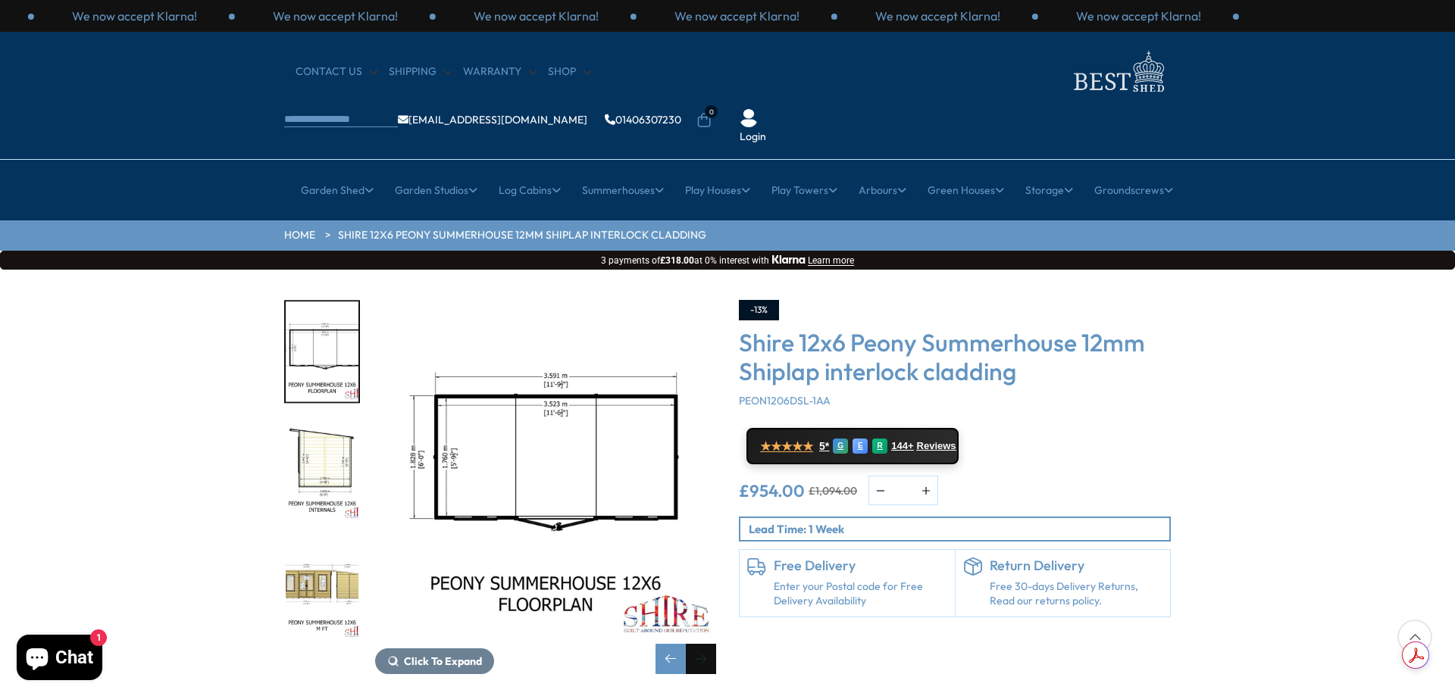
click at [708, 644] on div "Next slide" at bounding box center [701, 659] width 30 height 30
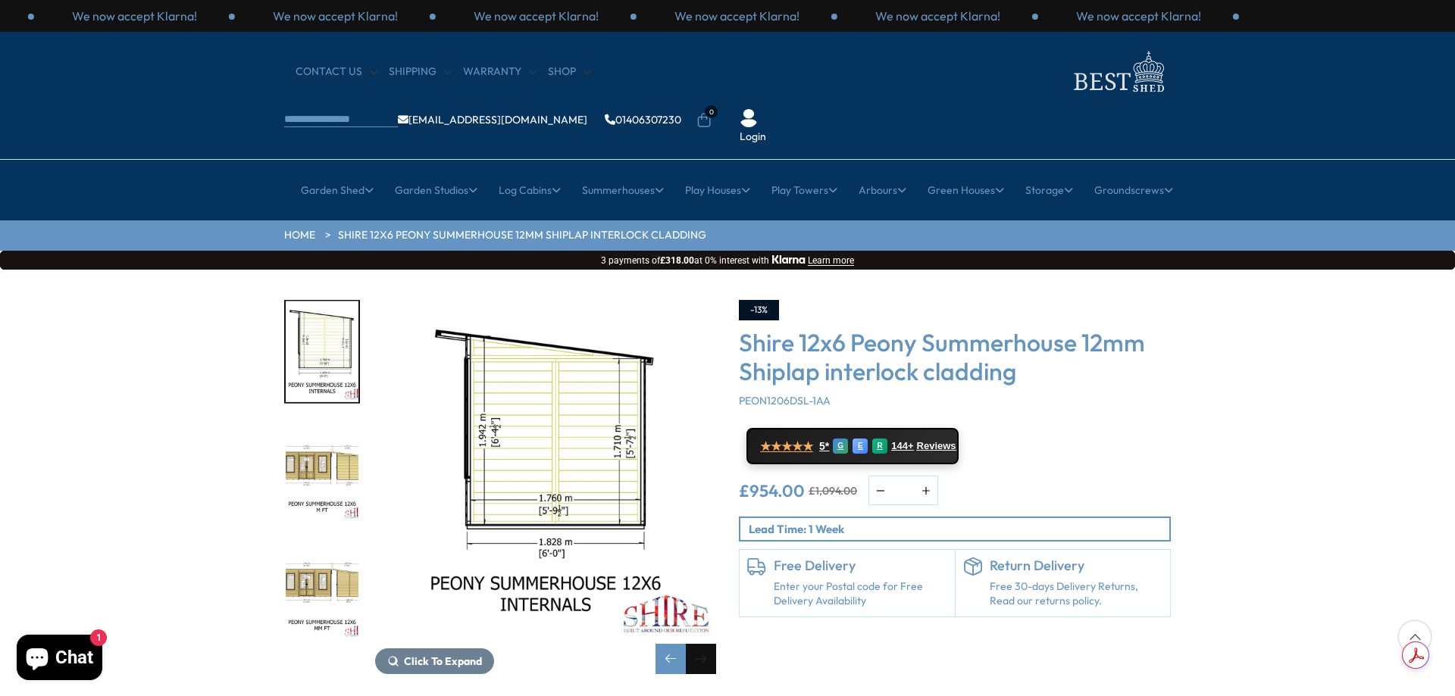
click at [708, 644] on div "Next slide" at bounding box center [701, 659] width 30 height 30
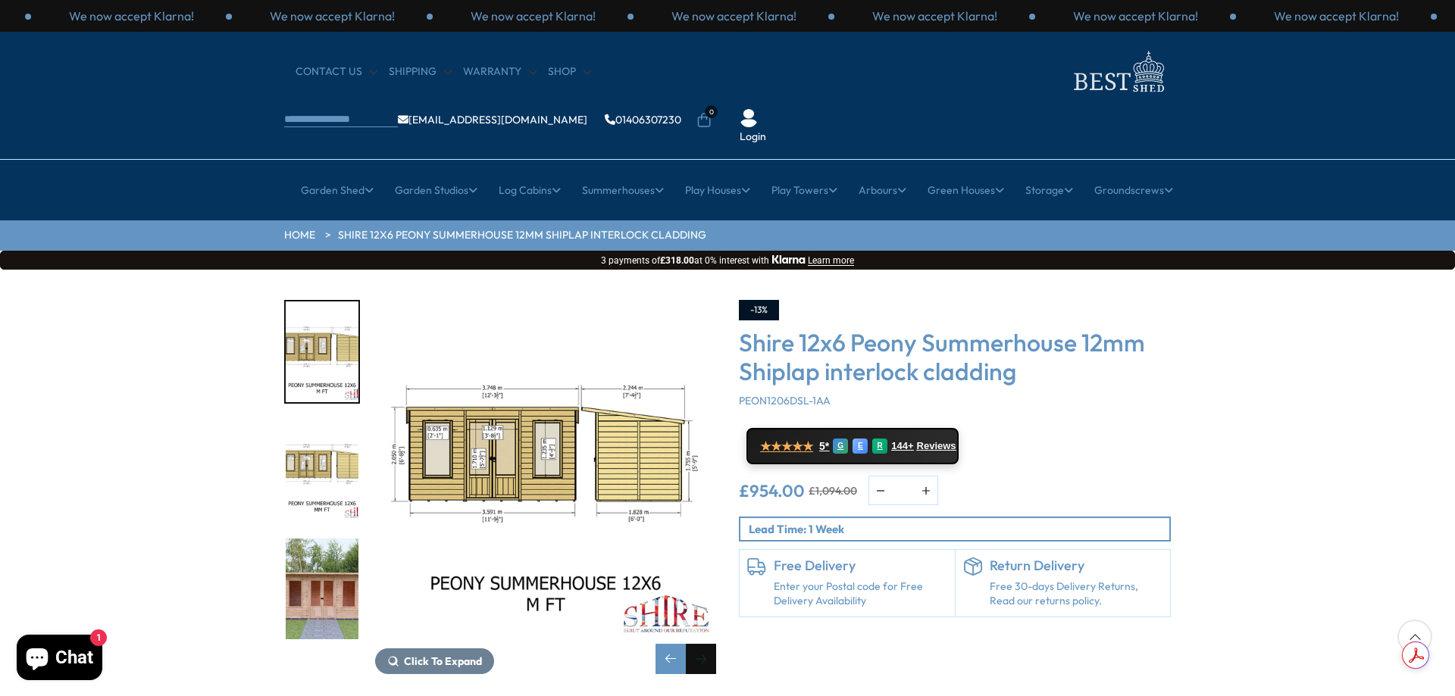
click at [708, 644] on div "Next slide" at bounding box center [701, 659] width 30 height 30
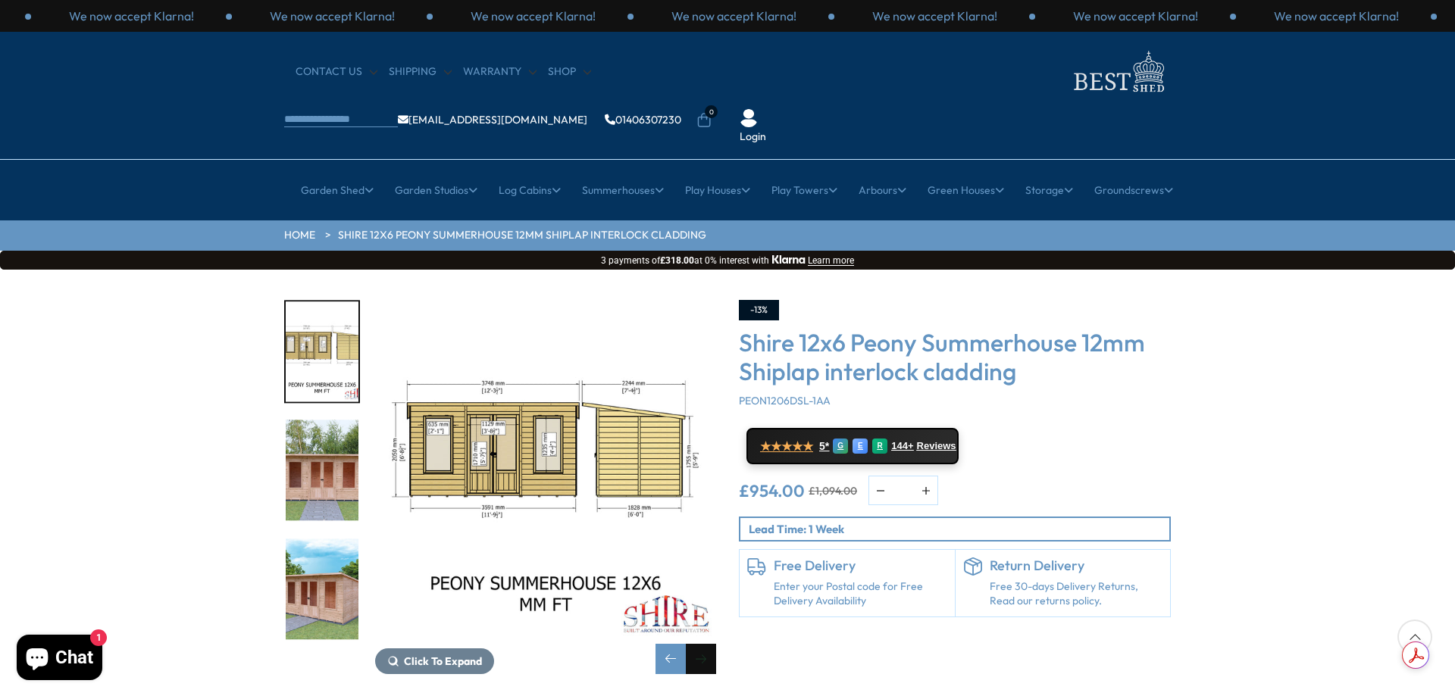
click at [708, 644] on div "Next slide" at bounding box center [701, 659] width 30 height 30
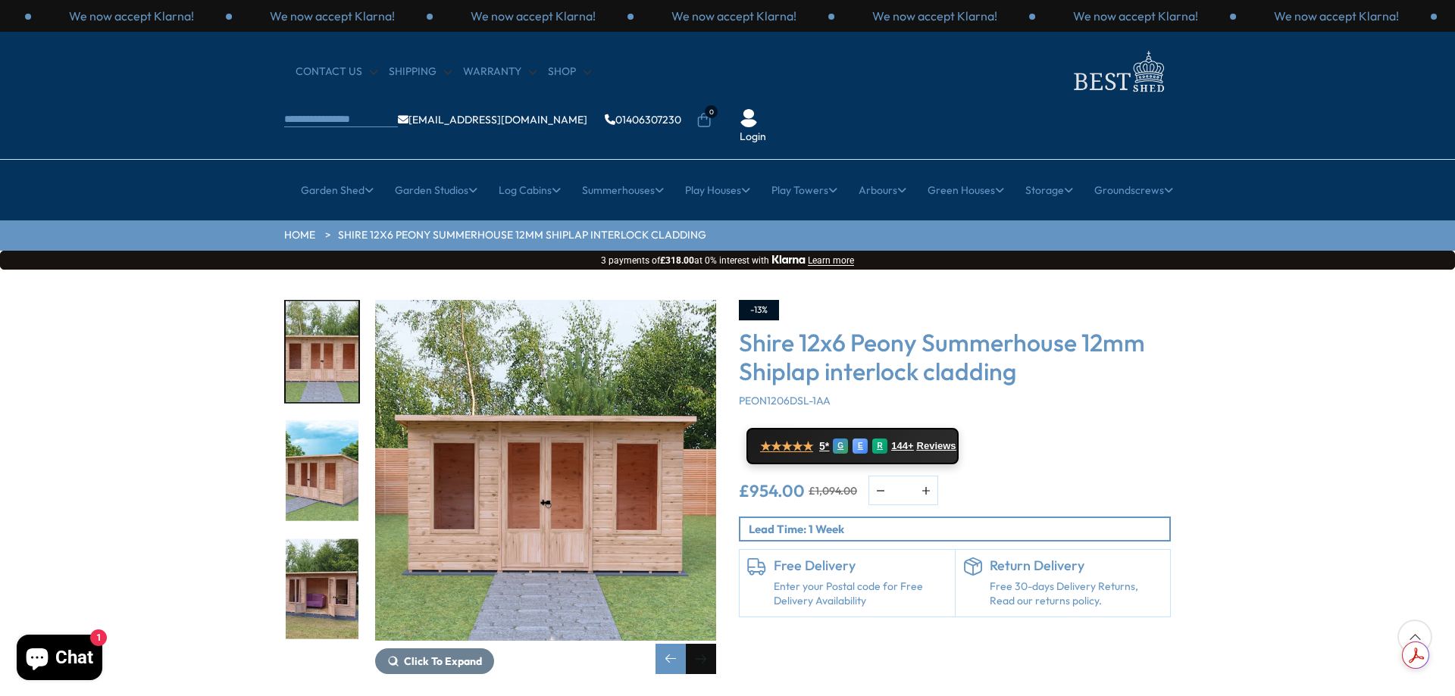
click at [708, 644] on div "Next slide" at bounding box center [701, 659] width 30 height 30
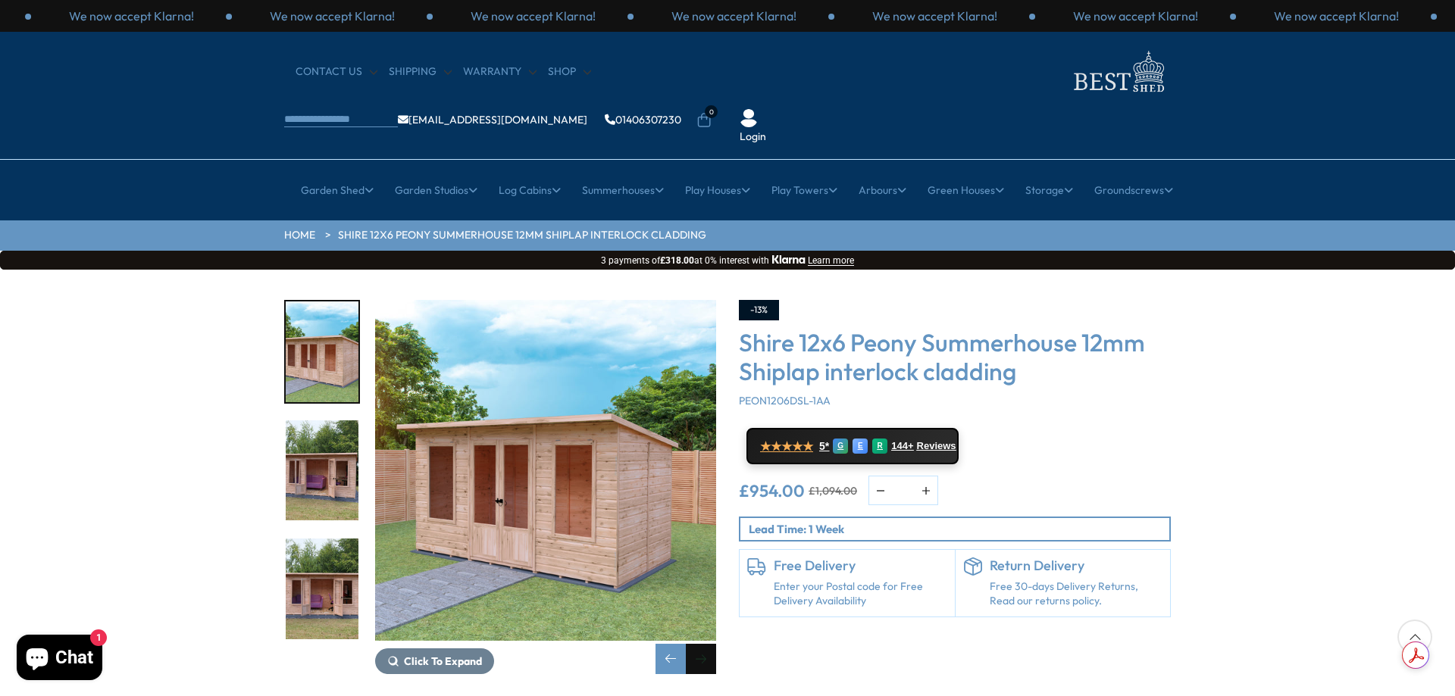
click at [708, 644] on div "Next slide" at bounding box center [701, 659] width 30 height 30
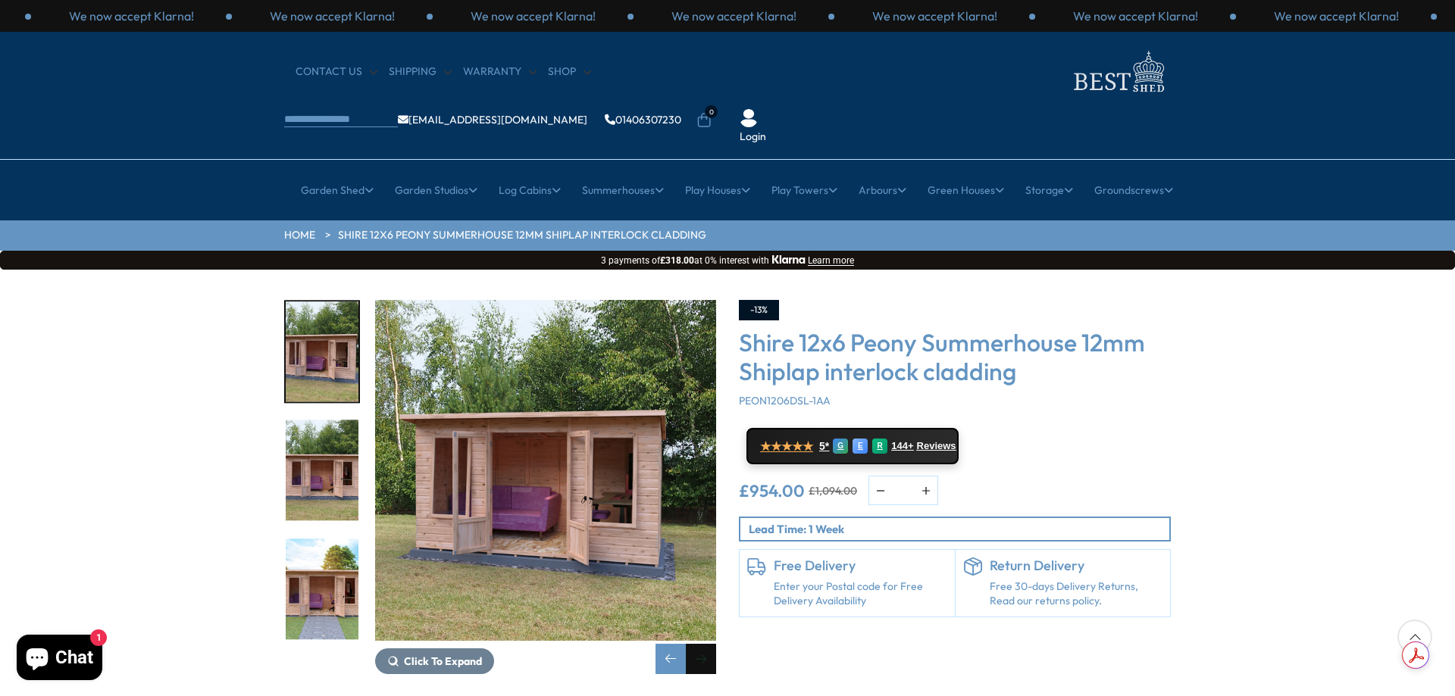
click at [708, 644] on div "Next slide" at bounding box center [701, 659] width 30 height 30
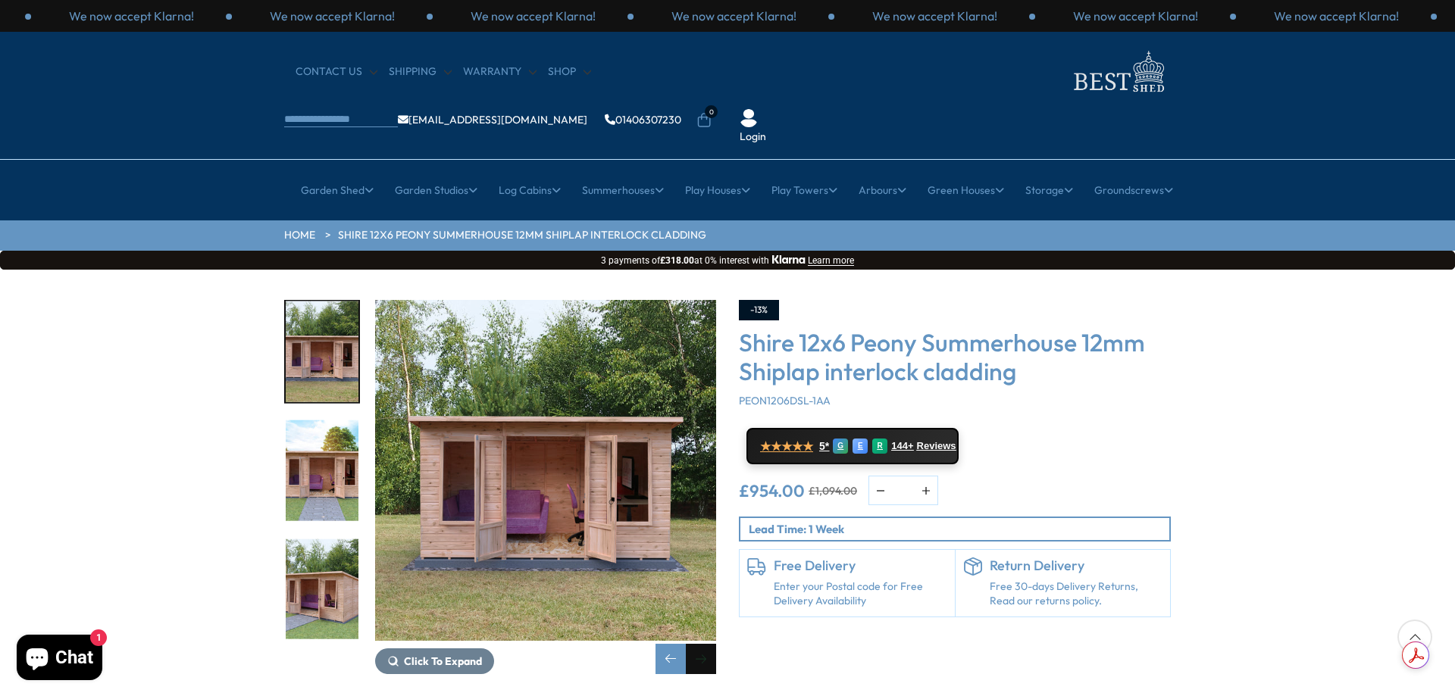
click at [708, 644] on div "Next slide" at bounding box center [701, 659] width 30 height 30
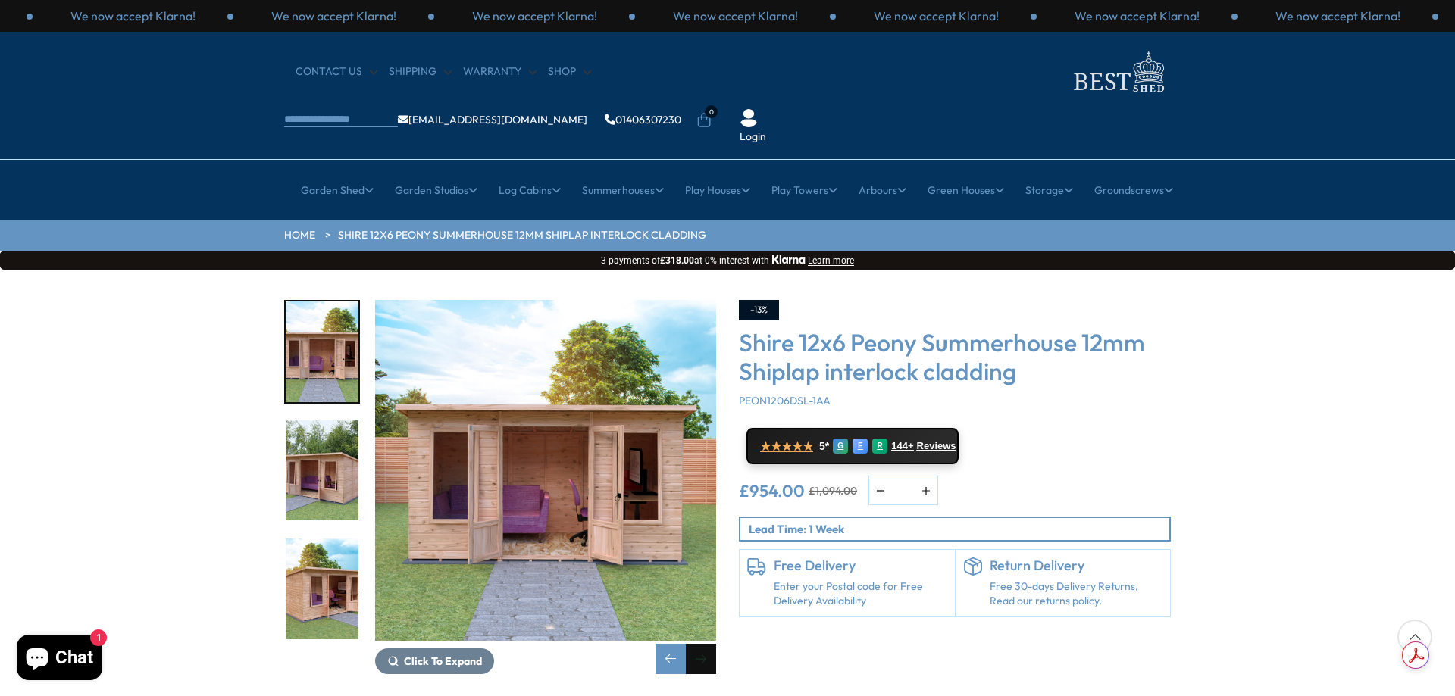
click at [708, 644] on div "Next slide" at bounding box center [701, 659] width 30 height 30
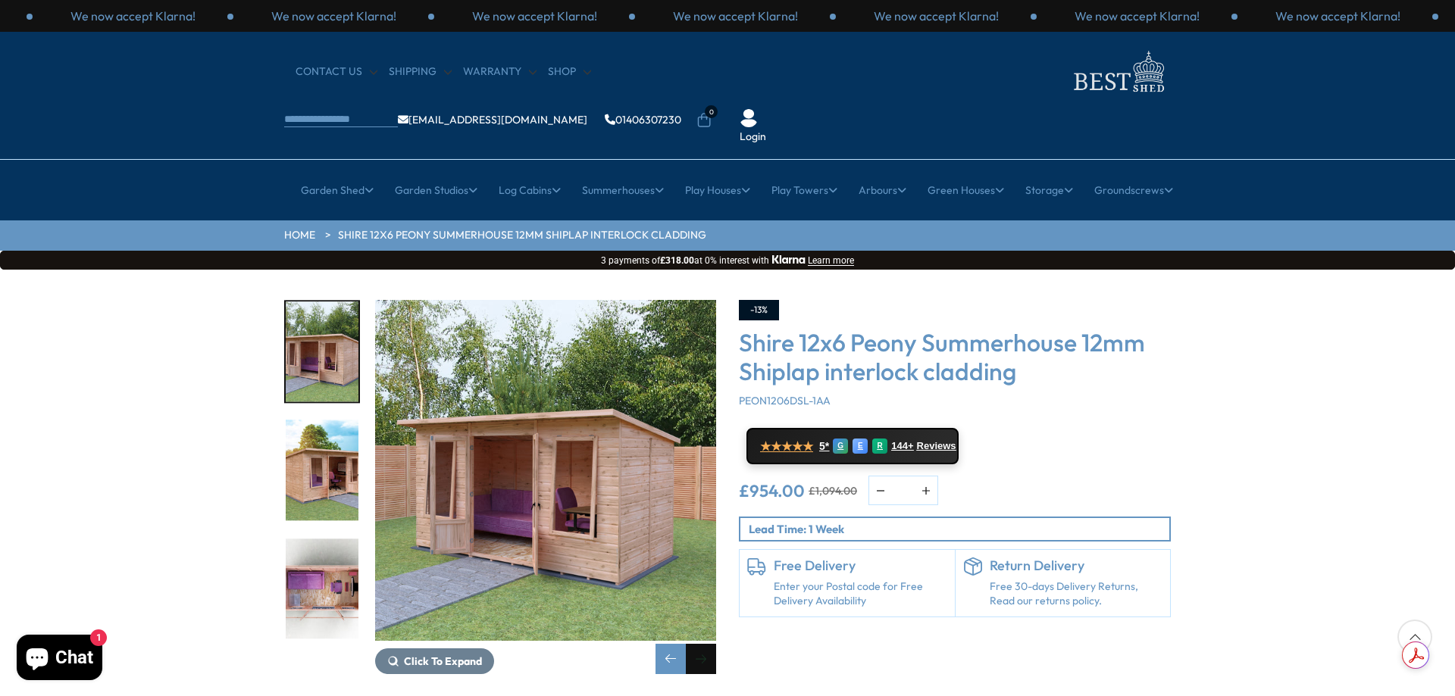
click at [708, 644] on div "Next slide" at bounding box center [701, 659] width 30 height 30
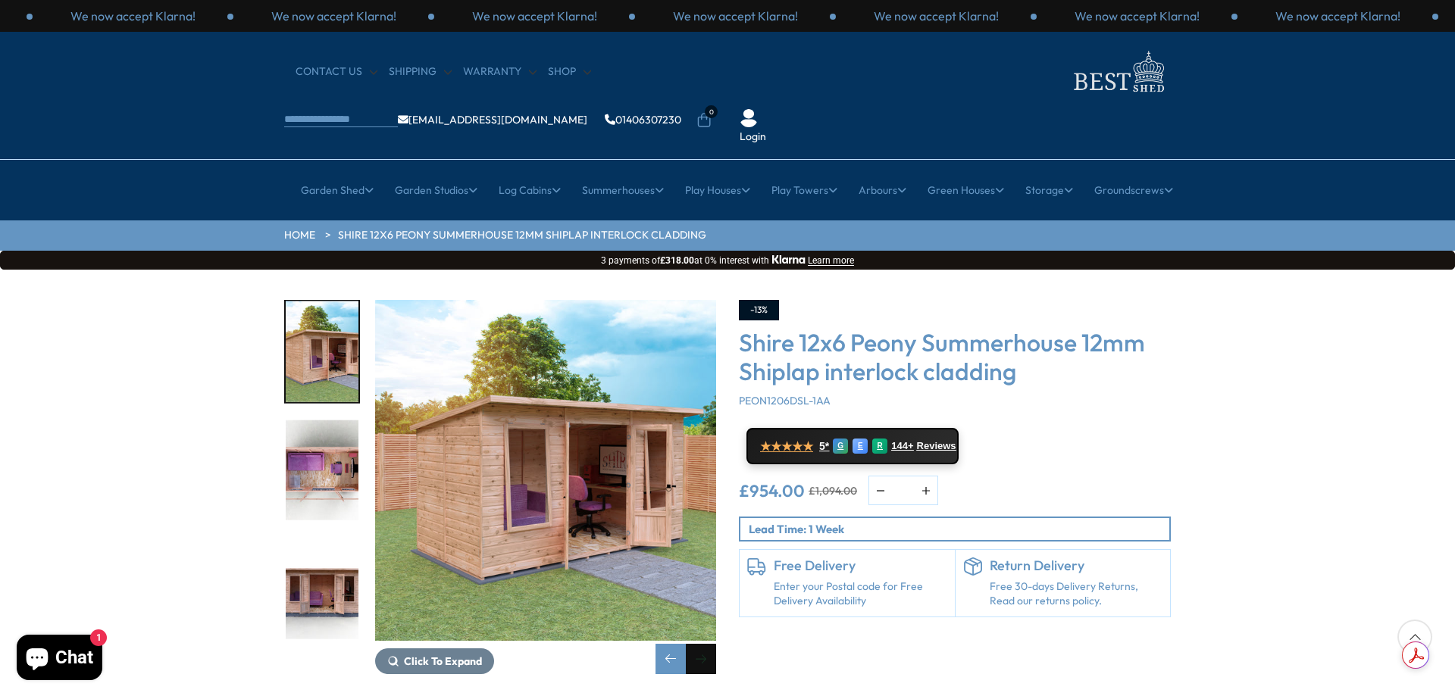
click at [708, 644] on div "Next slide" at bounding box center [701, 659] width 30 height 30
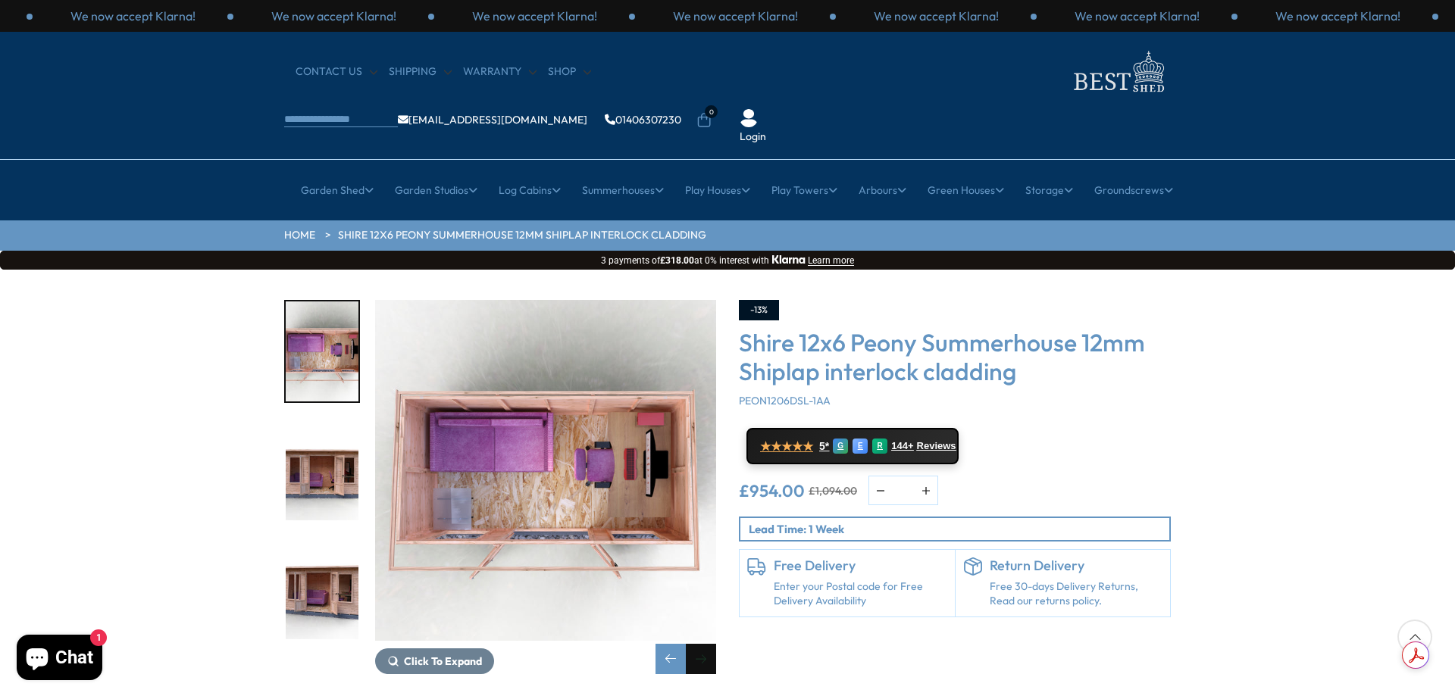
click at [708, 644] on div "Next slide" at bounding box center [701, 659] width 30 height 30
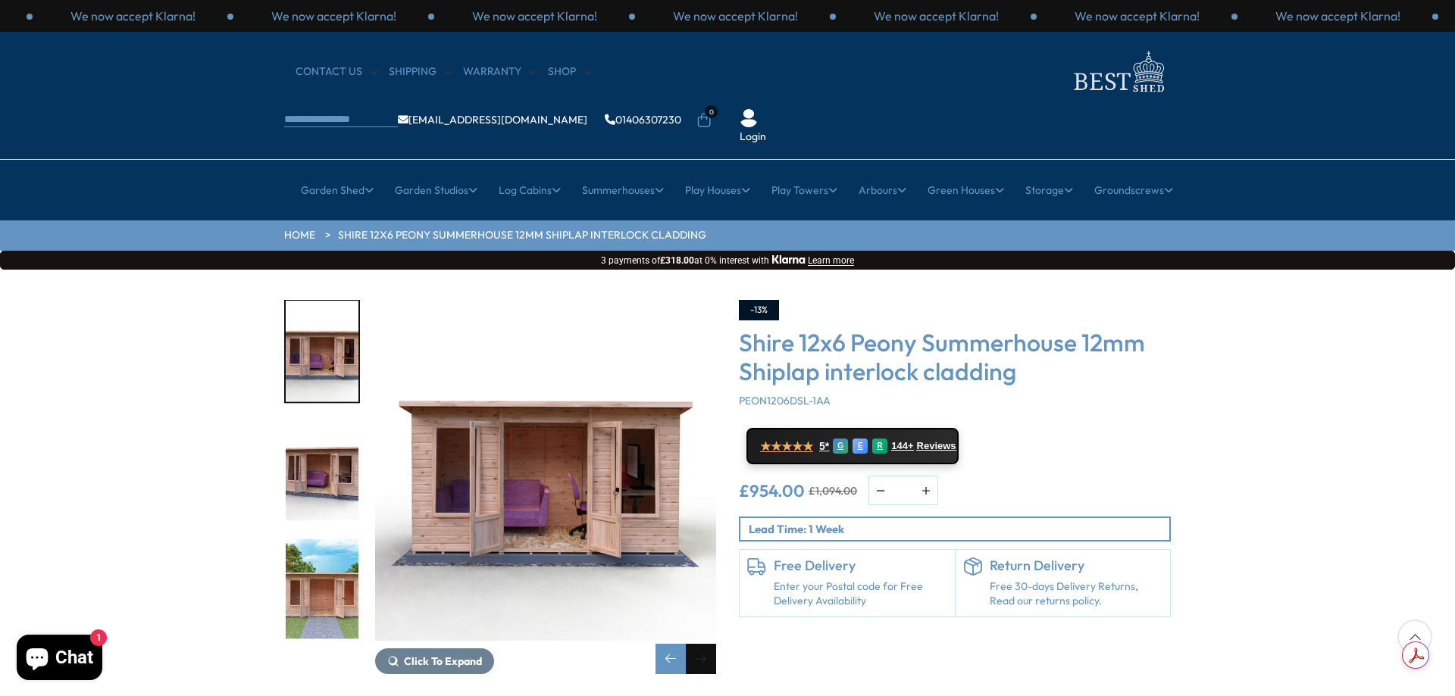
click at [708, 644] on div "Next slide" at bounding box center [701, 659] width 30 height 30
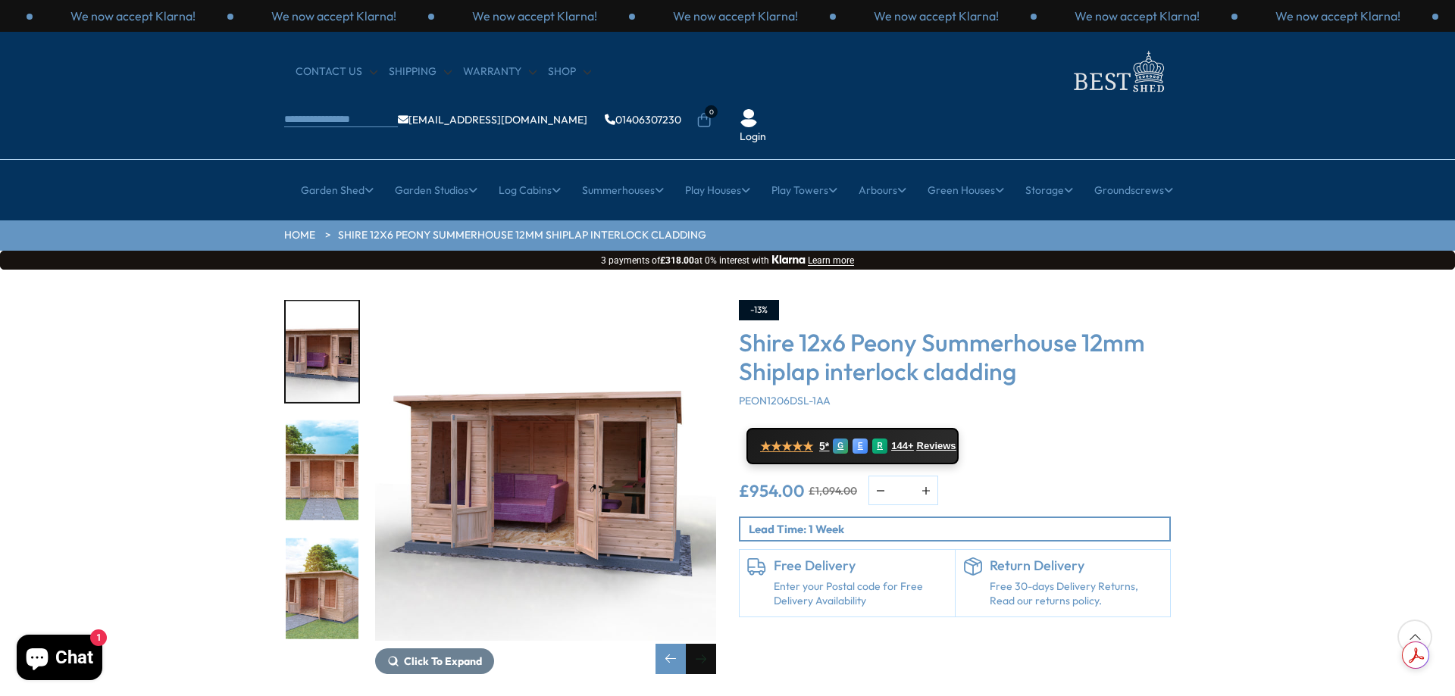
click at [708, 644] on div "Next slide" at bounding box center [701, 659] width 30 height 30
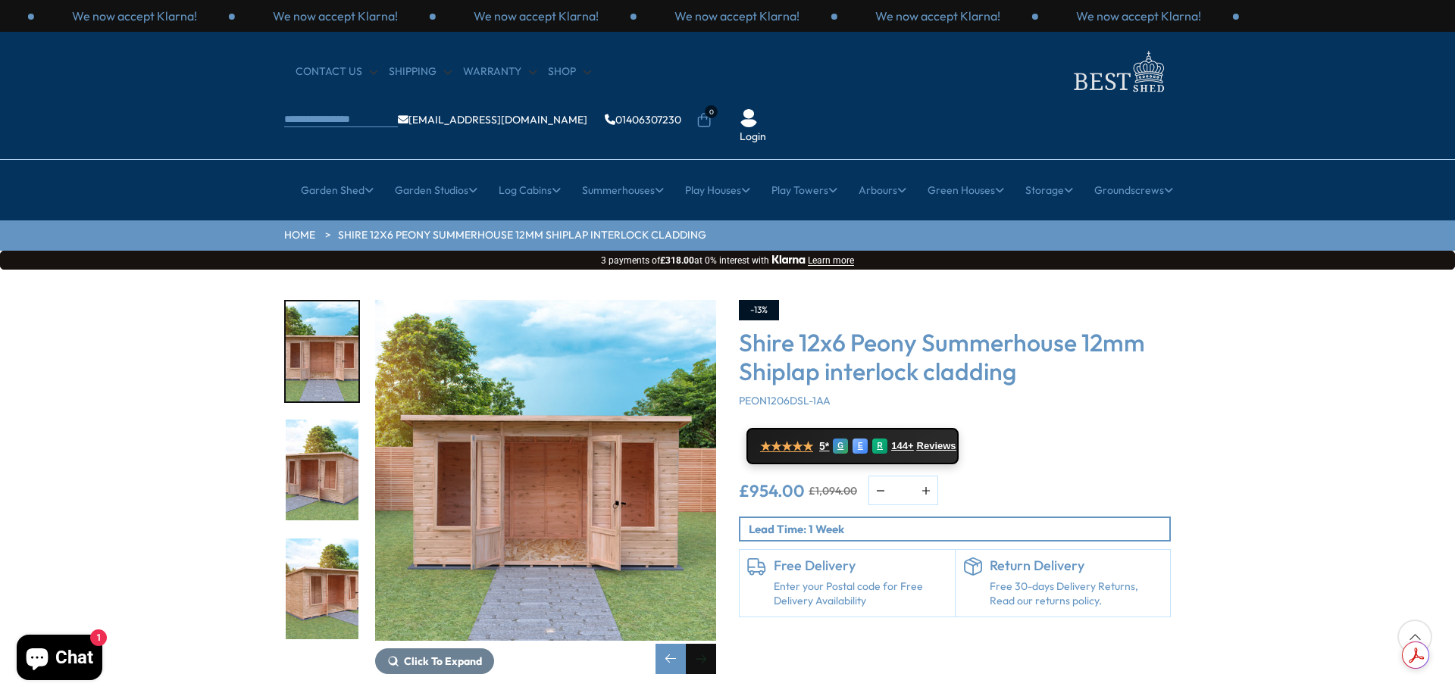
click at [708, 644] on div "Next slide" at bounding box center [701, 659] width 30 height 30
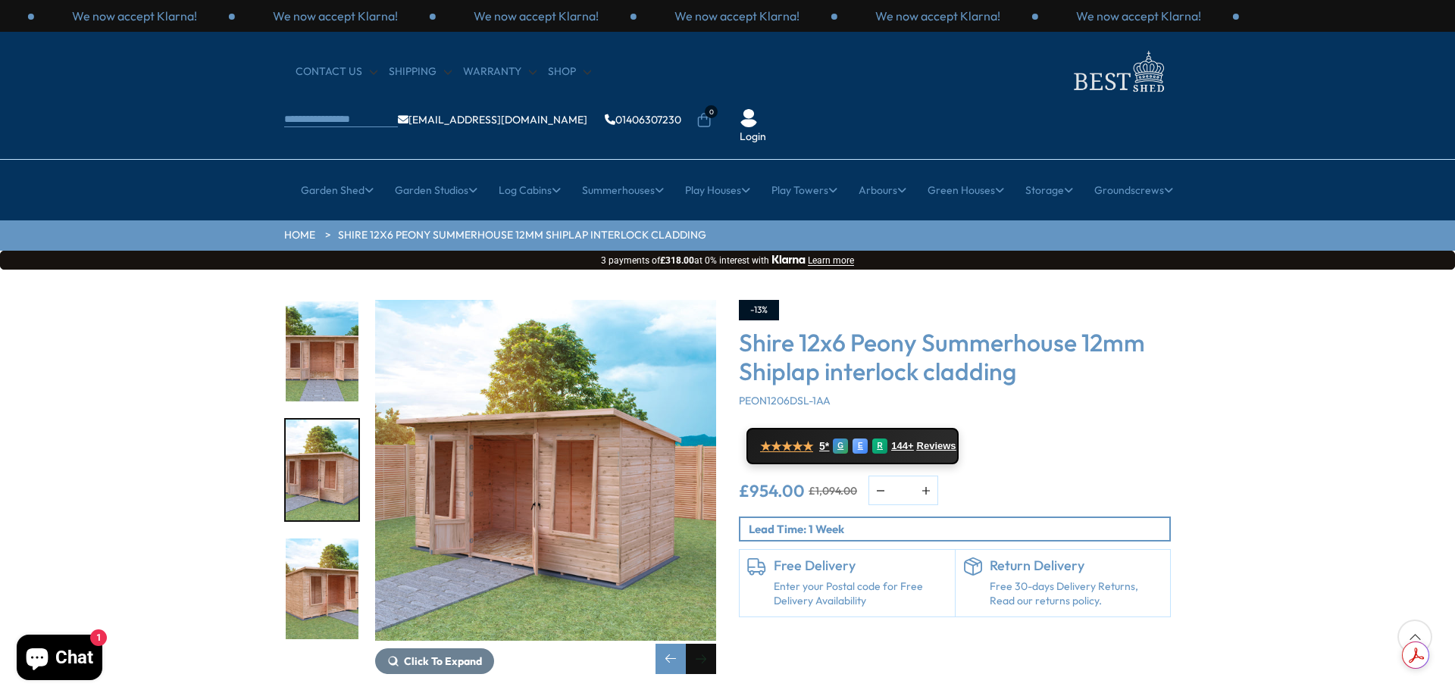
click at [708, 644] on div "Next slide" at bounding box center [701, 659] width 30 height 30
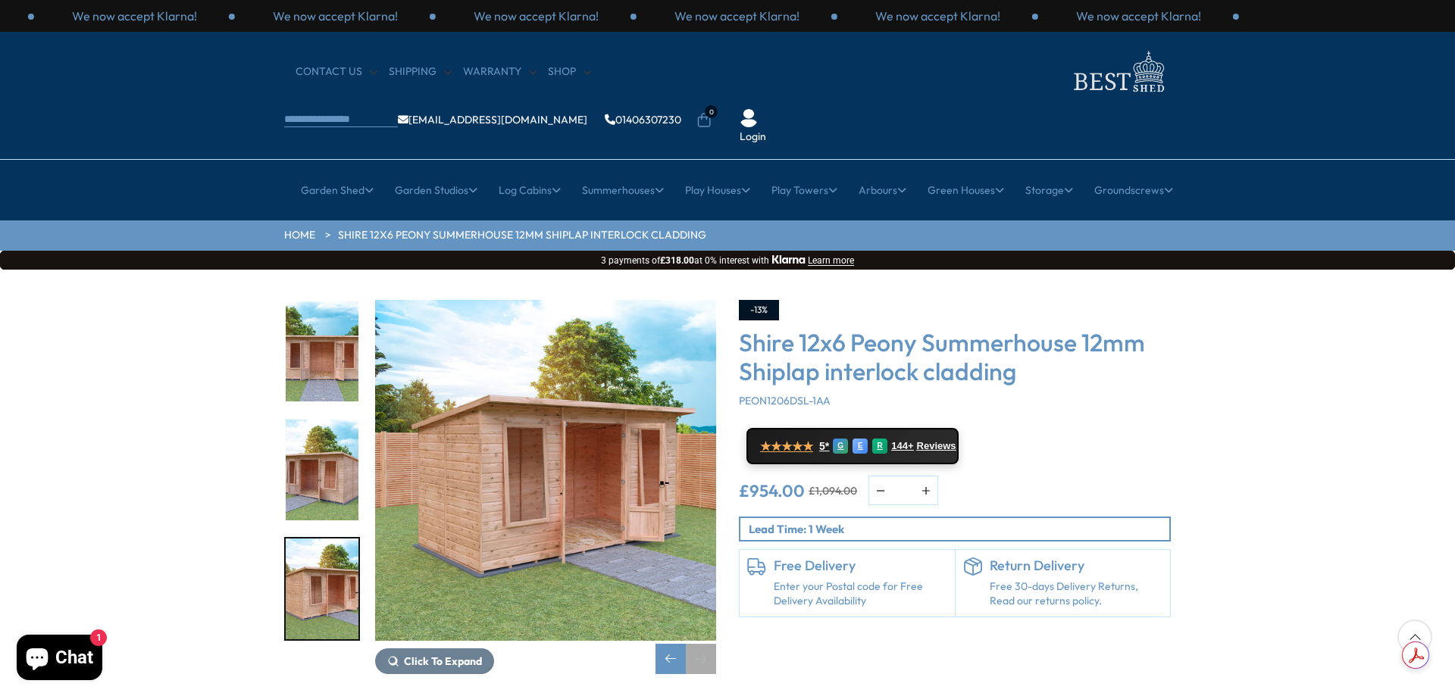
click at [708, 644] on div "Next slide" at bounding box center [701, 659] width 30 height 30
click at [30, 664] on icon "Chat window" at bounding box center [38, 660] width 22 height 22
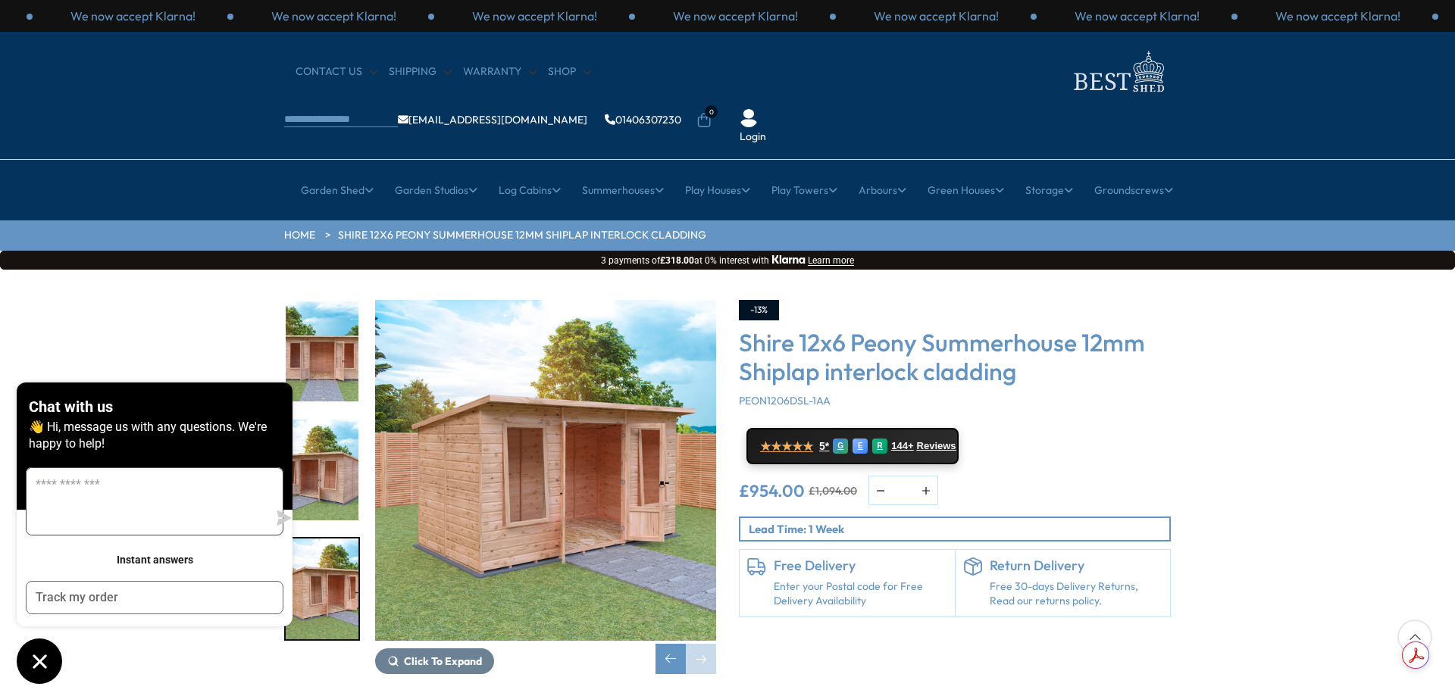
click at [167, 511] on textarea "Message us" at bounding box center [147, 501] width 241 height 67
click at [119, 502] on textarea "Message us" at bounding box center [147, 501] width 241 height 67
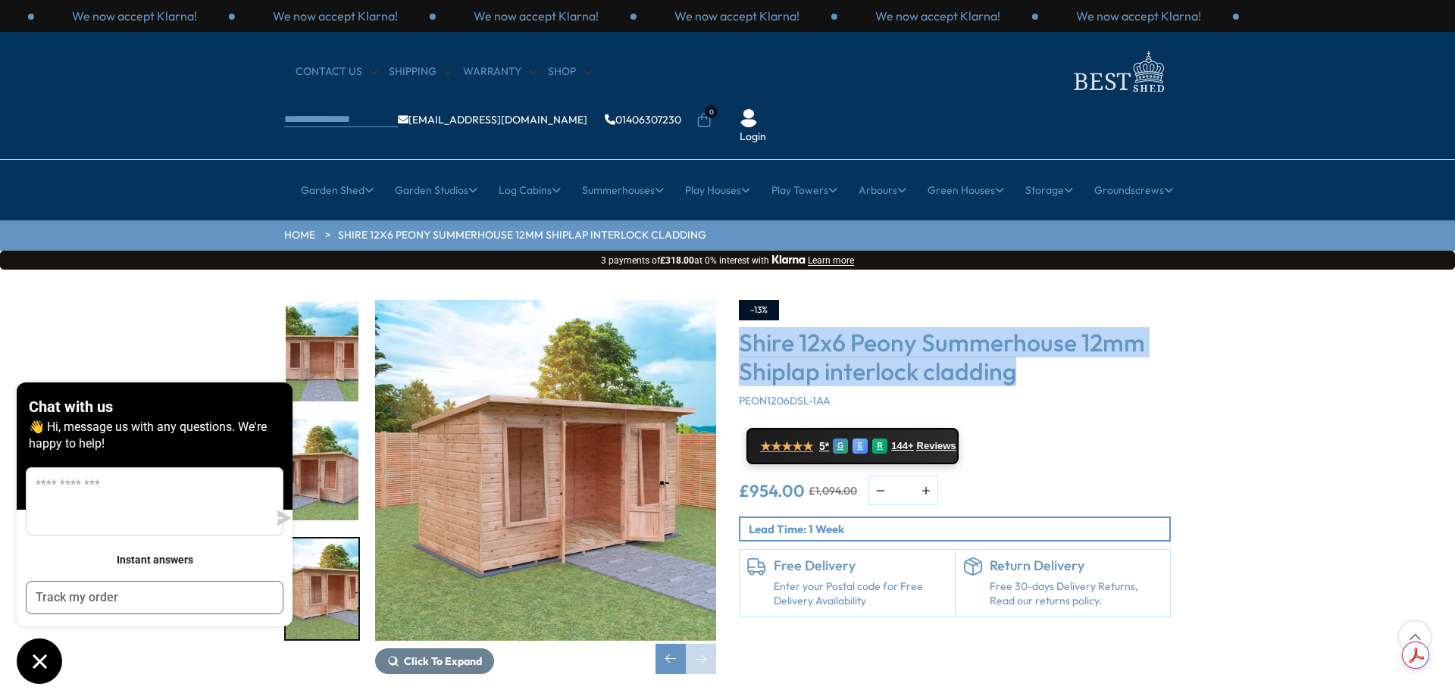
drag, startPoint x: 739, startPoint y: 294, endPoint x: 1022, endPoint y: 334, distance: 285.4
click at [1025, 334] on h3 "Shire 12x6 Peony Summerhouse 12mm Shiplap interlock cladding" at bounding box center [955, 357] width 432 height 58
copy h3 "Shire 12x6 Peony Summerhouse 12mm Shiplap interlock cladding"
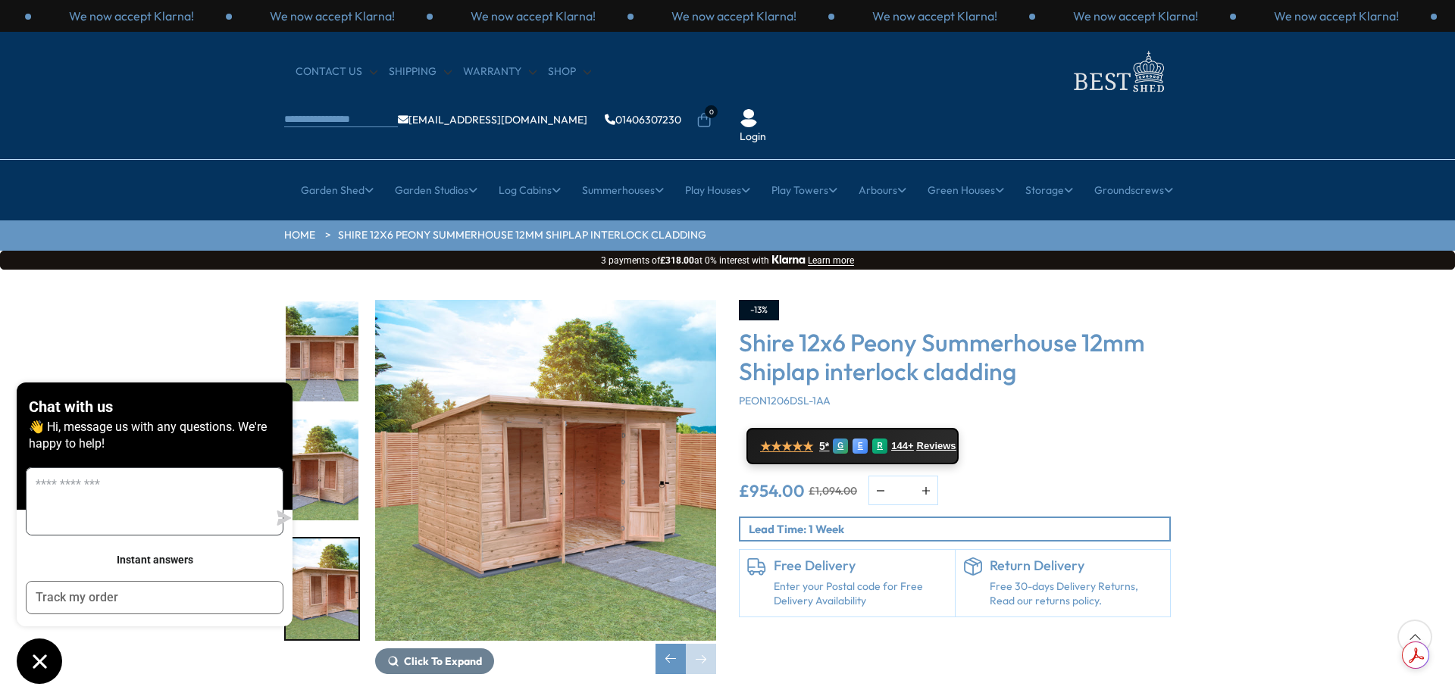
click at [92, 501] on textarea "Message us" at bounding box center [147, 501] width 241 height 67
paste textarea "**********"
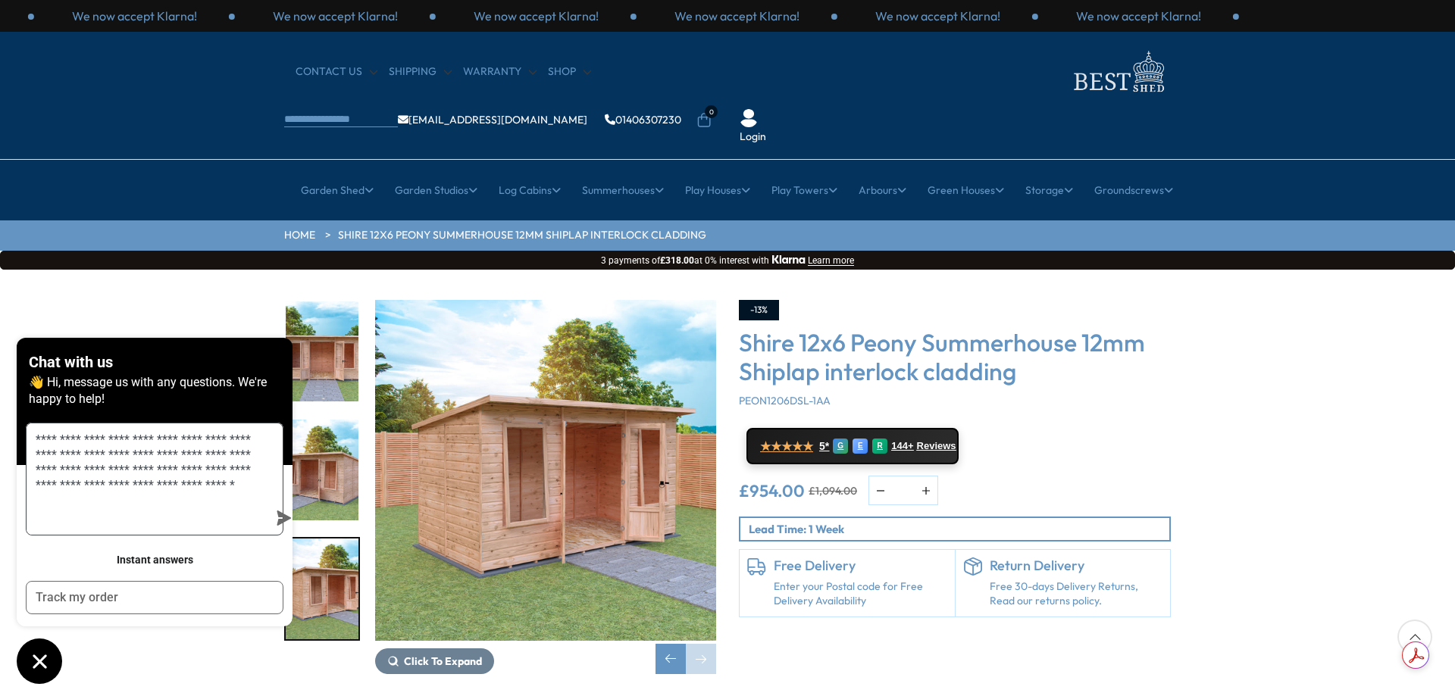
type textarea "**********"
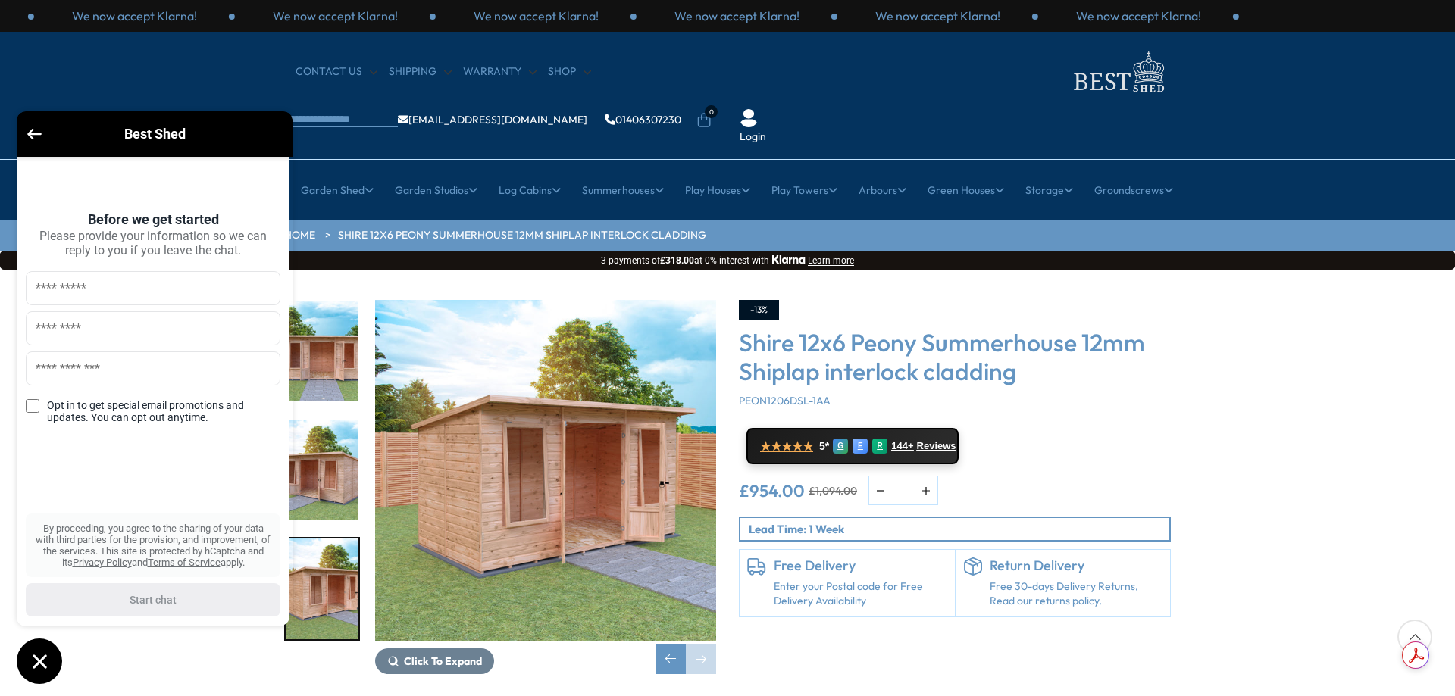
click at [63, 296] on input "text" at bounding box center [153, 288] width 255 height 34
type input "****"
type input "**********"
click at [52, 480] on div "**********" at bounding box center [153, 427] width 255 height 312
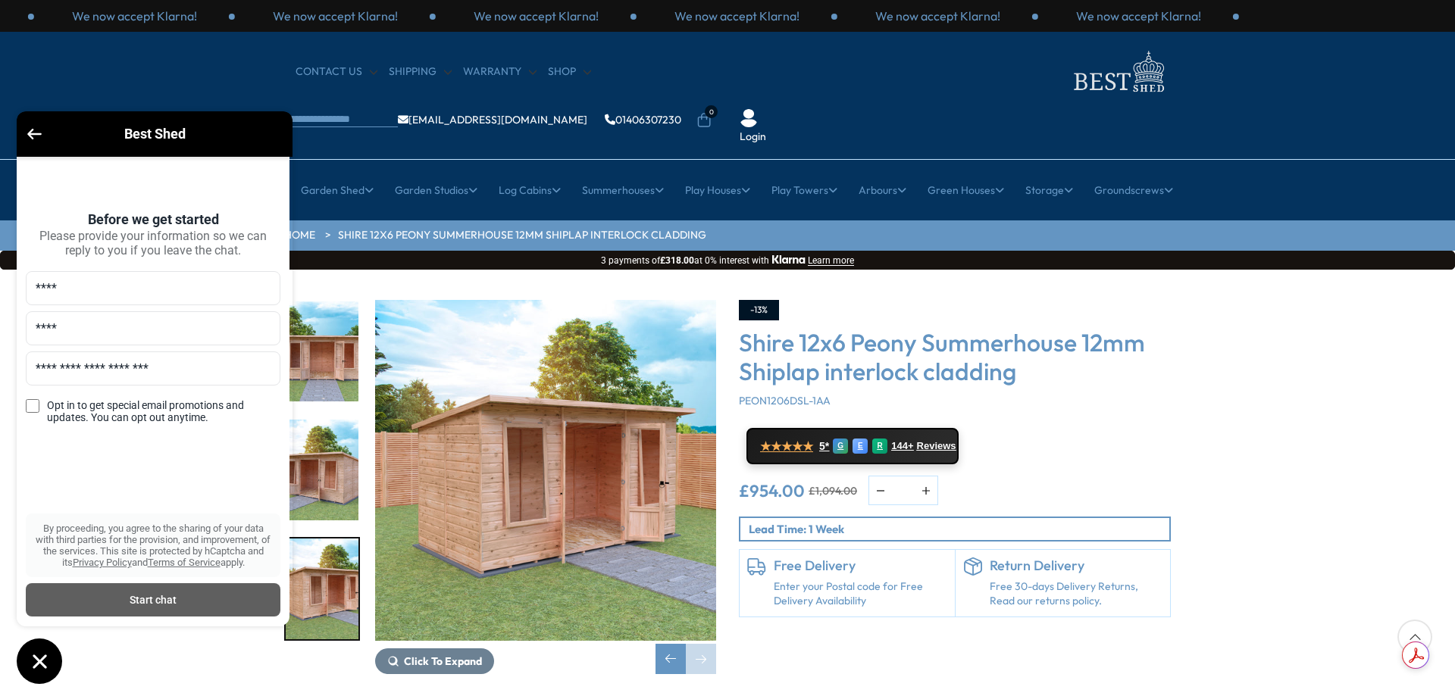
click at [114, 601] on div "Start chat" at bounding box center [153, 600] width 236 height 17
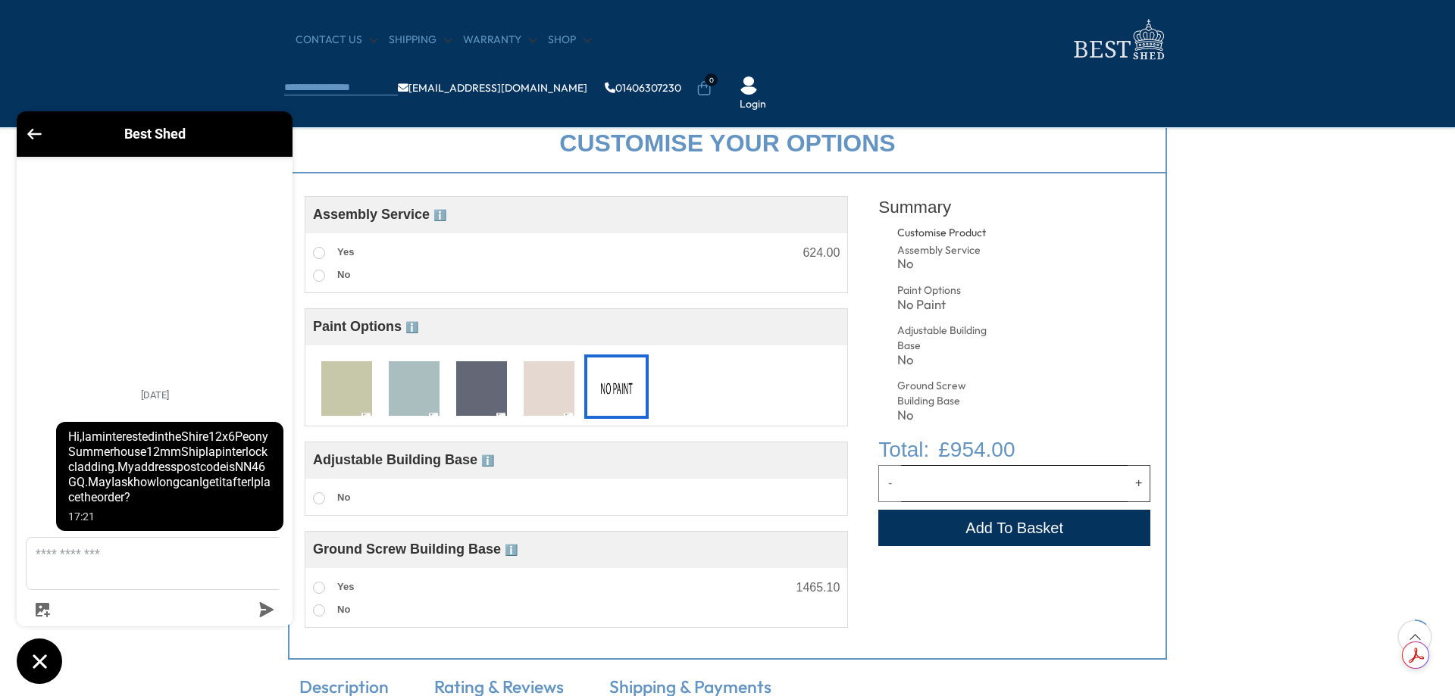
scroll to position [530, 0]
click at [414, 387] on img at bounding box center [414, 390] width 51 height 56
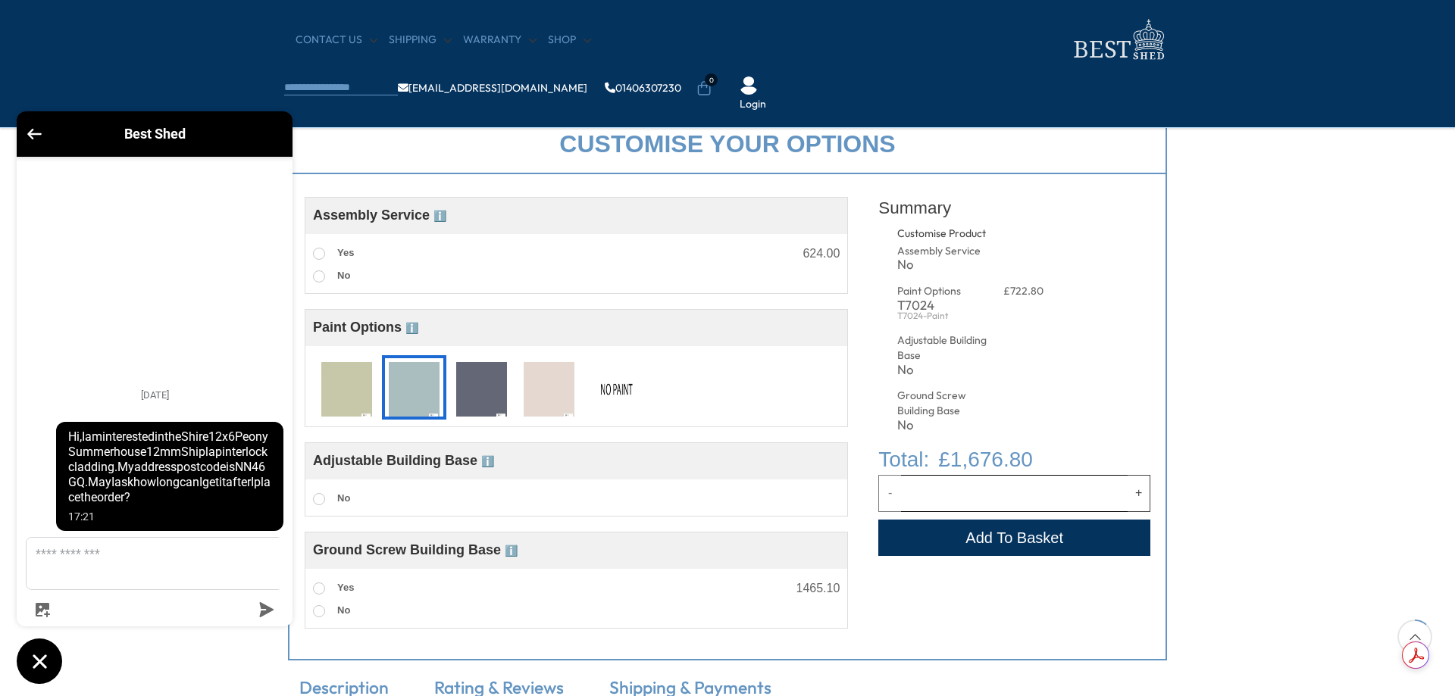
click at [563, 394] on img at bounding box center [548, 390] width 51 height 56
click at [607, 380] on img at bounding box center [616, 390] width 51 height 56
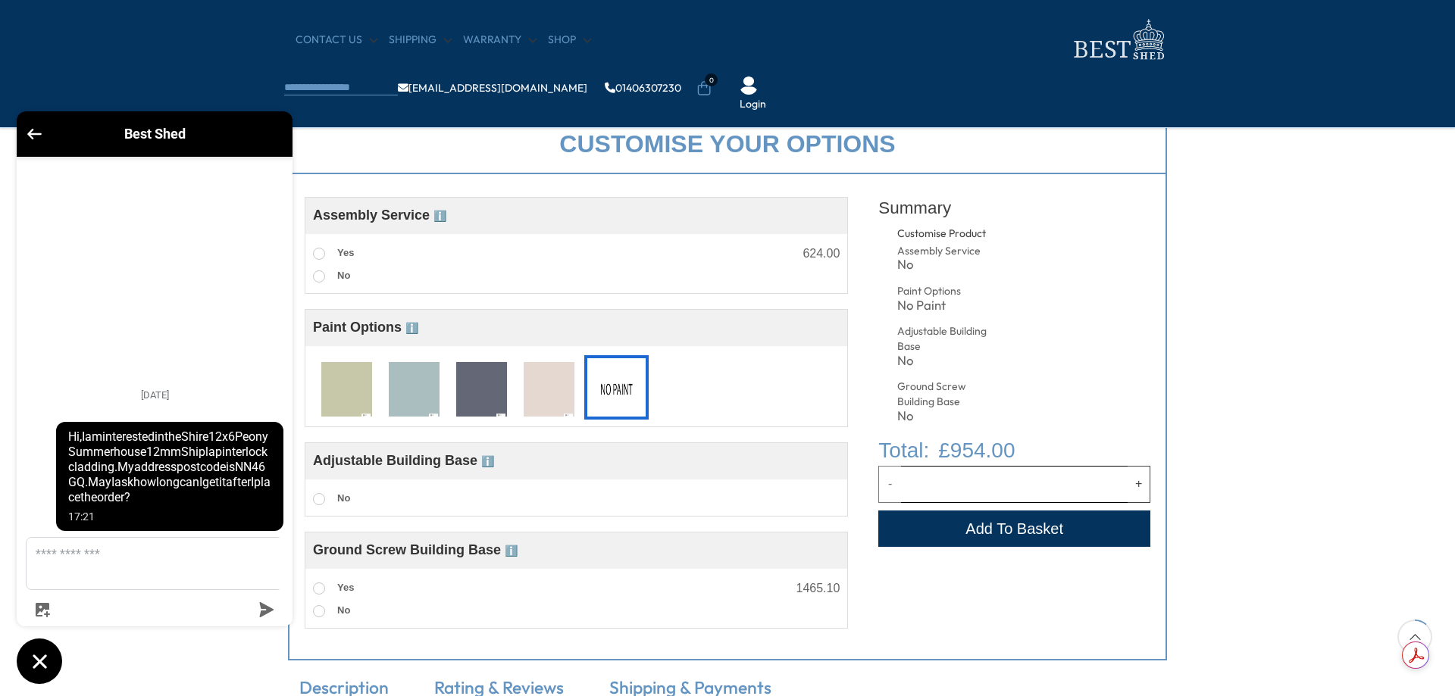
click at [411, 389] on img at bounding box center [414, 390] width 51 height 56
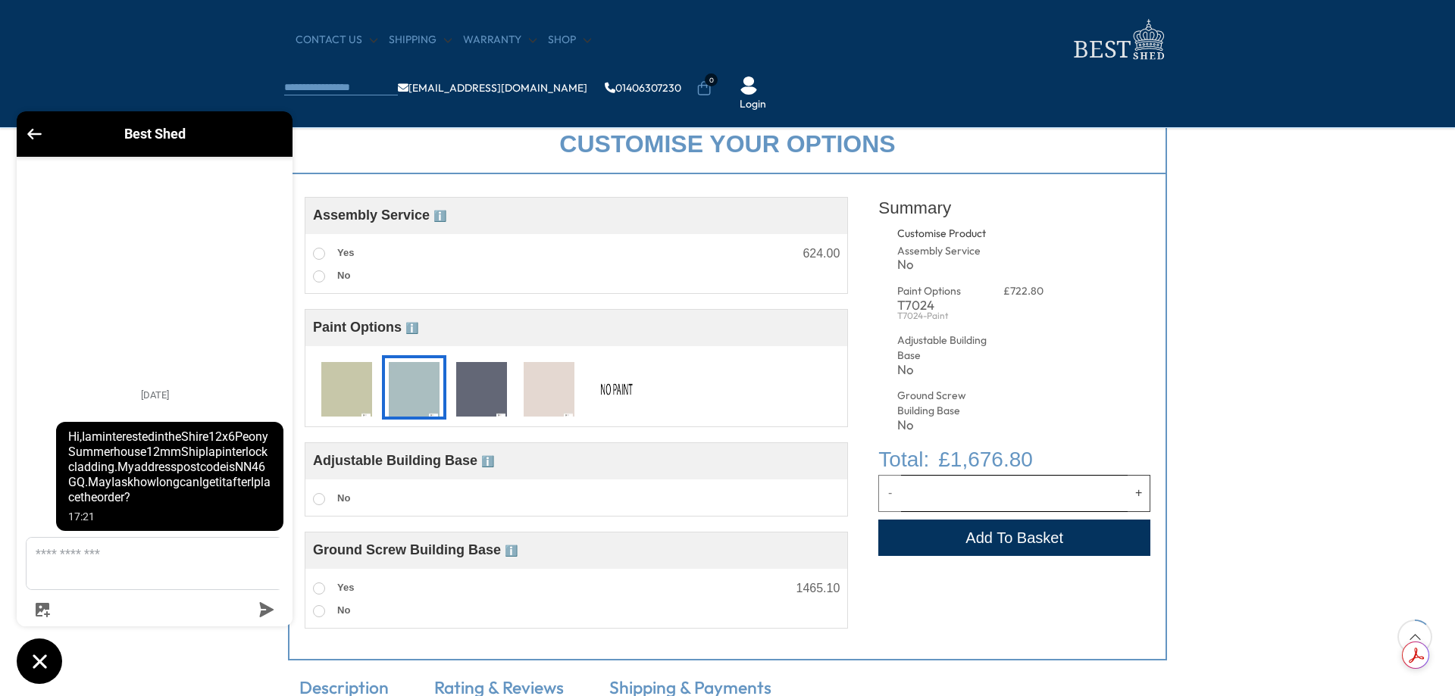
click at [616, 392] on img at bounding box center [616, 390] width 51 height 56
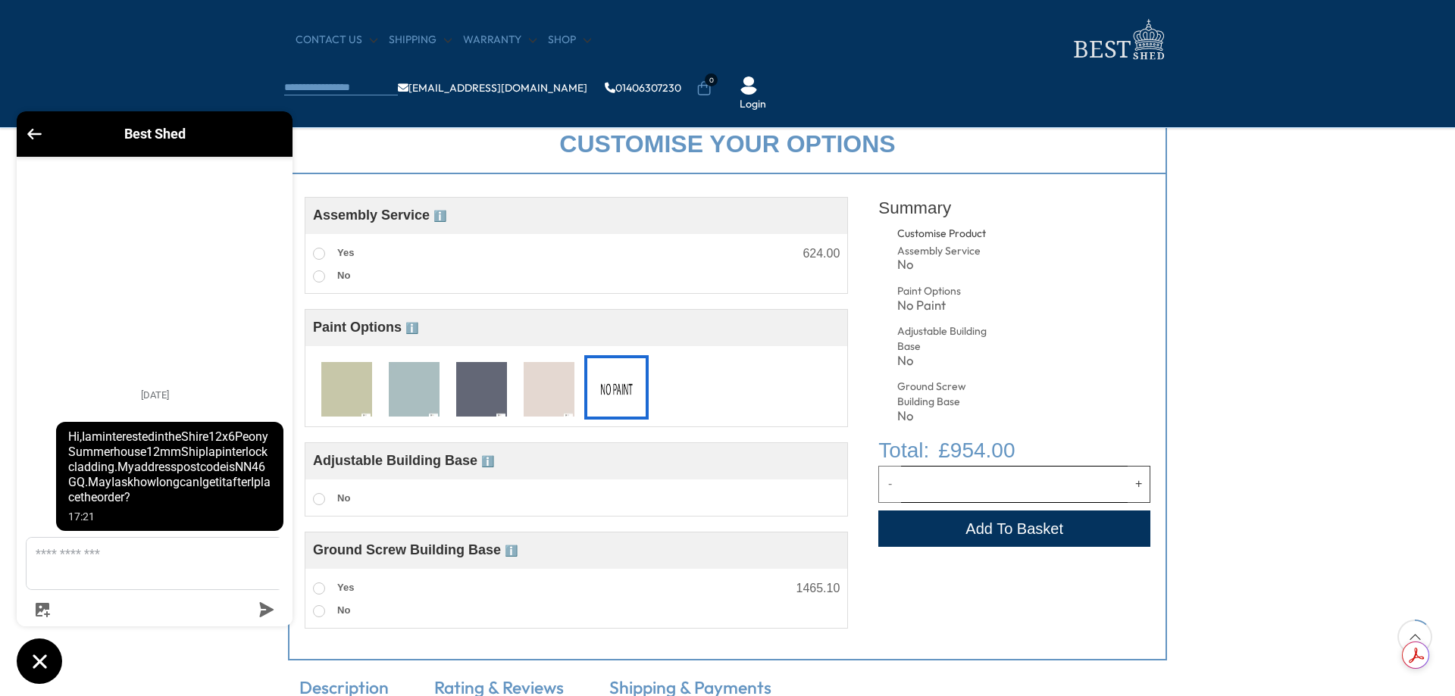
click at [403, 391] on img at bounding box center [414, 390] width 51 height 56
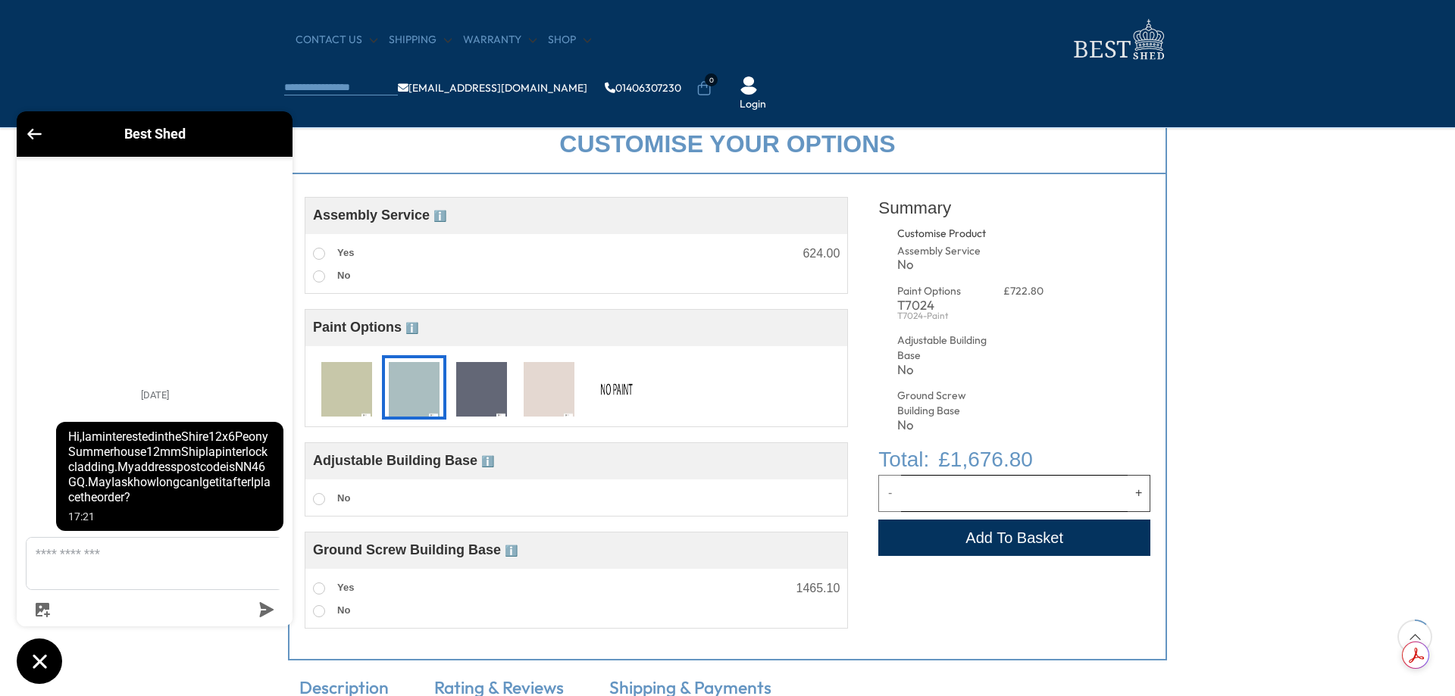
click at [607, 389] on img at bounding box center [616, 390] width 51 height 56
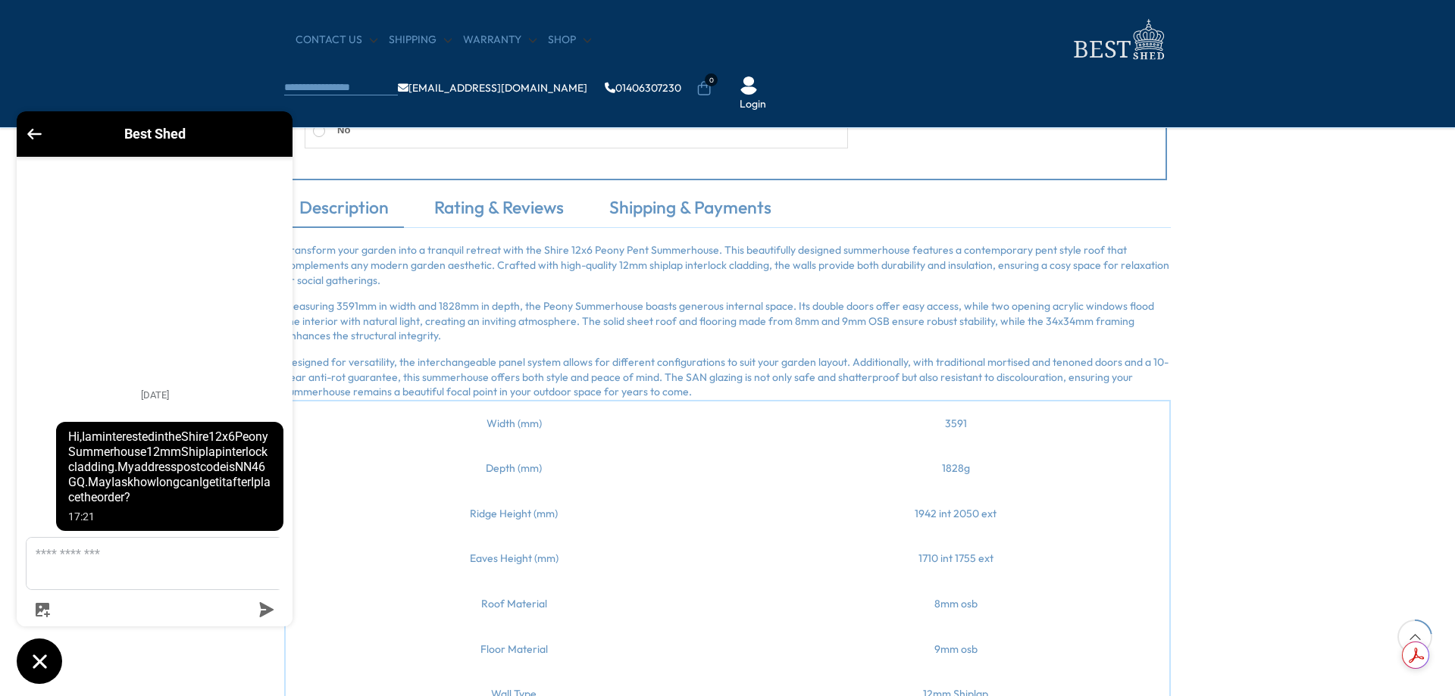
scroll to position [985, 0]
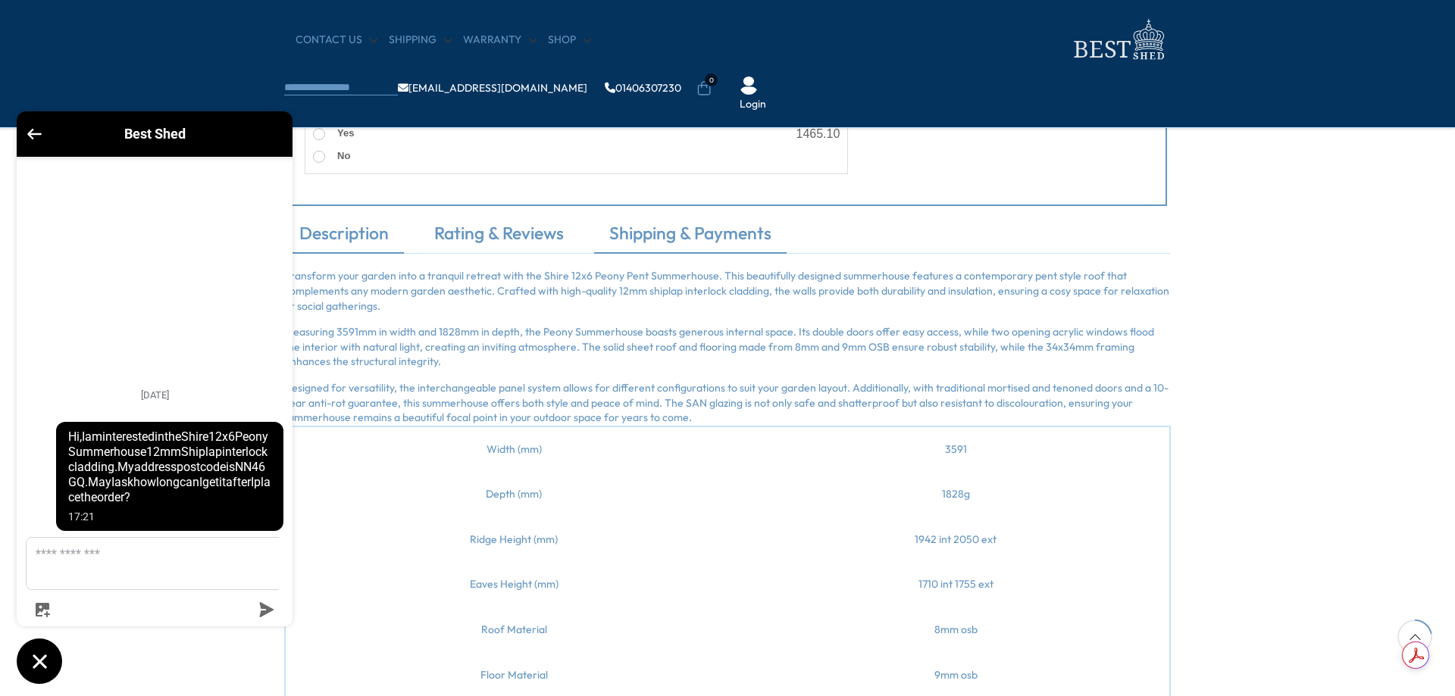
click at [710, 229] on link "Shipping & Payments" at bounding box center [690, 237] width 192 height 32
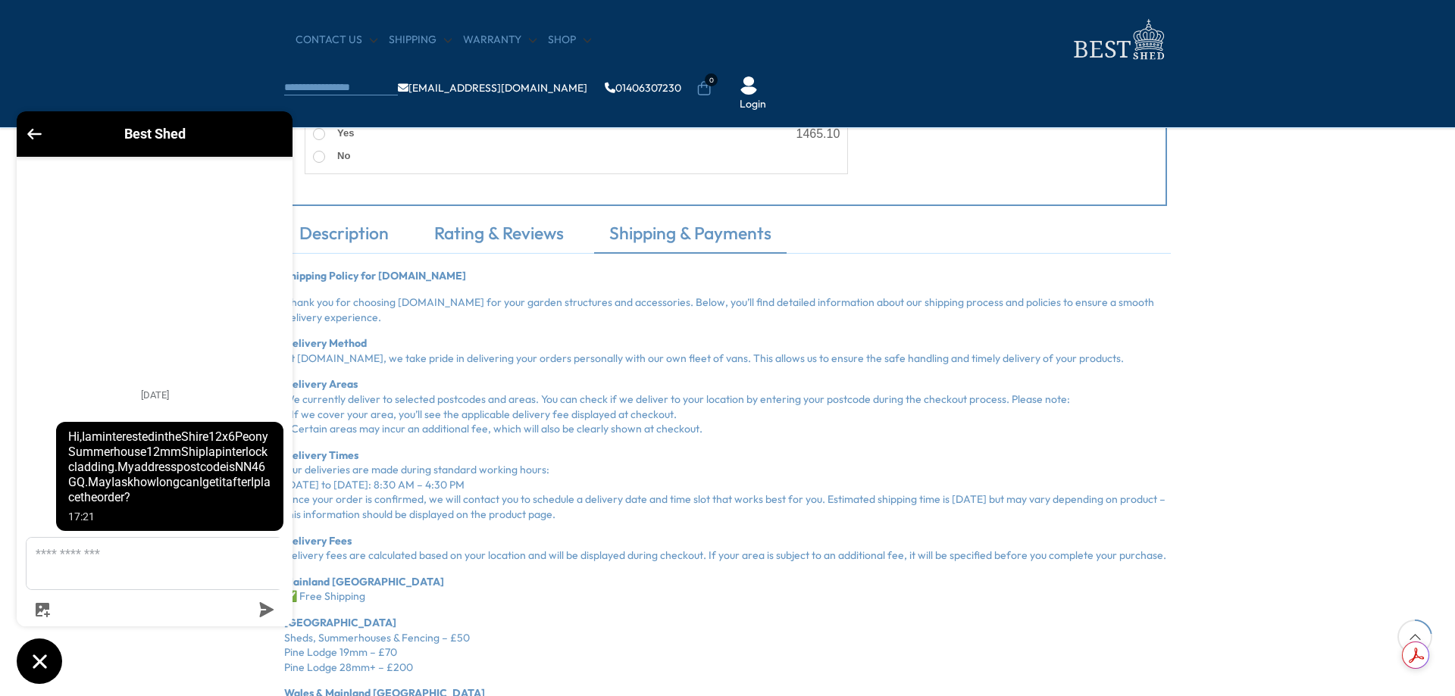
drag, startPoint x: 364, startPoint y: 598, endPoint x: 308, endPoint y: 601, distance: 56.1
click at [308, 601] on p "Mainland England ✅ Free Shipping" at bounding box center [727, 590] width 886 height 30
click at [394, 640] on p "South West England Sheds, Summerhouses & Fencing – £50 Pine Lodge 19mm – £70 Pi…" at bounding box center [727, 645] width 886 height 59
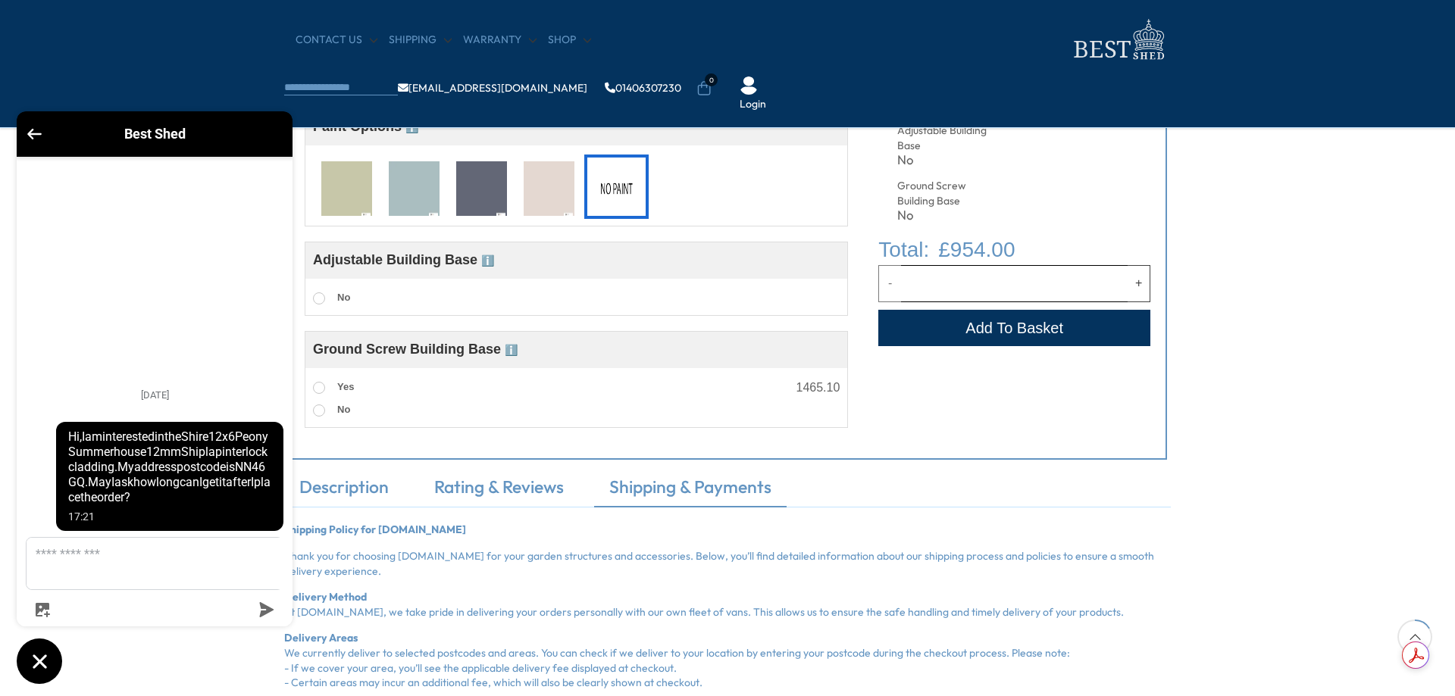
scroll to position [758, 0]
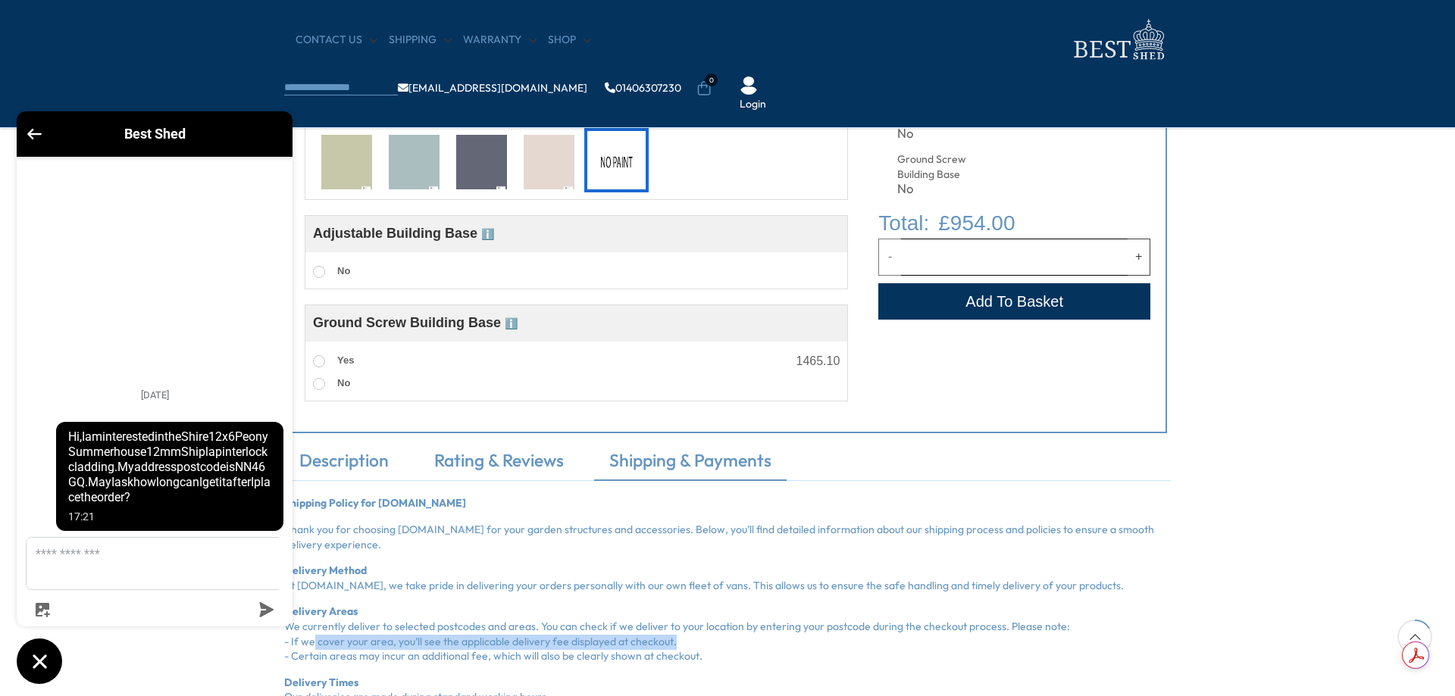
drag, startPoint x: 305, startPoint y: 639, endPoint x: 667, endPoint y: 643, distance: 362.2
click at [667, 643] on p "Delivery Areas We currently deliver to selected postcodes and areas. You can ch…" at bounding box center [727, 634] width 886 height 59
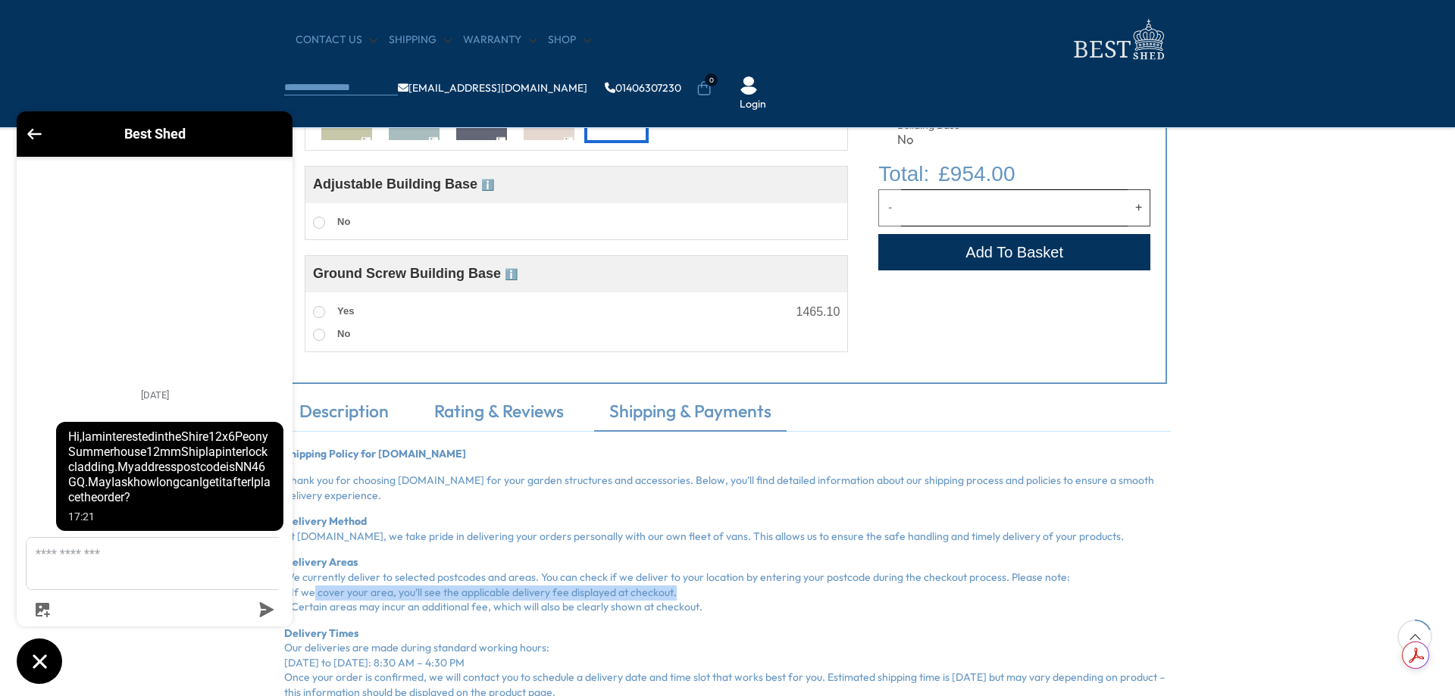
scroll to position [833, 0]
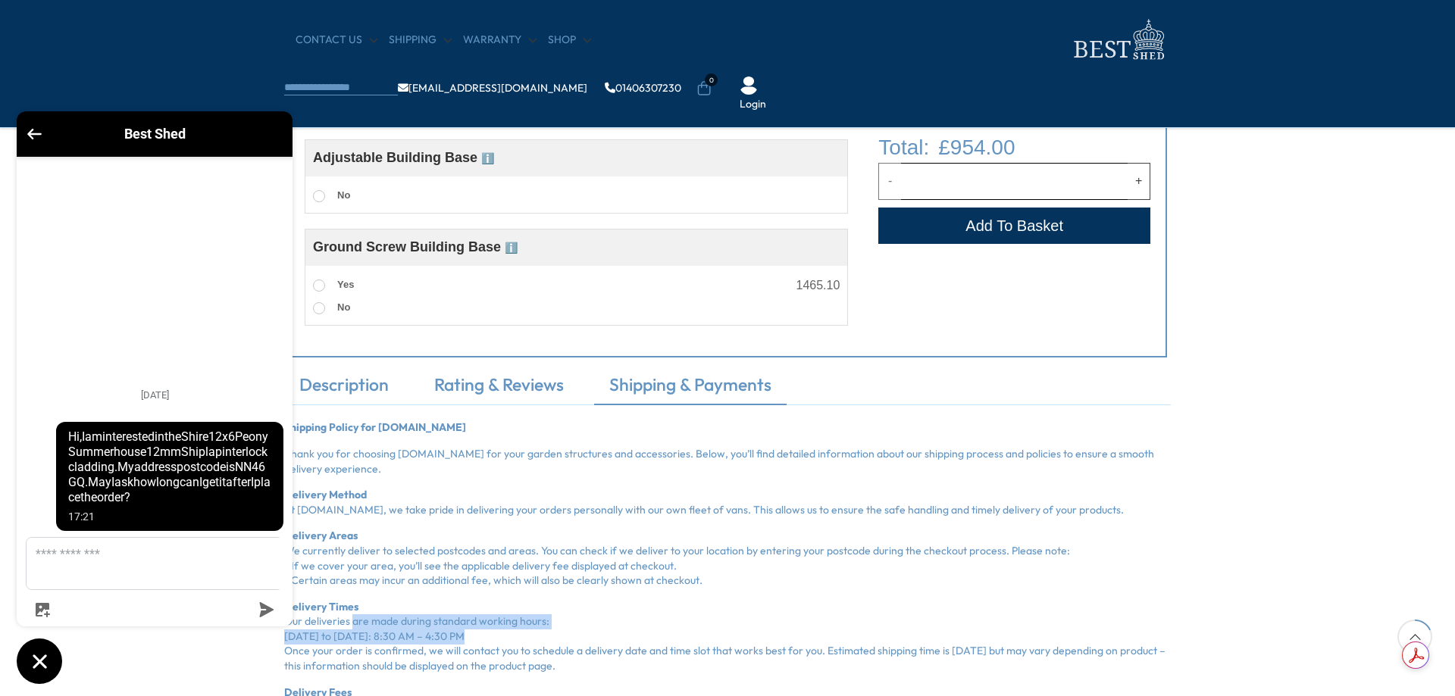
drag, startPoint x: 347, startPoint y: 621, endPoint x: 449, endPoint y: 636, distance: 103.3
click at [449, 636] on p "Delivery Times Our deliveries are made during standard working hours: Monday to…" at bounding box center [727, 637] width 886 height 74
drag, startPoint x: 300, startPoint y: 658, endPoint x: 573, endPoint y: 662, distance: 272.8
click at [573, 662] on p "Delivery Times Our deliveries are made during standard working hours: Monday to…" at bounding box center [727, 637] width 886 height 74
click at [487, 656] on p "Delivery Times Our deliveries are made during standard working hours: Monday to…" at bounding box center [727, 637] width 886 height 74
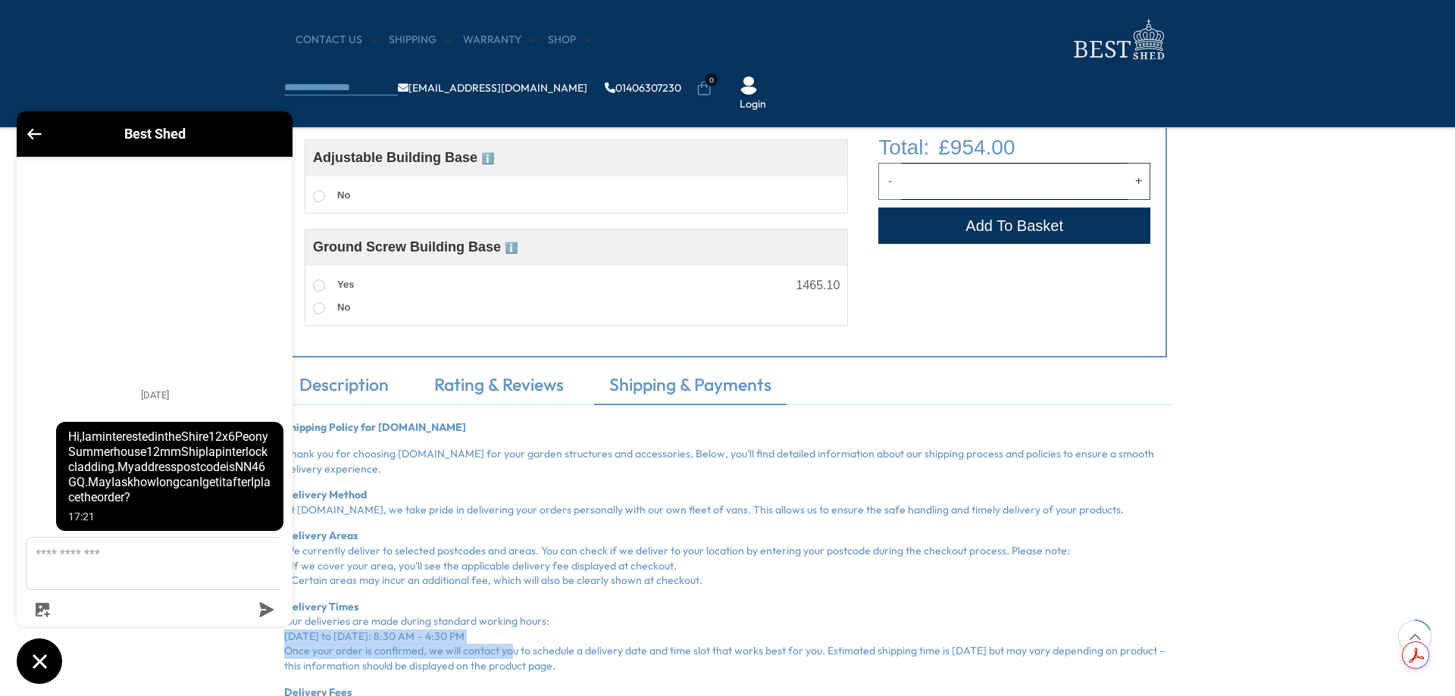
drag, startPoint x: 501, startPoint y: 651, endPoint x: 834, endPoint y: 637, distance: 333.6
click at [834, 637] on p "Delivery Times Our deliveries are made during standard working hours: Monday to…" at bounding box center [727, 637] width 886 height 74
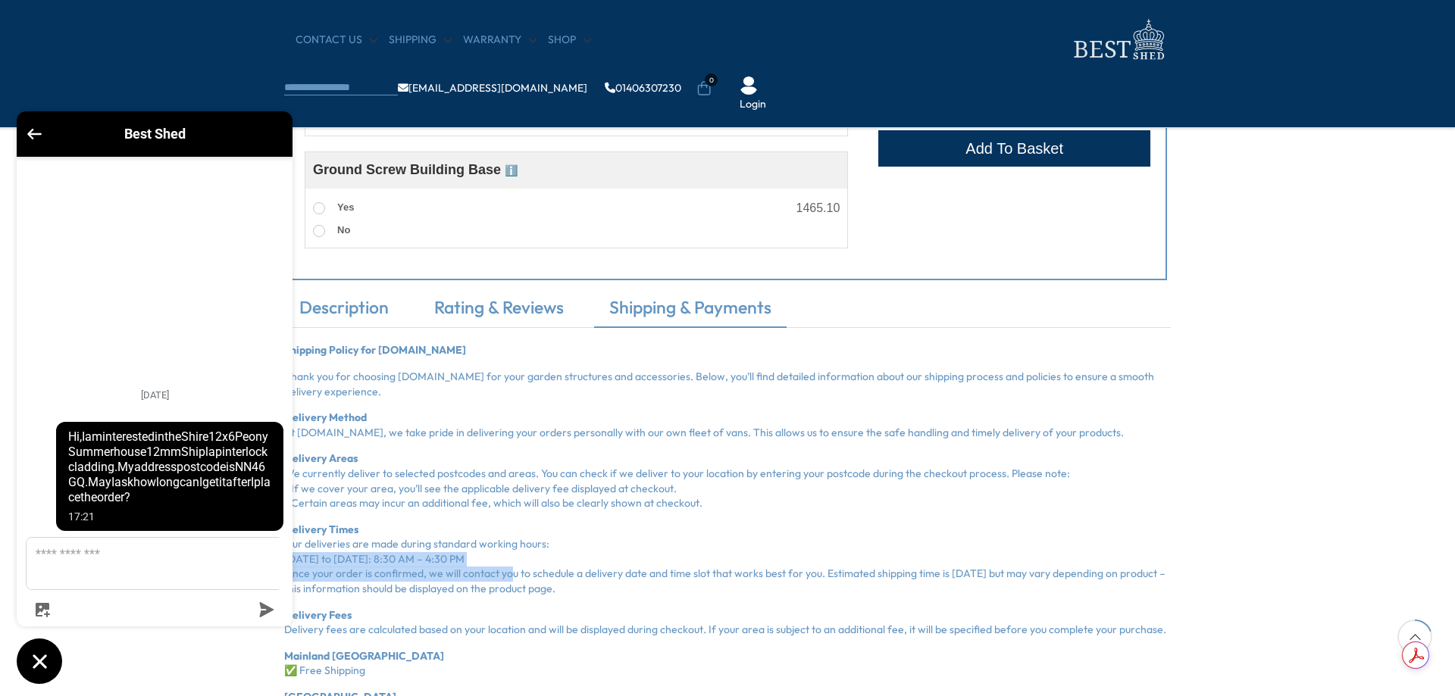
scroll to position [922, 0]
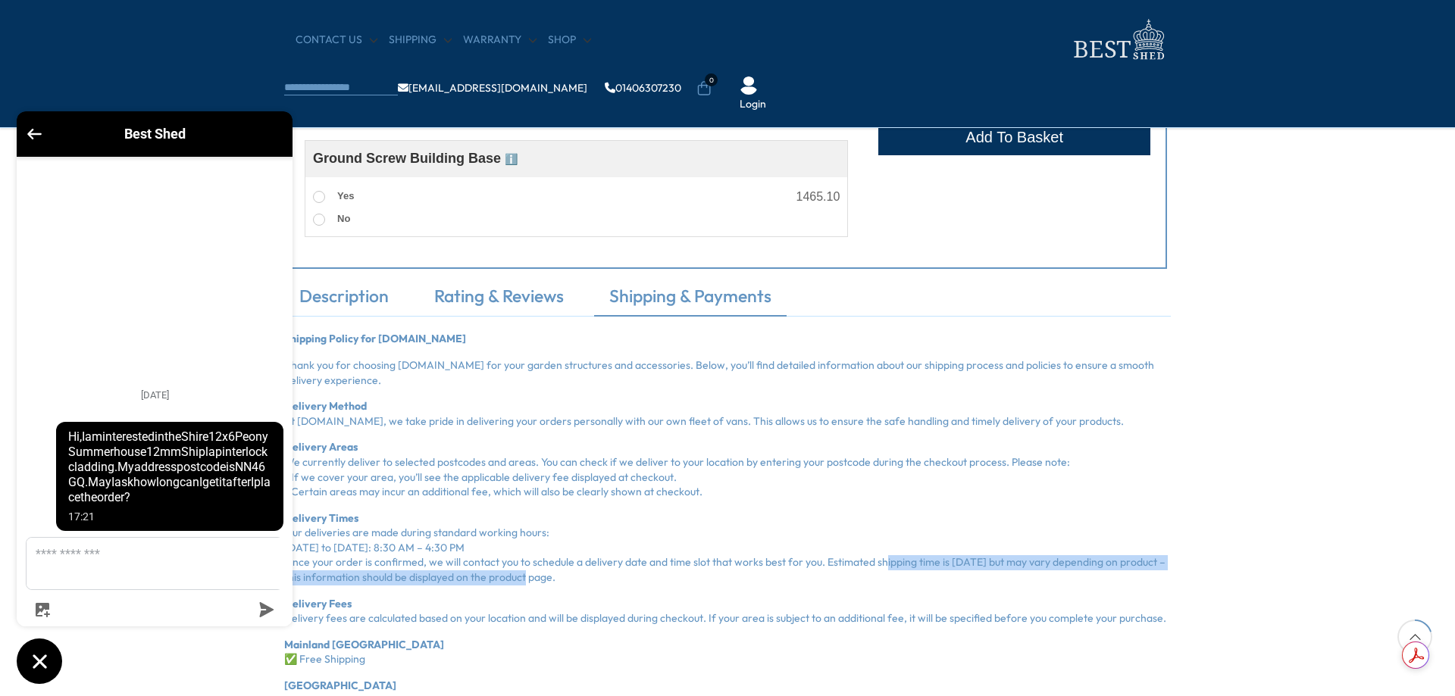
drag, startPoint x: 870, startPoint y: 654, endPoint x: 526, endPoint y: 580, distance: 352.5
click at [526, 580] on p "Delivery Times Our deliveries are made during standard working hours: Monday to…" at bounding box center [727, 548] width 886 height 74
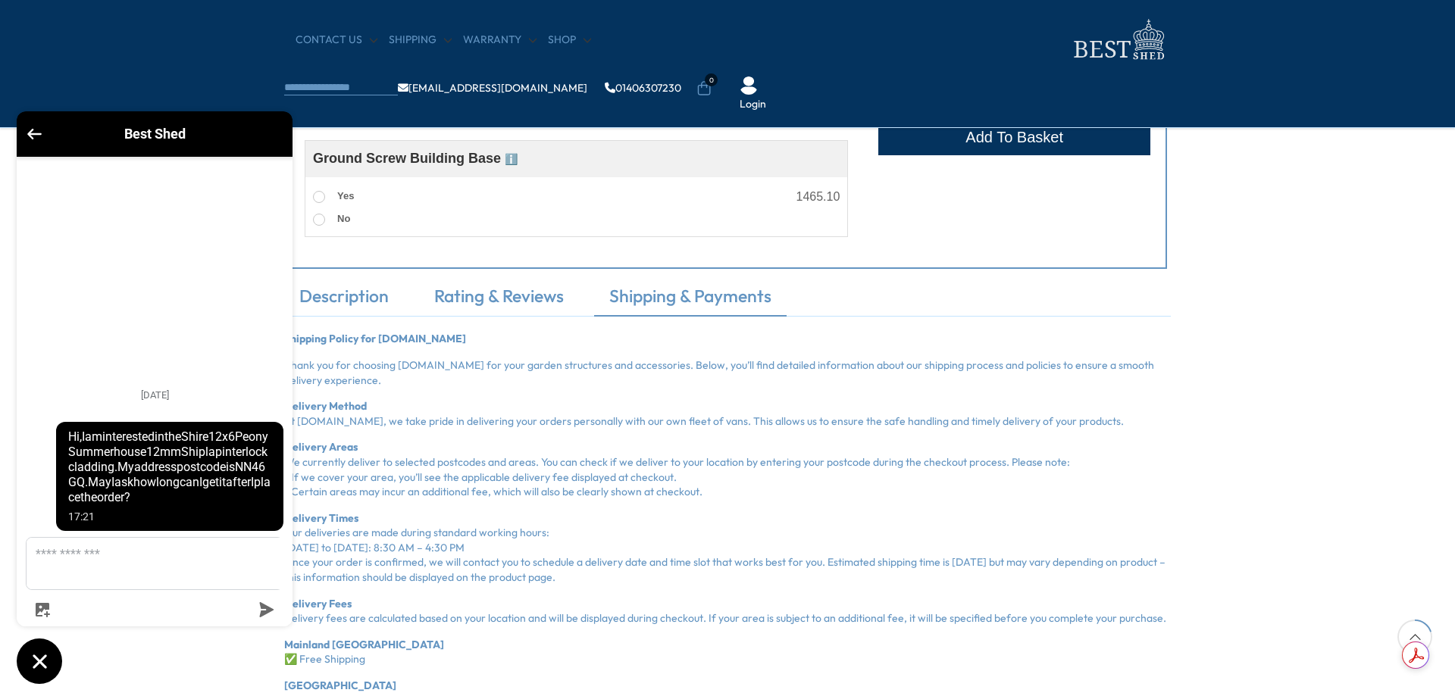
click at [411, 642] on p "Mainland England ✅ Free Shipping" at bounding box center [727, 653] width 886 height 30
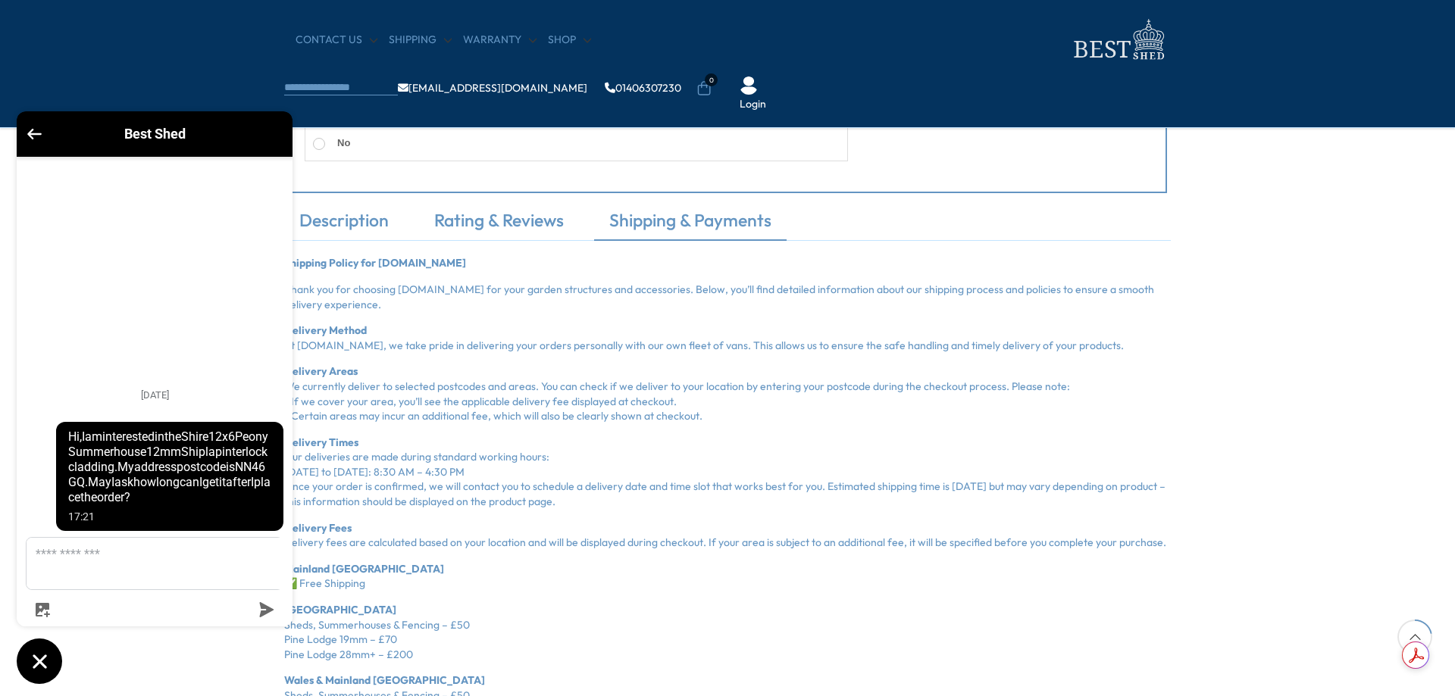
drag, startPoint x: 326, startPoint y: 624, endPoint x: 473, endPoint y: 627, distance: 147.0
click at [473, 627] on p "South West England Sheds, Summerhouses & Fencing – £50 Pine Lodge 19mm – £70 Pi…" at bounding box center [727, 632] width 886 height 59
drag, startPoint x: 323, startPoint y: 642, endPoint x: 423, endPoint y: 642, distance: 100.8
click at [423, 642] on p "South West England Sheds, Summerhouses & Fencing – £50 Pine Lodge 19mm – £70 Pi…" at bounding box center [727, 632] width 886 height 59
click at [311, 658] on p "South West England Sheds, Summerhouses & Fencing – £50 Pine Lodge 19mm – £70 Pi…" at bounding box center [727, 632] width 886 height 59
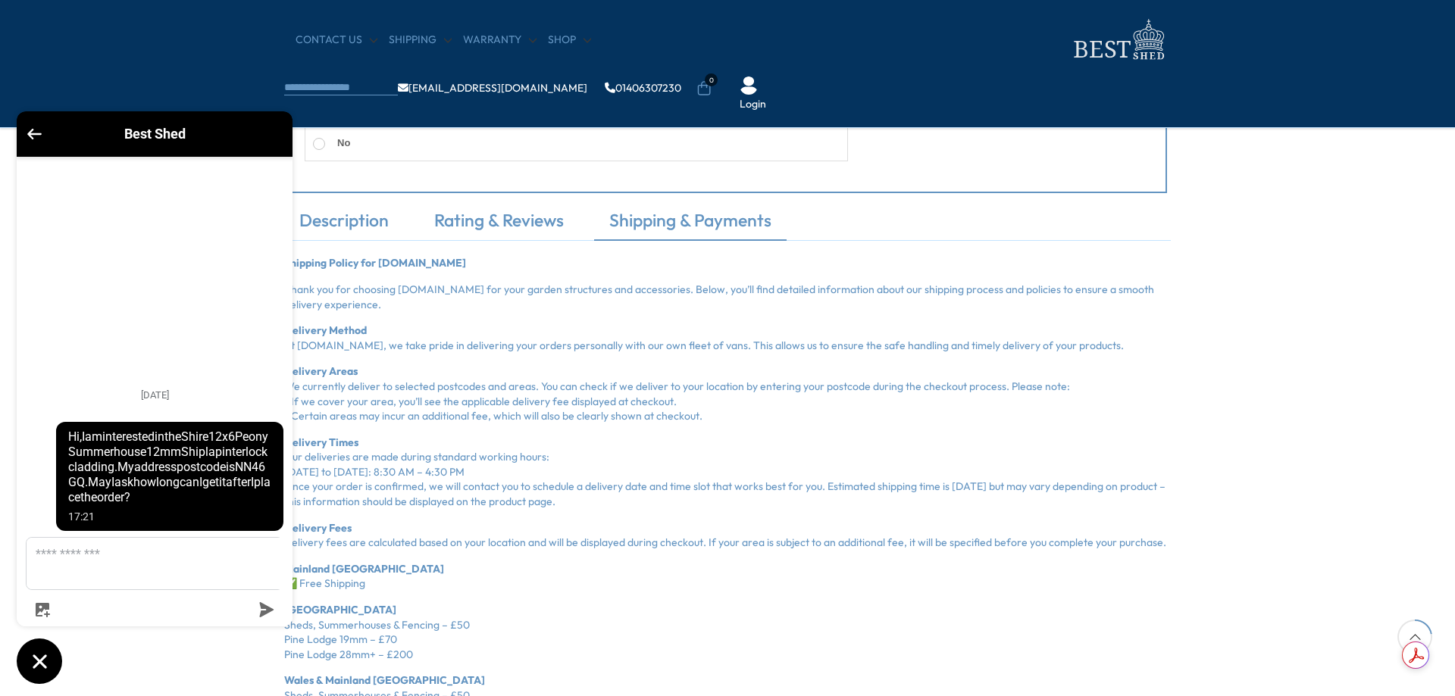
scroll to position [1074, 0]
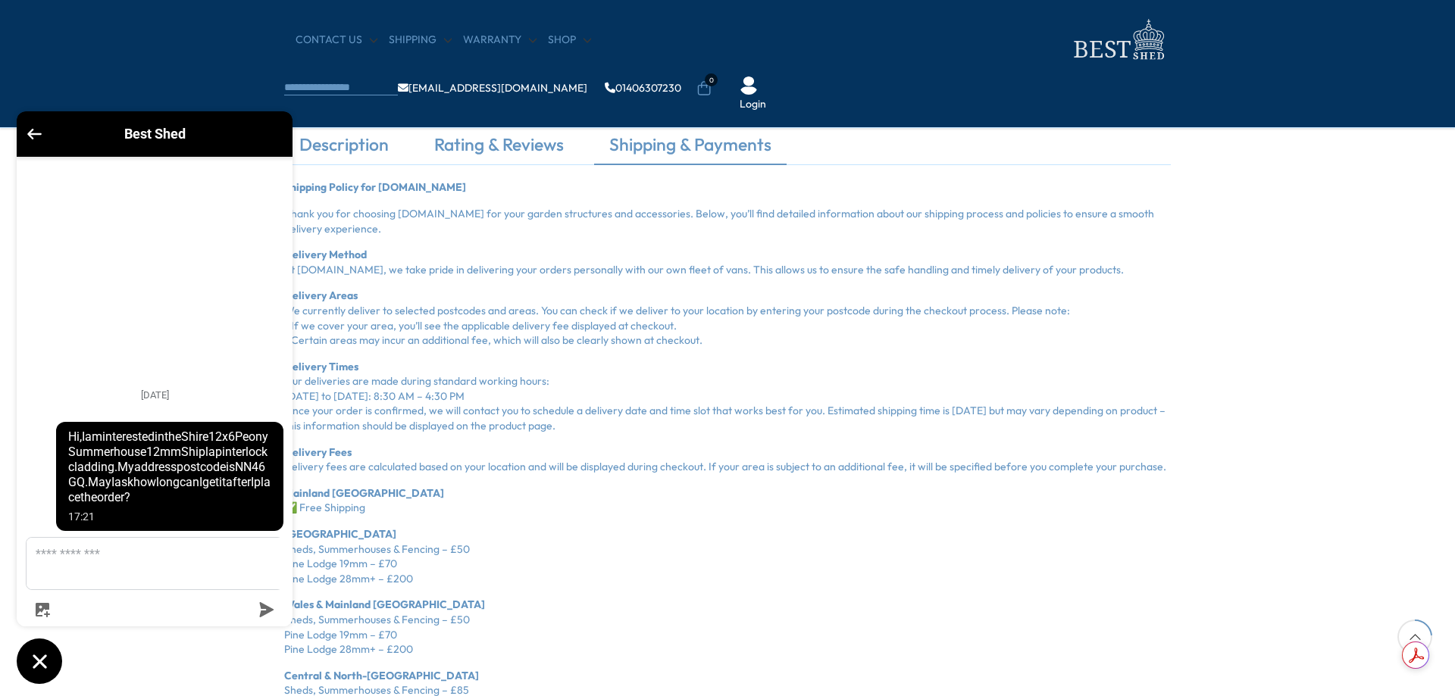
drag, startPoint x: 356, startPoint y: 622, endPoint x: 411, endPoint y: 640, distance: 58.2
click at [411, 640] on p "Wales & Mainland Scotland Sheds, Summerhouses & Fencing – £50 Pine Lodge 19mm –…" at bounding box center [727, 627] width 886 height 59
drag, startPoint x: 409, startPoint y: 650, endPoint x: 339, endPoint y: 610, distance: 81.1
click at [339, 610] on p "Wales & Mainland Scotland Sheds, Summerhouses & Fencing – £50 Pine Lodge 19mm –…" at bounding box center [727, 627] width 886 height 59
click at [469, 620] on p "Wales & Mainland Scotland Sheds, Summerhouses & Fencing – £50 Pine Lodge 19mm –…" at bounding box center [727, 627] width 886 height 59
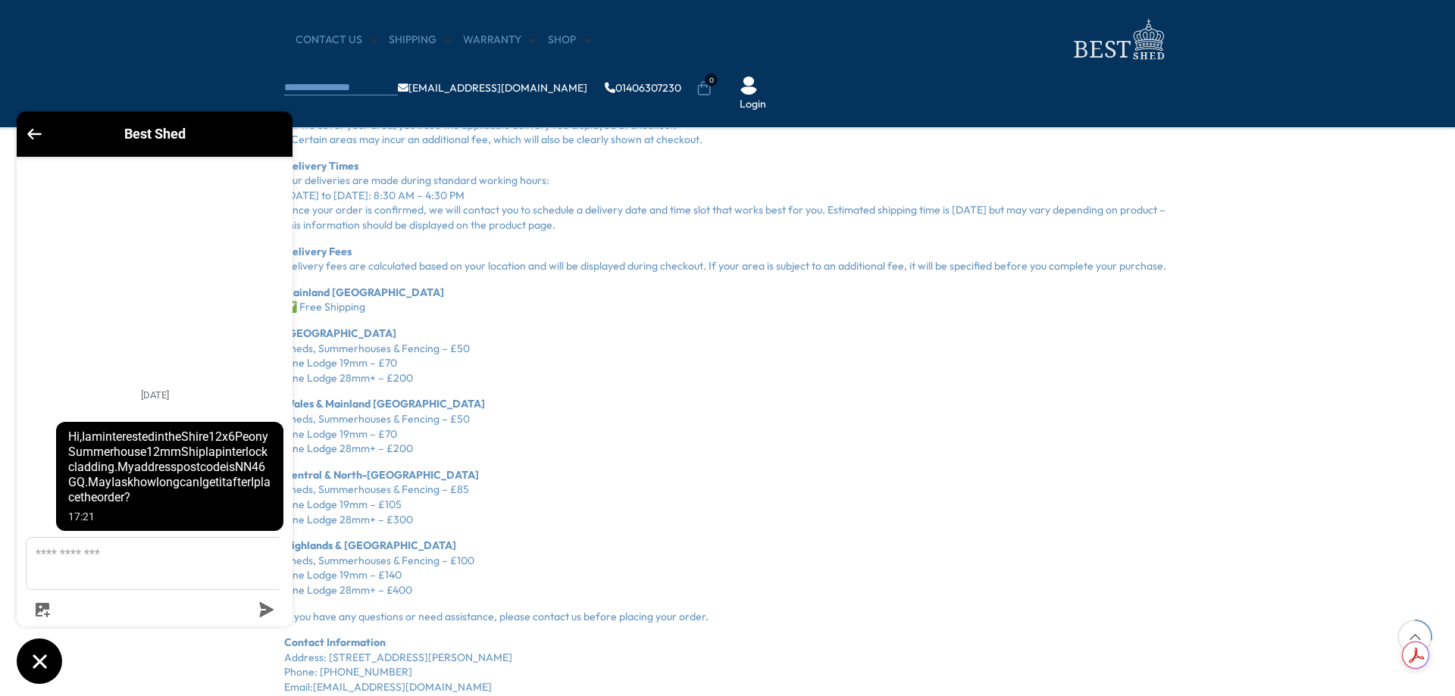
scroll to position [1301, 0]
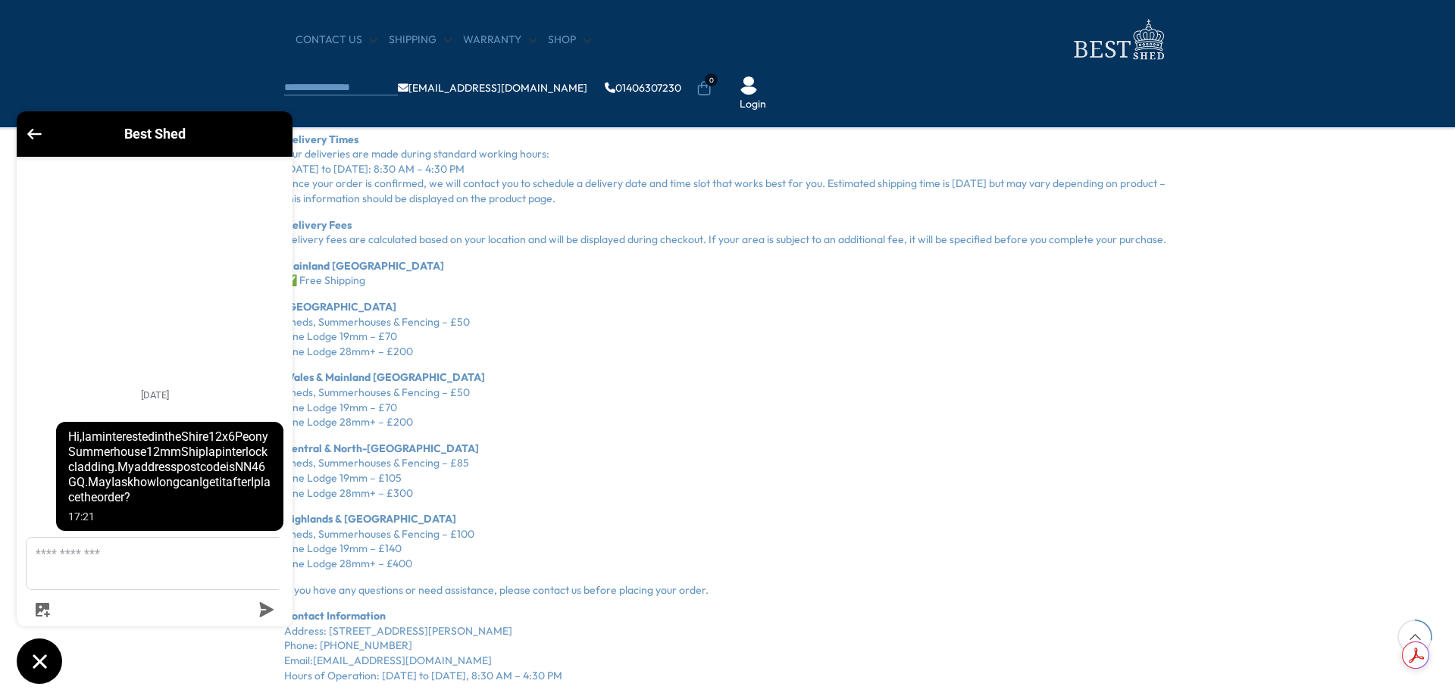
drag, startPoint x: 489, startPoint y: 633, endPoint x: 540, endPoint y: 629, distance: 51.7
click at [540, 629] on p "Contact Information Address: Tydd Bank, Sutton Bridge, Spalding PE12 9XE Phone:…" at bounding box center [727, 646] width 886 height 74
drag, startPoint x: 493, startPoint y: 630, endPoint x: 539, endPoint y: 627, distance: 46.3
click at [539, 627] on p "Contact Information Address: Tydd Bank, Sutton Bridge, Spalding PE12 9XE Phone:…" at bounding box center [727, 646] width 886 height 74
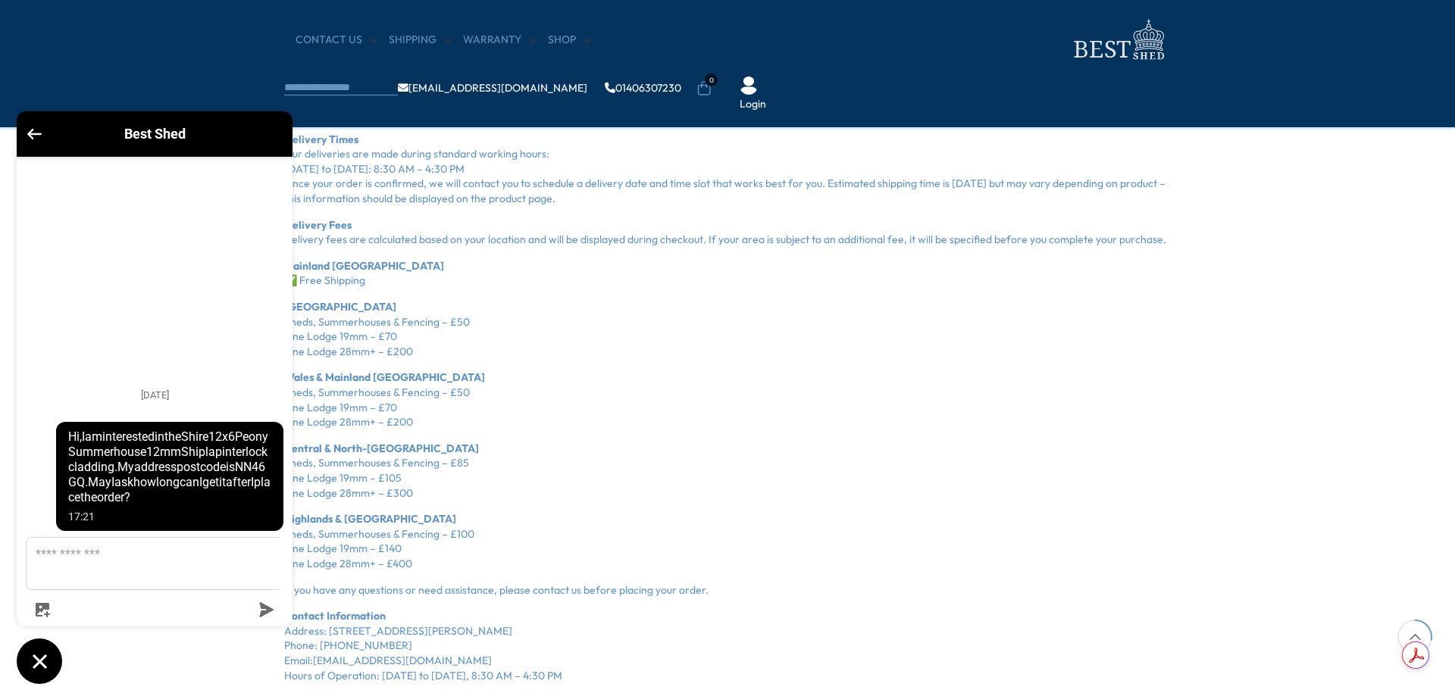
copy p "PE12 9XE"
click at [490, 588] on p "If you have any questions or need assistance, please contact us before placing …" at bounding box center [727, 590] width 886 height 15
click at [40, 662] on icon "Chat window" at bounding box center [40, 662] width 14 height 14
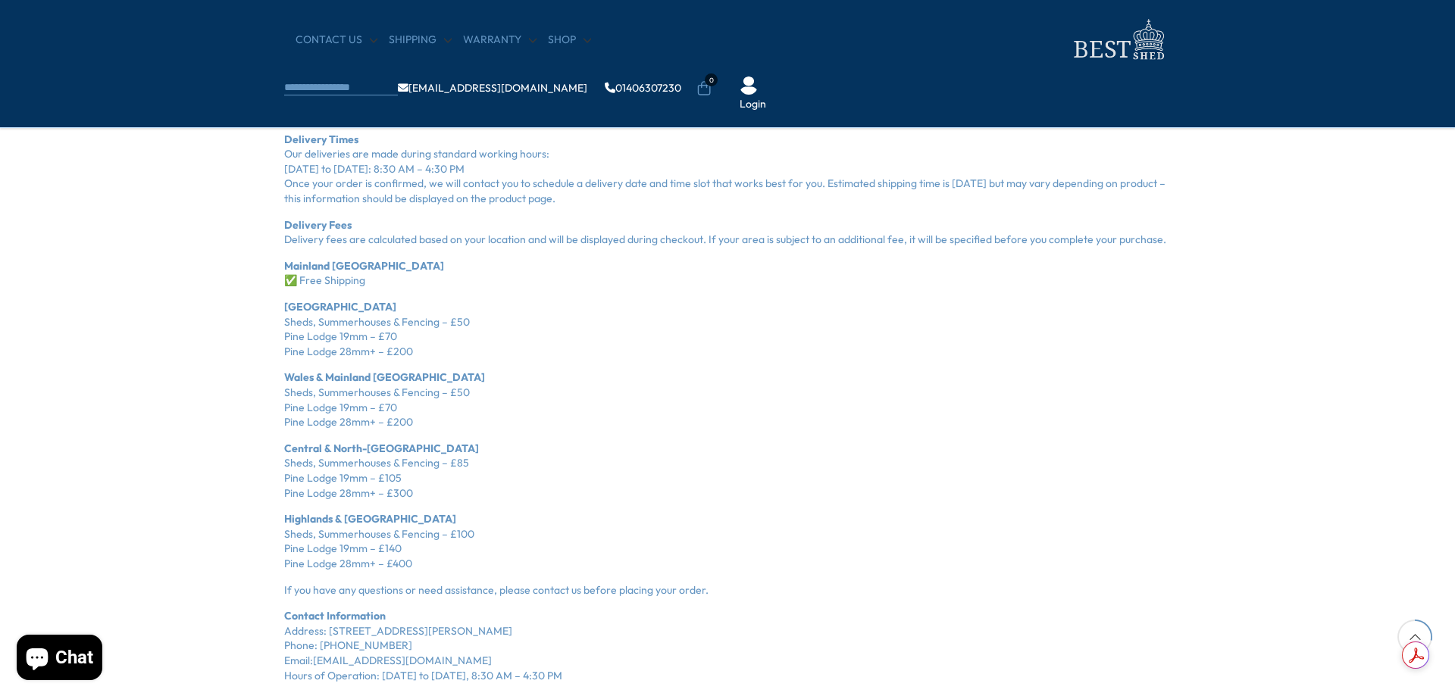
click at [54, 654] on icon "Chat window" at bounding box center [37, 657] width 36 height 36
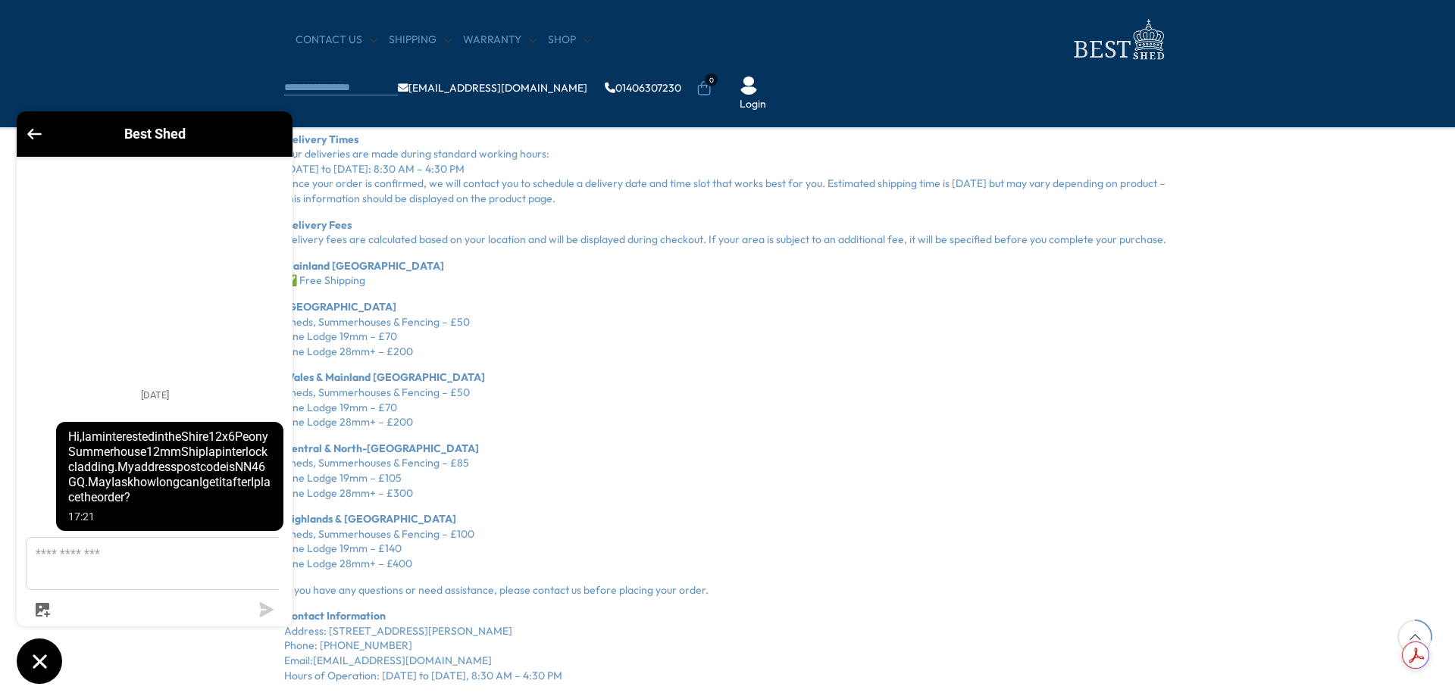
click at [54, 654] on button "Chat window" at bounding box center [39, 661] width 45 height 45
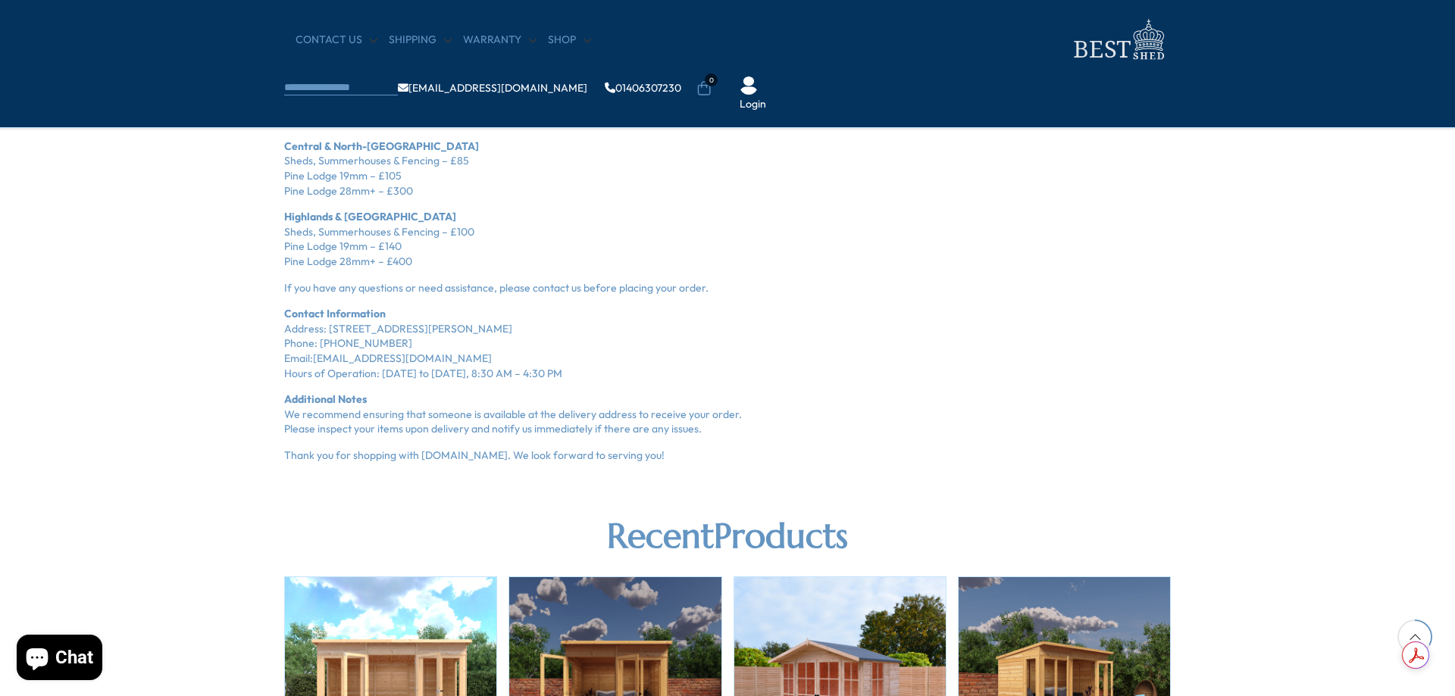
scroll to position [1604, 0]
drag, startPoint x: 556, startPoint y: 371, endPoint x: 281, endPoint y: 328, distance: 278.4
click at [281, 328] on div "Description Rating & Reviews Shipping & Payments Transform your garden into a t…" at bounding box center [727, 32] width 909 height 860
drag, startPoint x: 550, startPoint y: 374, endPoint x: 255, endPoint y: 321, distance: 299.4
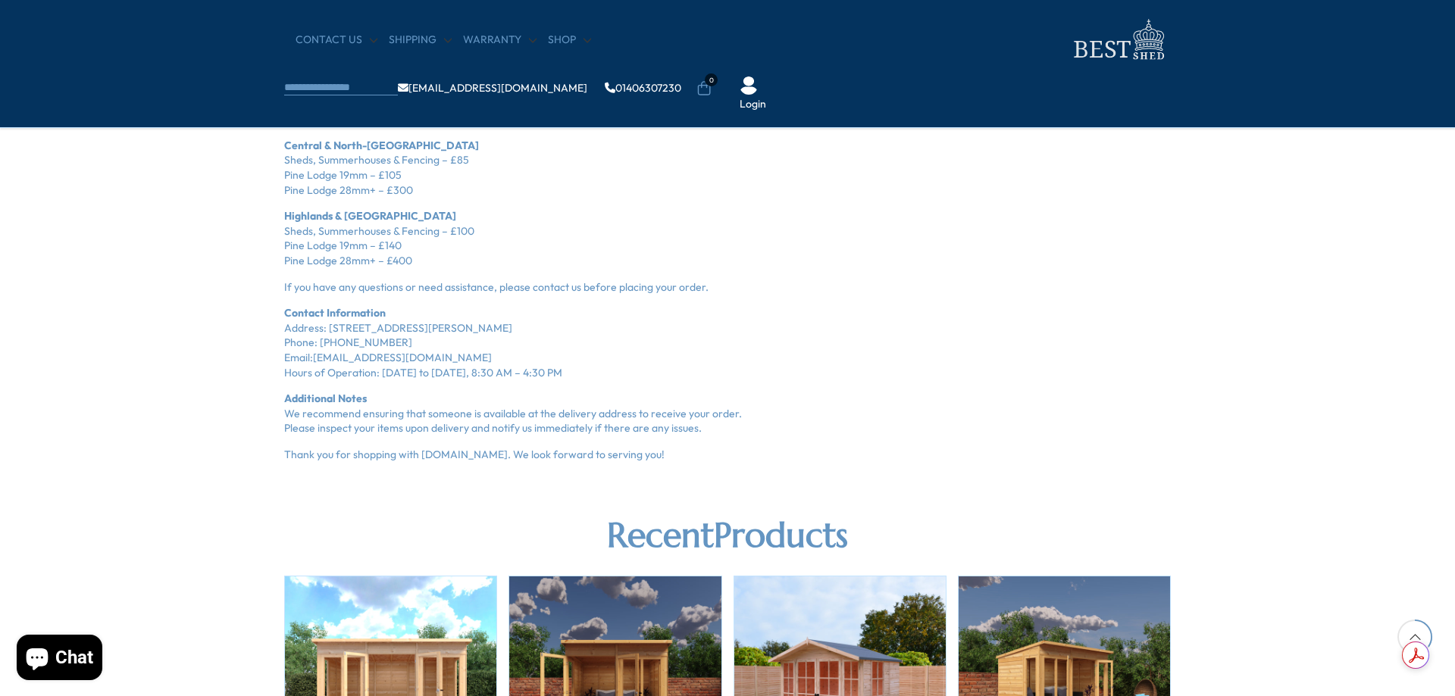
click at [255, 321] on div "Description Rating & Reviews Shipping & Payments Transform your garden into a t…" at bounding box center [727, 32] width 1455 height 860
click at [361, 342] on p "Contact Information Address: Tydd Bank, Sutton Bridge, Spalding PE12 9XE Phone:…" at bounding box center [727, 343] width 886 height 74
drag, startPoint x: 387, startPoint y: 338, endPoint x: 311, endPoint y: 335, distance: 75.8
click at [312, 335] on p "Contact Information Address: Tydd Bank, Sutton Bridge, Spalding PE12 9XE Phone:…" at bounding box center [727, 343] width 886 height 74
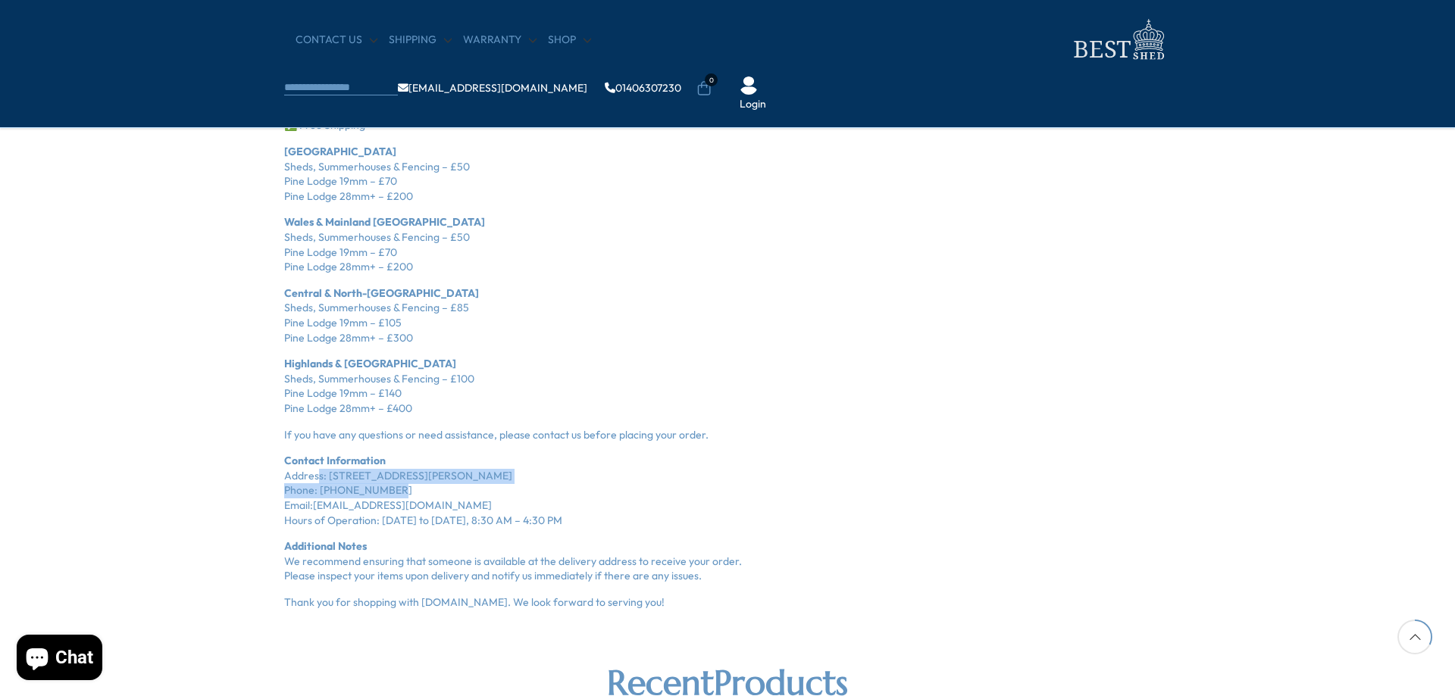
scroll to position [1452, 0]
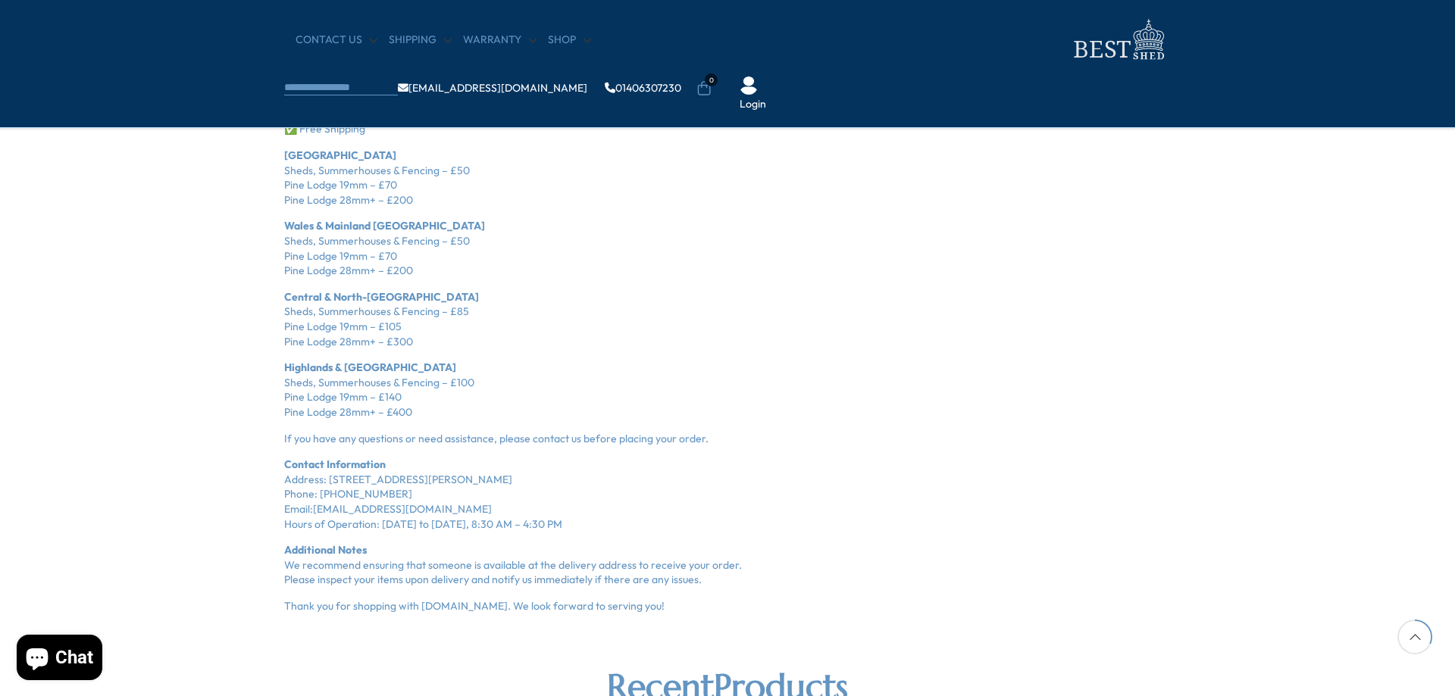
click at [352, 426] on div "Shipping Policy for BestShed.co.uk Thank you for choosing BestShed.co.uk for yo…" at bounding box center [727, 208] width 886 height 812
drag, startPoint x: 395, startPoint y: 405, endPoint x: 305, endPoint y: 383, distance: 92.1
click at [306, 384] on p "Highlands & Northern Scotland Sheds, Summerhouses & Fencing – £100 Pine Lodge 1…" at bounding box center [727, 390] width 886 height 59
click at [342, 342] on p "Central & North-East Scotland Sheds, Summerhouses & Fencing – £85 Pine Lodge 19…" at bounding box center [727, 319] width 886 height 59
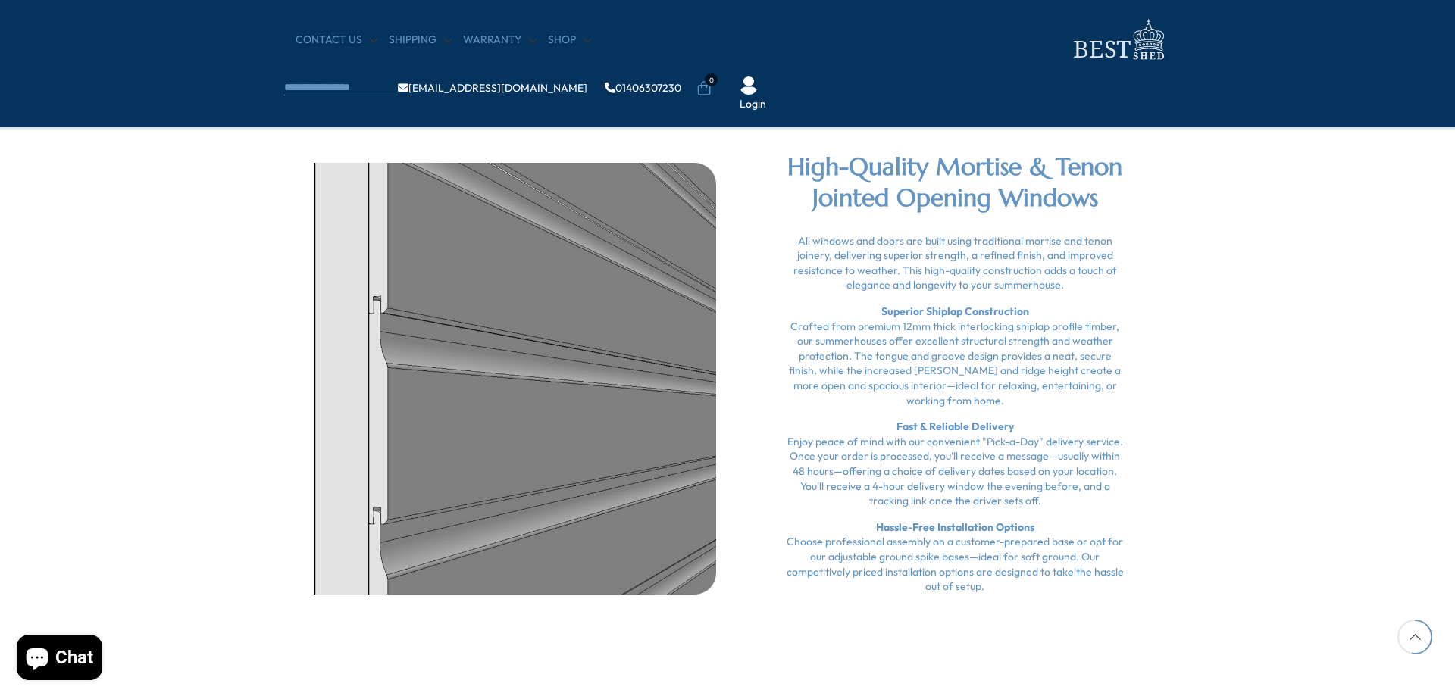
scroll to position [2286, 0]
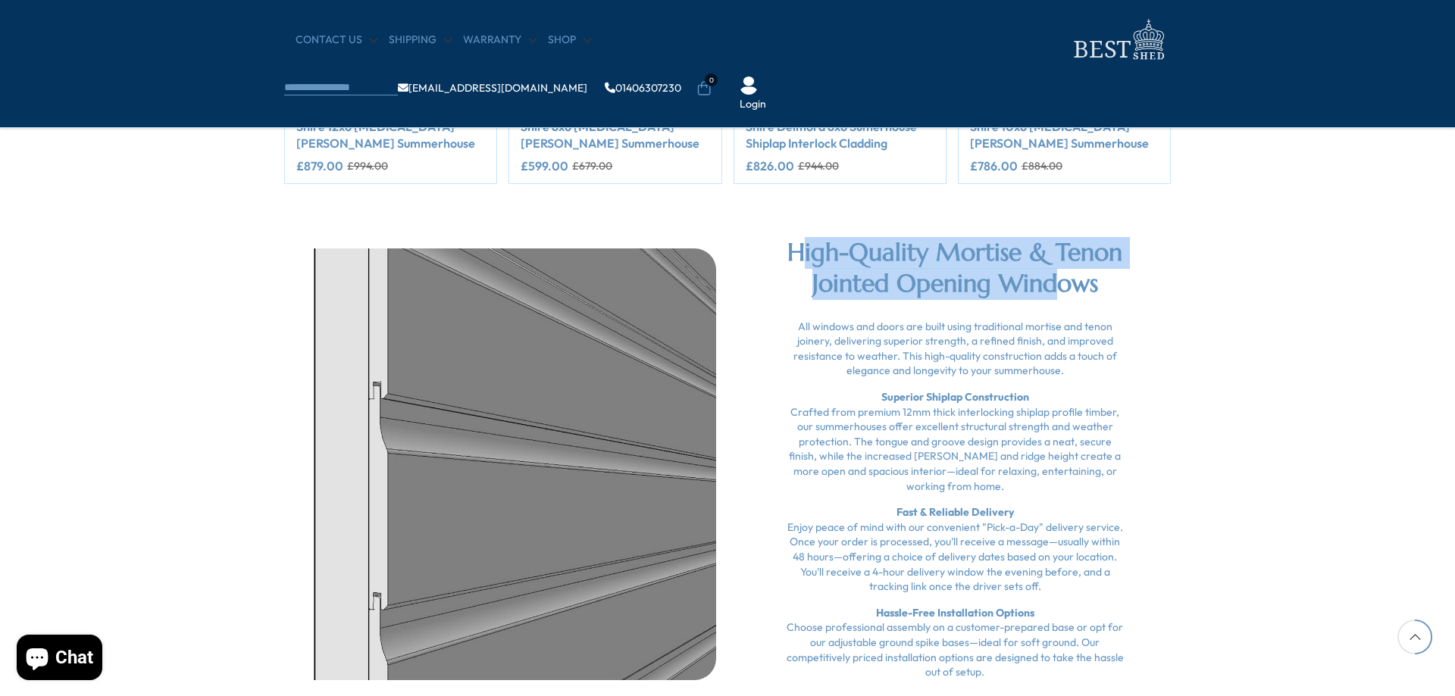
drag, startPoint x: 805, startPoint y: 244, endPoint x: 1056, endPoint y: 295, distance: 255.8
click at [1056, 295] on h2 "High-Quality Mortise & Tenon Jointed Opening Windows" at bounding box center [954, 268] width 341 height 63
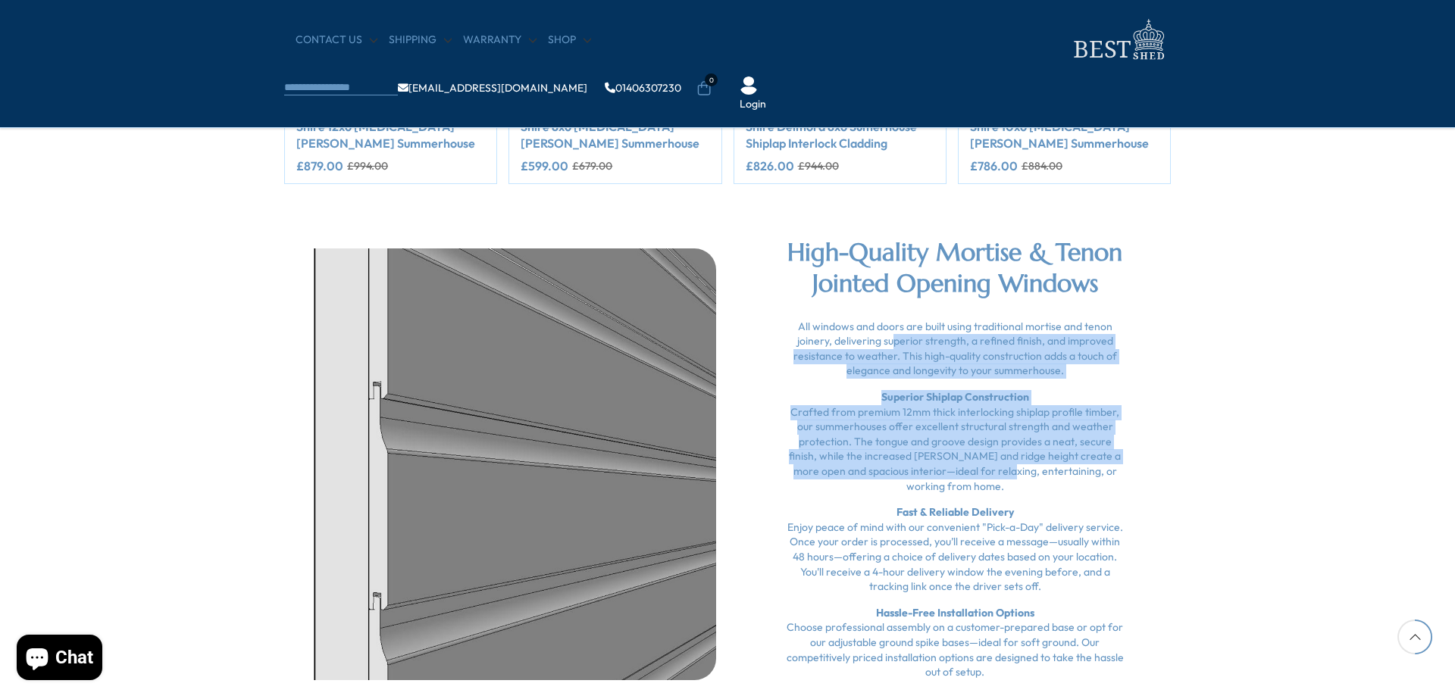
drag, startPoint x: 898, startPoint y: 343, endPoint x: 985, endPoint y: 529, distance: 205.0
click at [980, 505] on div "All windows and doors are built using traditional mortise and tenon joinery, de…" at bounding box center [954, 500] width 341 height 361
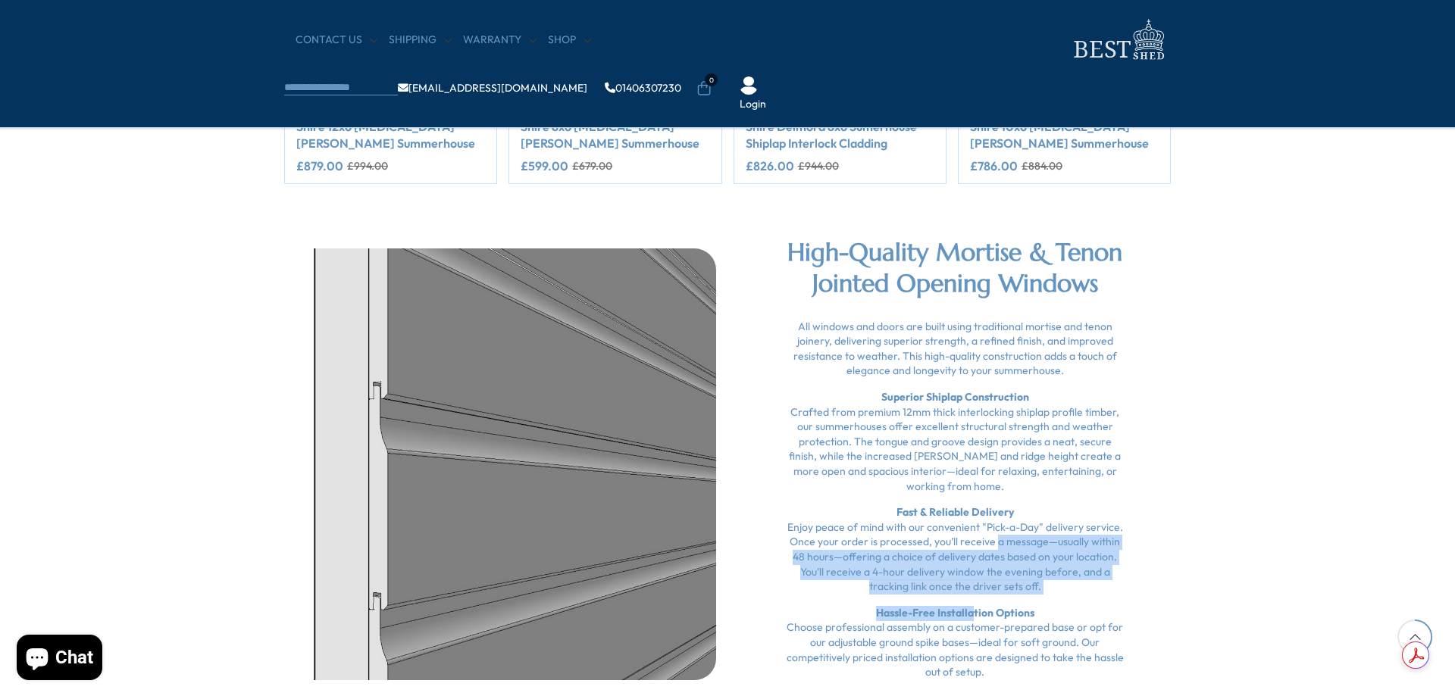
drag, startPoint x: 986, startPoint y: 545, endPoint x: 972, endPoint y: 621, distance: 77.9
click at [972, 621] on div "All windows and doors are built using traditional mortise and tenon joinery, de…" at bounding box center [954, 500] width 341 height 361
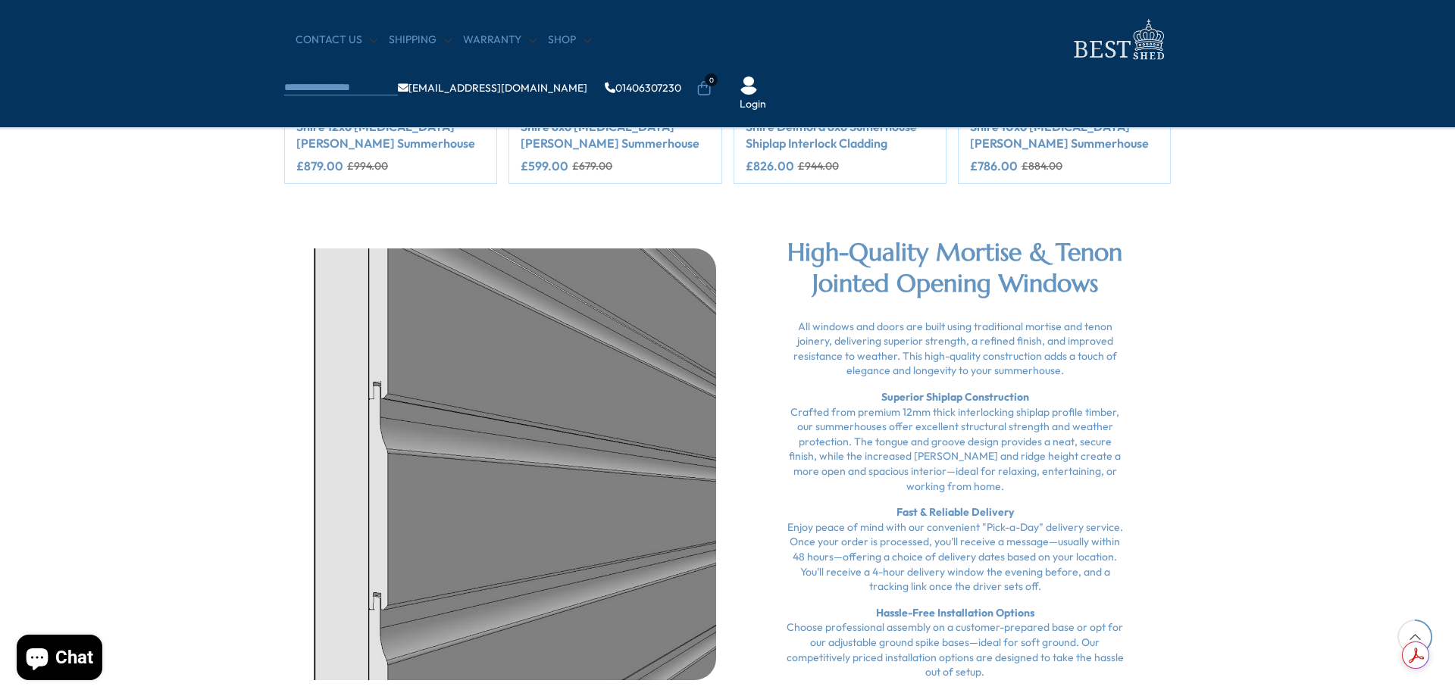
click at [1051, 634] on p "Hassle-Free Installation Options Choose professional assembly on a customer-pre…" at bounding box center [954, 643] width 341 height 74
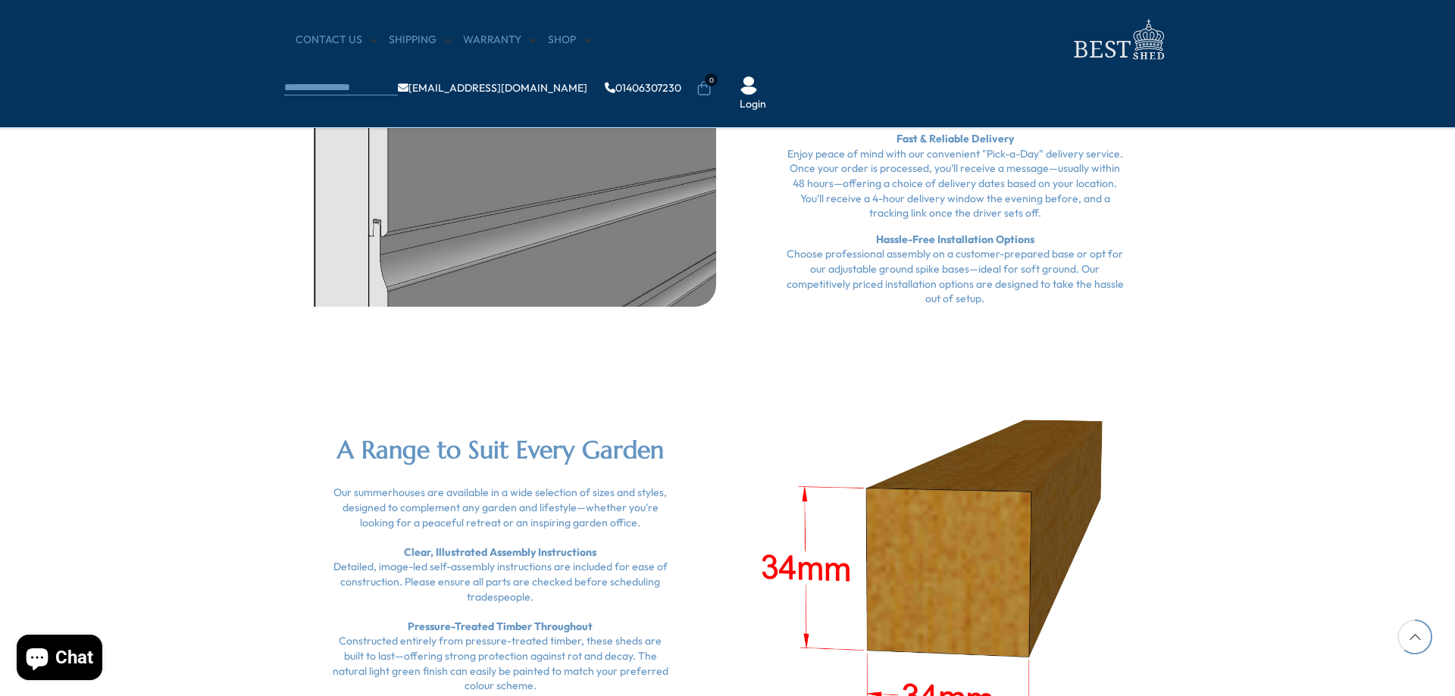
scroll to position [2816, 0]
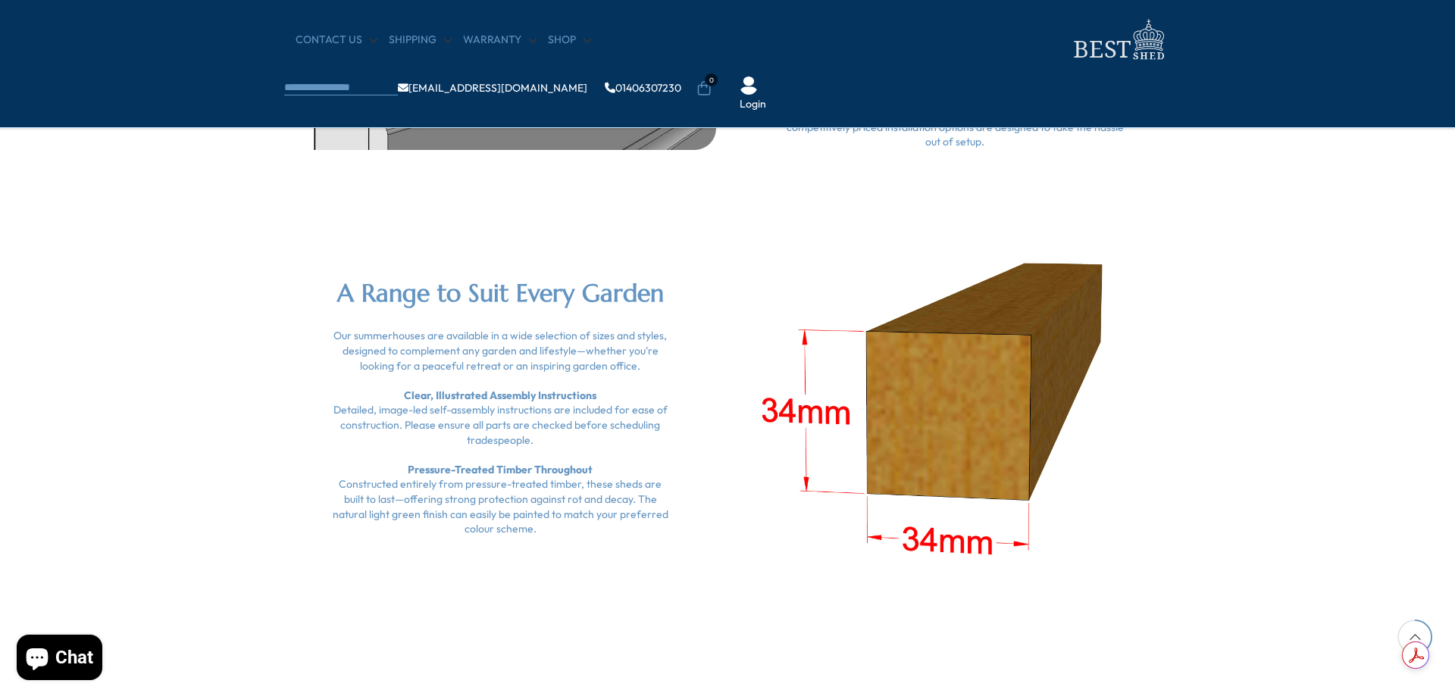
drag, startPoint x: 338, startPoint y: 291, endPoint x: 626, endPoint y: 554, distance: 389.9
click at [626, 554] on div "A Range to Suit Every Garden Our summerhouses are available in a wide selection…" at bounding box center [727, 392] width 909 height 462
click at [572, 529] on div "Our summerhouses are available in a wide selection of sizes and styles, designe…" at bounding box center [500, 433] width 341 height 208
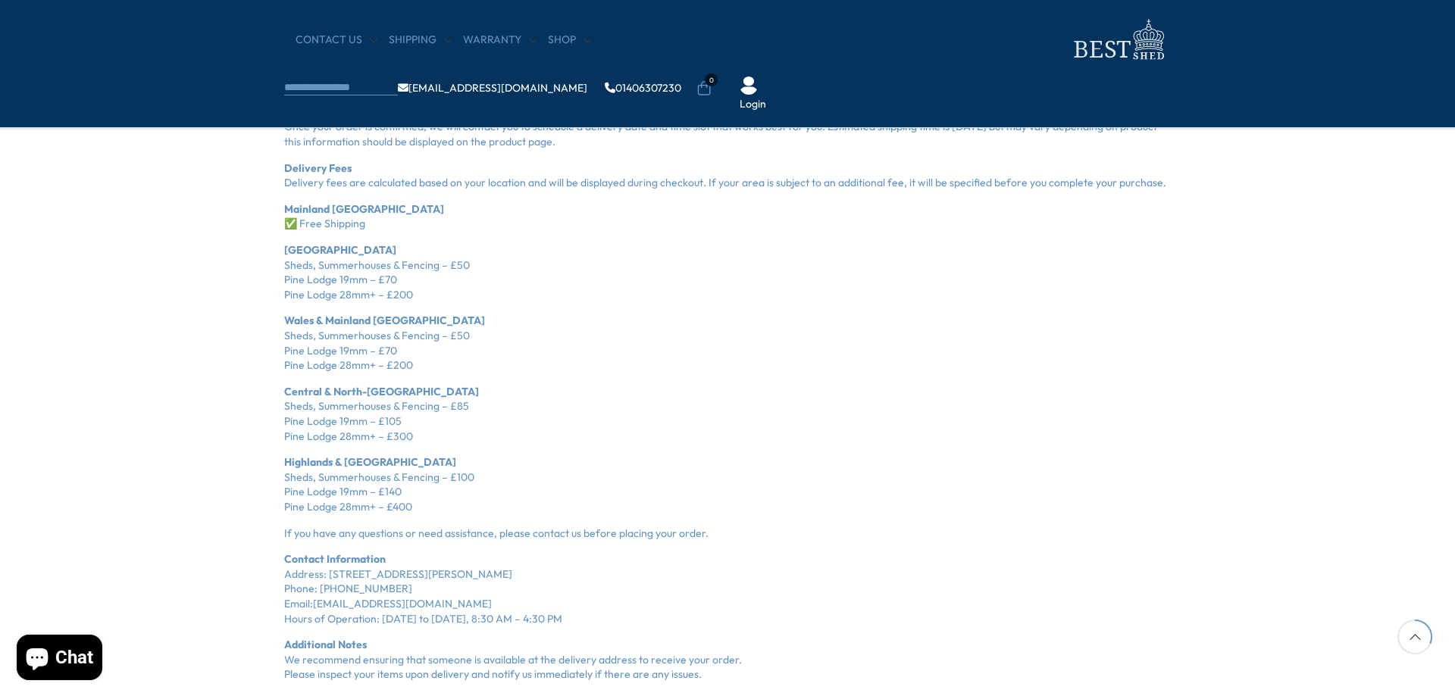
scroll to position [1452, 0]
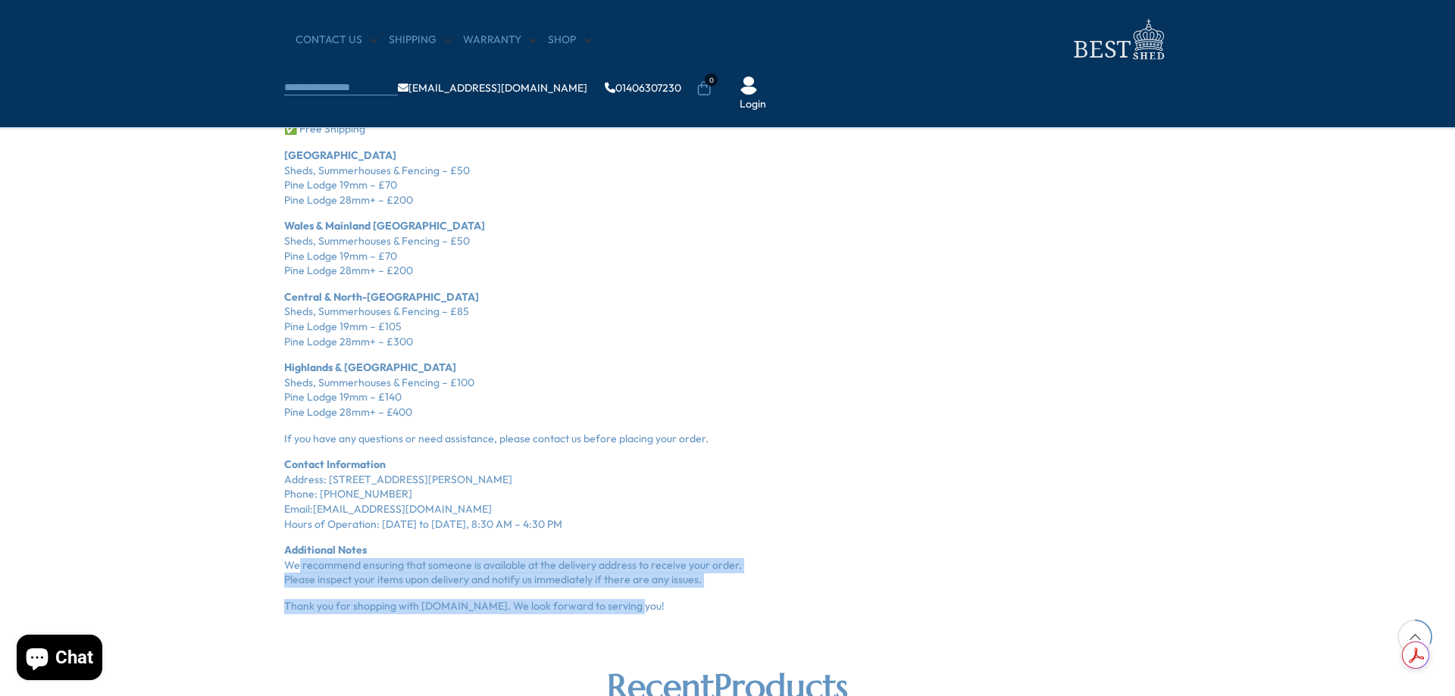
drag, startPoint x: 290, startPoint y: 561, endPoint x: 620, endPoint y: 614, distance: 333.7
click at [620, 614] on div "Shipping Policy for BestShed.co.uk Thank you for choosing BestShed.co.uk for yo…" at bounding box center [727, 208] width 886 height 812
click at [314, 610] on p "Thank you for shopping with [DOMAIN_NAME]. We look forward to serving you!" at bounding box center [727, 606] width 886 height 15
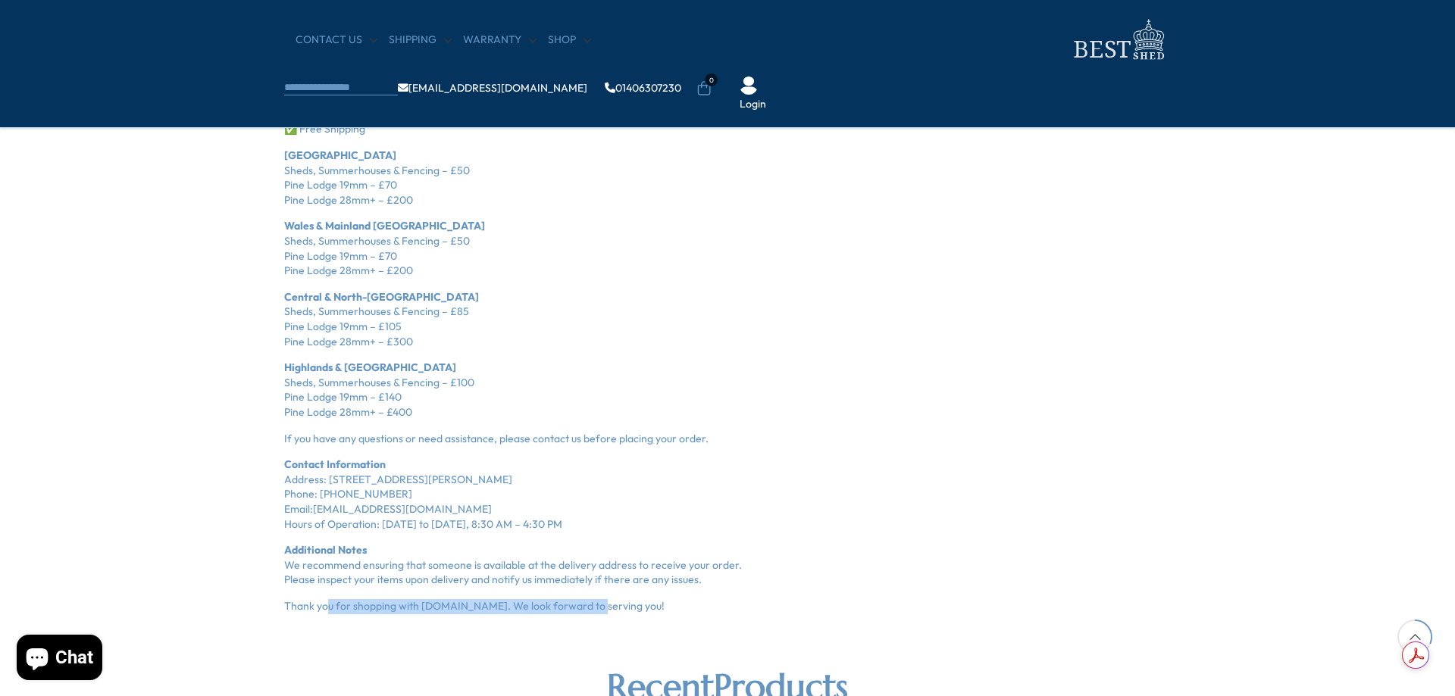
drag, startPoint x: 416, startPoint y: 613, endPoint x: 707, endPoint y: 608, distance: 291.0
click at [670, 611] on p "Thank you for shopping with [DOMAIN_NAME]. We look forward to serving you!" at bounding box center [727, 606] width 886 height 15
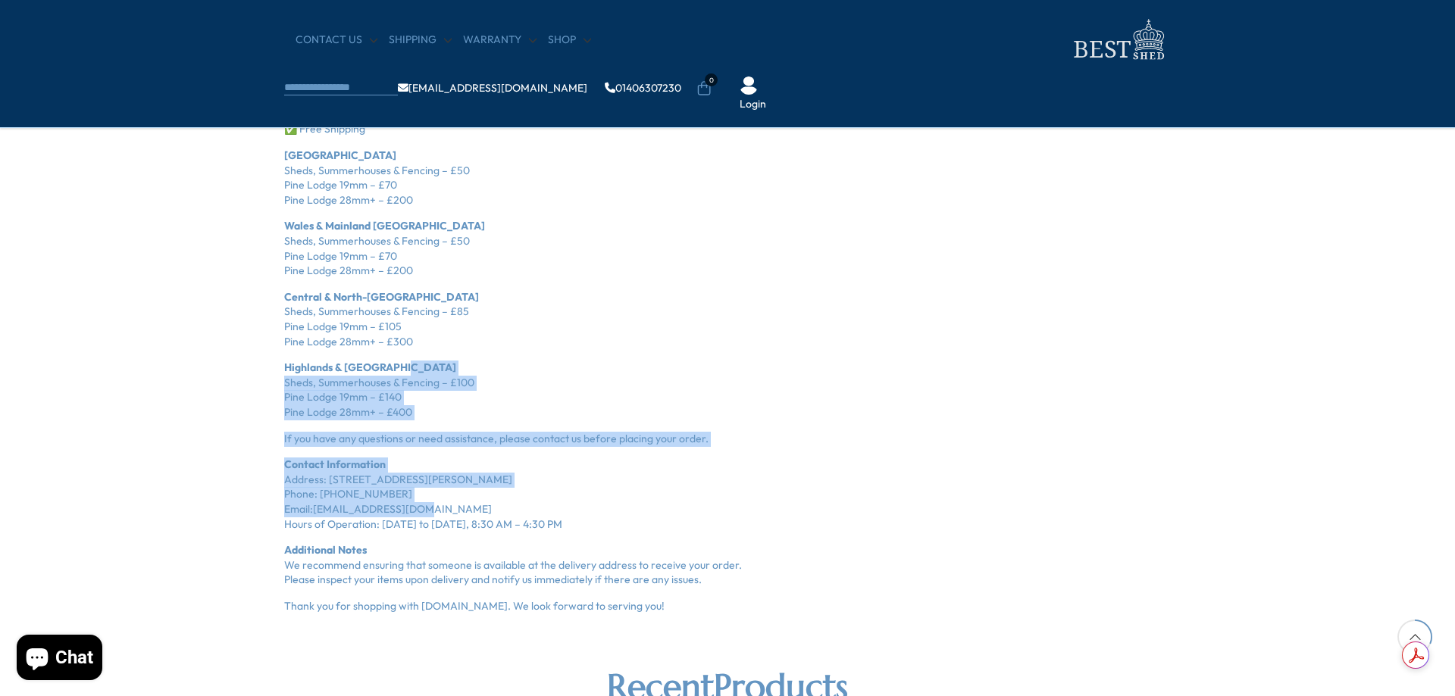
drag, startPoint x: 502, startPoint y: 511, endPoint x: 386, endPoint y: 345, distance: 203.4
click at [388, 348] on div "Shipping Policy for BestShed.co.uk Thank you for choosing BestShed.co.uk for yo…" at bounding box center [727, 208] width 886 height 812
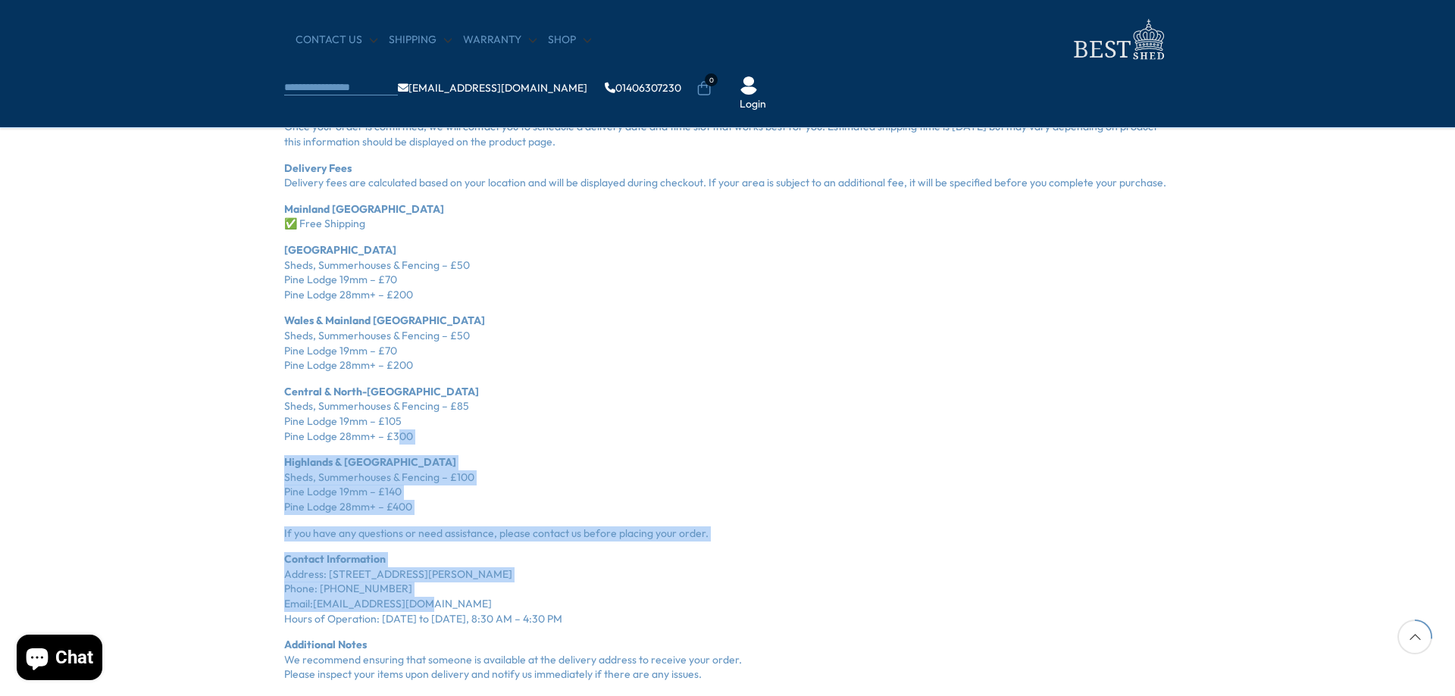
scroll to position [1225, 0]
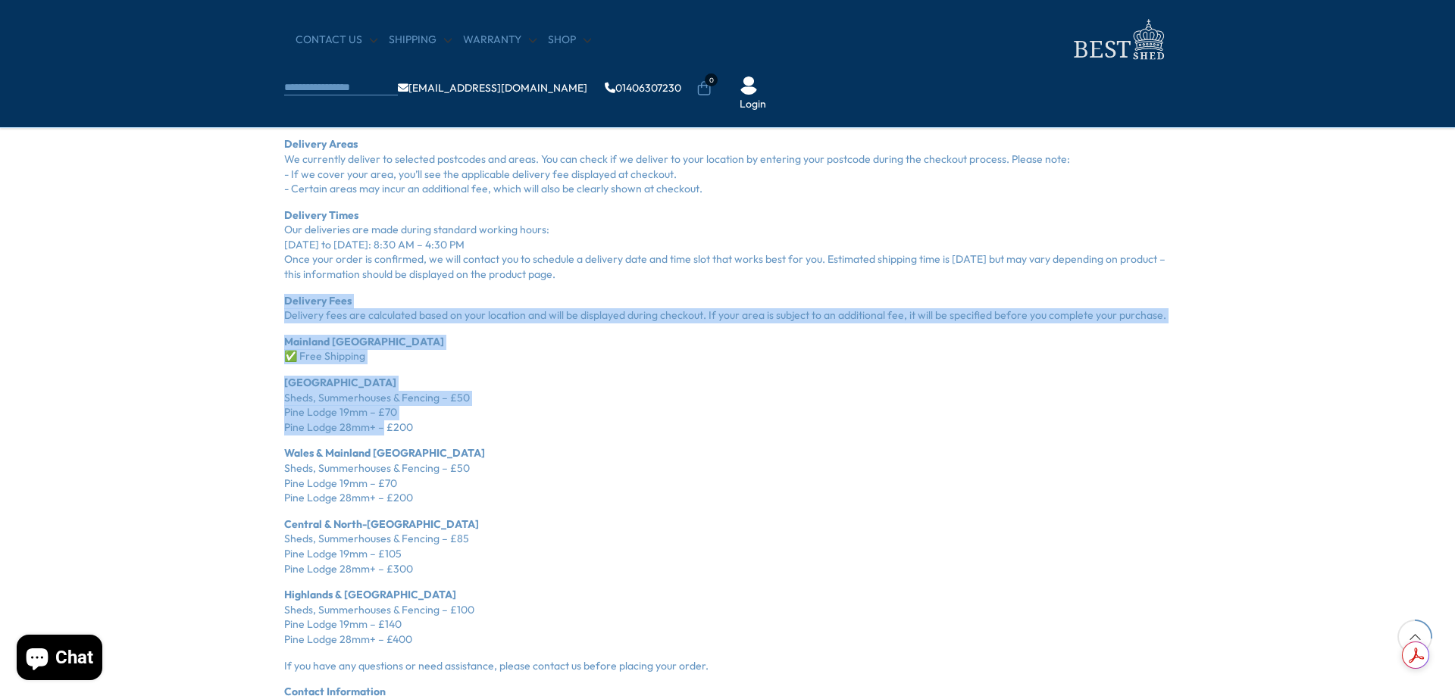
drag, startPoint x: 377, startPoint y: 436, endPoint x: 284, endPoint y: 300, distance: 164.1
click at [284, 300] on div "Shipping Policy for BestShed.co.uk Thank you for choosing BestShed.co.uk for yo…" at bounding box center [727, 435] width 886 height 812
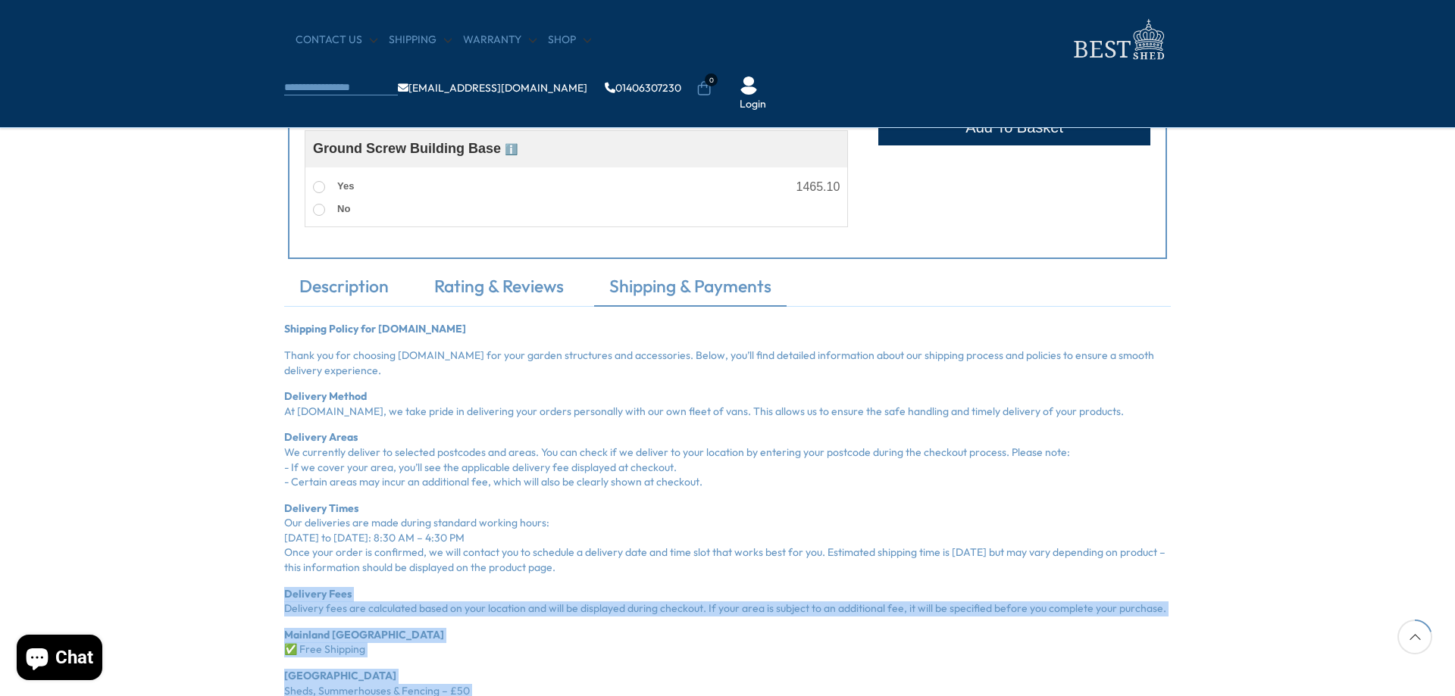
scroll to position [922, 0]
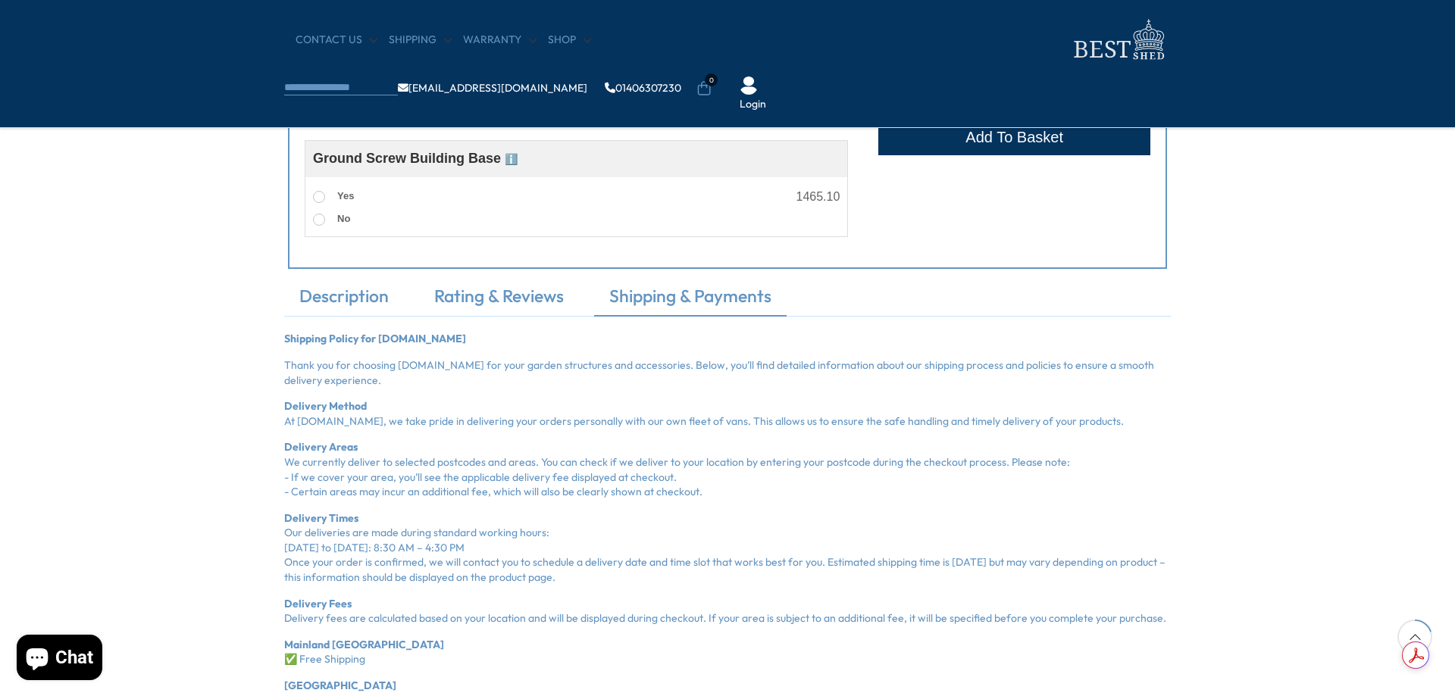
click at [423, 530] on p "Delivery Times Our deliveries are made during standard working hours: Monday to…" at bounding box center [727, 548] width 886 height 74
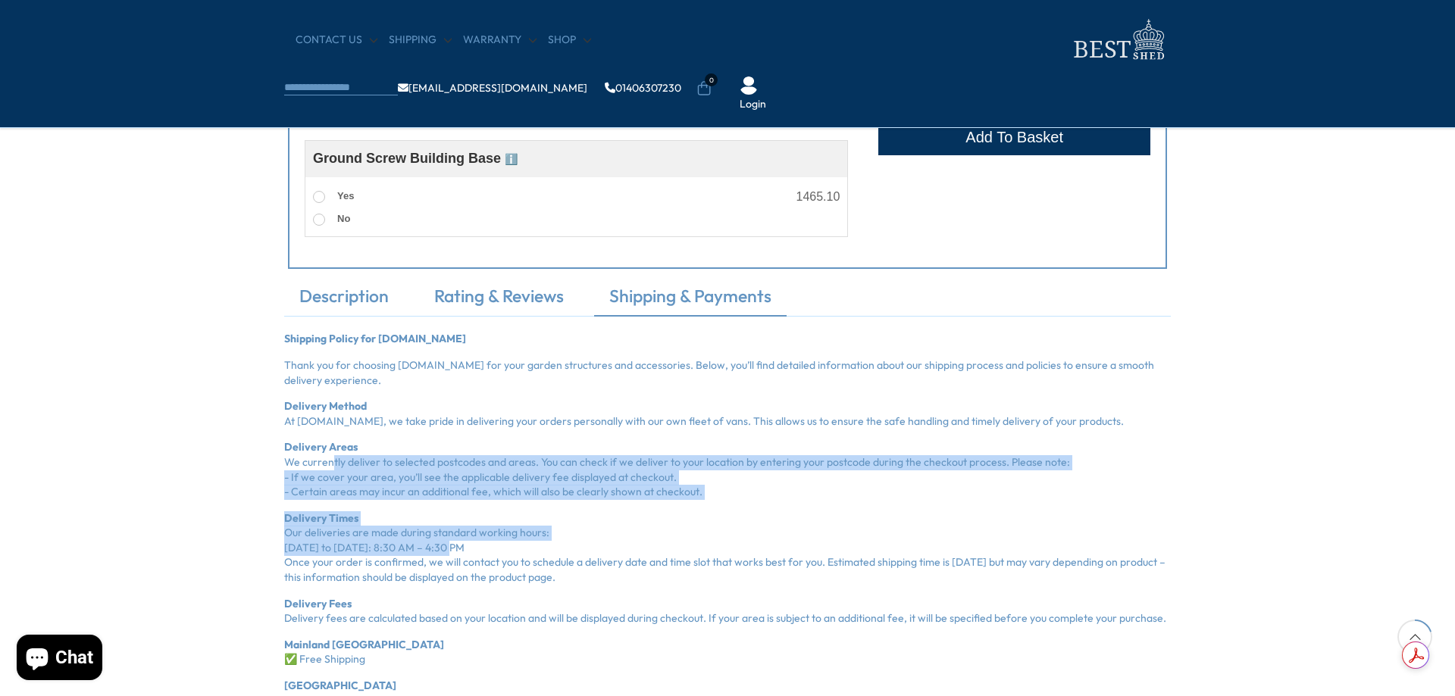
drag, startPoint x: 445, startPoint y: 546, endPoint x: 327, endPoint y: 470, distance: 139.7
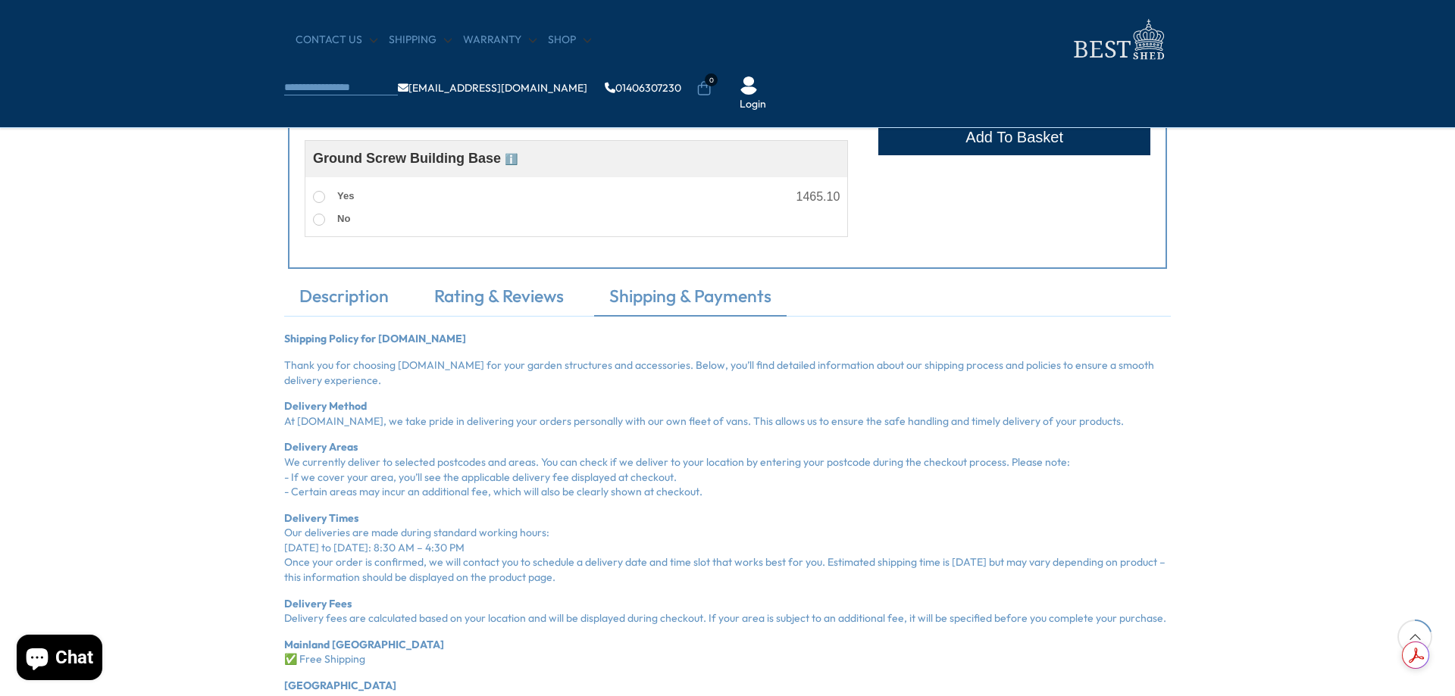
drag, startPoint x: 363, startPoint y: 434, endPoint x: 342, endPoint y: 423, distance: 23.7
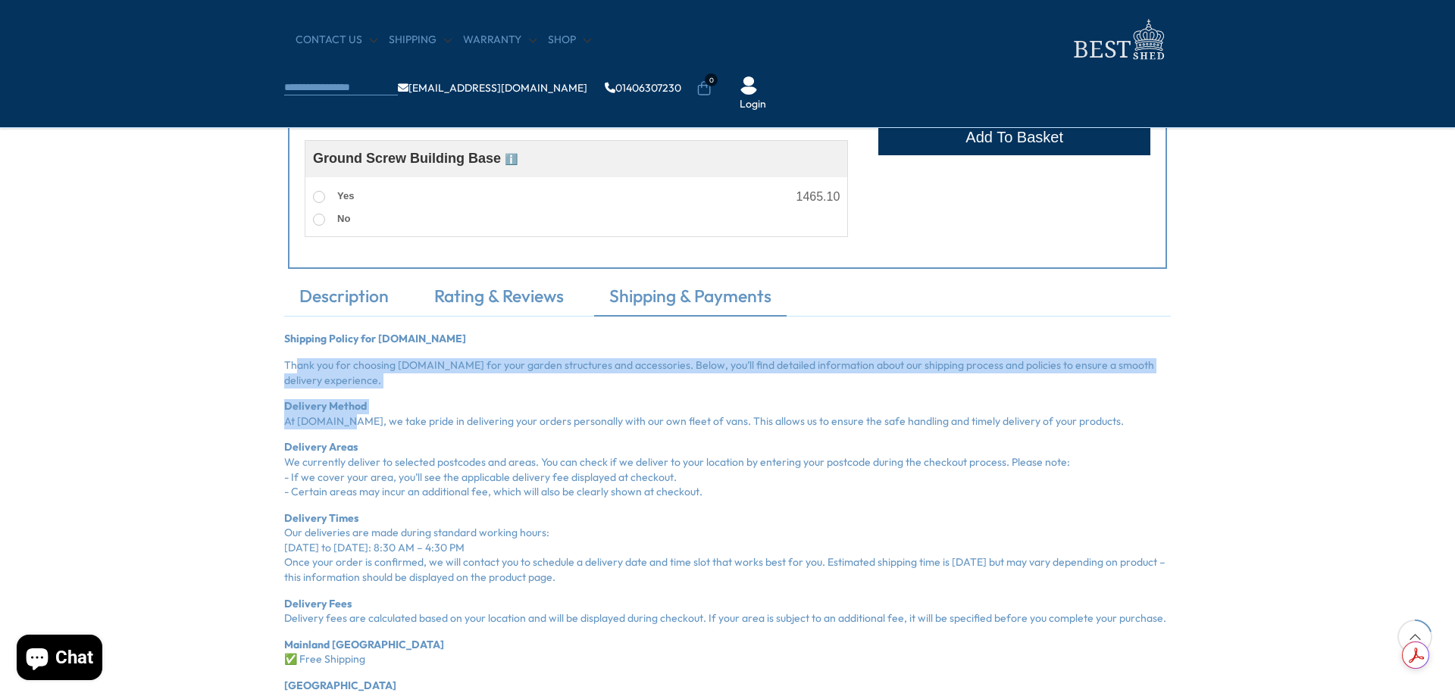
drag, startPoint x: 342, startPoint y: 423, endPoint x: 294, endPoint y: 367, distance: 73.6
click at [478, 297] on link "Rating & Reviews" at bounding box center [499, 300] width 160 height 32
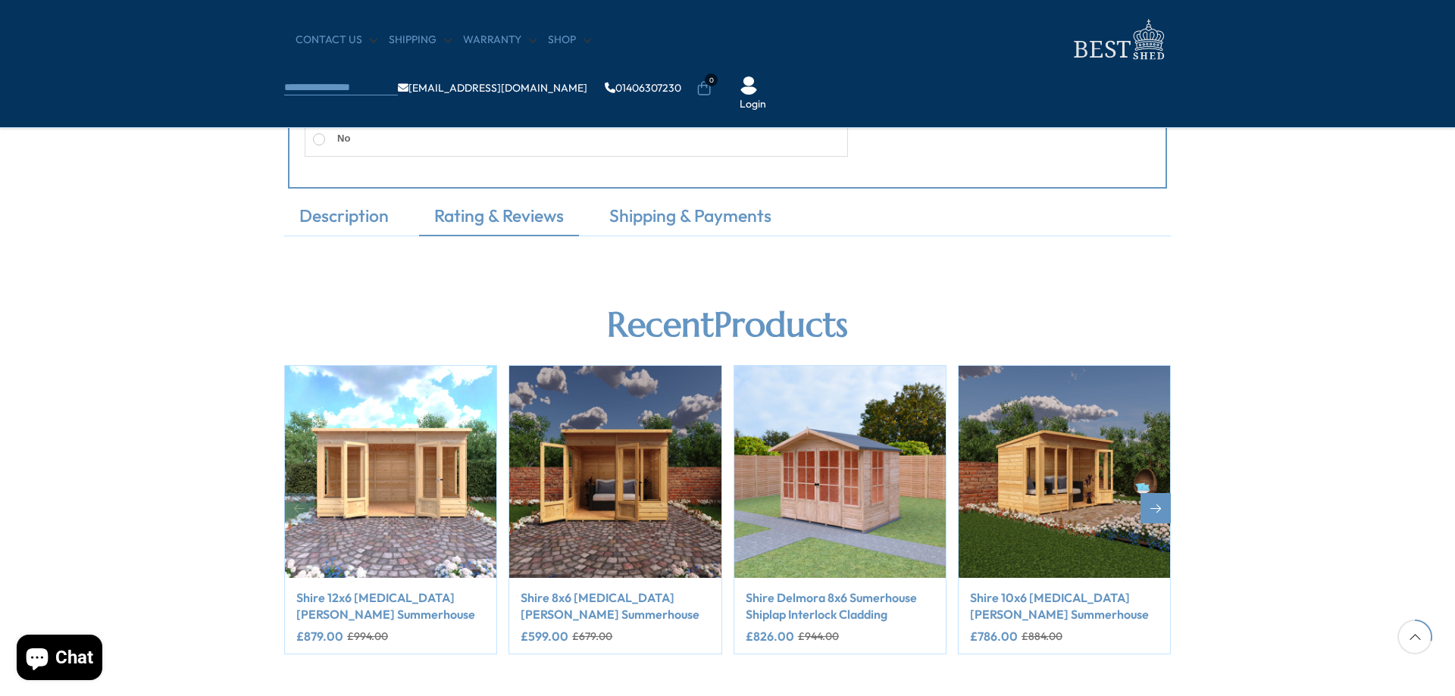
scroll to position [998, 0]
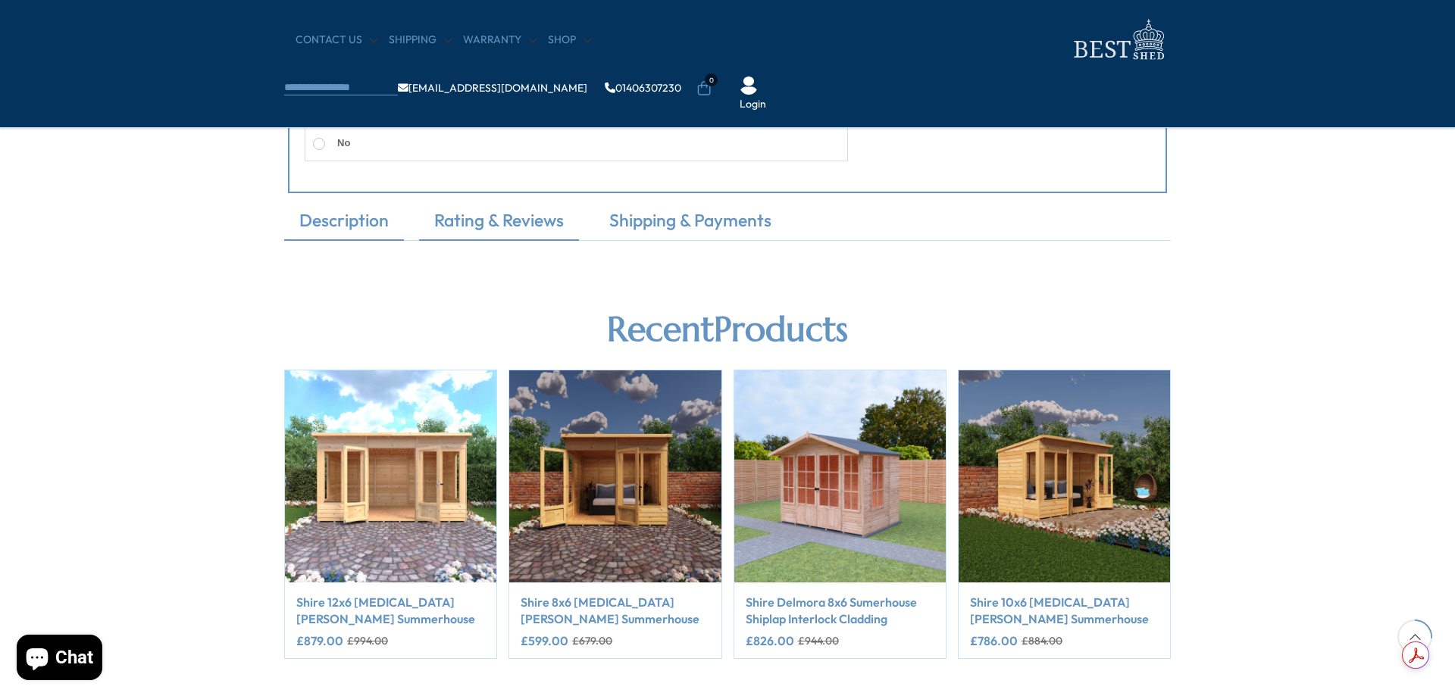
click at [369, 220] on link "Description" at bounding box center [344, 224] width 120 height 32
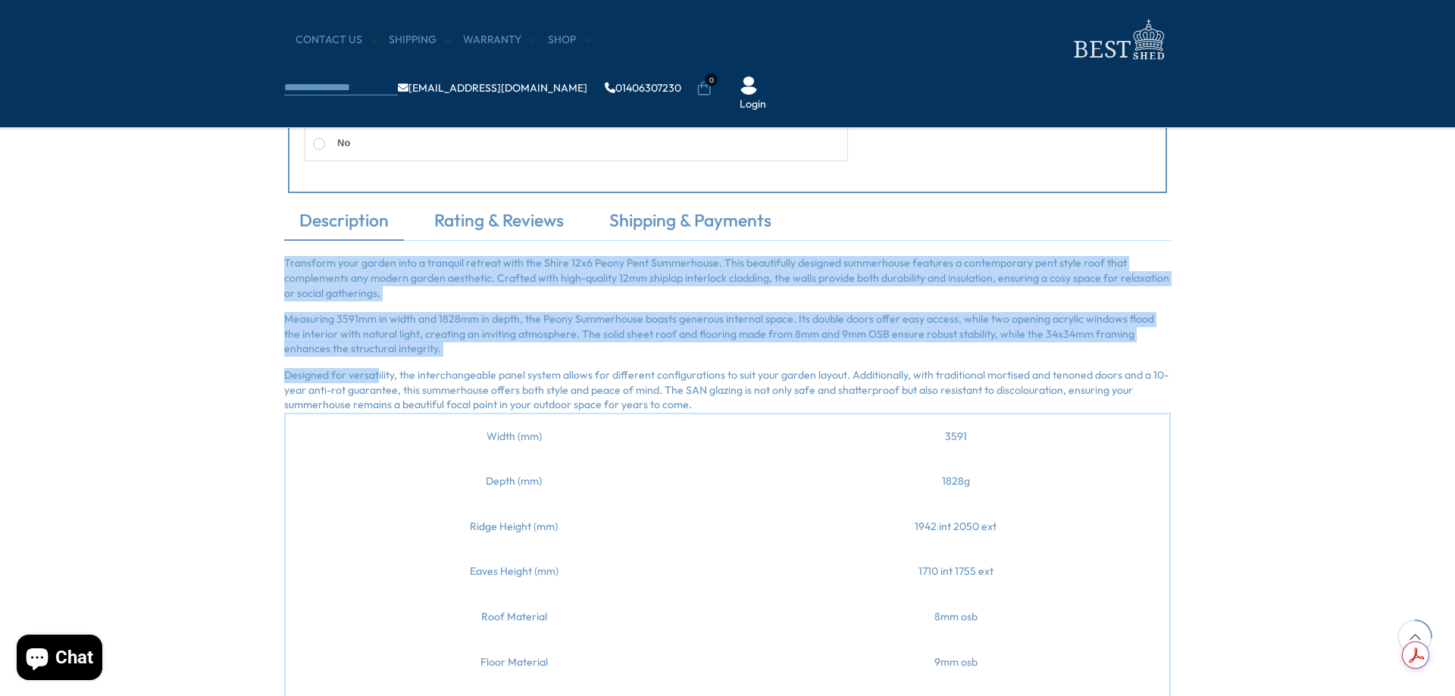
drag, startPoint x: 284, startPoint y: 262, endPoint x: 377, endPoint y: 360, distance: 135.0
click at [377, 360] on div "Transform your garden into a tranquil retreat with the Shire 12x6 Peony Pent Su…" at bounding box center [727, 613] width 886 height 715
click at [330, 378] on p "Designed for versatility, the interchangeable panel system allows for different…" at bounding box center [727, 390] width 886 height 45
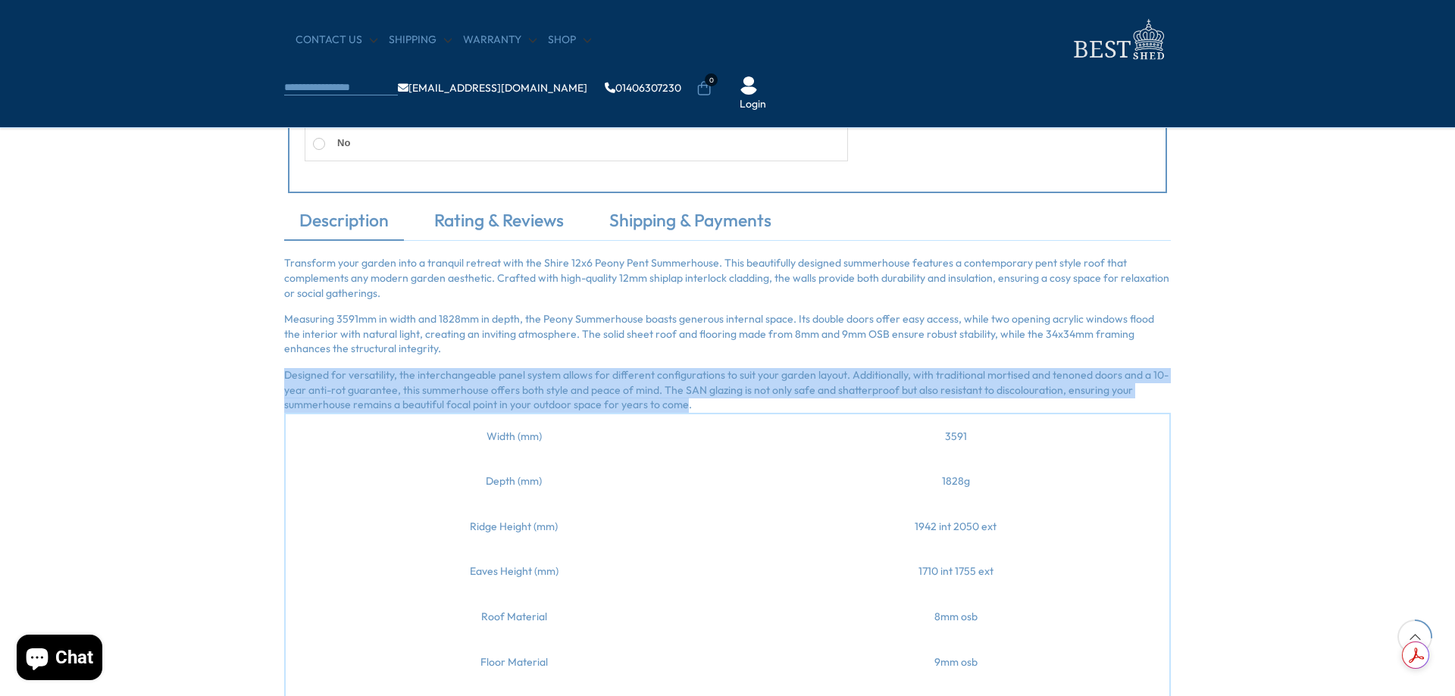
drag, startPoint x: 288, startPoint y: 378, endPoint x: 682, endPoint y: 411, distance: 395.3
click at [682, 411] on p "Designed for versatility, the interchangeable panel system allows for different…" at bounding box center [727, 390] width 886 height 45
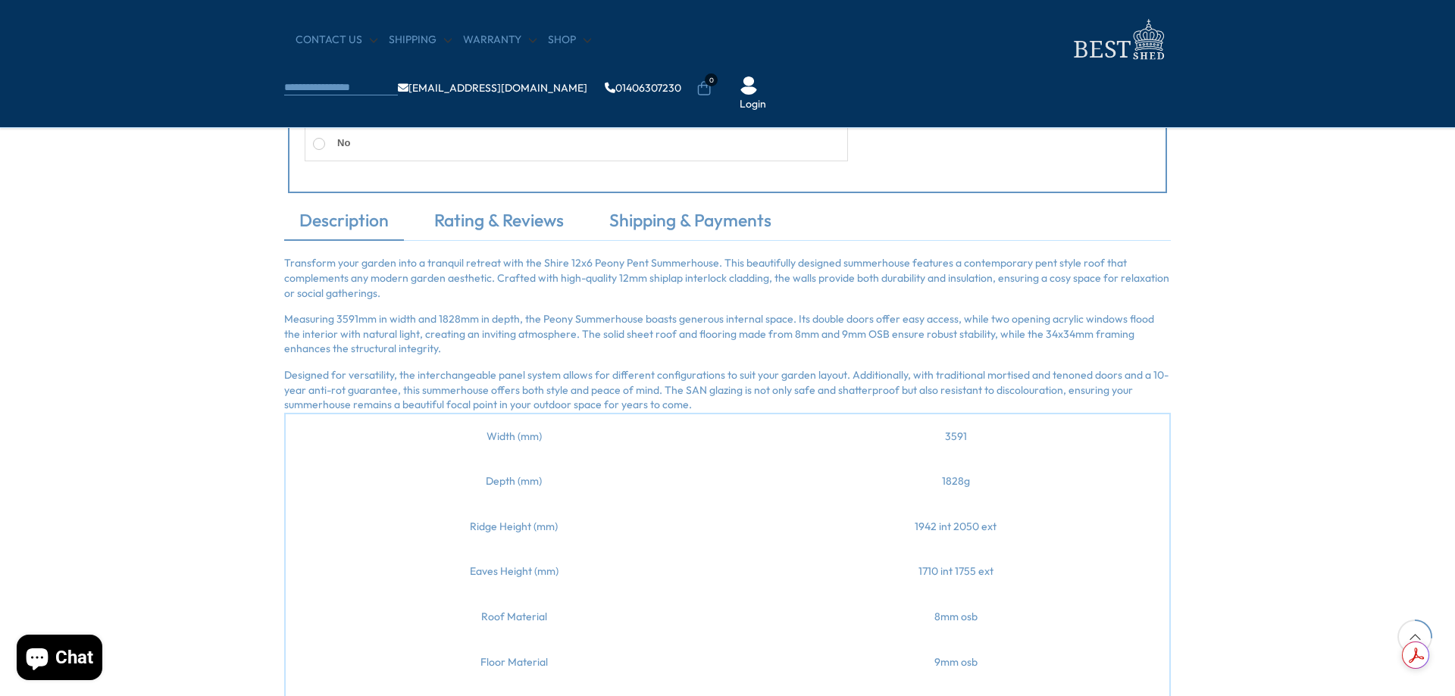
click at [852, 402] on p "Designed for versatility, the interchangeable panel system allows for different…" at bounding box center [727, 390] width 886 height 45
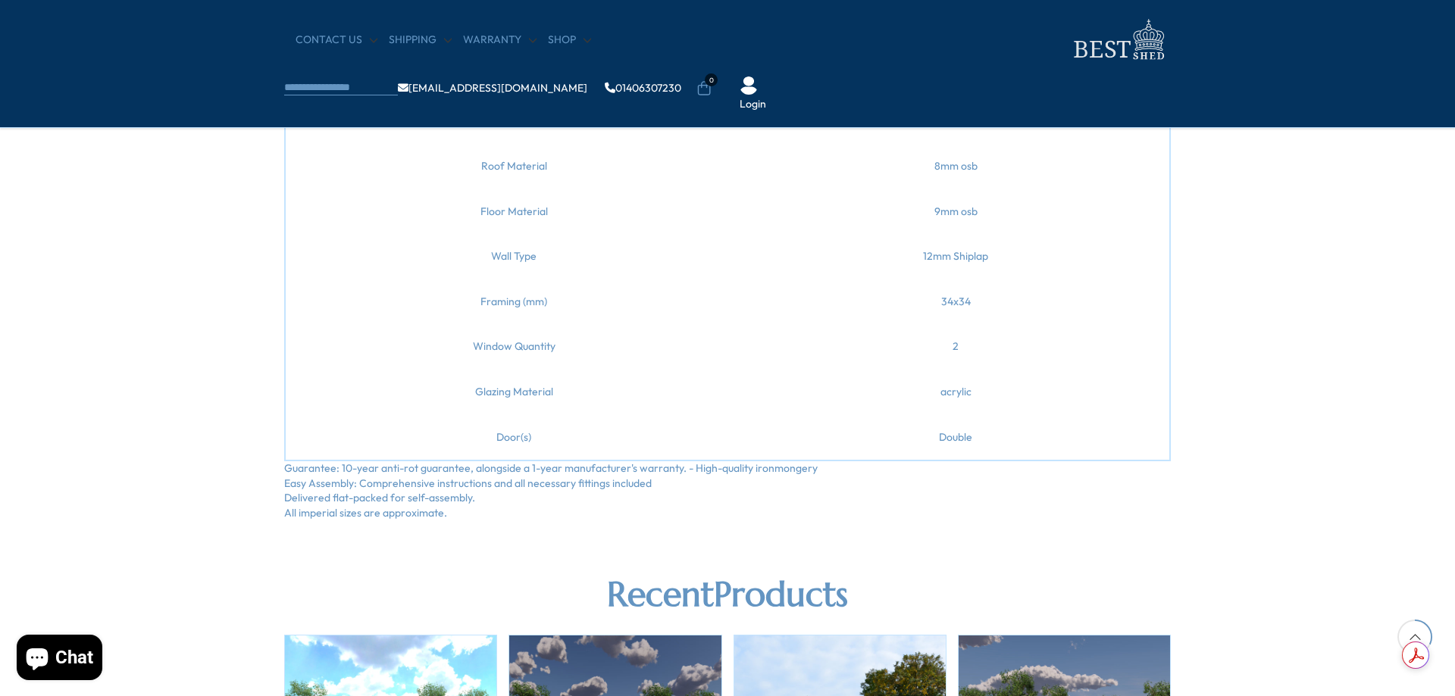
scroll to position [1452, 0]
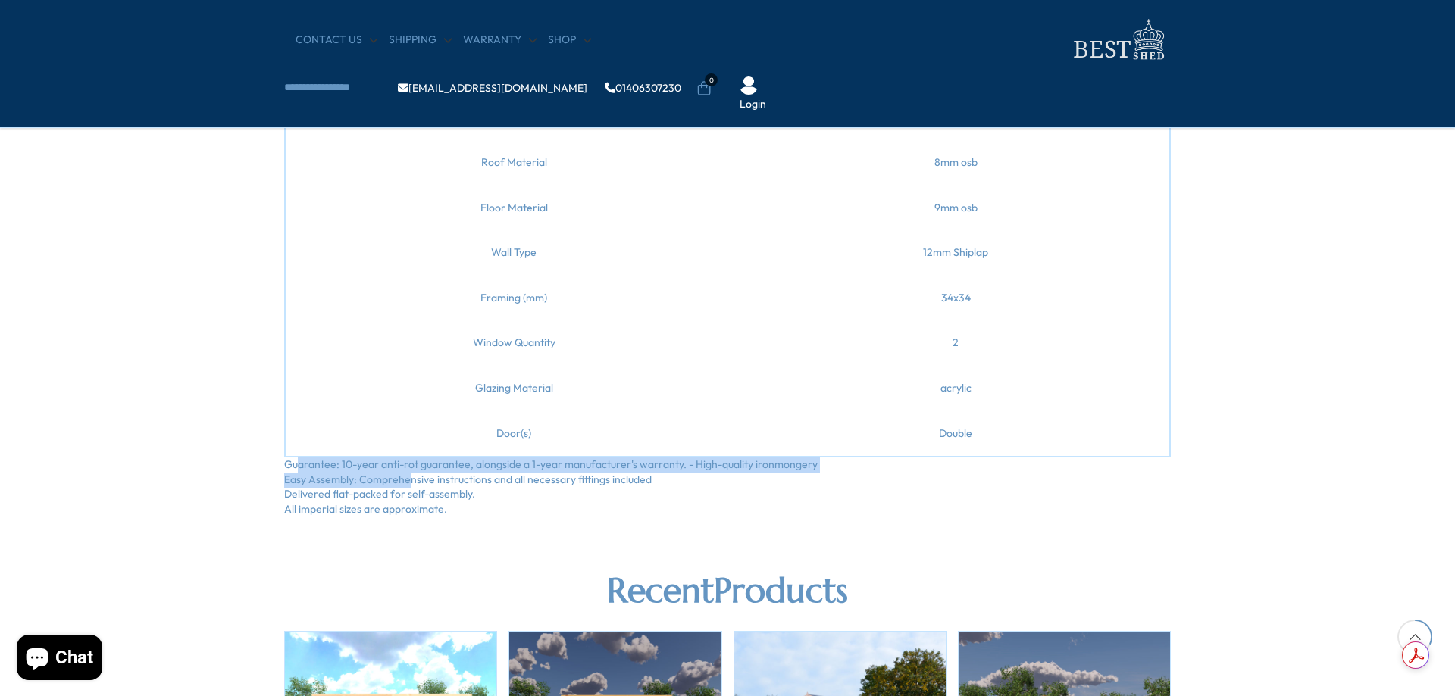
drag, startPoint x: 296, startPoint y: 468, endPoint x: 453, endPoint y: 488, distance: 158.1
click at [411, 484] on ul "Guarantee: 10-year anti-rot guarantee, alongside a 1-year manufacturer's warran…" at bounding box center [727, 487] width 886 height 59
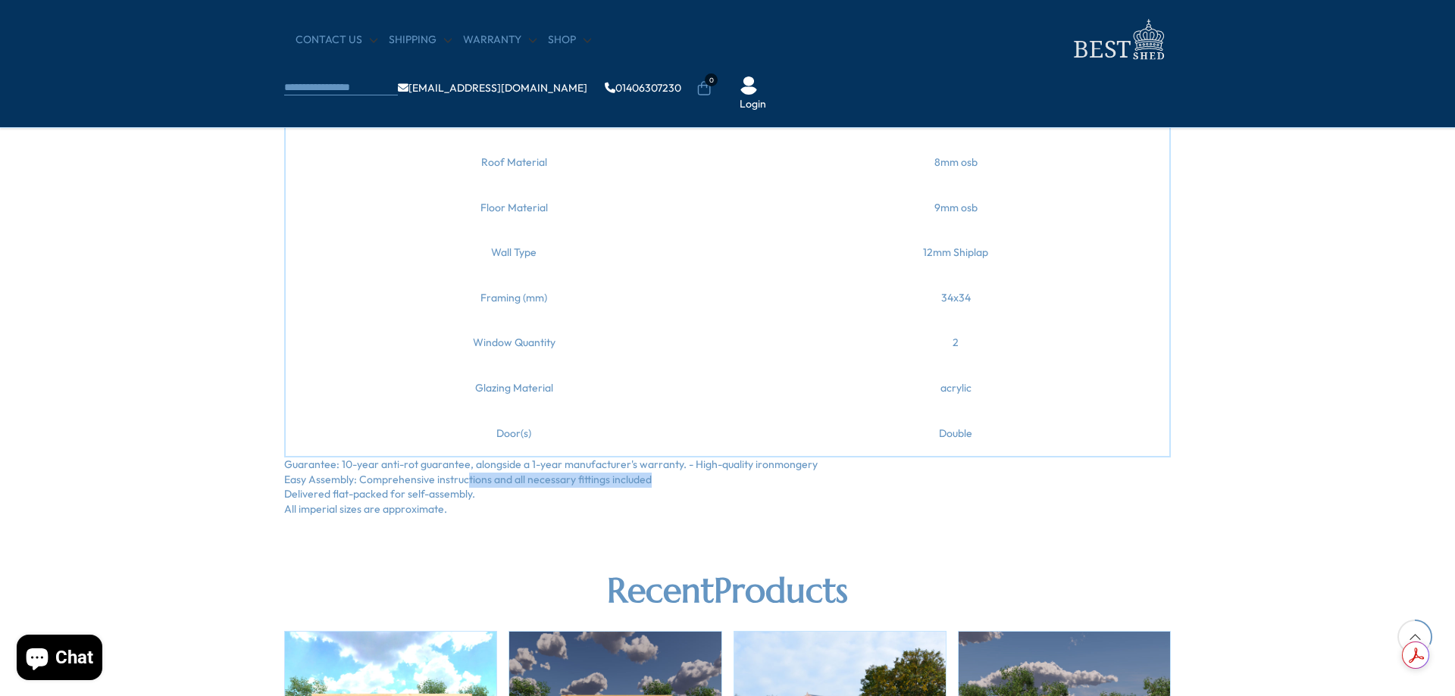
drag, startPoint x: 465, startPoint y: 484, endPoint x: 653, endPoint y: 485, distance: 187.9
click at [653, 485] on li "Easy Assembly: Comprehensive instructions and all necessary fittings included" at bounding box center [727, 480] width 886 height 15
drag, startPoint x: 289, startPoint y: 495, endPoint x: 420, endPoint y: 505, distance: 131.4
click at [420, 505] on ul "Guarantee: 10-year anti-rot guarantee, alongside a 1-year manufacturer's warran…" at bounding box center [727, 487] width 886 height 59
click at [461, 508] on li "All imperial sizes are approximate." at bounding box center [727, 509] width 886 height 15
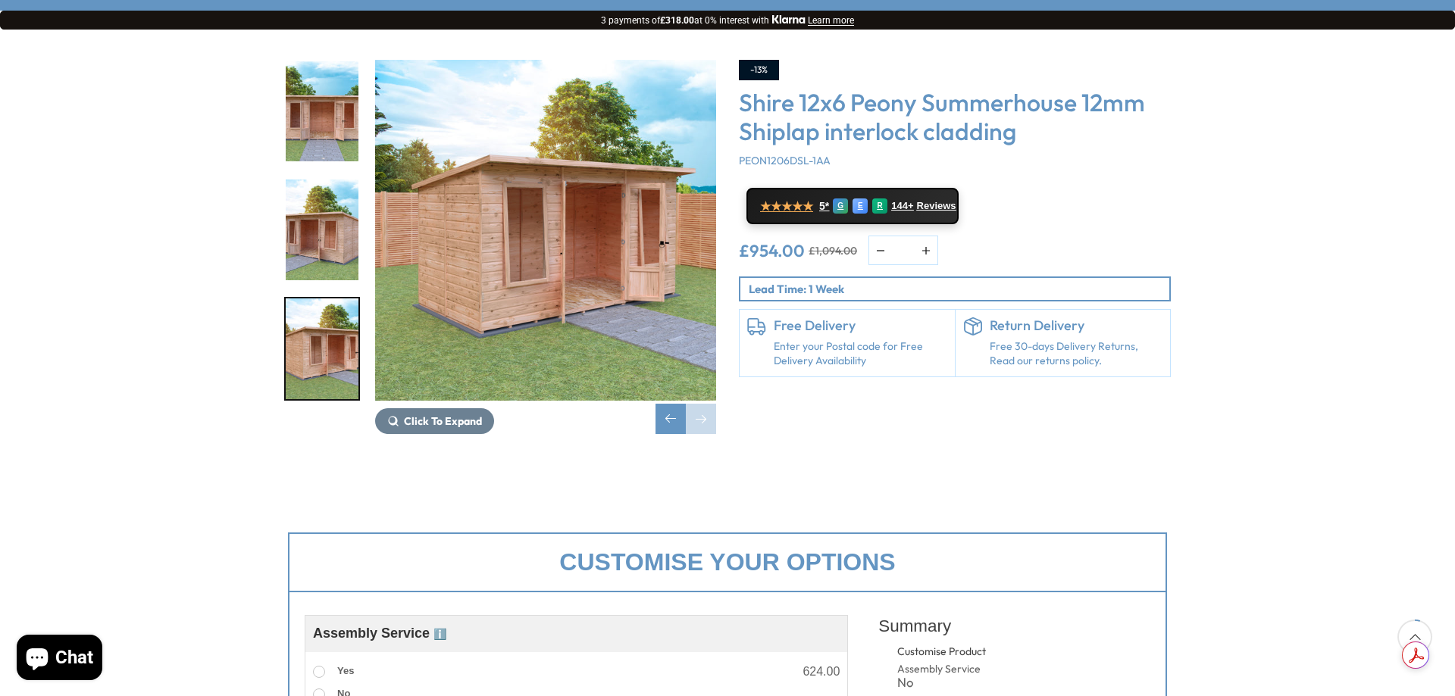
scroll to position [0, 0]
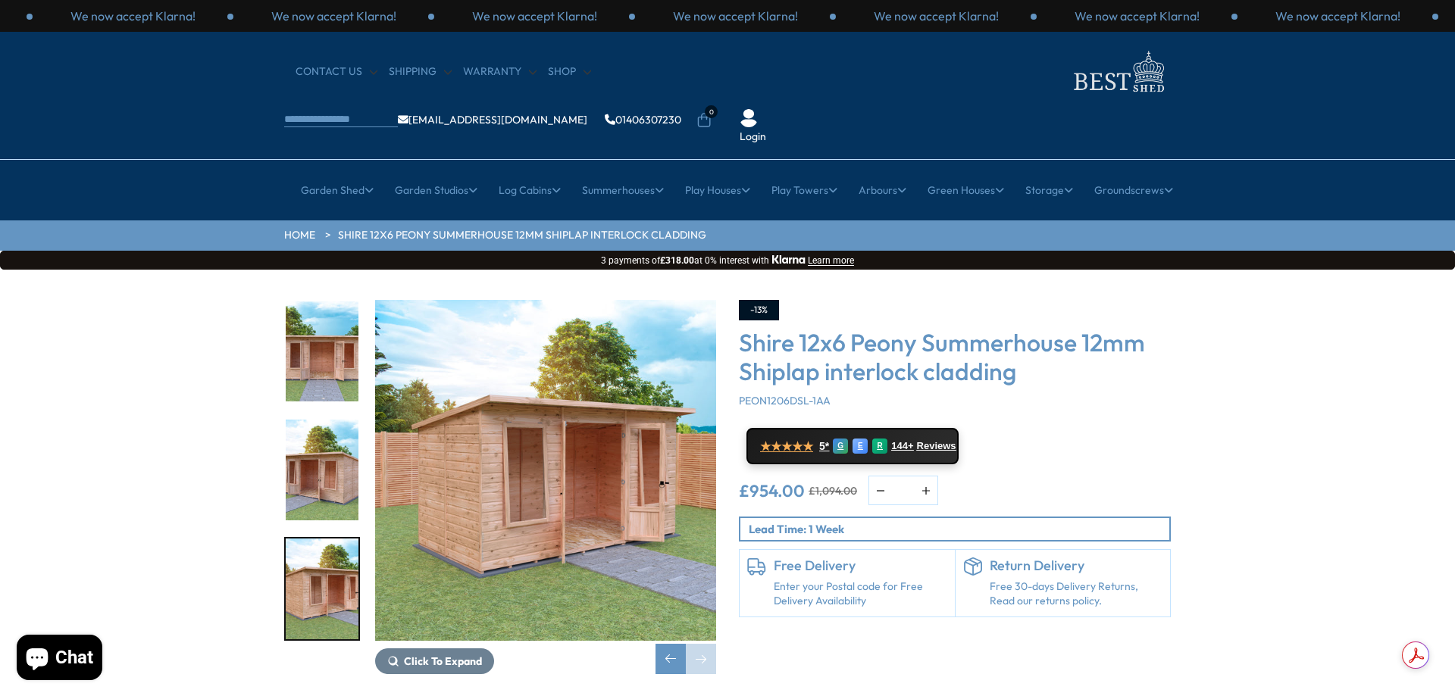
click at [1236, 467] on div "Click To Expand Click To Expand Click To Expand Click To Expand Click To Expand…" at bounding box center [727, 499] width 1455 height 458
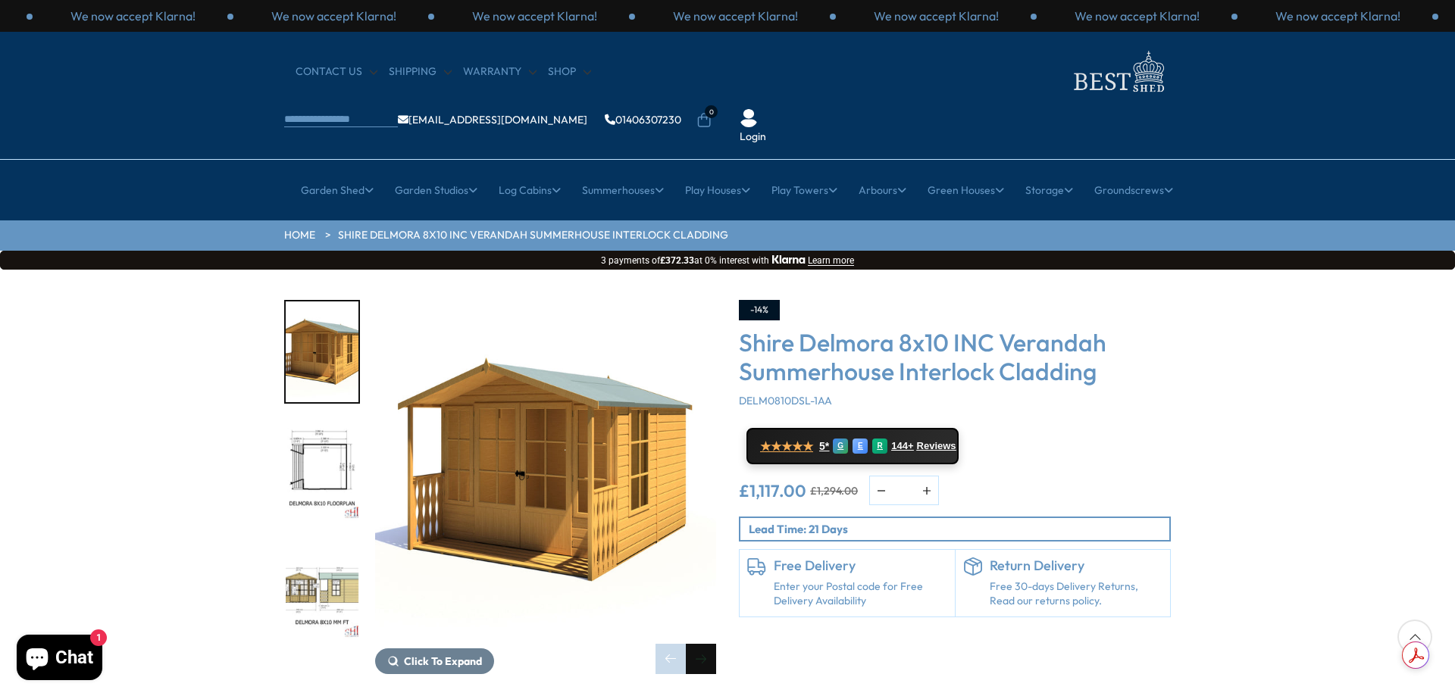
click at [698, 644] on div "Next slide" at bounding box center [701, 659] width 30 height 30
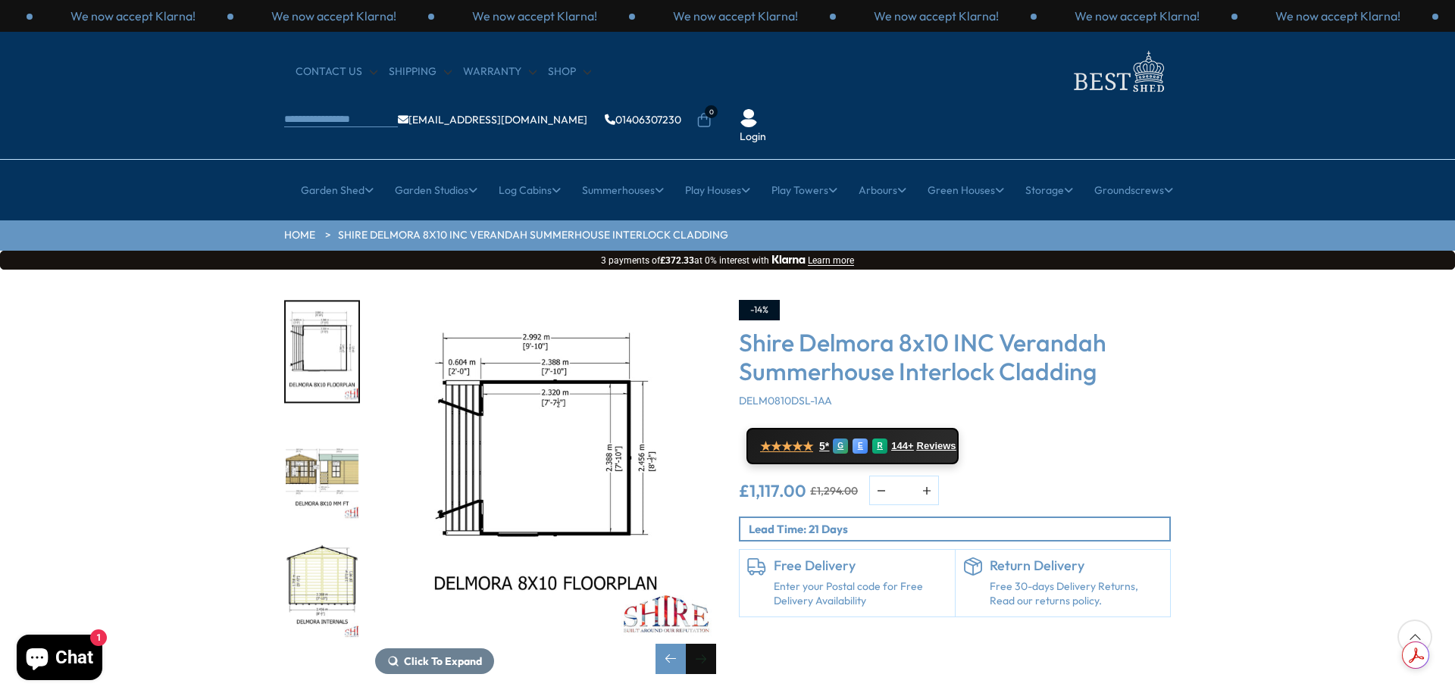
click at [698, 644] on div "Next slide" at bounding box center [701, 659] width 30 height 30
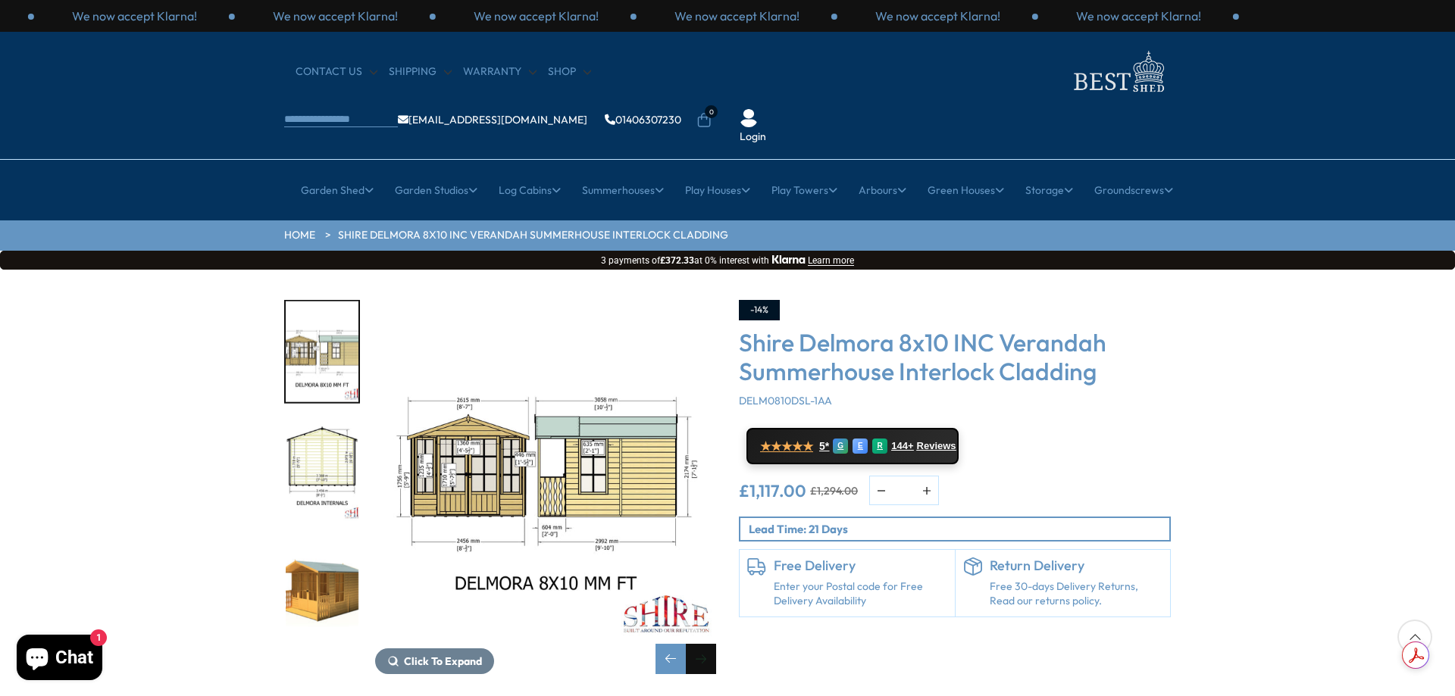
click at [698, 644] on div "Next slide" at bounding box center [701, 659] width 30 height 30
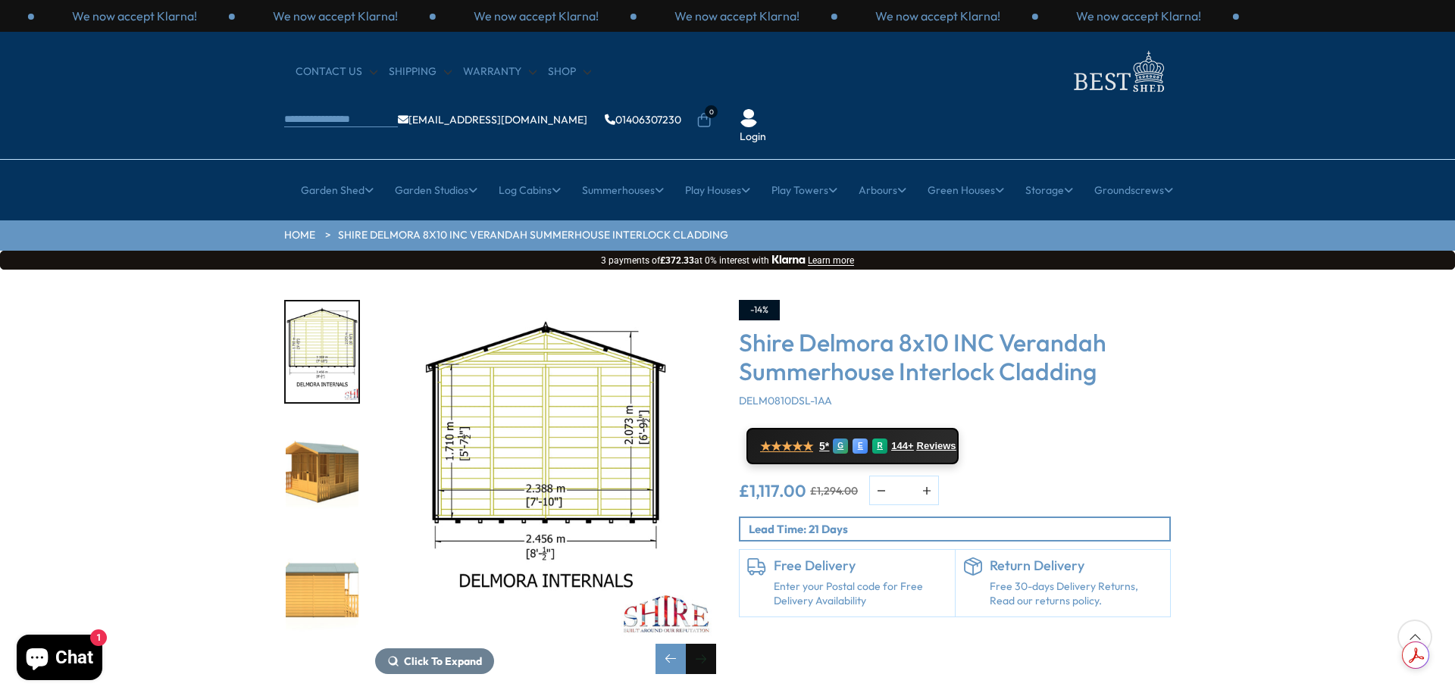
click at [698, 644] on div "Next slide" at bounding box center [701, 659] width 30 height 30
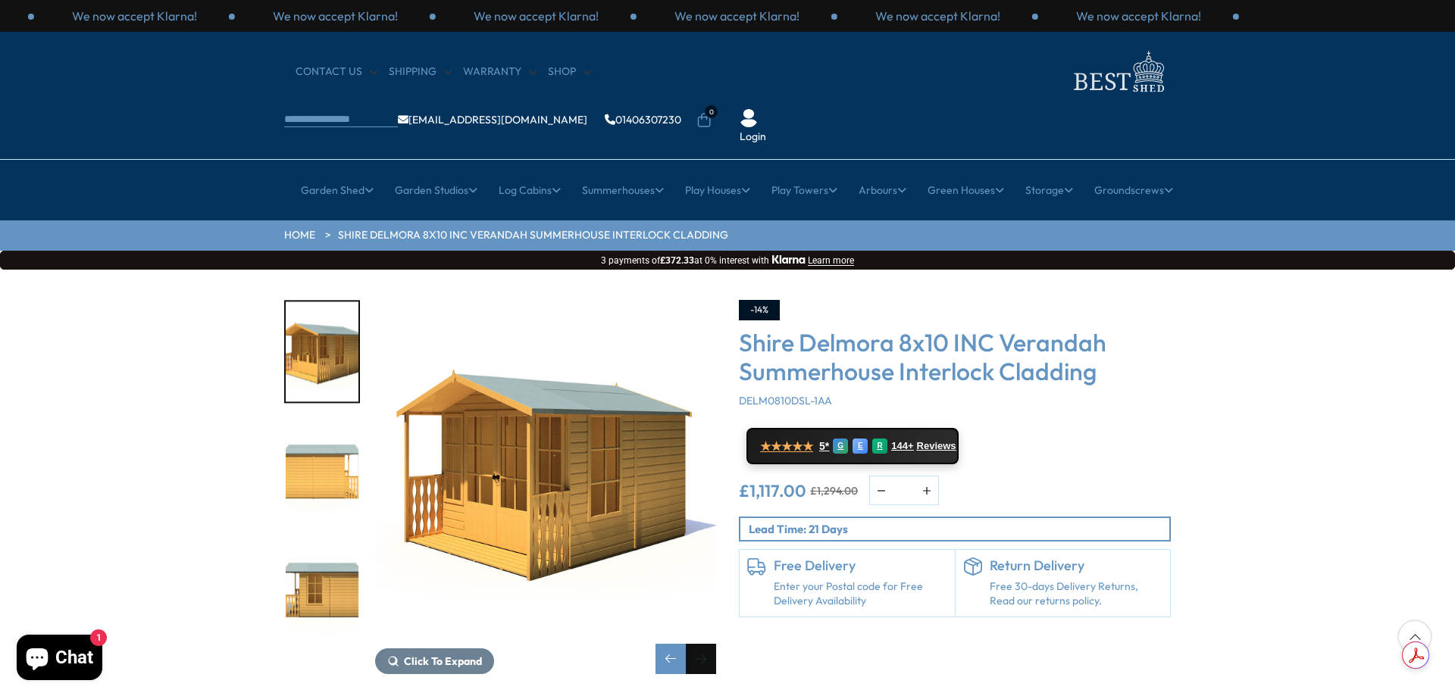
click at [698, 644] on div "Next slide" at bounding box center [701, 659] width 30 height 30
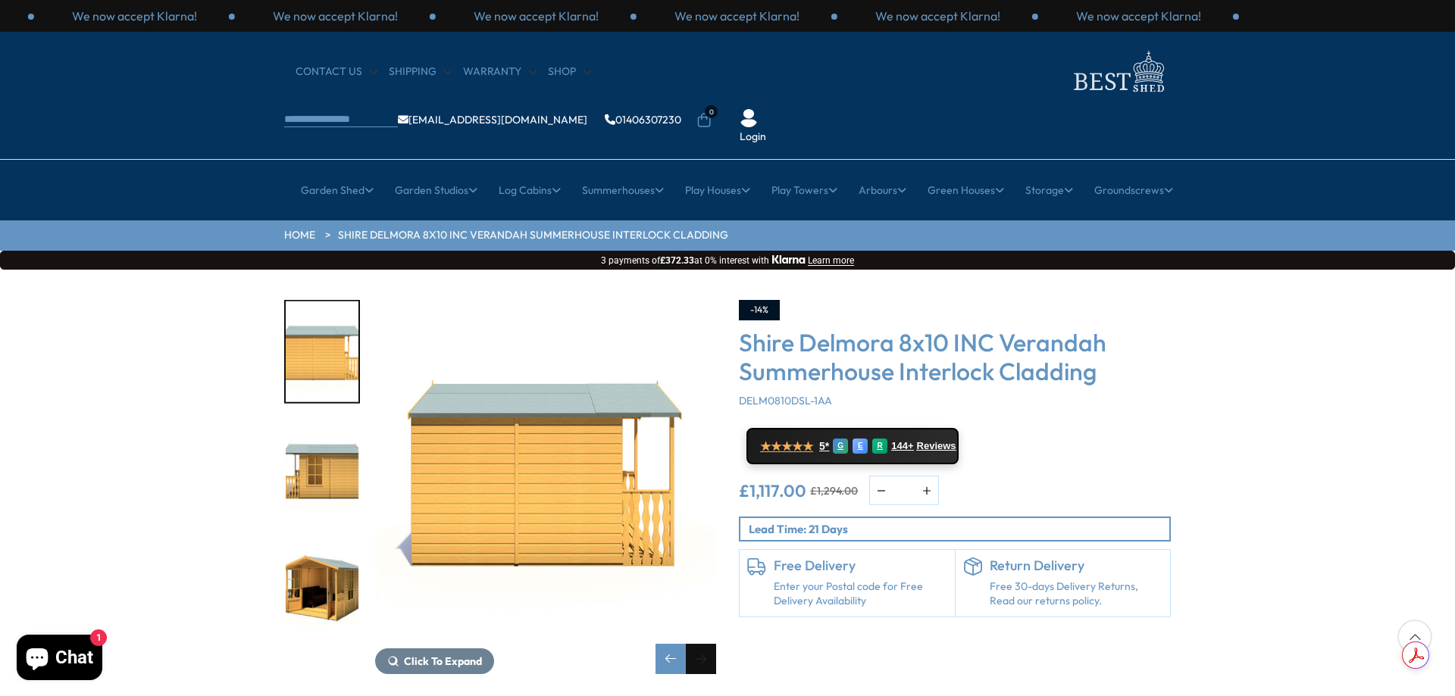
click at [698, 644] on div "Next slide" at bounding box center [701, 659] width 30 height 30
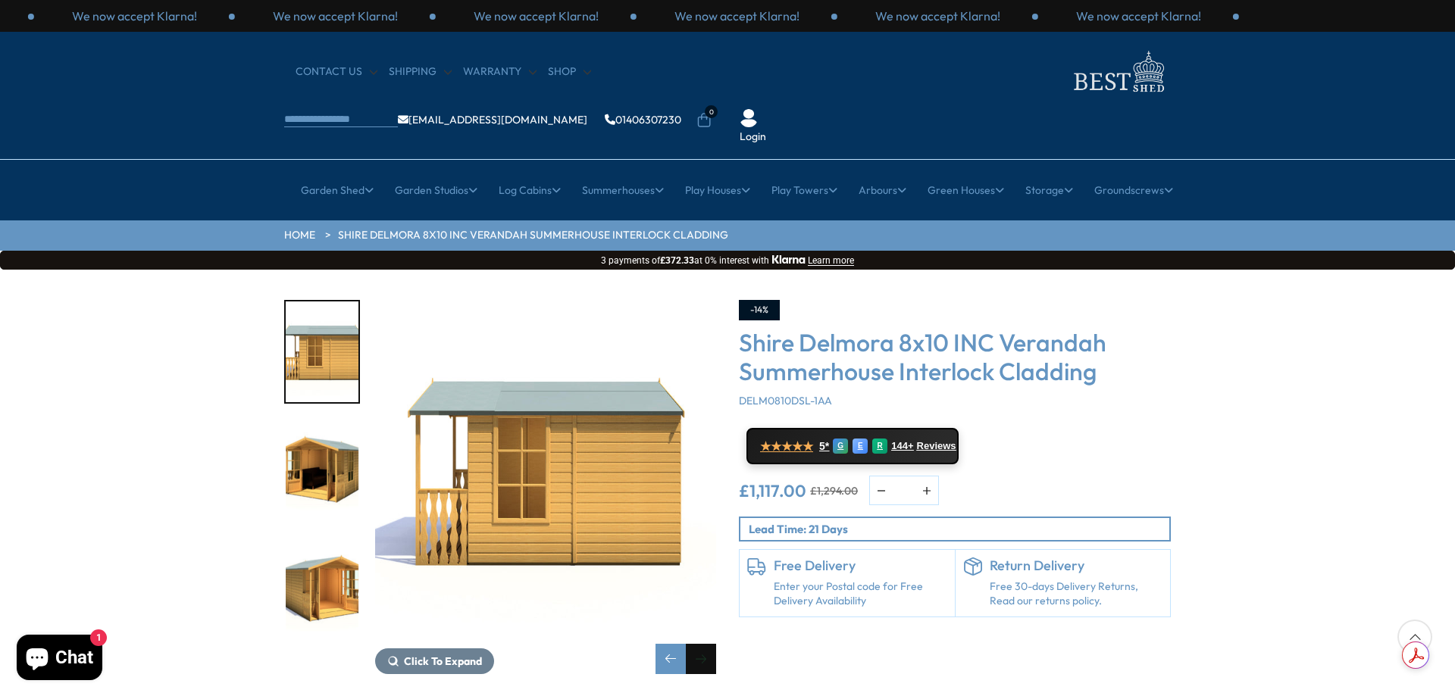
click at [698, 644] on div "Next slide" at bounding box center [701, 659] width 30 height 30
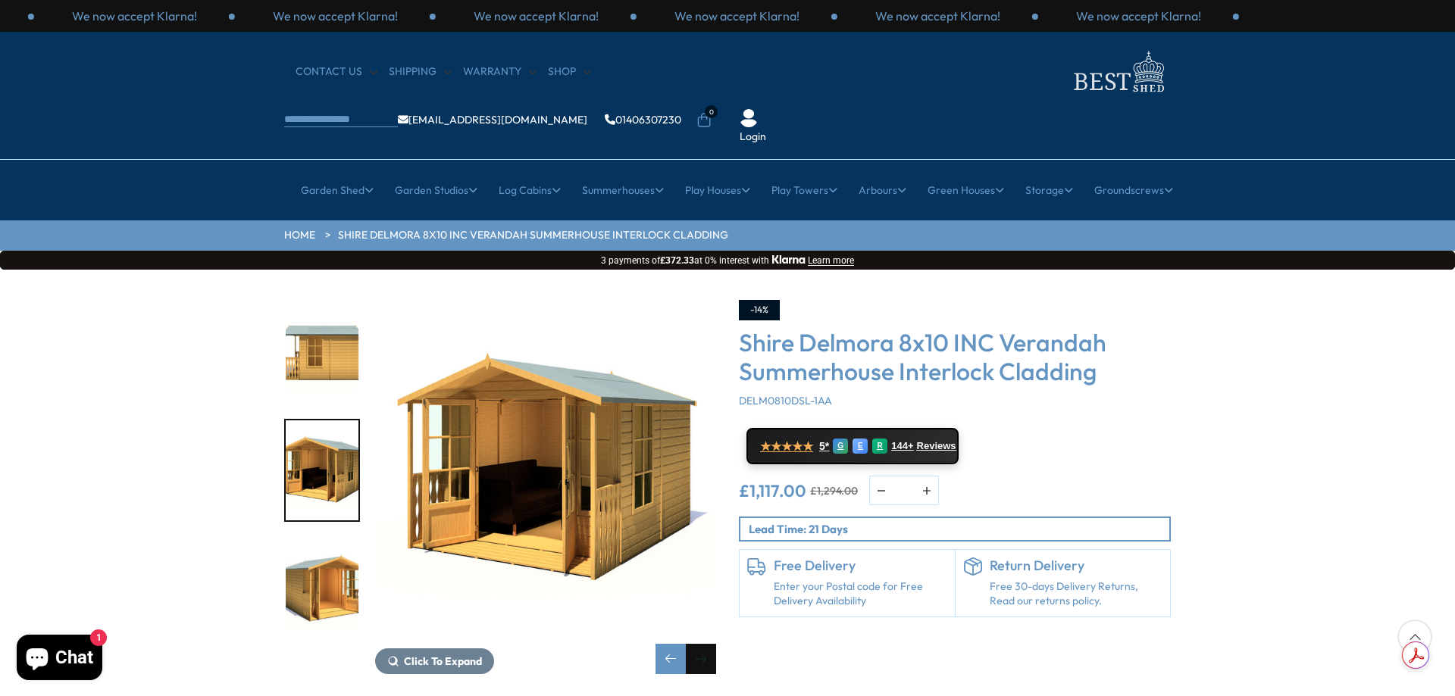
click at [698, 644] on div "Next slide" at bounding box center [701, 659] width 30 height 30
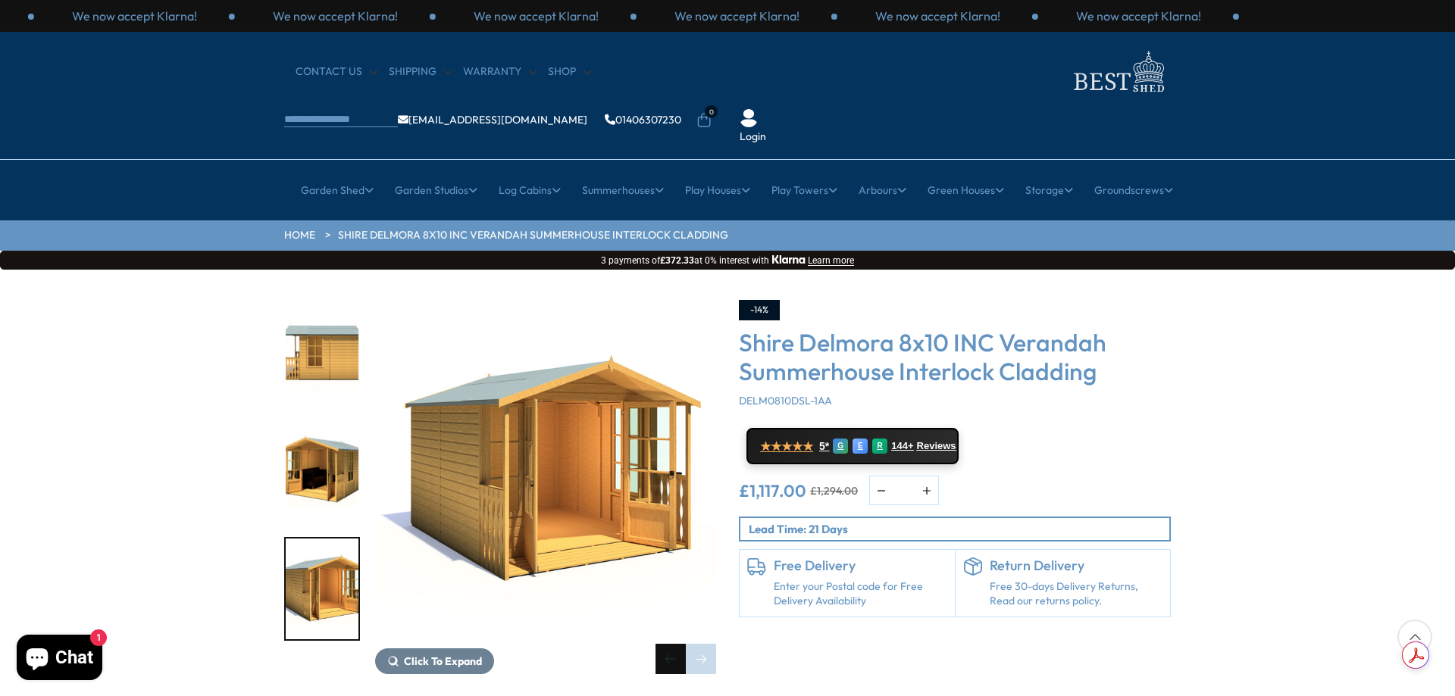
click at [679, 644] on div "Previous slide" at bounding box center [670, 659] width 30 height 30
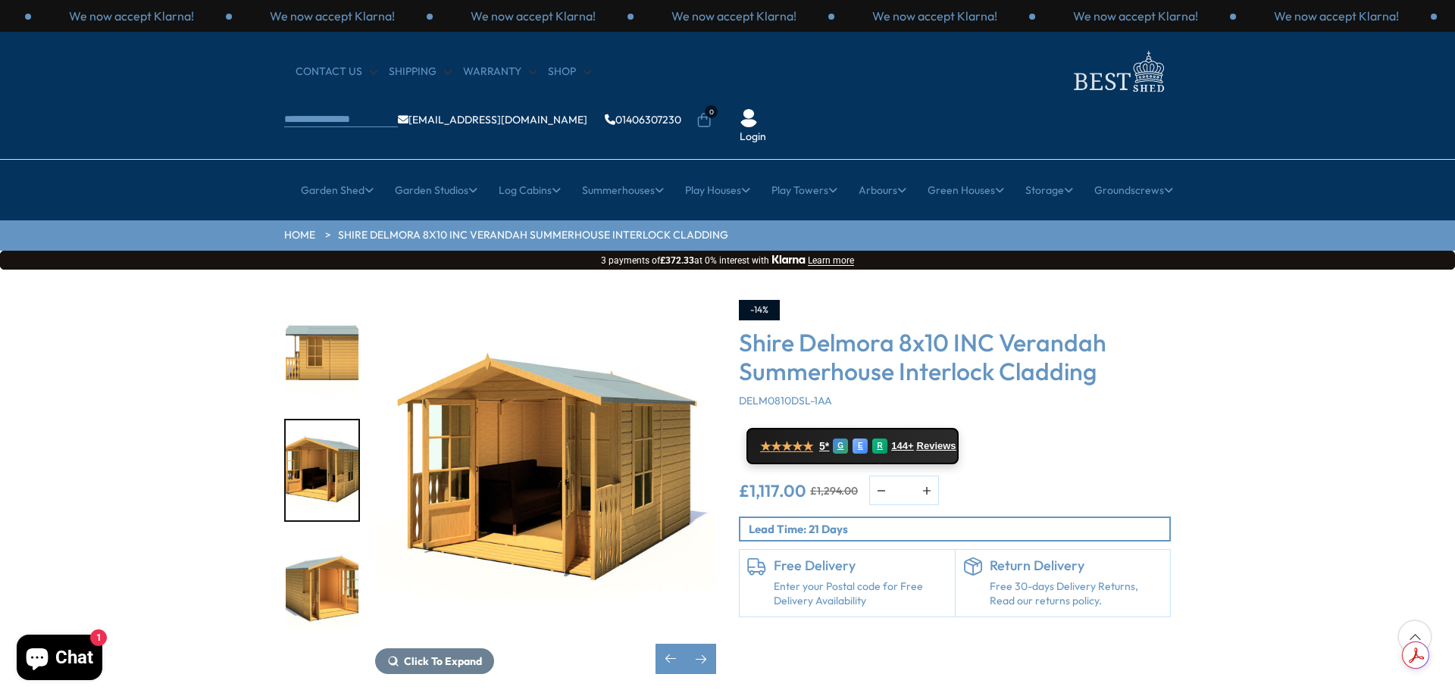
click at [716, 617] on div "Click To Expand Click To Expand Click To Expand Click To Expand Click To Expand…" at bounding box center [500, 487] width 455 height 374
click at [709, 644] on div "Next slide" at bounding box center [701, 659] width 30 height 30
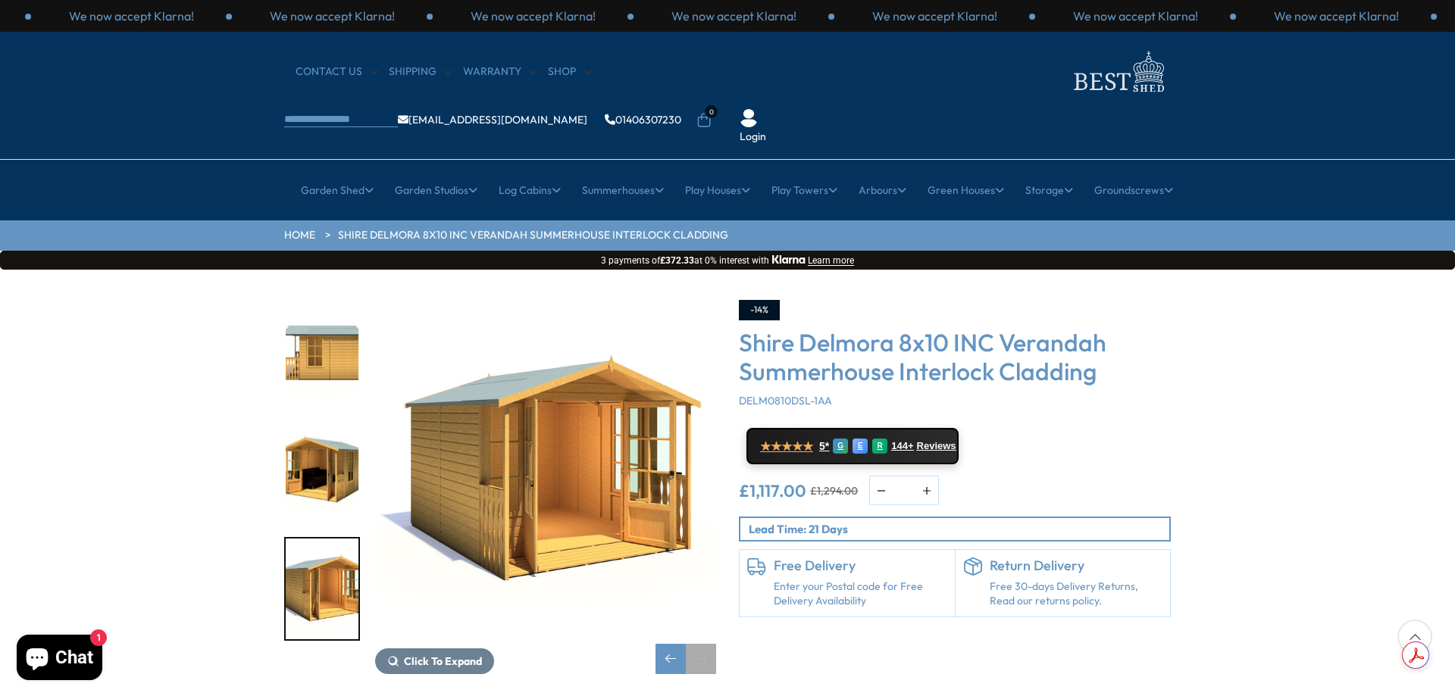
click at [709, 644] on div "Next slide" at bounding box center [701, 659] width 30 height 30
click at [707, 644] on div "Next slide" at bounding box center [701, 659] width 30 height 30
click at [680, 644] on div "Previous slide" at bounding box center [670, 659] width 30 height 30
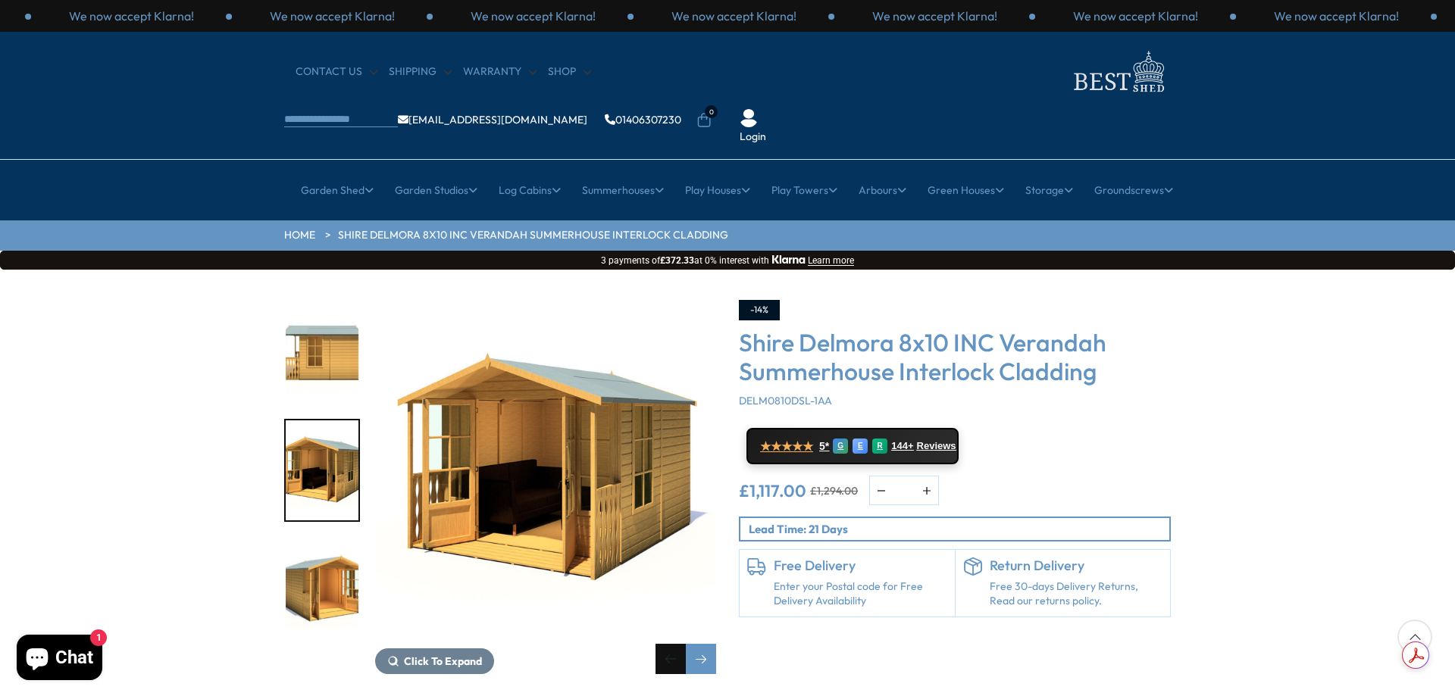
click at [680, 644] on div "Previous slide" at bounding box center [670, 659] width 30 height 30
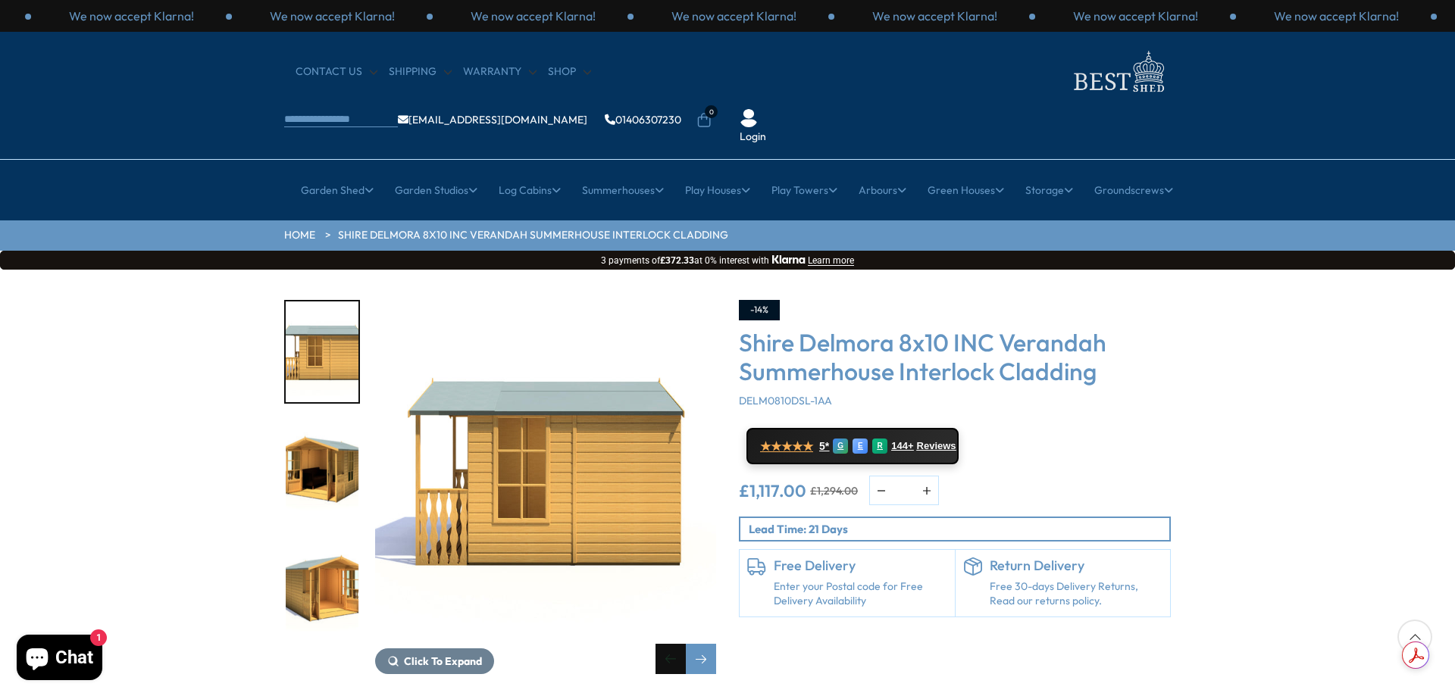
click at [680, 644] on div "Previous slide" at bounding box center [670, 659] width 30 height 30
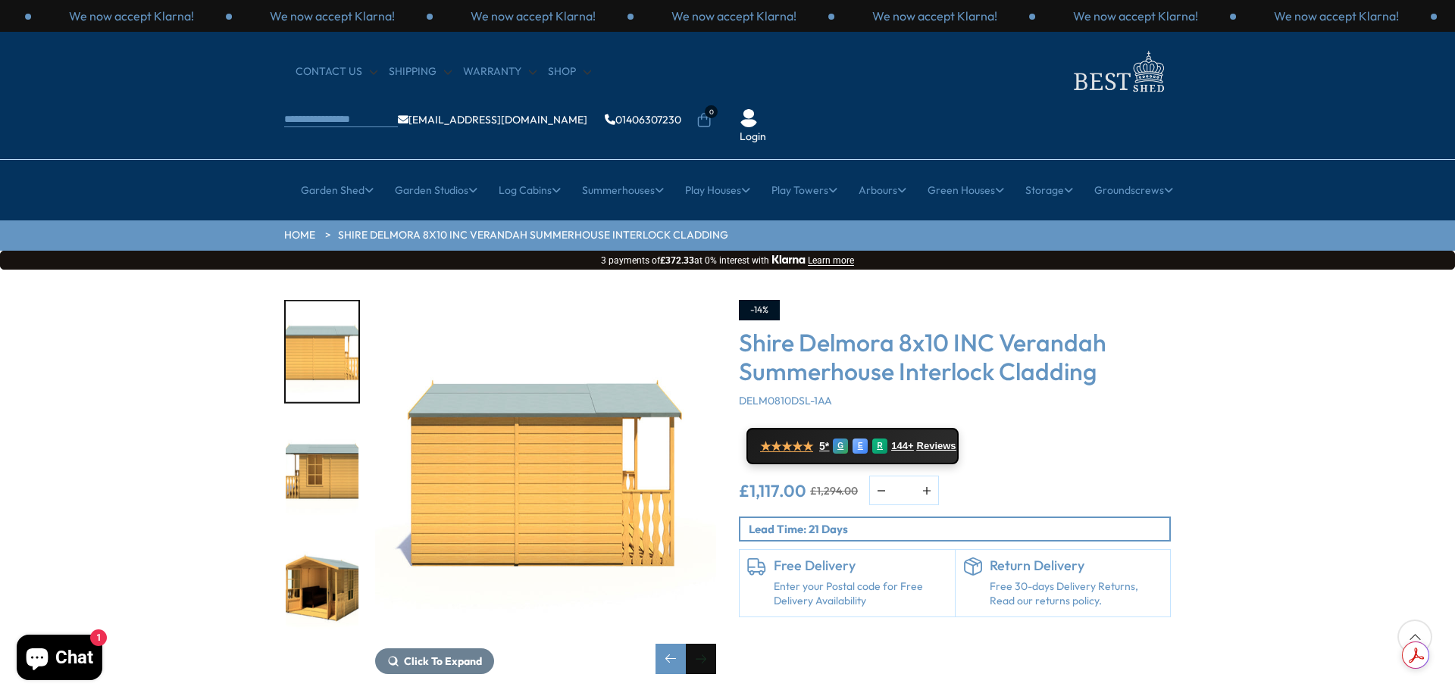
click at [702, 644] on div "Next slide" at bounding box center [701, 659] width 30 height 30
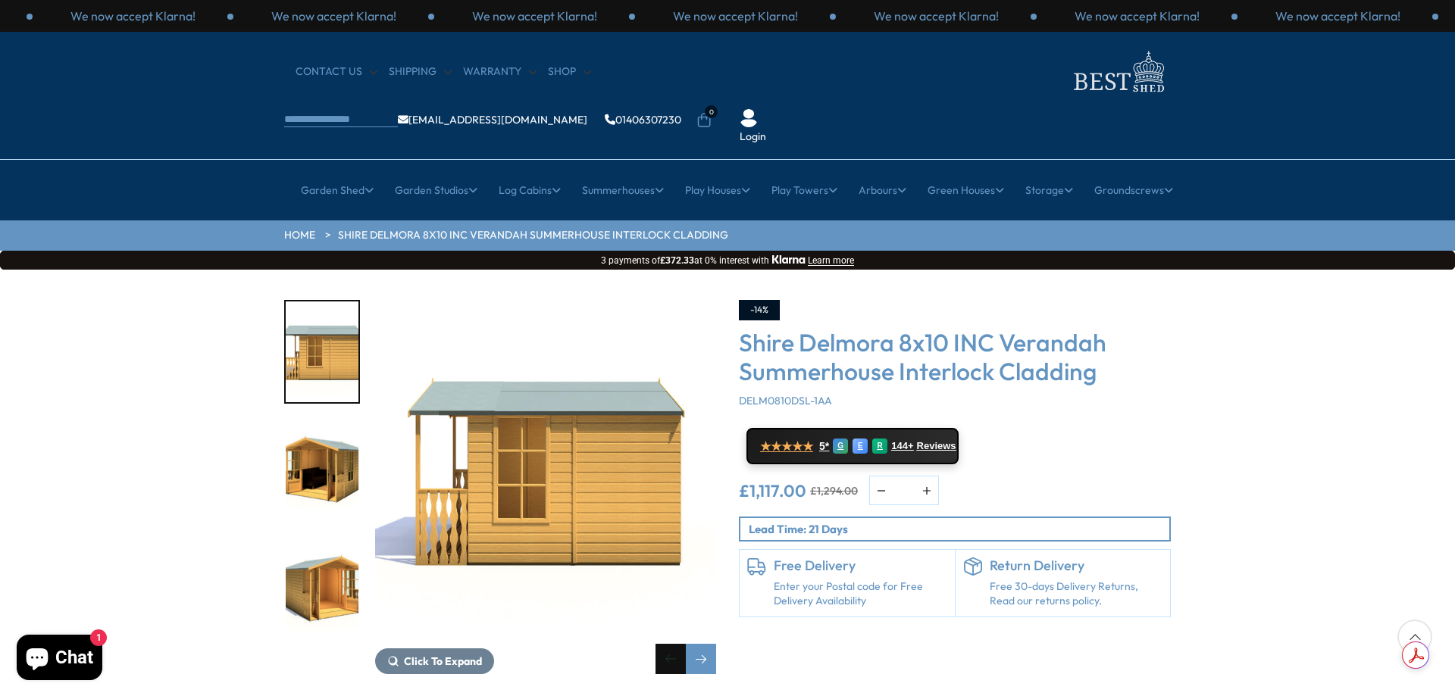
click at [670, 644] on div "Previous slide" at bounding box center [670, 659] width 30 height 30
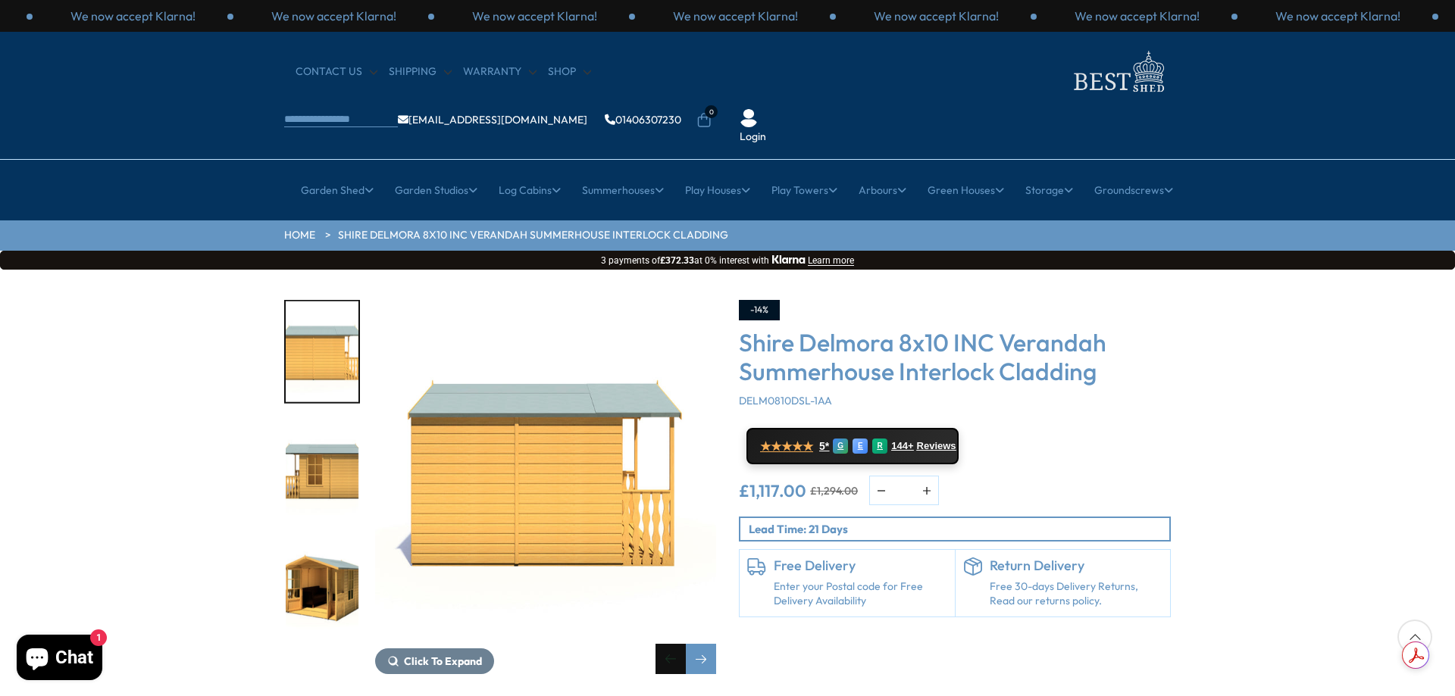
click at [670, 644] on div "Previous slide" at bounding box center [670, 659] width 30 height 30
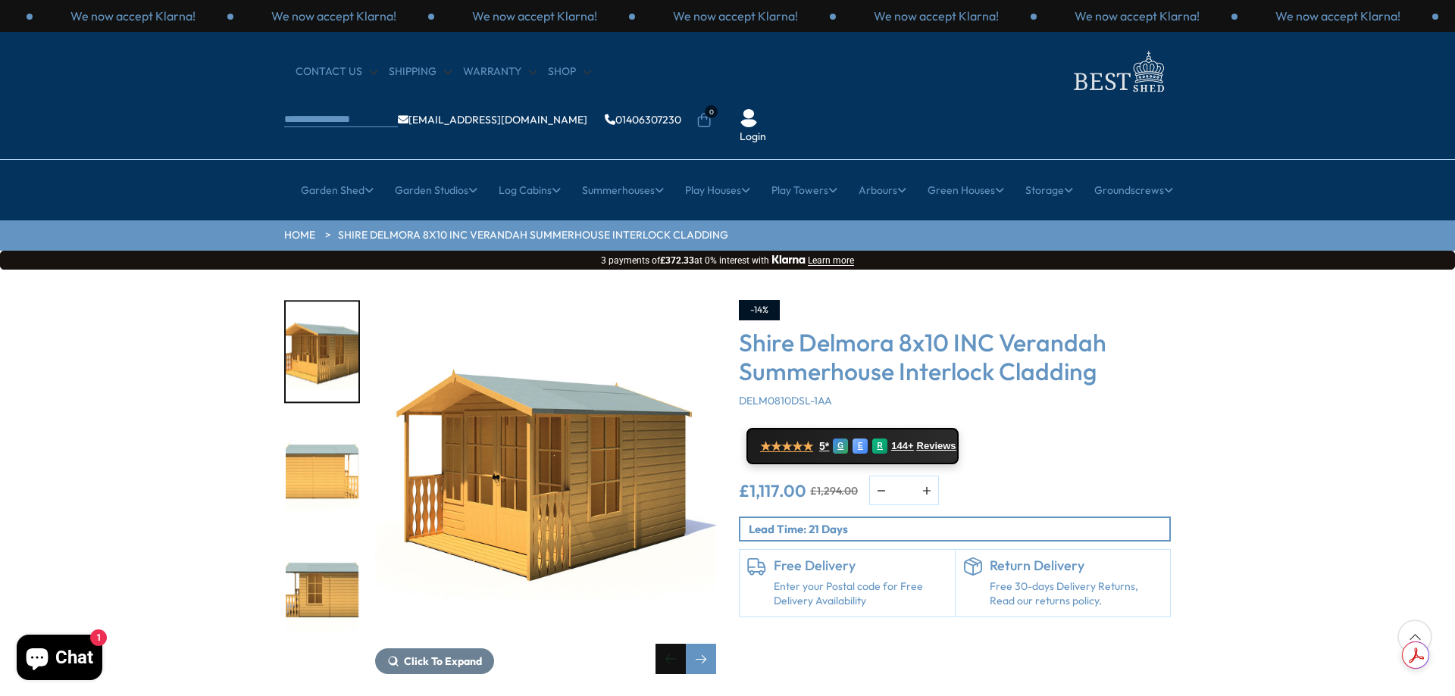
click at [670, 644] on div "Previous slide" at bounding box center [670, 659] width 30 height 30
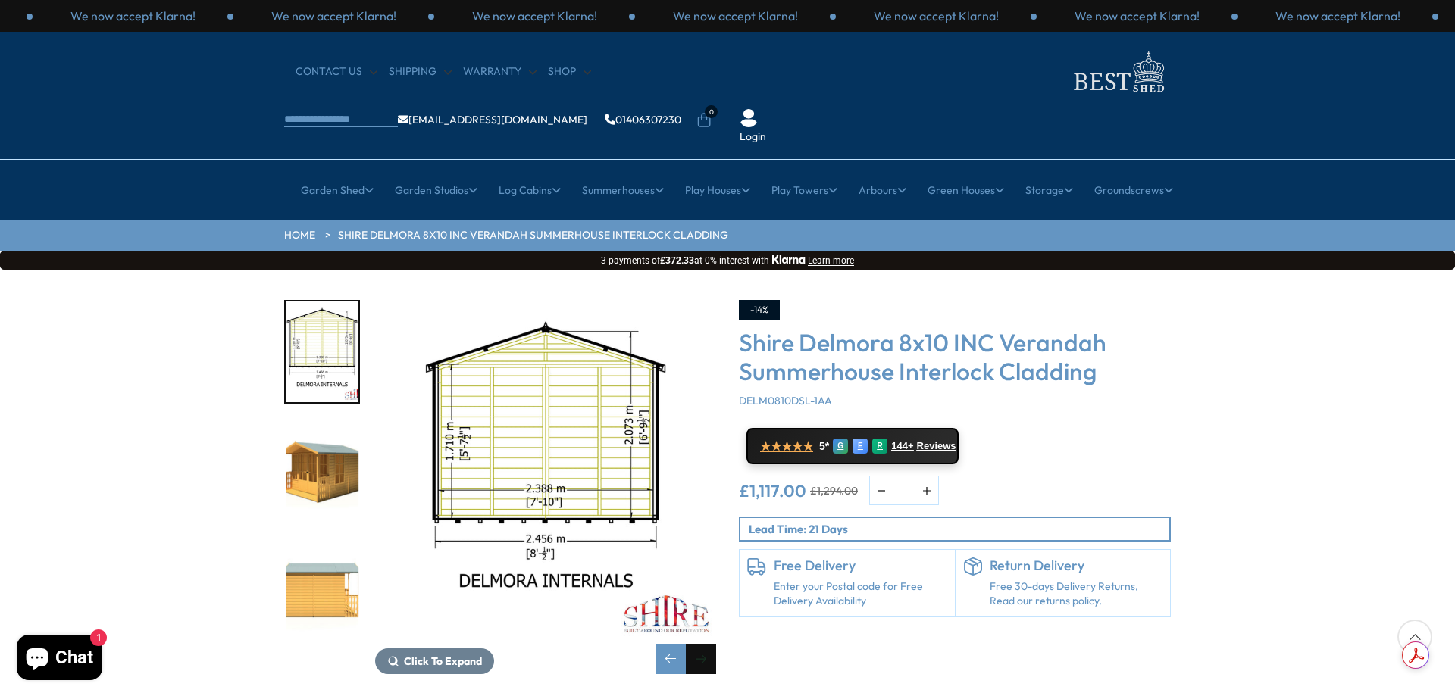
click at [699, 644] on div "Next slide" at bounding box center [701, 659] width 30 height 30
